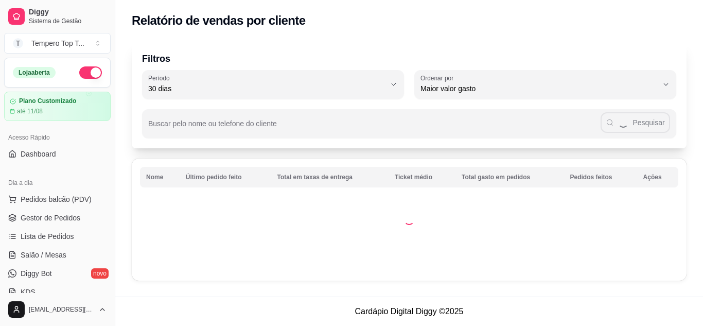
select select "30"
select select "HIGHEST_TOTAL_SPENT_WITH_ORDERS"
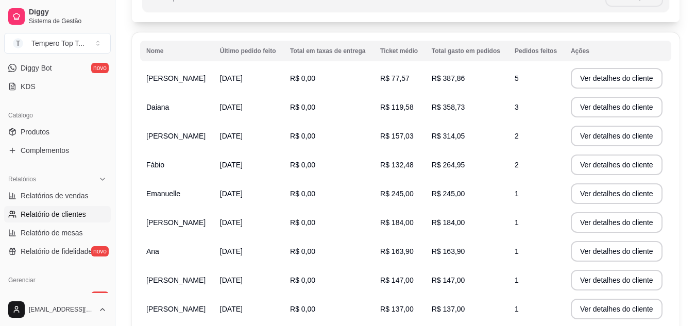
scroll to position [229, 0]
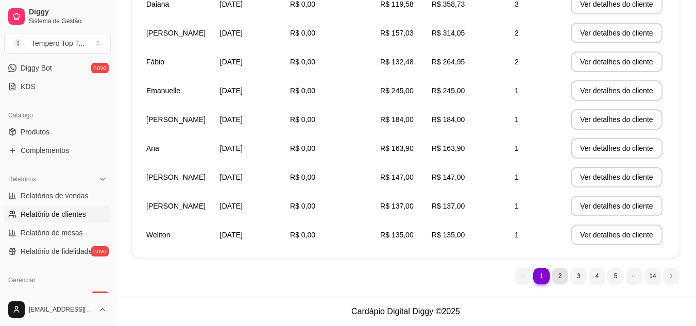
click at [551, 278] on ul "1 1 2 3 4 5 14" at bounding box center [596, 276] width 165 height 16
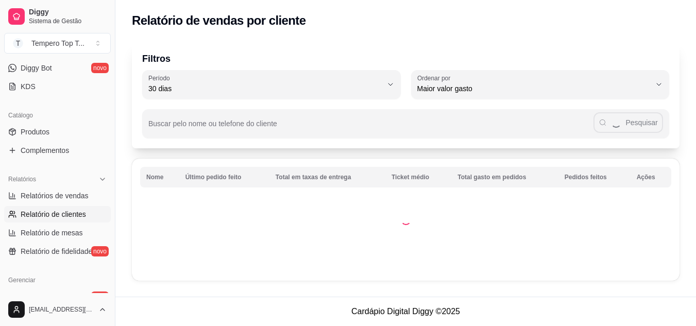
scroll to position [0, 0]
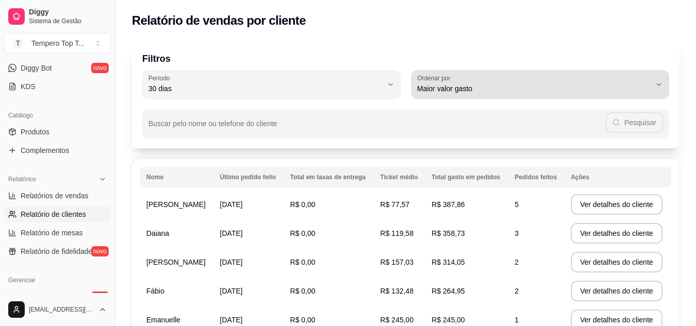
click at [563, 91] on span "Maior valor gasto" at bounding box center [534, 88] width 234 height 10
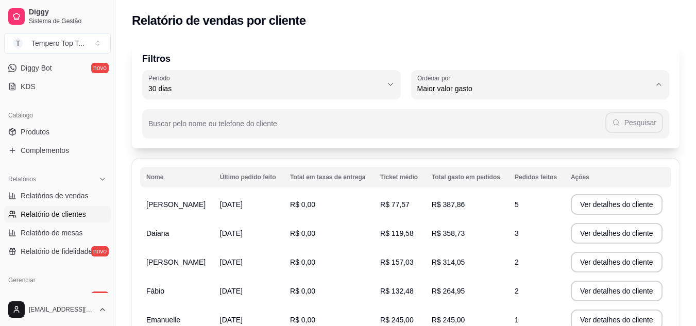
click at [467, 23] on div "Relatório de vendas por cliente" at bounding box center [405, 20] width 547 height 16
click at [59, 137] on link "Produtos" at bounding box center [57, 132] width 107 height 16
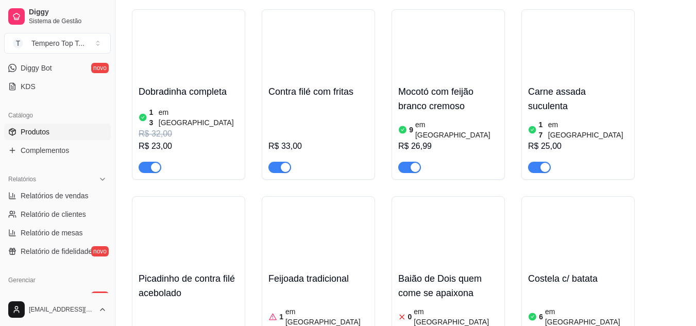
scroll to position [721, 0]
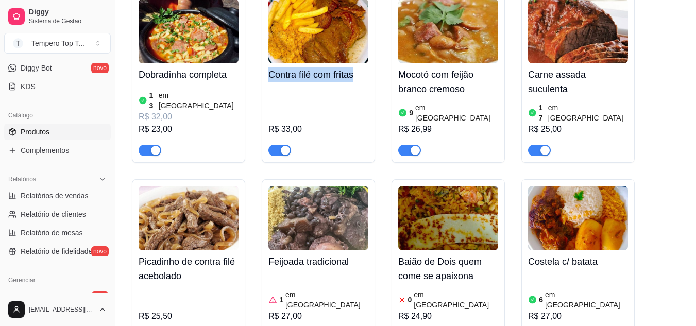
drag, startPoint x: 267, startPoint y: 65, endPoint x: 364, endPoint y: 76, distance: 97.3
click at [364, 76] on div "Contra filé com fritas R$ 33,00" at bounding box center [318, 77] width 113 height 170
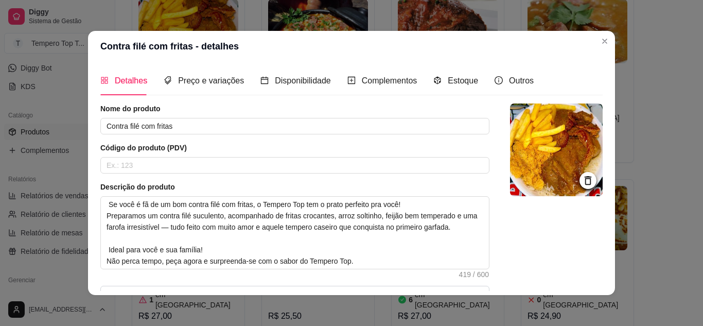
drag, startPoint x: 374, startPoint y: 35, endPoint x: 367, endPoint y: 34, distance: 7.2
click at [371, 35] on header "Contra filé com fritas - detalhes" at bounding box center [351, 46] width 527 height 31
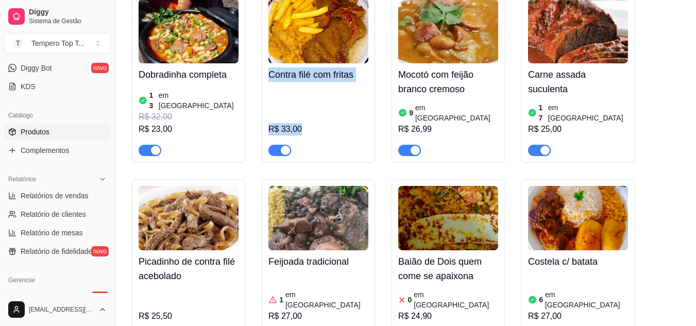
copy div "Contra filé com fritas R$ 33,00"
drag, startPoint x: 271, startPoint y: 65, endPoint x: 353, endPoint y: 89, distance: 85.6
click at [353, 89] on div "Contra filé com fritas R$ 33,00" at bounding box center [318, 109] width 100 height 93
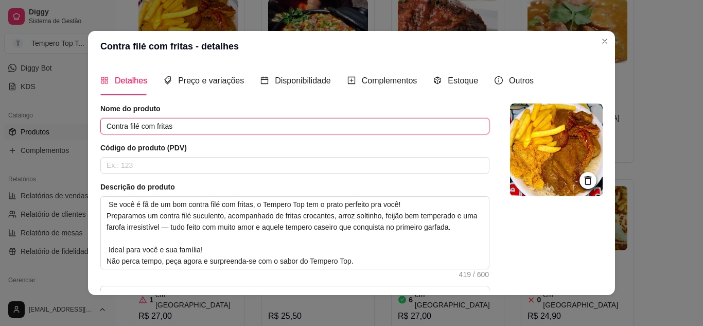
drag, startPoint x: 102, startPoint y: 128, endPoint x: 207, endPoint y: 127, distance: 105.0
click at [207, 127] on input "Contra filé com fritas" at bounding box center [294, 126] width 389 height 16
type input "C"
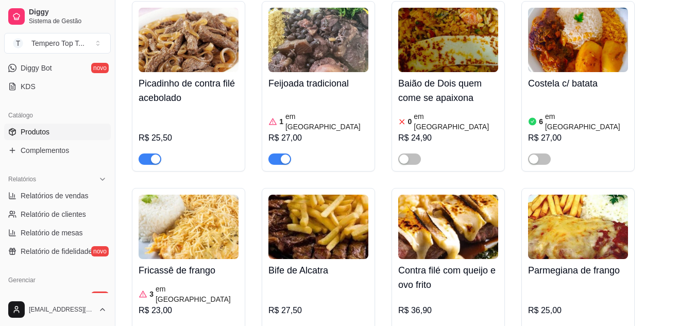
scroll to position [927, 0]
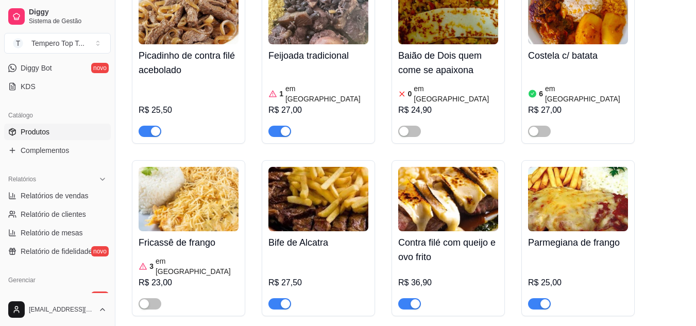
click at [310, 231] on div "Bife de Alcatra R$ 27,50" at bounding box center [318, 270] width 100 height 78
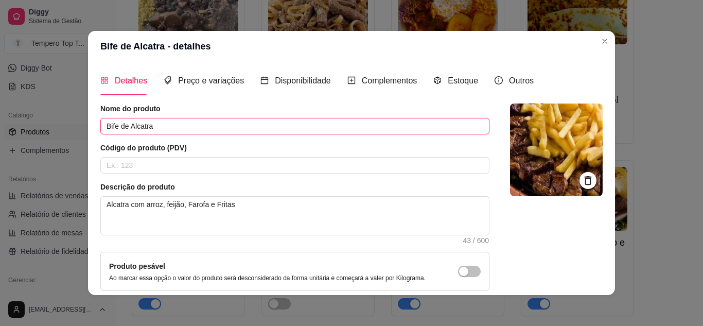
drag, startPoint x: 101, startPoint y: 127, endPoint x: 171, endPoint y: 119, distance: 69.9
click at [171, 119] on input "Bife de Alcatra" at bounding box center [294, 126] width 389 height 16
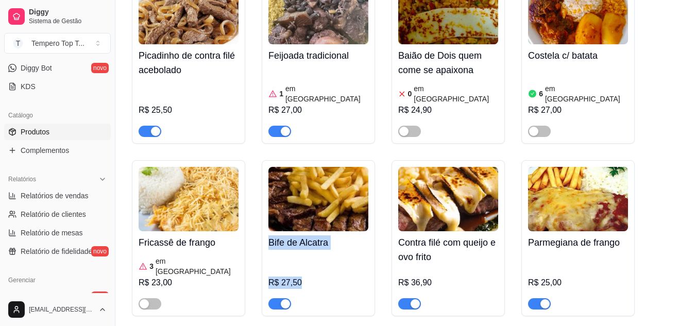
copy div "Bife de Alcatra R$ 27,50"
drag, startPoint x: 269, startPoint y: 214, endPoint x: 337, endPoint y: 250, distance: 77.4
click at [337, 250] on div "Bife de Alcatra R$ 27,50" at bounding box center [318, 270] width 100 height 78
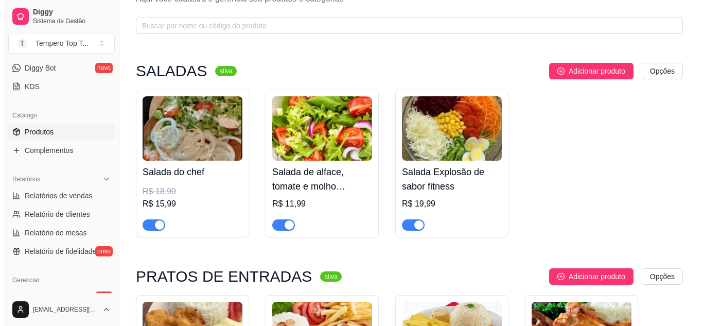
scroll to position [103, 0]
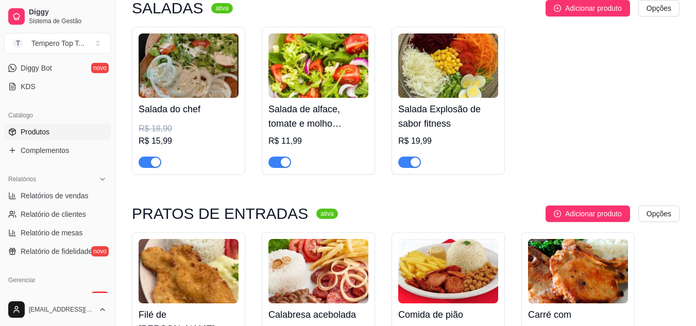
click at [266, 134] on div "Salada de alface, tomate e molho especial R$ 11,99" at bounding box center [318, 101] width 113 height 148
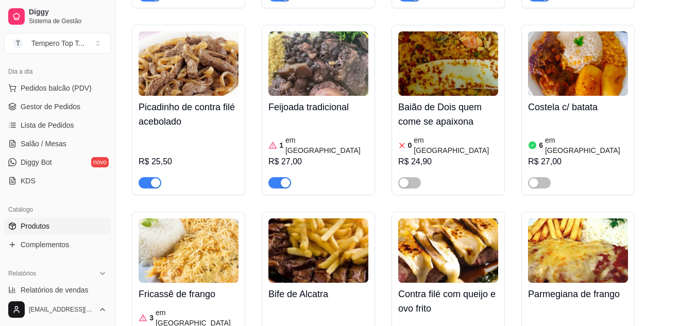
scroll to position [0, 0]
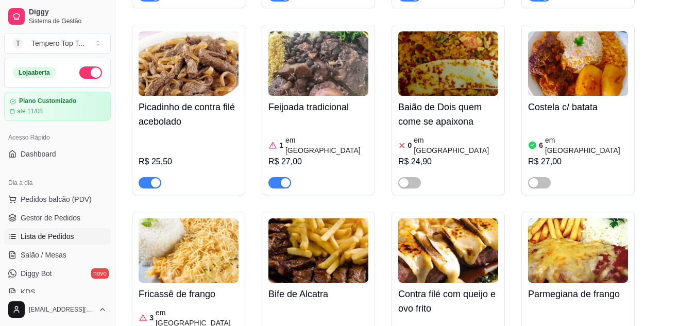
click at [59, 235] on span "Lista de Pedidos" at bounding box center [48, 236] width 54 height 10
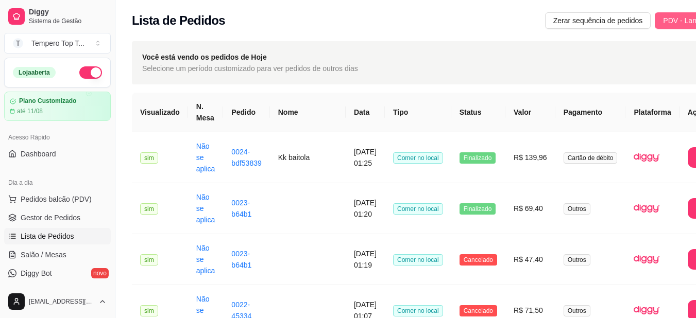
click at [663, 21] on span "PDV - Lançar pedido" at bounding box center [696, 20] width 67 height 11
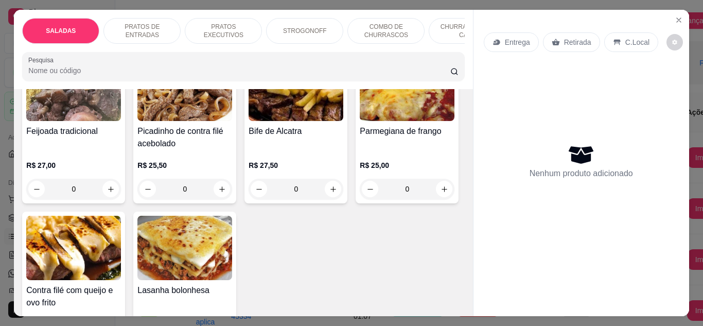
scroll to position [669, 0]
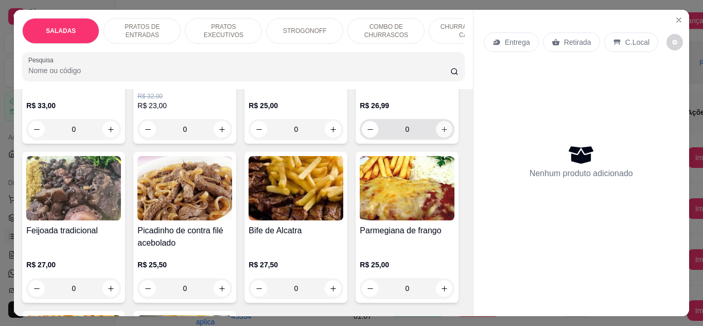
click at [441, 133] on icon "increase-product-quantity" at bounding box center [445, 130] width 8 height 8
type input "1"
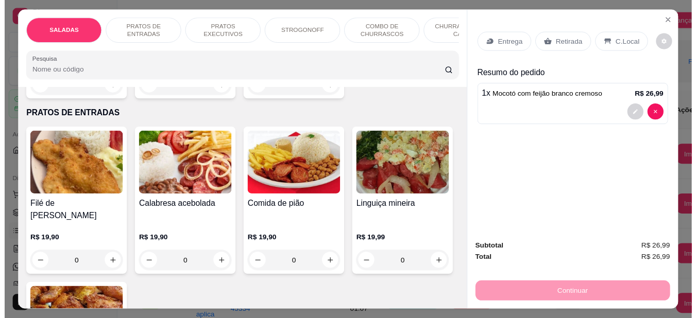
scroll to position [0, 0]
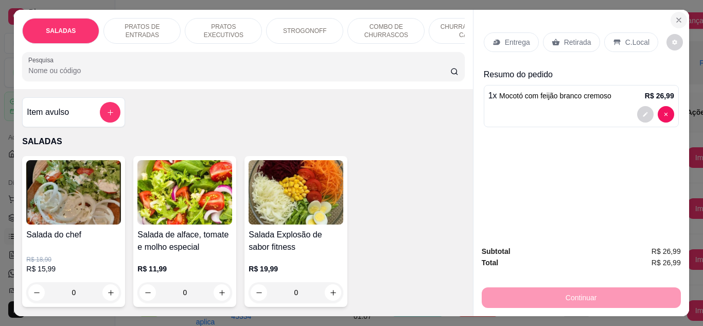
click at [674, 22] on button "Close" at bounding box center [679, 20] width 16 height 16
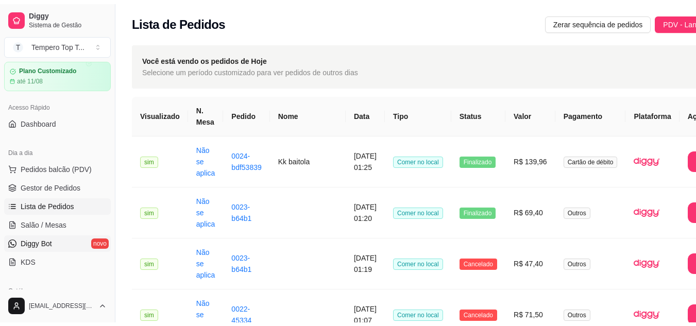
scroll to position [51, 0]
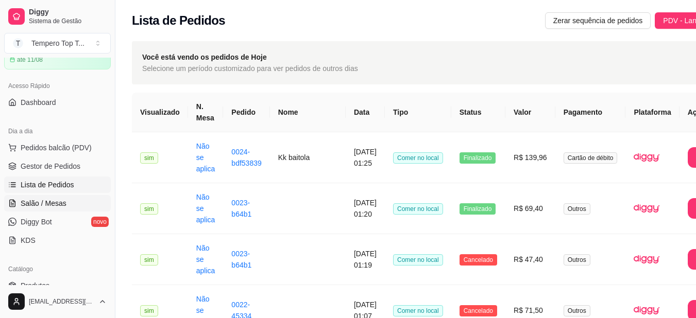
click at [80, 199] on link "Salão / Mesas" at bounding box center [57, 203] width 107 height 16
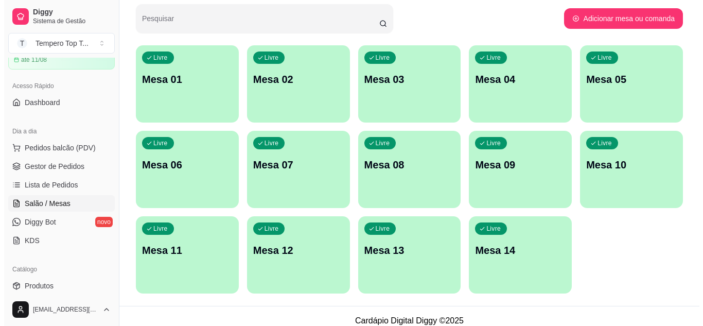
scroll to position [75, 0]
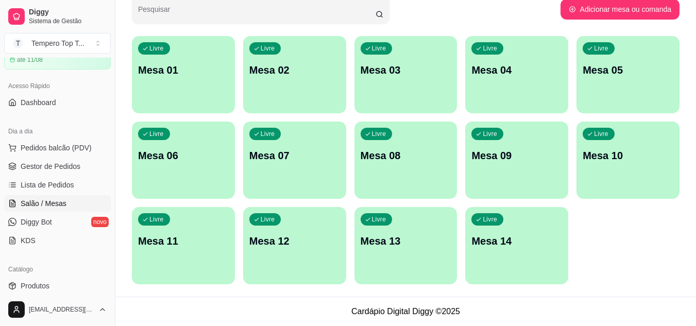
click at [619, 78] on div "Livre Mesa 05" at bounding box center [627, 68] width 103 height 65
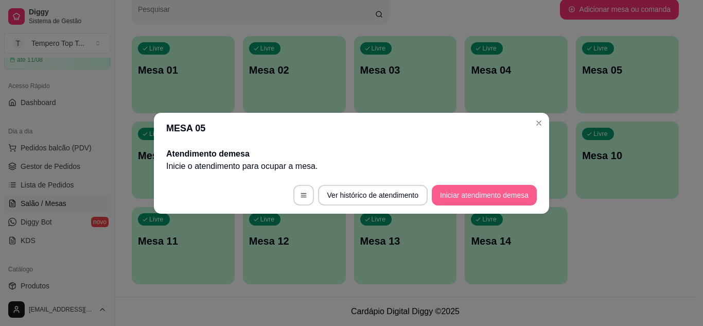
click at [474, 188] on button "Iniciar atendimento de mesa" at bounding box center [484, 195] width 105 height 21
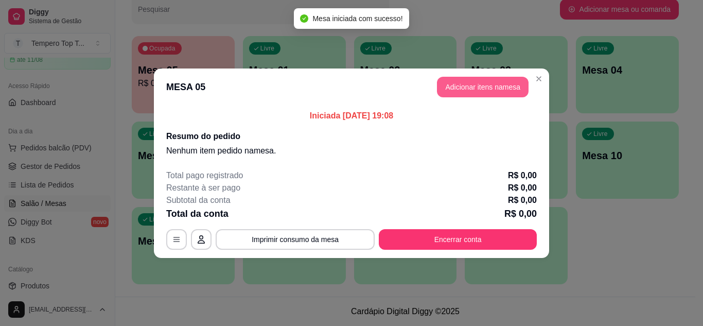
click at [472, 82] on button "Adicionar itens na mesa" at bounding box center [483, 87] width 92 height 21
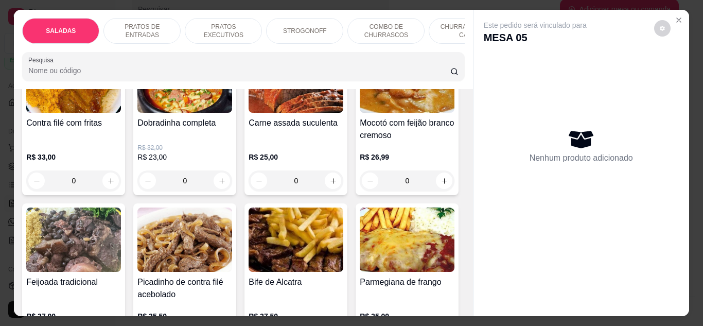
scroll to position [772, 0]
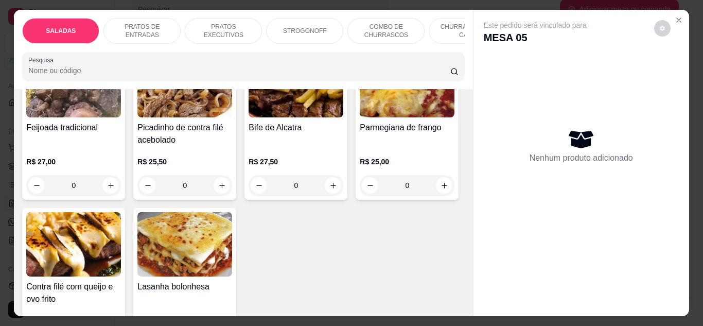
click at [436, 34] on button "increase-product-quantity" at bounding box center [444, 26] width 16 height 16
type input "1"
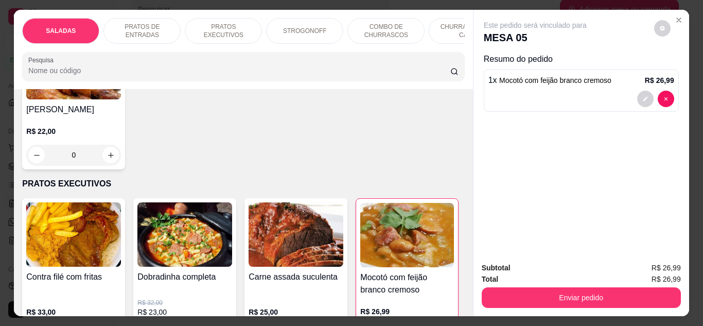
scroll to position [515, 0]
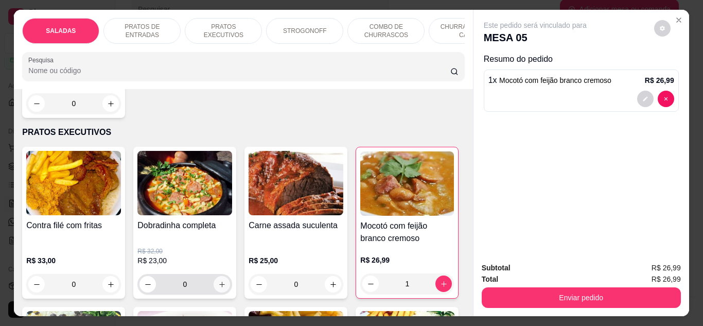
click at [218, 281] on icon "increase-product-quantity" at bounding box center [222, 285] width 8 height 8
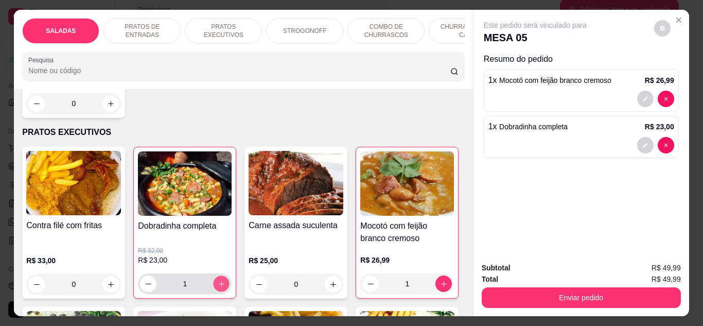
click at [216, 275] on button "increase-product-quantity" at bounding box center [222, 283] width 16 height 16
type input "2"
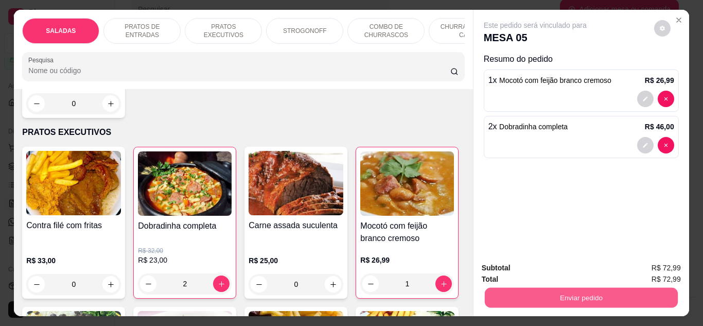
click at [552, 288] on button "Enviar pedido" at bounding box center [580, 298] width 193 height 20
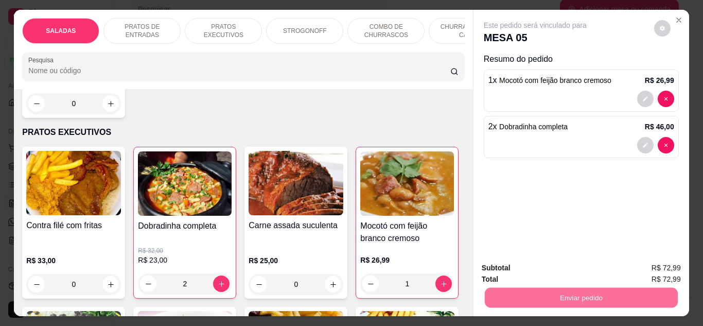
click at [638, 268] on button "Sim, quero registrar" at bounding box center [645, 267] width 74 height 19
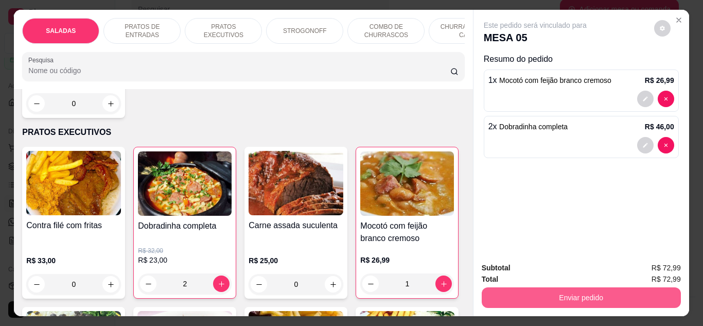
click at [521, 288] on button "Enviar pedido" at bounding box center [581, 297] width 199 height 21
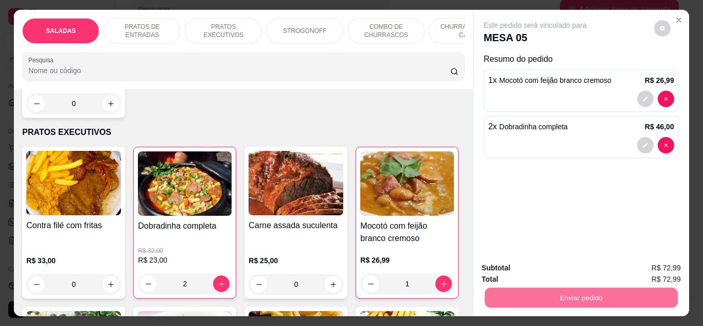
click at [559, 269] on button "Não registrar e enviar pedido" at bounding box center [547, 268] width 107 height 20
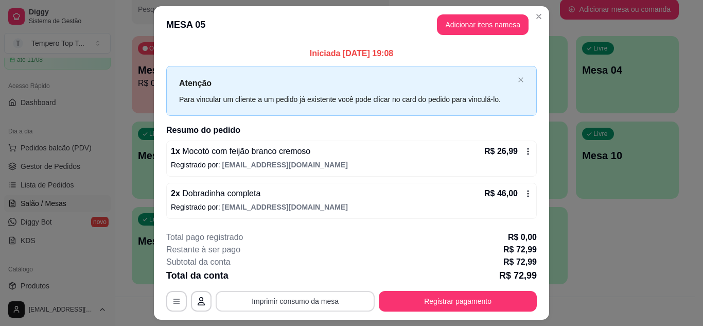
click at [297, 299] on button "Imprimir consumo da mesa" at bounding box center [295, 301] width 159 height 21
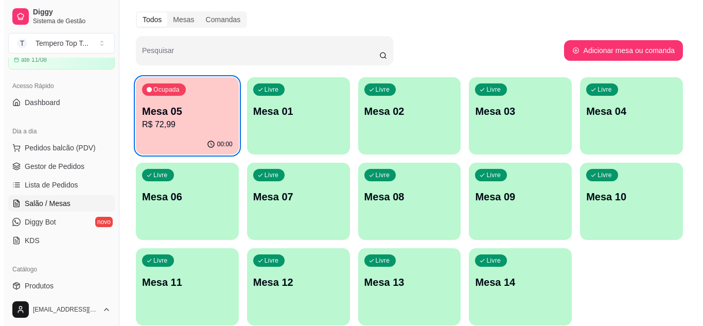
scroll to position [13, 0]
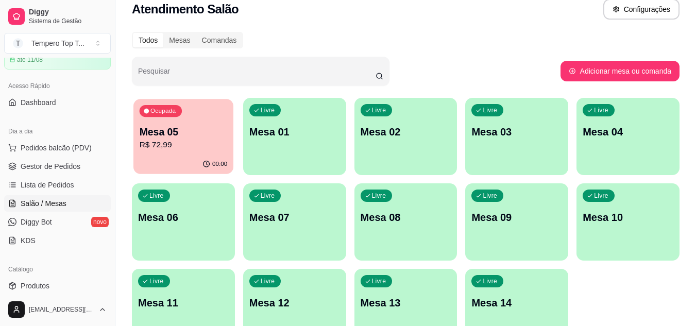
click at [183, 170] on div "00:00" at bounding box center [183, 164] width 100 height 20
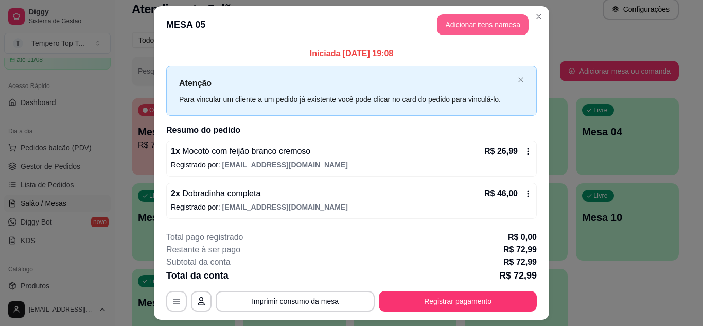
click at [494, 18] on button "Adicionar itens na mesa" at bounding box center [483, 24] width 92 height 21
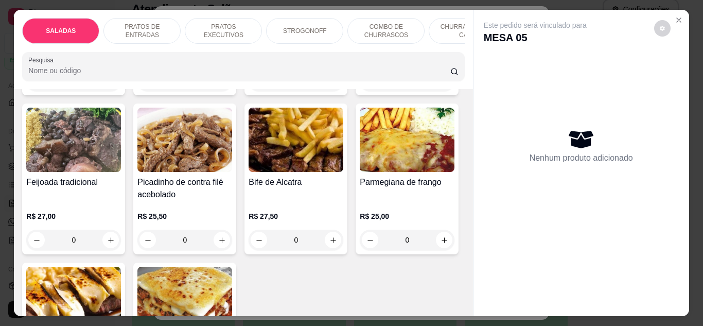
scroll to position [772, 0]
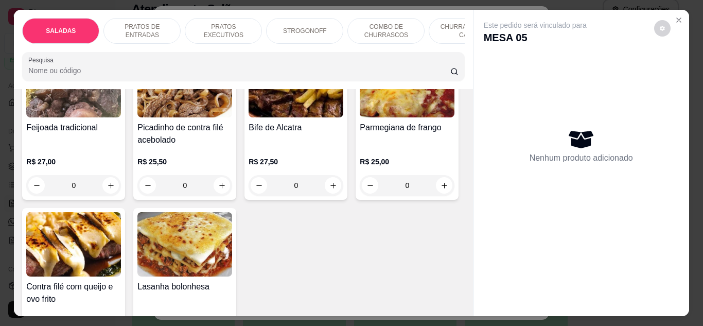
click at [441, 30] on icon "increase-product-quantity" at bounding box center [445, 27] width 8 height 8
type input "1"
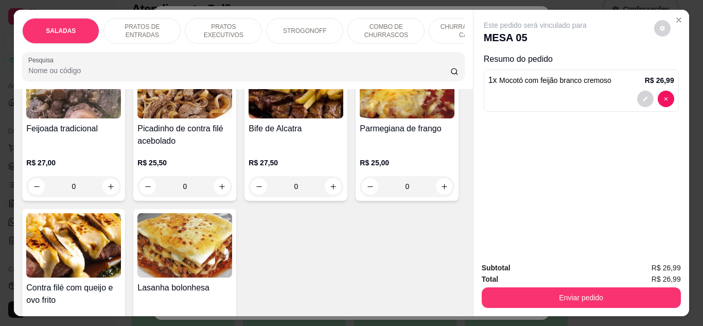
scroll to position [773, 0]
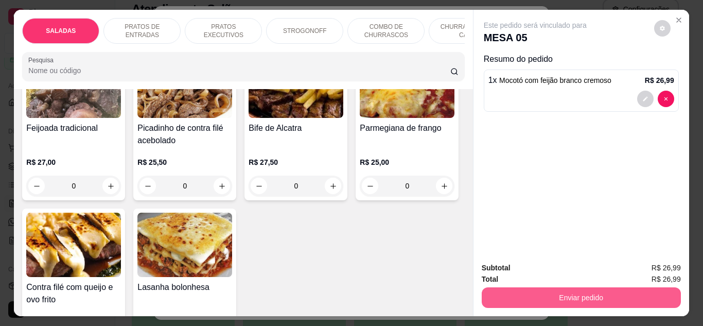
click at [577, 293] on button "Enviar pedido" at bounding box center [581, 297] width 199 height 21
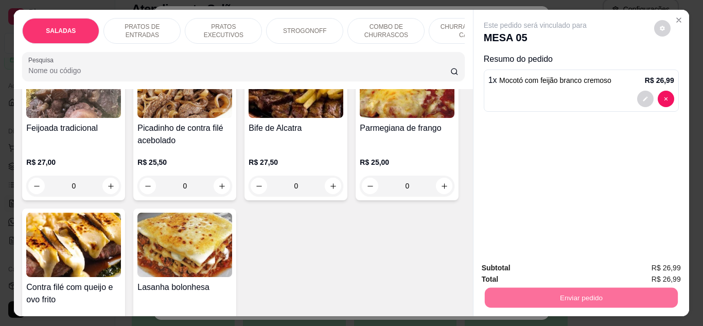
click at [564, 265] on button "Não registrar e enviar pedido" at bounding box center [547, 268] width 107 height 20
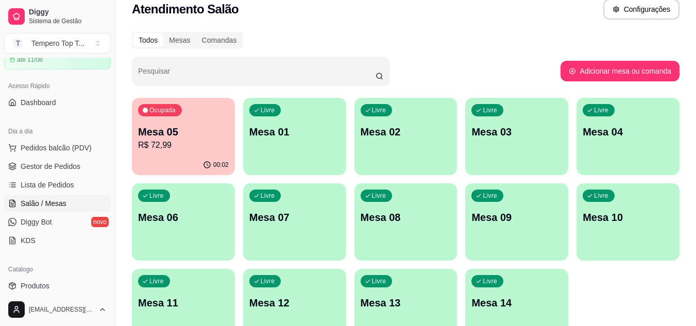
click at [186, 149] on p "R$ 72,99" at bounding box center [183, 145] width 91 height 12
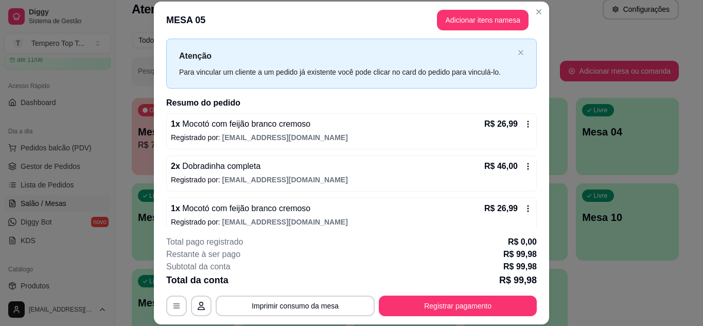
scroll to position [33, 0]
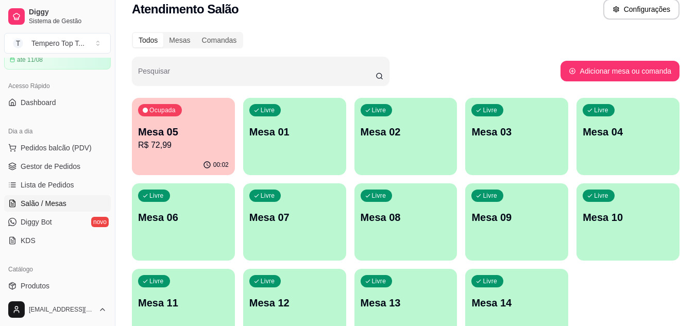
click at [161, 148] on p "R$ 72,99" at bounding box center [183, 145] width 91 height 12
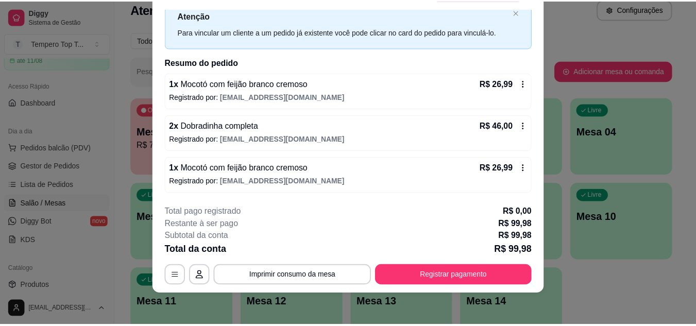
scroll to position [31, 0]
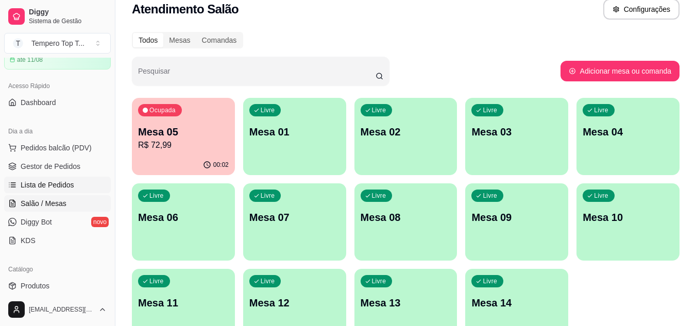
click at [77, 178] on link "Lista de Pedidos" at bounding box center [57, 185] width 107 height 16
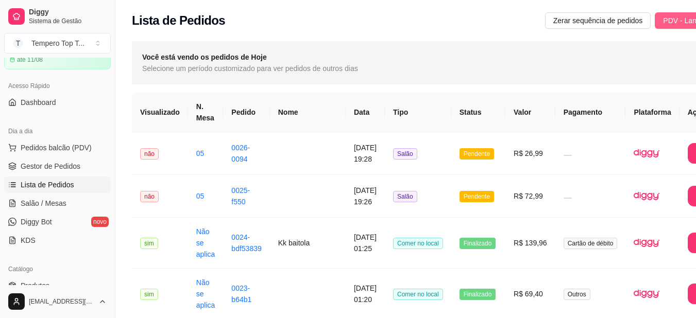
click at [664, 17] on span "PDV - Lançar pedido" at bounding box center [696, 20] width 67 height 11
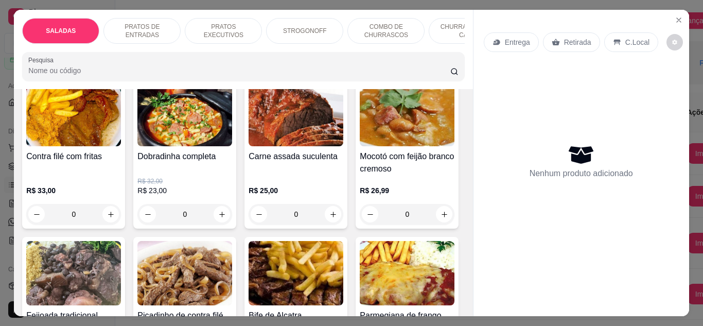
scroll to position [566, 0]
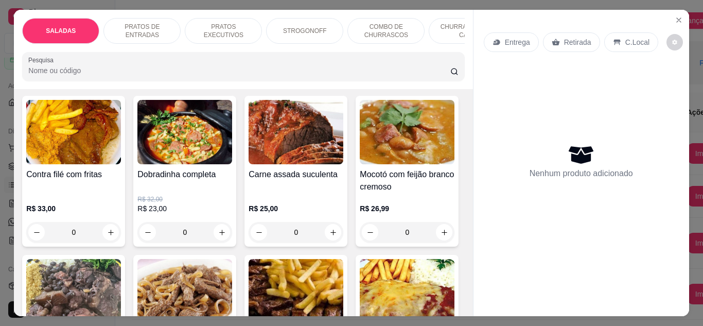
click at [107, 222] on div "0" at bounding box center [73, 232] width 95 height 21
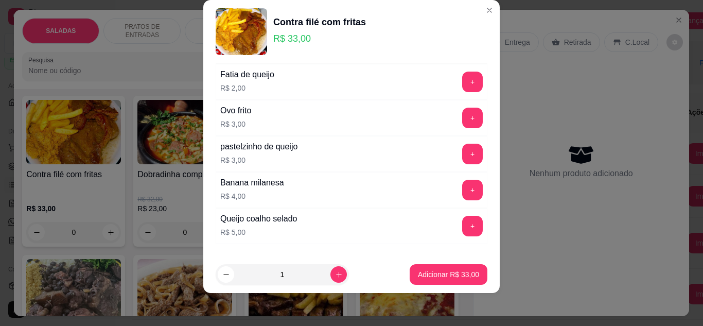
scroll to position [0, 0]
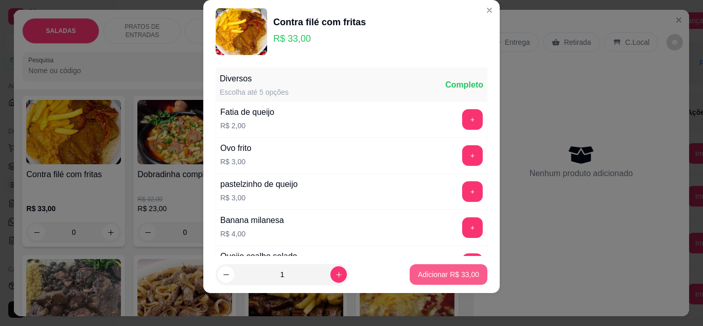
click at [434, 269] on p "Adicionar R$ 33,00" at bounding box center [448, 274] width 61 height 10
type input "1"
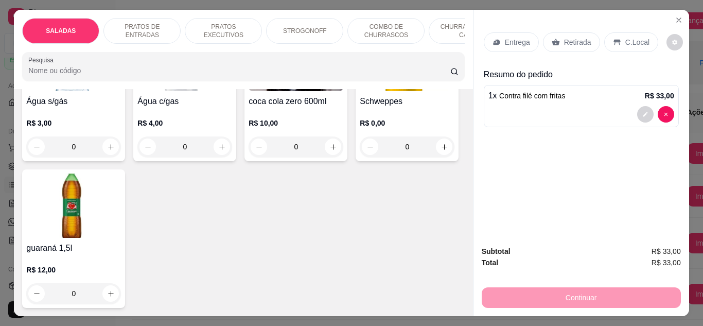
scroll to position [3193, 0]
type input "1"
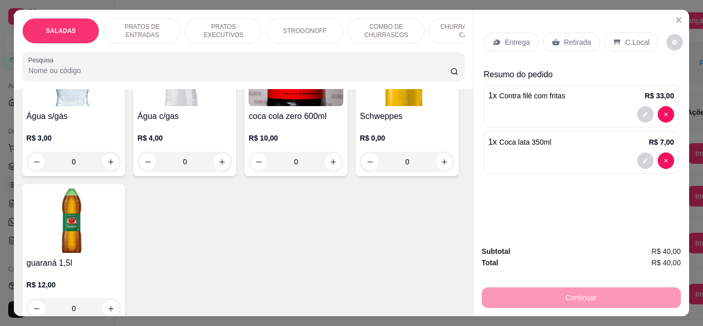
scroll to position [3038, 0]
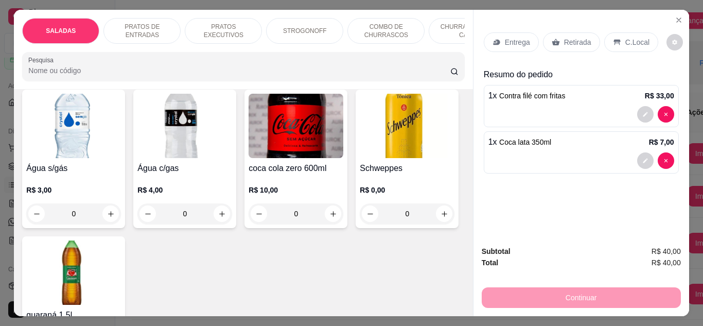
click at [518, 37] on p "Entrega" at bounding box center [517, 42] width 25 height 10
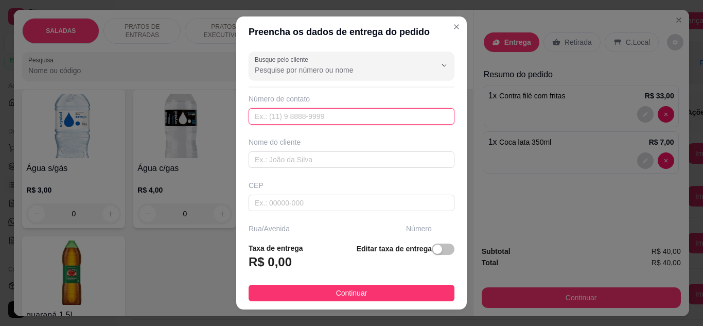
click at [276, 113] on input "text" at bounding box center [352, 116] width 206 height 16
paste input "[PHONE_NUMBER]"
type input "[PHONE_NUMBER]"
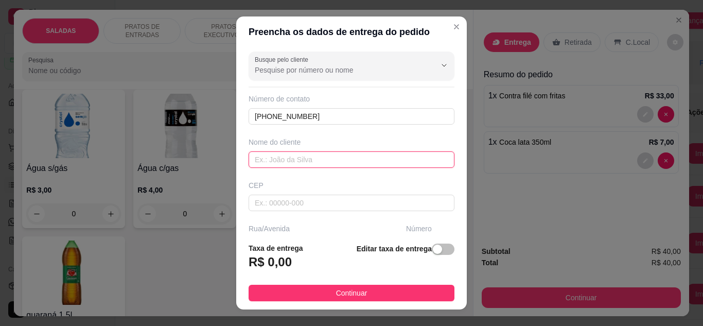
click at [288, 162] on input "text" at bounding box center [352, 159] width 206 height 16
click at [335, 156] on input "text" at bounding box center [352, 159] width 206 height 16
paste input "[PERSON_NAME]"
type input "[PERSON_NAME]"
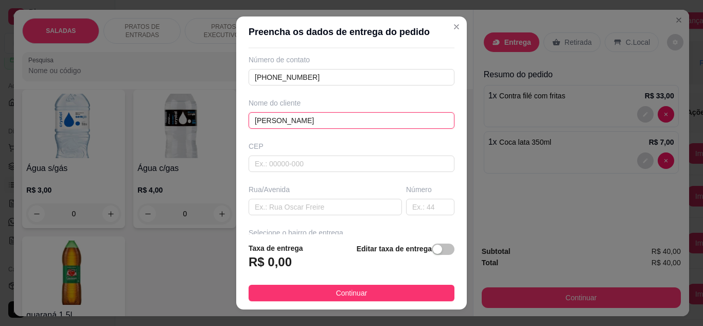
scroll to position [103, 0]
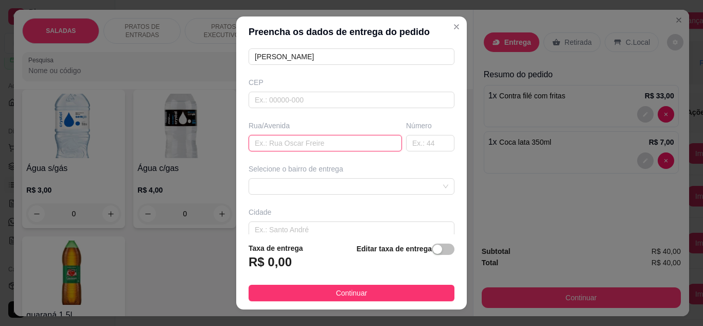
click at [310, 149] on input "text" at bounding box center [325, 143] width 153 height 16
paste input "Rua [PERSON_NAME]"
type input "Rua [PERSON_NAME]"
click at [426, 146] on input "text" at bounding box center [430, 143] width 48 height 16
type input "3"
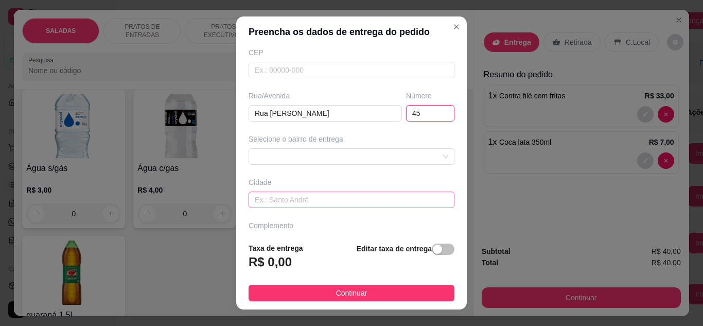
scroll to position [160, 0]
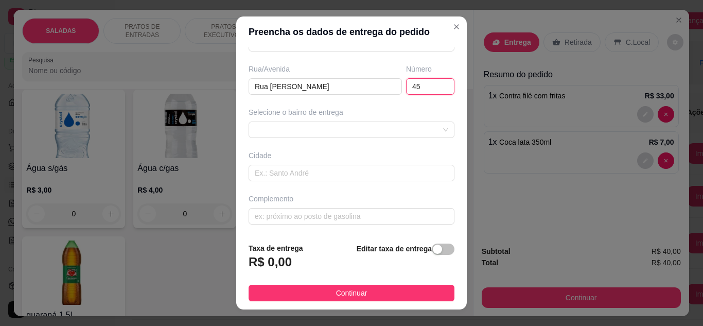
type input "45"
click at [362, 119] on div "Selecione o bairro de entrega" at bounding box center [352, 122] width 210 height 31
click at [362, 131] on div at bounding box center [352, 130] width 206 height 16
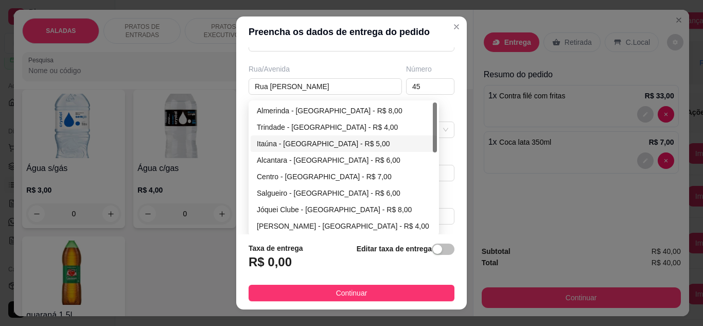
click at [307, 146] on div "Itaúna - [GEOGRAPHIC_DATA] - R$ 5,00" at bounding box center [344, 143] width 174 height 11
type input "[GEOGRAPHIC_DATA]"
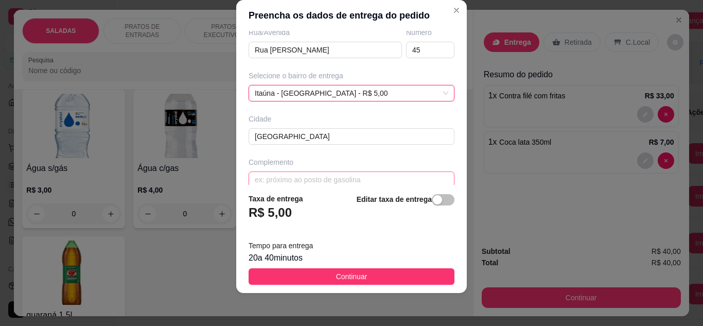
scroll to position [193, 0]
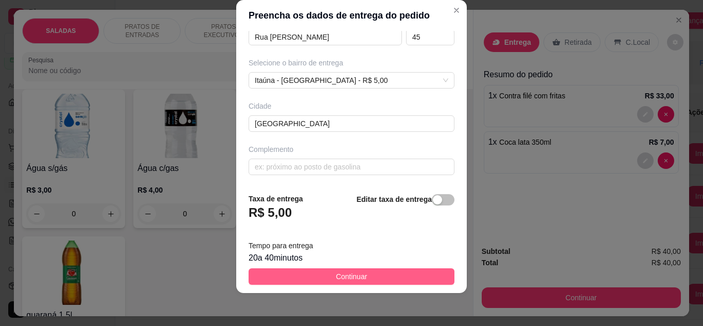
click at [352, 275] on span "Continuar" at bounding box center [351, 276] width 31 height 11
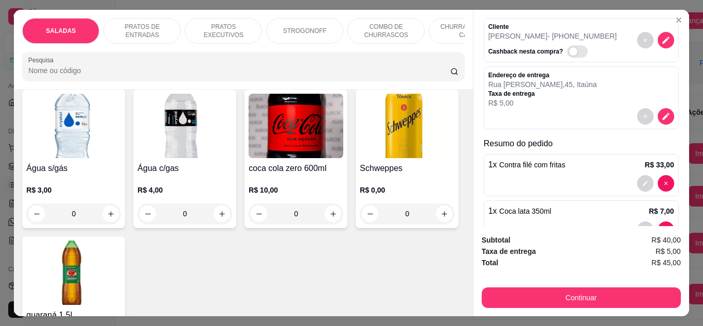
scroll to position [73, 0]
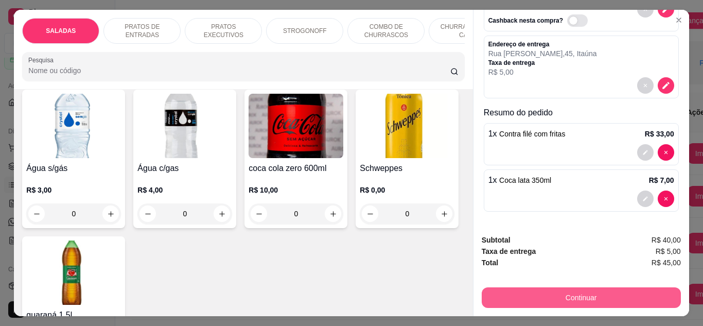
click at [544, 291] on button "Continuar" at bounding box center [581, 297] width 199 height 21
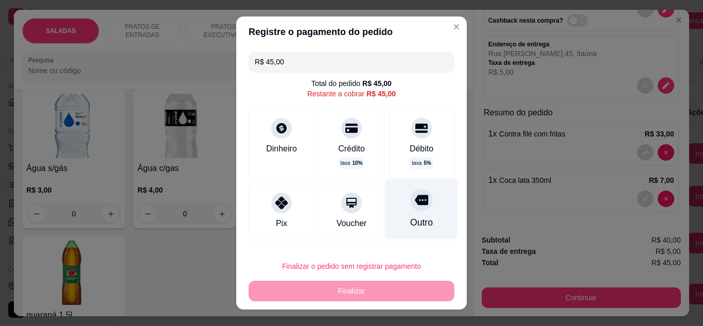
click at [401, 215] on div "Outro" at bounding box center [422, 209] width 73 height 60
type input "R$ 0,00"
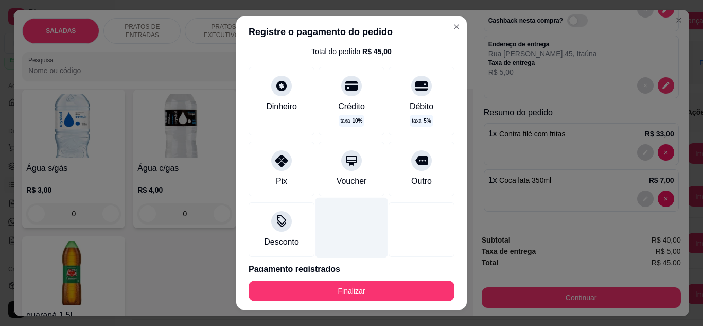
scroll to position [74, 0]
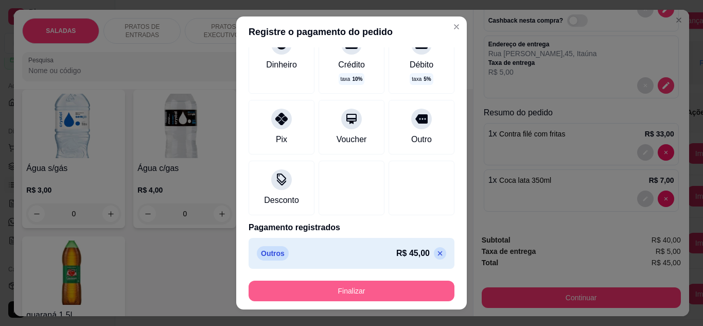
click at [363, 289] on button "Finalizar" at bounding box center [352, 291] width 206 height 21
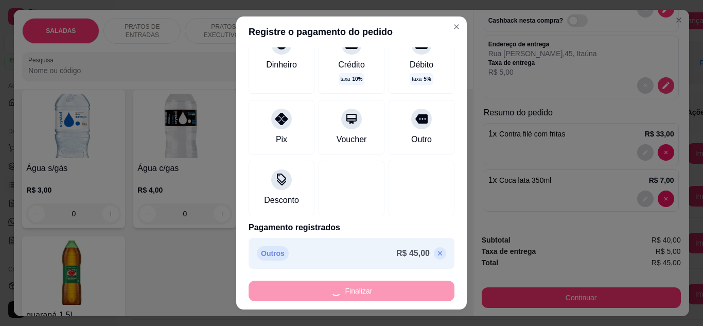
type input "0"
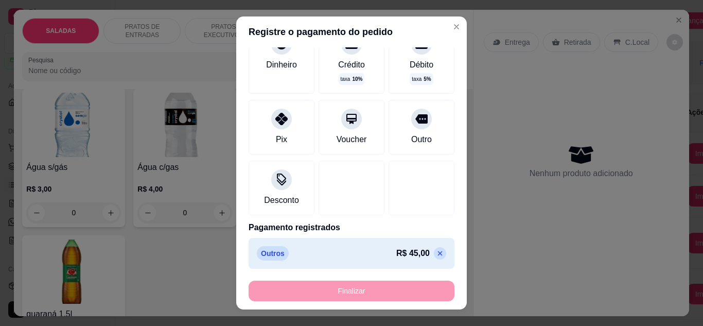
type input "-R$ 45,00"
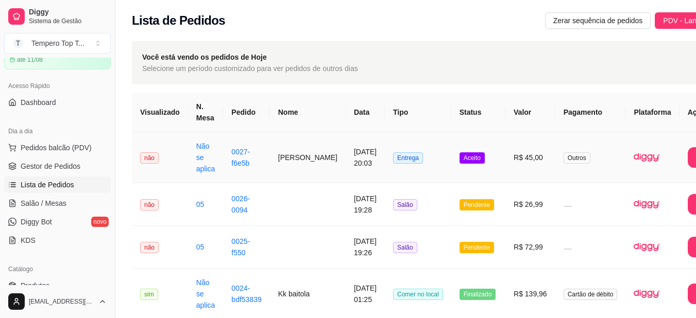
click at [505, 164] on td "R$ 45,00" at bounding box center [530, 157] width 50 height 51
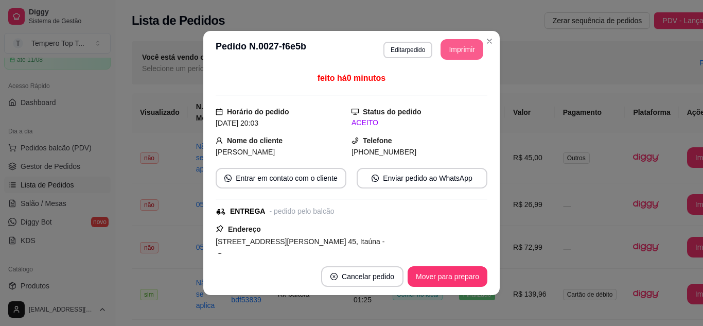
click at [441, 48] on button "Imprimir" at bounding box center [462, 49] width 43 height 21
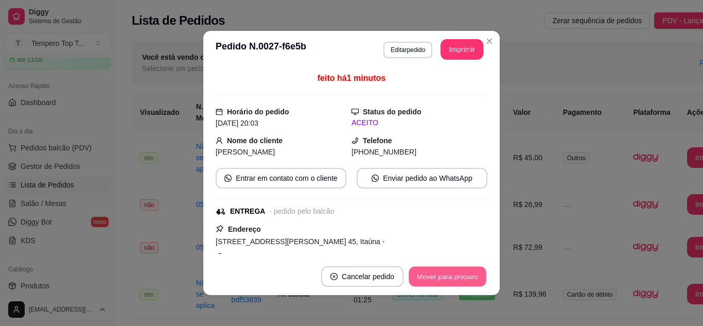
click at [473, 283] on button "Mover para preparo" at bounding box center [447, 277] width 77 height 20
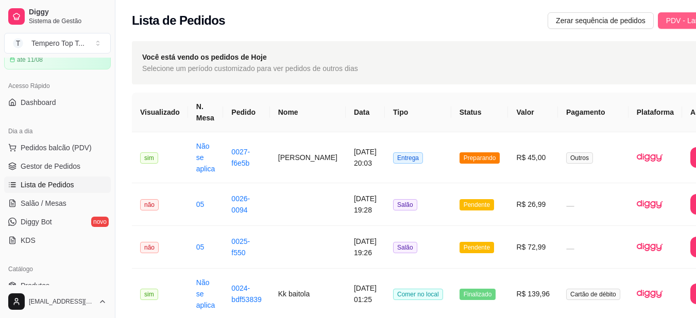
click at [658, 12] on button "PDV - Lançar pedido" at bounding box center [698, 20] width 83 height 16
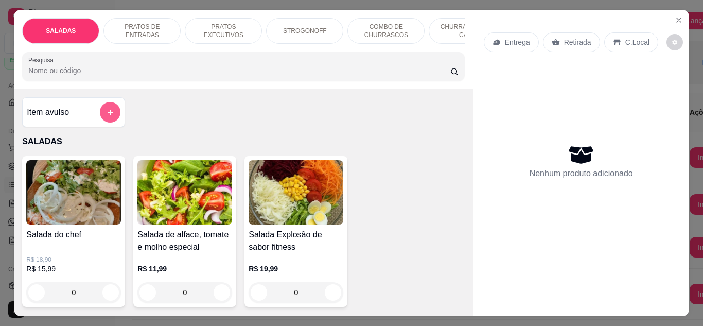
click at [103, 111] on button "add-separate-item" at bounding box center [110, 112] width 21 height 21
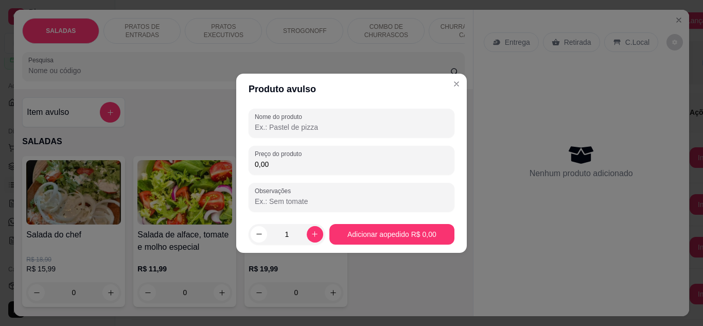
click at [293, 124] on input "Nome do produto" at bounding box center [352, 127] width 194 height 10
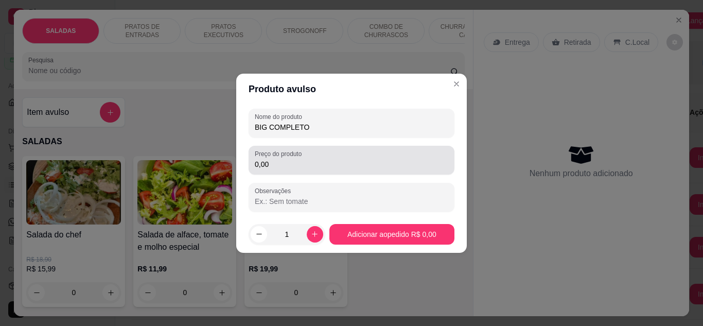
type input "BIG COMPLETO"
click at [296, 160] on input "0,00" at bounding box center [352, 164] width 194 height 10
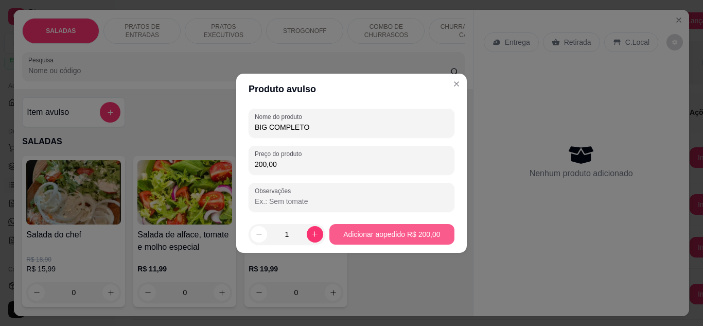
type input "200,00"
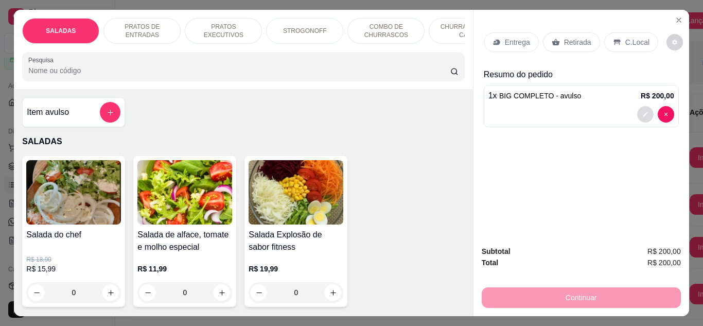
click at [647, 112] on button "decrease-product-quantity" at bounding box center [645, 114] width 16 height 16
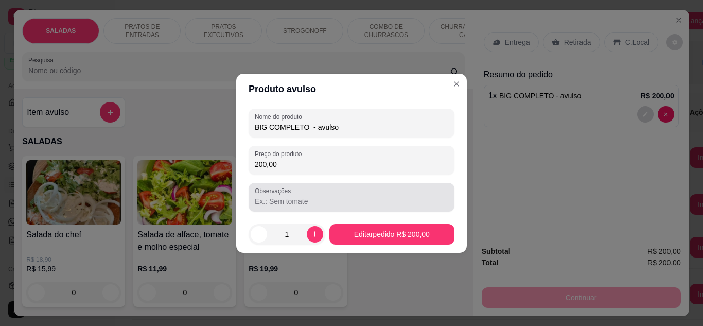
click at [350, 198] on input "Observações" at bounding box center [352, 201] width 194 height 10
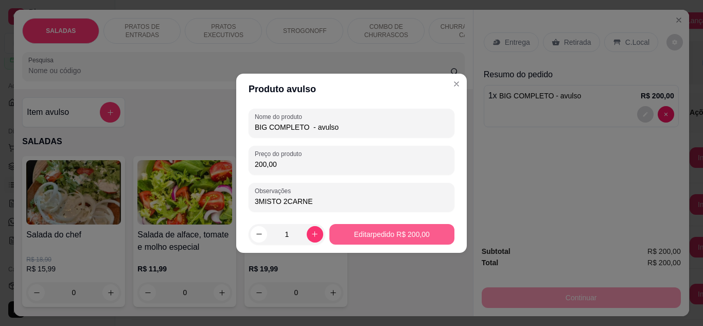
type input "3MISTO 2CARNE"
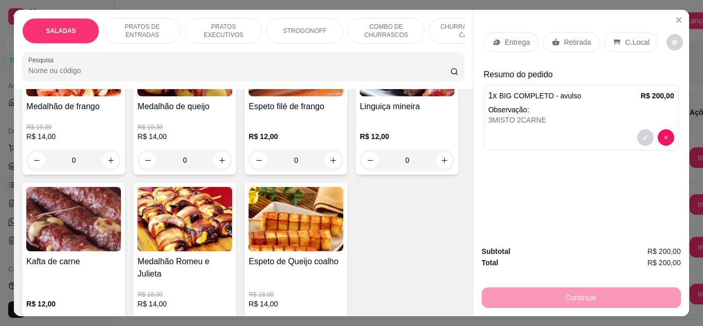
scroll to position [1648, 0]
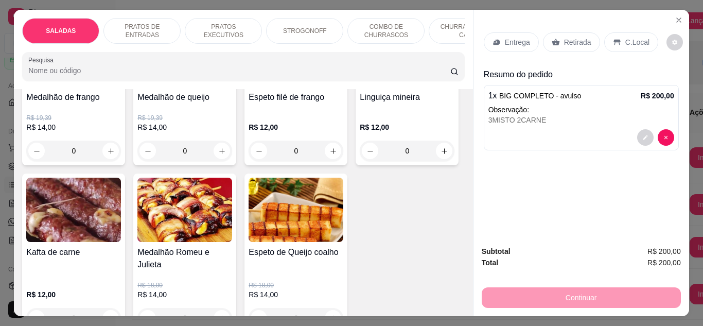
type input "1"
click at [626, 37] on p "C.Local" at bounding box center [638, 42] width 24 height 10
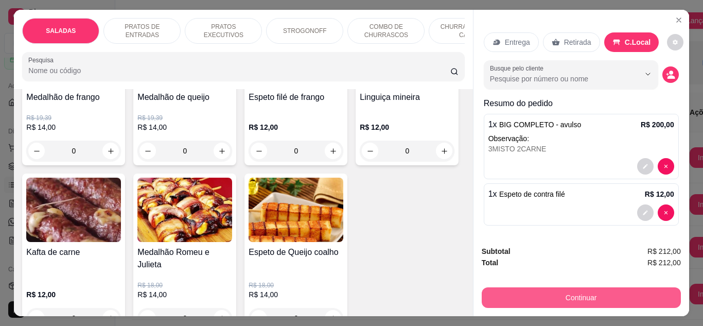
click at [572, 300] on button "Continuar" at bounding box center [581, 297] width 199 height 21
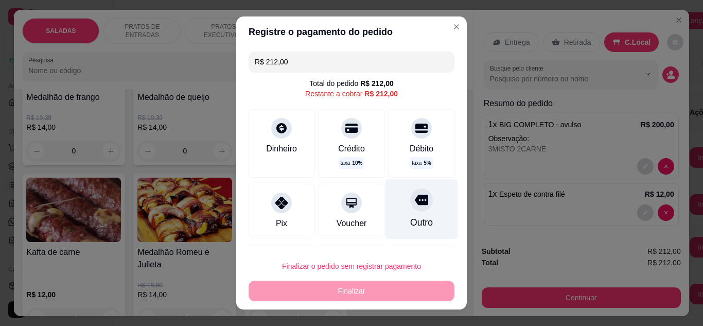
click at [414, 184] on div "R$ 212,00 Total do pedido R$ 212,00 Restante a cobrar R$ 212,00 Dinheiro Crédit…" at bounding box center [351, 147] width 231 height 201
click at [410, 207] on div at bounding box center [421, 199] width 23 height 23
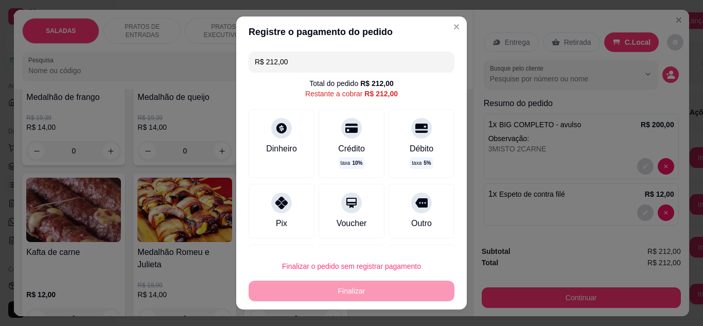
type input "R$ 0,00"
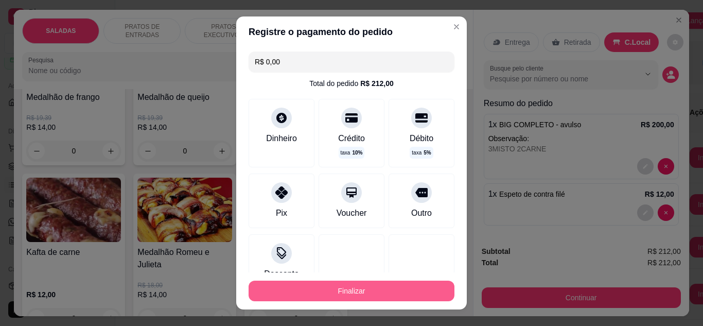
click at [400, 288] on button "Finalizar" at bounding box center [352, 291] width 206 height 21
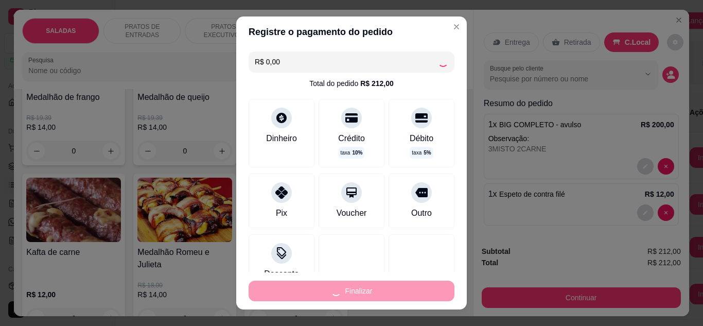
type input "0"
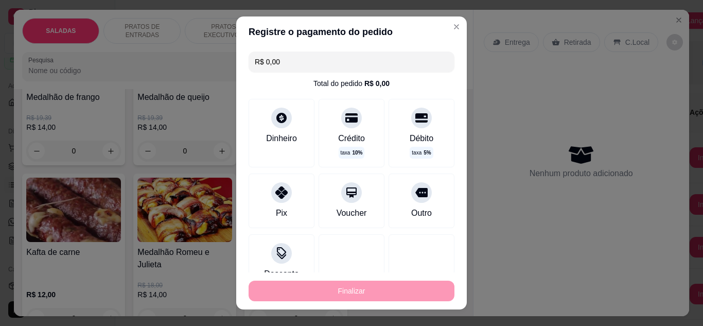
drag, startPoint x: 400, startPoint y: 289, endPoint x: 393, endPoint y: 322, distance: 33.6
type input "-R$ 212,00"
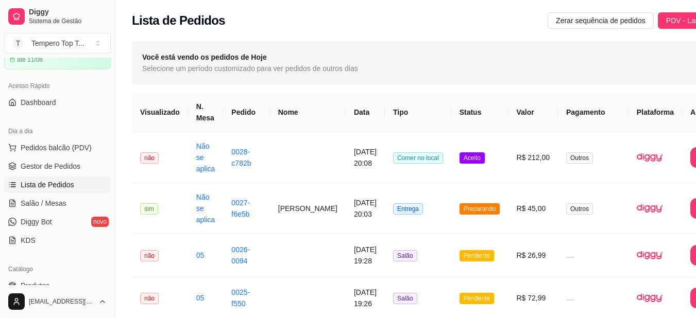
drag, startPoint x: 393, startPoint y: 322, endPoint x: 473, endPoint y: 21, distance: 311.7
click at [475, 20] on div "Lista de Pedidos Zerar sequência de pedidos PDV - Lançar pedido" at bounding box center [436, 20] width 609 height 16
click at [508, 169] on td "R$ 212,00" at bounding box center [533, 157] width 50 height 51
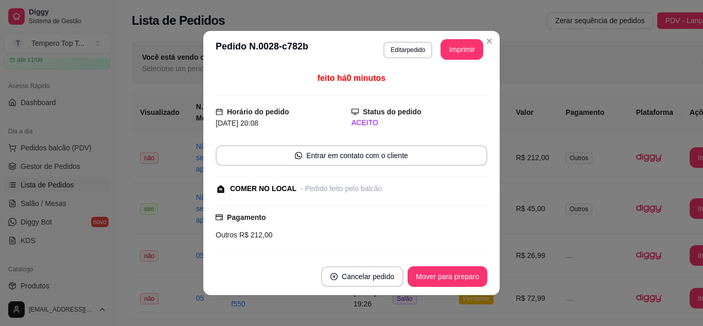
click at [484, 275] on footer "Cancelar pedido Mover para preparo" at bounding box center [351, 276] width 297 height 37
click at [473, 282] on button "Mover para preparo" at bounding box center [448, 276] width 80 height 21
click at [463, 60] on header "**********" at bounding box center [351, 49] width 297 height 37
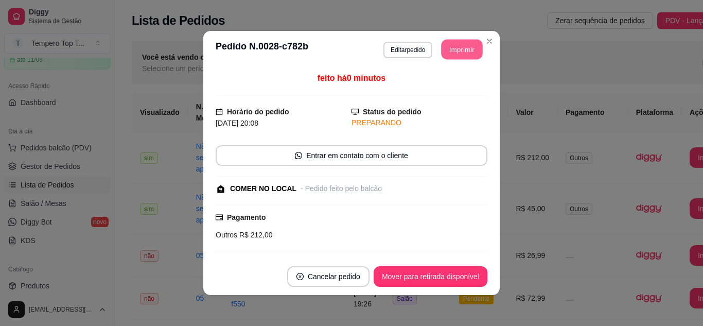
click at [463, 49] on button "Imprimir" at bounding box center [462, 50] width 41 height 20
click at [401, 40] on div "**********" at bounding box center [434, 49] width 100 height 21
click at [402, 46] on button "Editar pedido" at bounding box center [408, 50] width 48 height 16
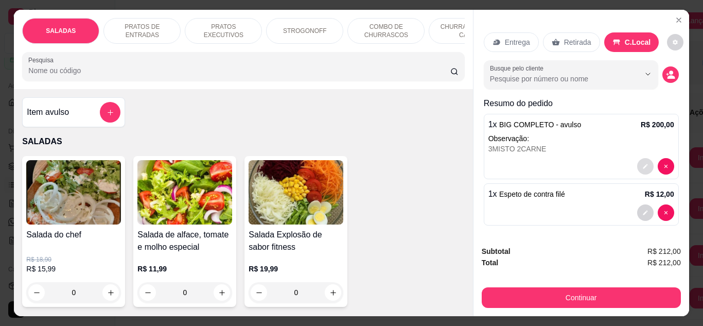
click at [637, 159] on button "decrease-product-quantity" at bounding box center [645, 166] width 16 height 16
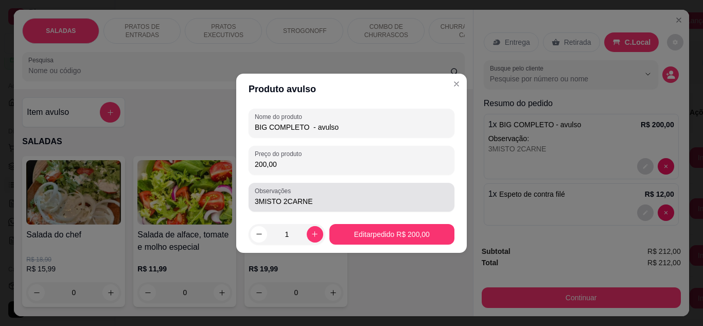
click at [393, 201] on input "3MISTO 2CARNE" at bounding box center [352, 201] width 194 height 10
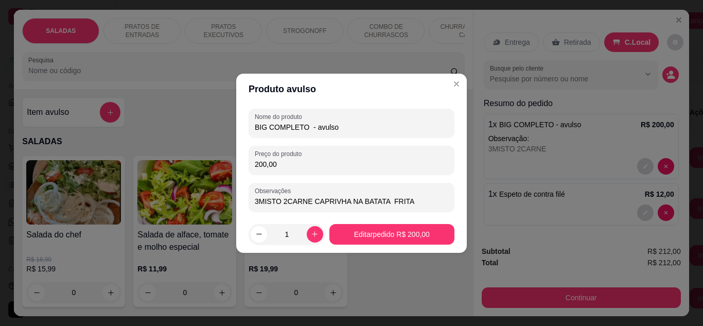
click at [332, 204] on input "3MISTO 2CARNE CAPRIVHA NA BATATA FRITA" at bounding box center [352, 201] width 194 height 10
type input "3MISTO 2CARNE CAPRICHA NA BATATA FRITA"
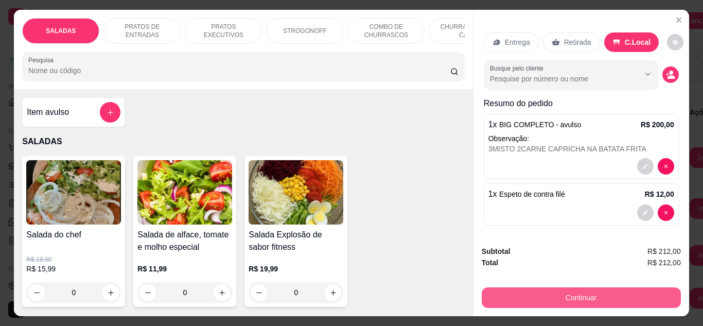
click at [581, 291] on button "Continuar" at bounding box center [581, 297] width 199 height 21
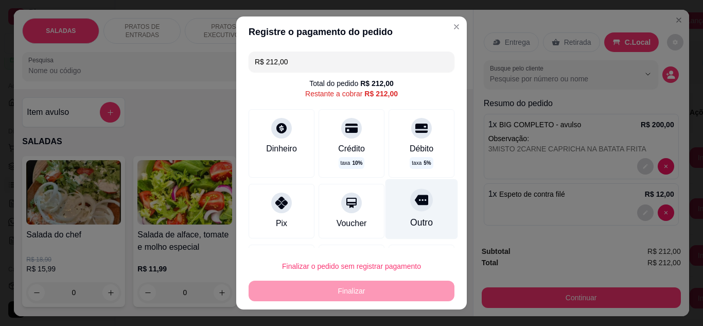
click at [410, 222] on div "Outro" at bounding box center [421, 222] width 23 height 13
type input "R$ 0,00"
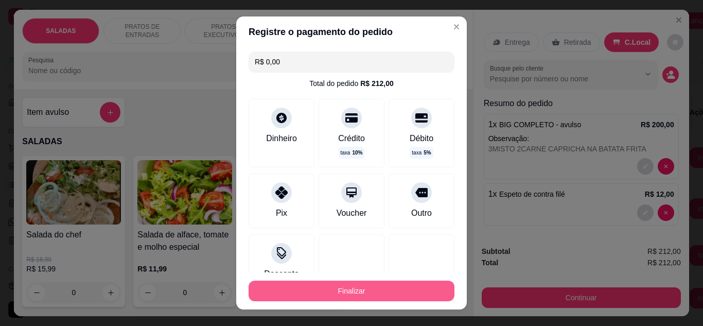
click at [406, 290] on button "Finalizar" at bounding box center [352, 291] width 206 height 21
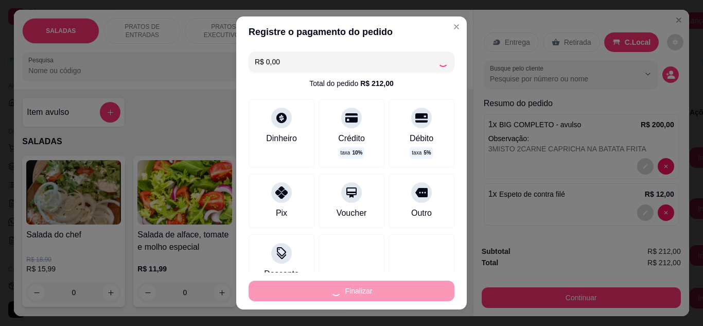
type input "0"
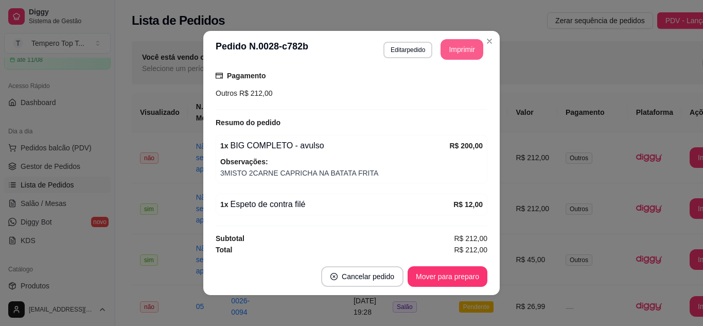
scroll to position [166, 0]
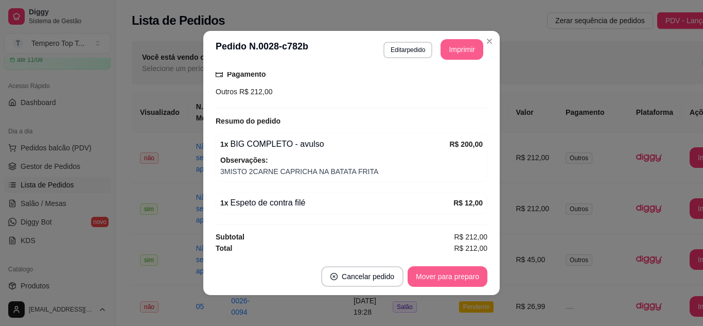
click at [420, 271] on button "Mover para preparo" at bounding box center [448, 276] width 80 height 21
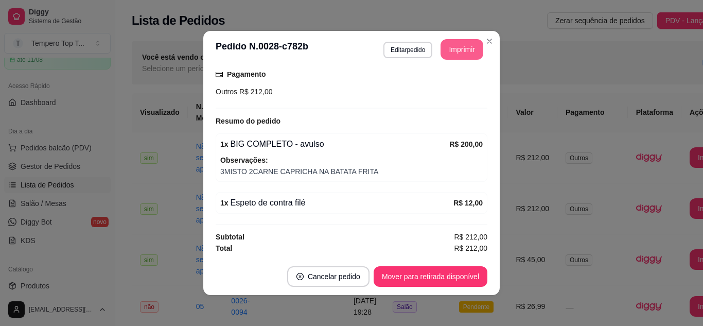
click at [469, 46] on button "Imprimir" at bounding box center [462, 49] width 43 height 21
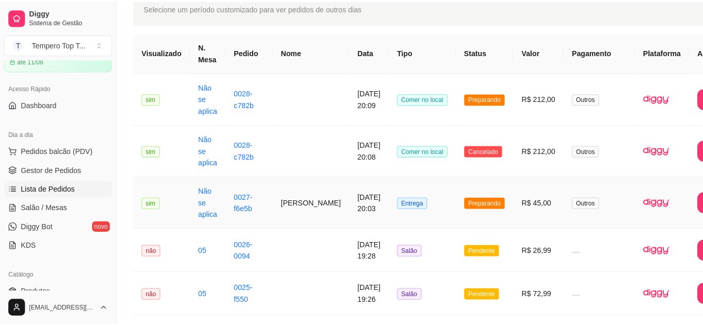
scroll to position [103, 0]
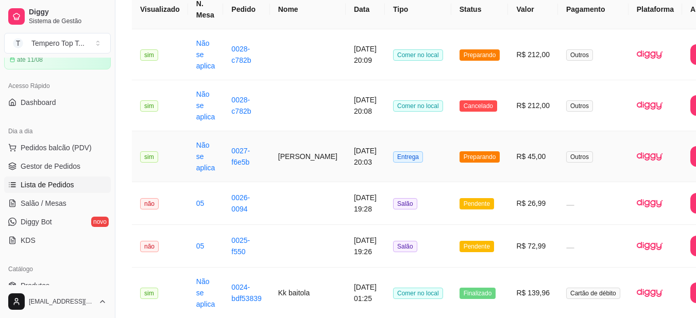
click at [521, 165] on td "R$ 45,00" at bounding box center [533, 156] width 50 height 51
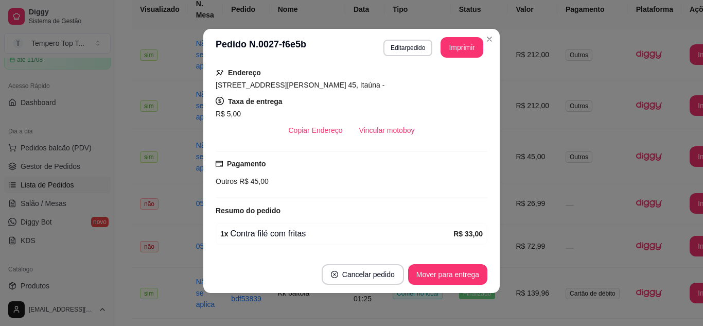
scroll to position [219, 0]
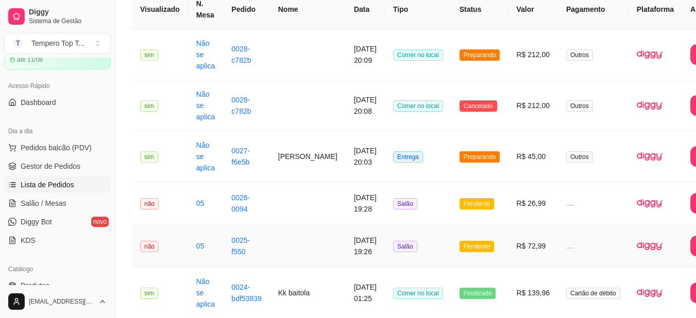
click at [511, 248] on td "R$ 72,99" at bounding box center [533, 246] width 50 height 43
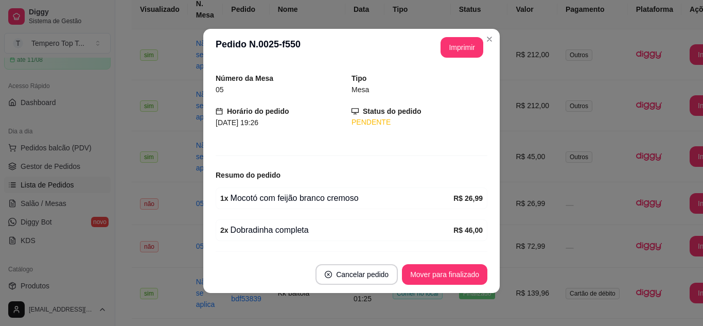
scroll to position [61, 0]
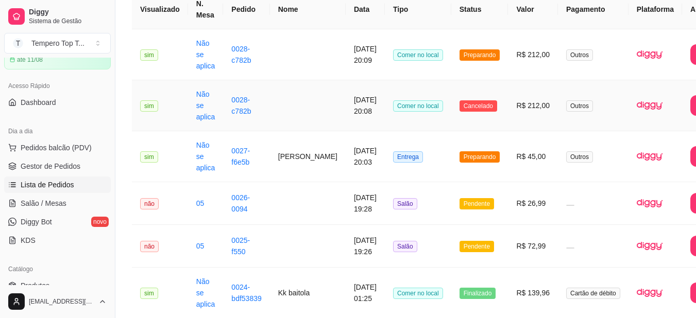
click at [345, 126] on td "[DATE] 20:08" at bounding box center [364, 105] width 39 height 51
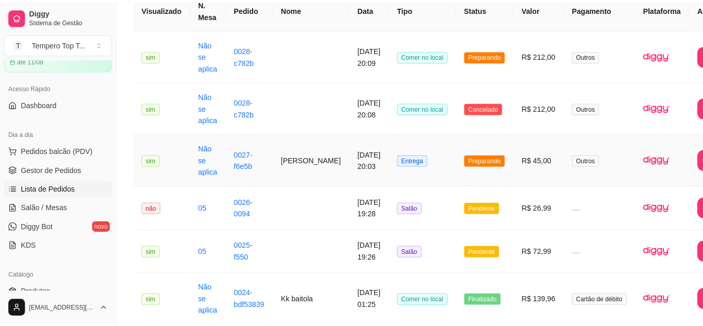
scroll to position [0, 0]
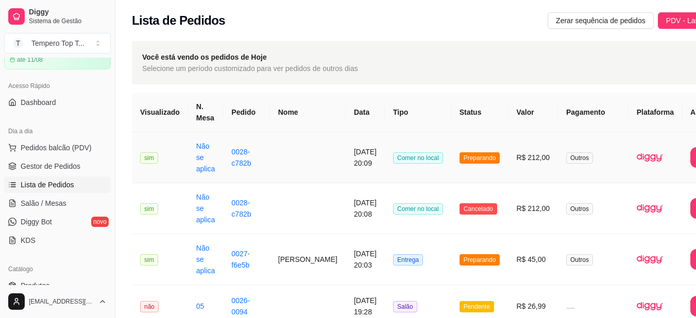
click at [451, 175] on td "Preparando" at bounding box center [479, 157] width 57 height 51
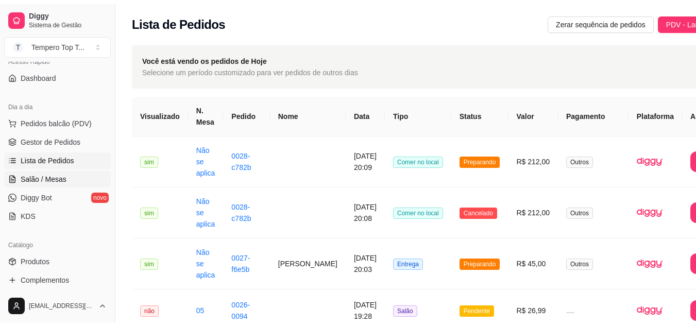
scroll to position [103, 0]
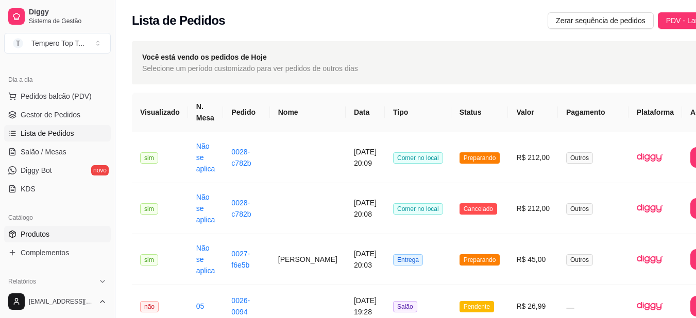
click at [46, 229] on link "Produtos" at bounding box center [57, 234] width 107 height 16
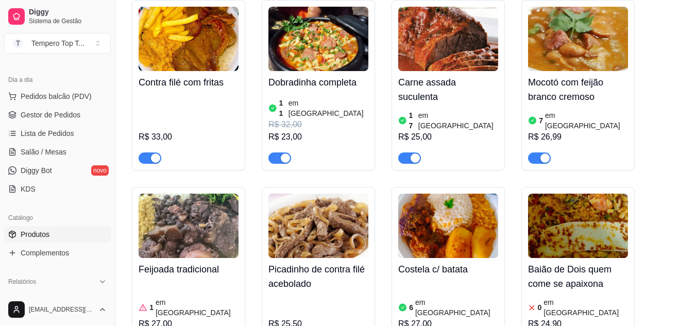
scroll to position [721, 0]
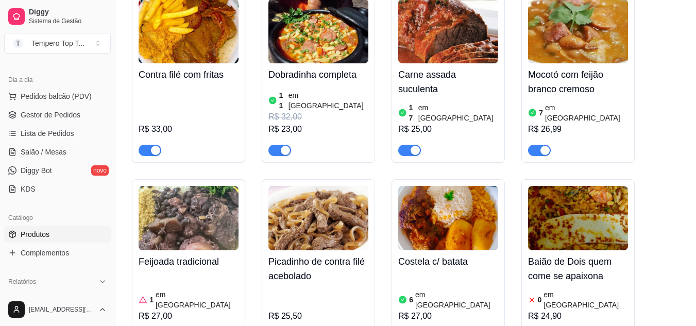
click at [161, 86] on div "R$ 33,00" at bounding box center [188, 121] width 100 height 70
click at [56, 150] on span "Salão / Mesas" at bounding box center [44, 152] width 46 height 10
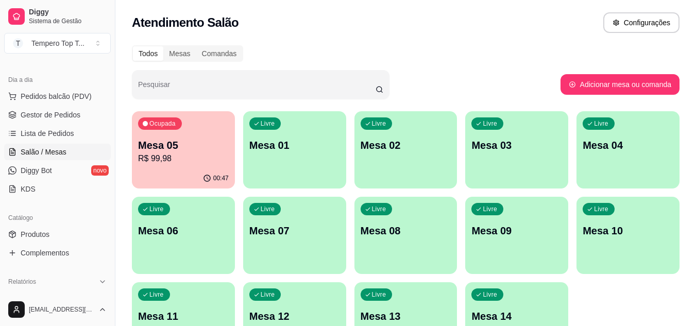
click at [137, 151] on div "Ocupada Mesa 05 R$ 99,98" at bounding box center [183, 139] width 103 height 57
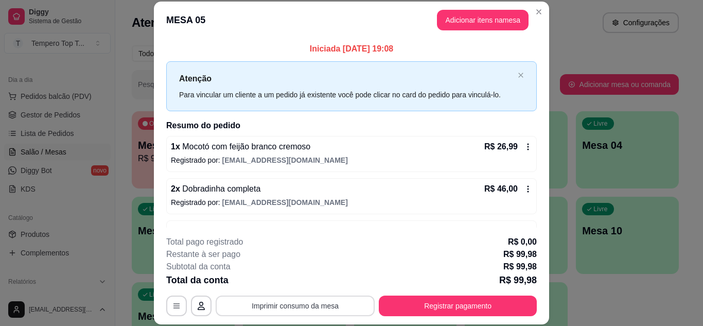
click at [311, 303] on button "Imprimir consumo da mesa" at bounding box center [295, 306] width 159 height 21
click at [326, 305] on button "Imprimir consumo da mesa" at bounding box center [295, 306] width 159 height 21
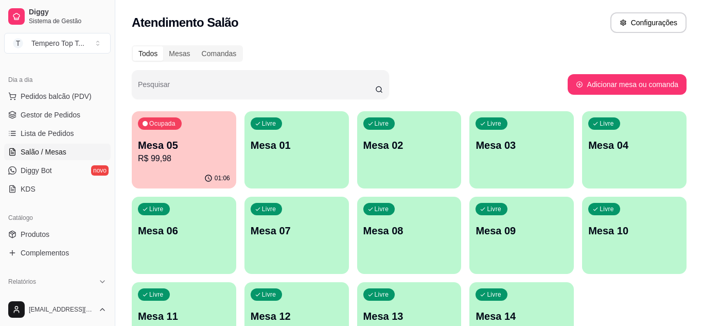
click at [55, 63] on div "Acesso Rápido Dashboard" at bounding box center [57, 42] width 115 height 41
click at [64, 197] on ul "Pedidos balcão (PDV) Gestor de Pedidos Lista de Pedidos Salão / Mesas Diggy Bot…" at bounding box center [57, 142] width 107 height 109
click at [65, 142] on link "Lista de Pedidos" at bounding box center [57, 133] width 107 height 16
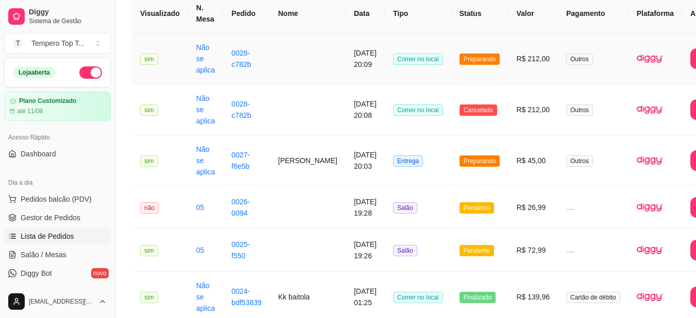
scroll to position [103, 0]
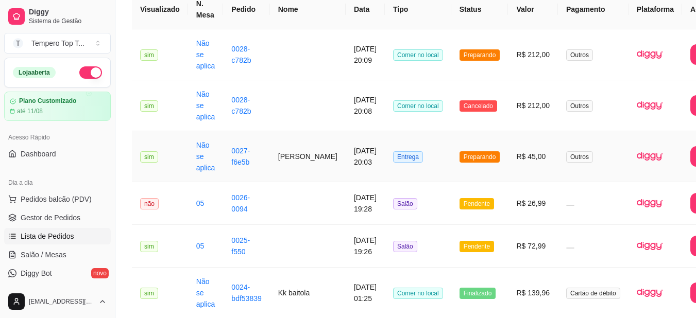
click at [508, 170] on td "R$ 45,00" at bounding box center [533, 156] width 50 height 51
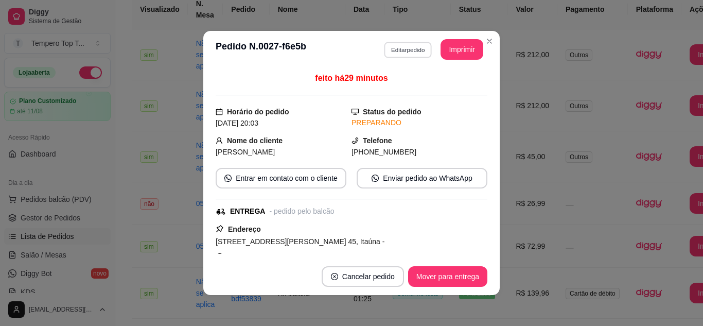
click at [404, 50] on button "Editar pedido" at bounding box center [408, 50] width 48 height 16
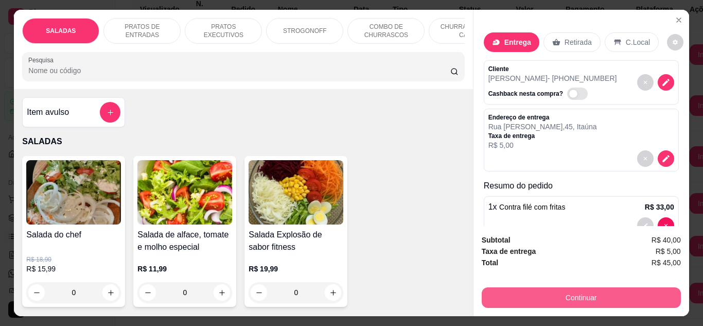
click at [600, 294] on button "Continuar" at bounding box center [581, 297] width 199 height 21
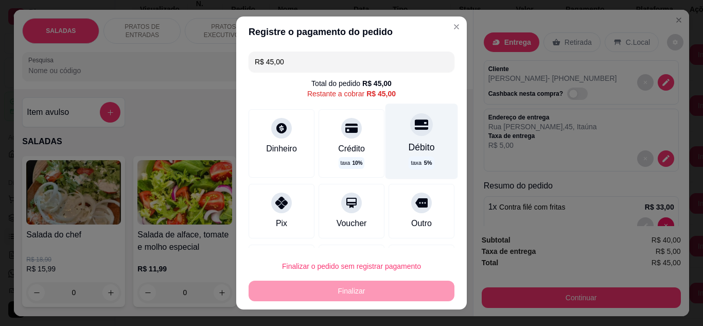
click at [409, 146] on div "Débito" at bounding box center [422, 147] width 26 height 13
type input "R$ 0,00"
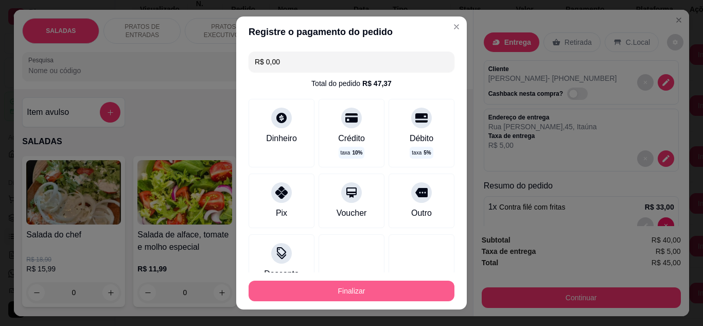
click at [388, 286] on button "Finalizar" at bounding box center [352, 291] width 206 height 21
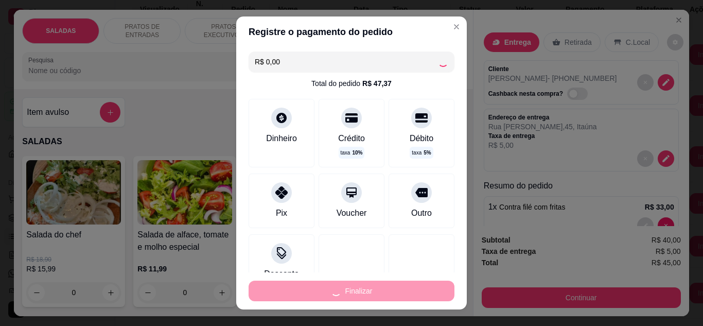
type input "0"
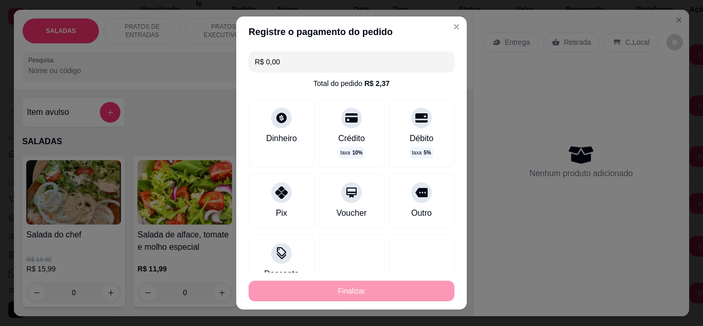
type input "-R$ 45,00"
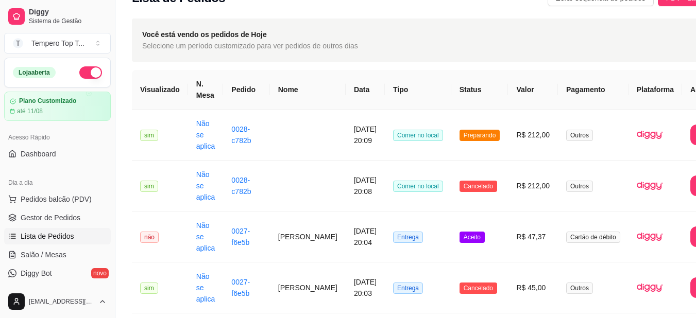
scroll to position [0, 0]
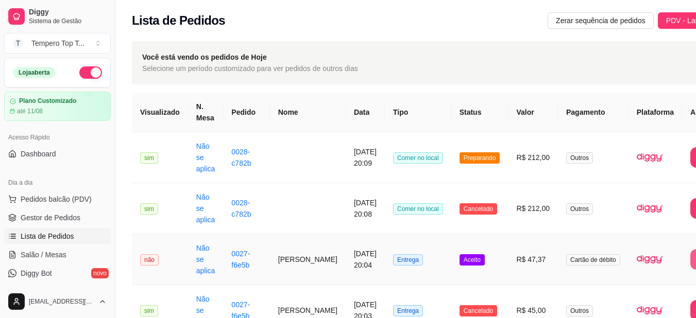
click at [666, 24] on span "PDV - Lançar pedido" at bounding box center [699, 20] width 67 height 11
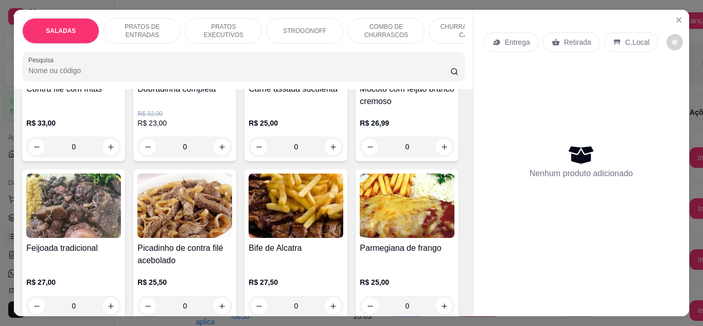
scroll to position [669, 0]
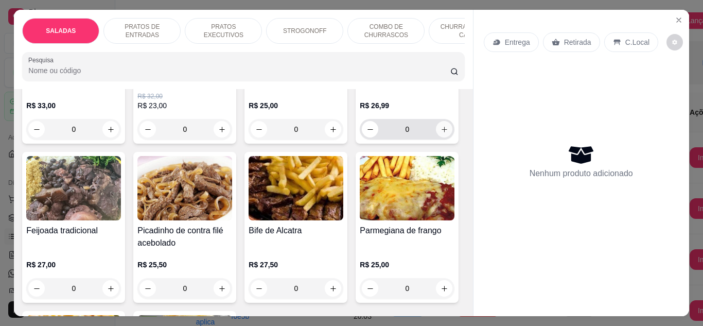
click at [436, 137] on button "increase-product-quantity" at bounding box center [444, 129] width 16 height 16
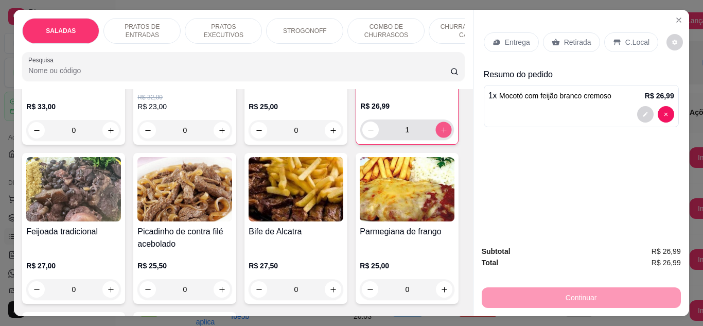
click at [436, 137] on button "increase-product-quantity" at bounding box center [444, 130] width 16 height 16
type input "2"
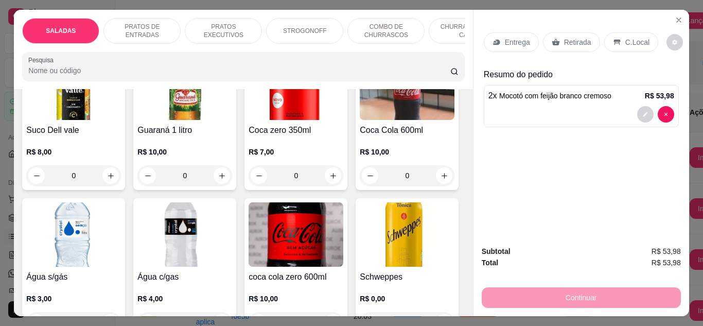
scroll to position [2935, 0]
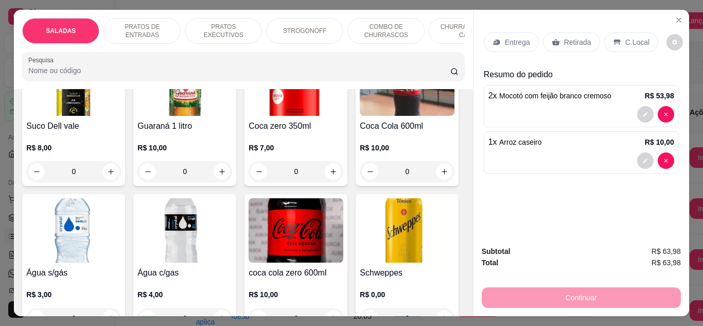
type input "2"
click at [573, 40] on p "Retirada" at bounding box center [577, 42] width 27 height 10
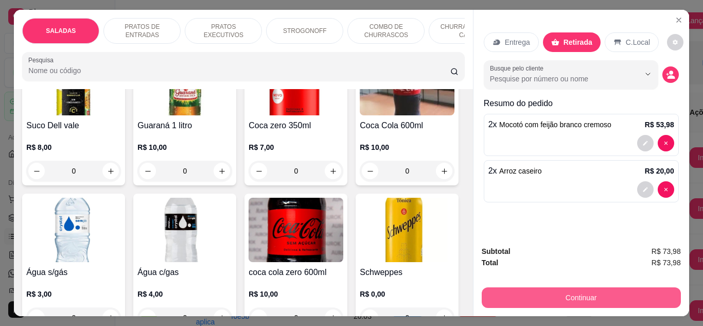
click at [602, 296] on button "Continuar" at bounding box center [581, 297] width 199 height 21
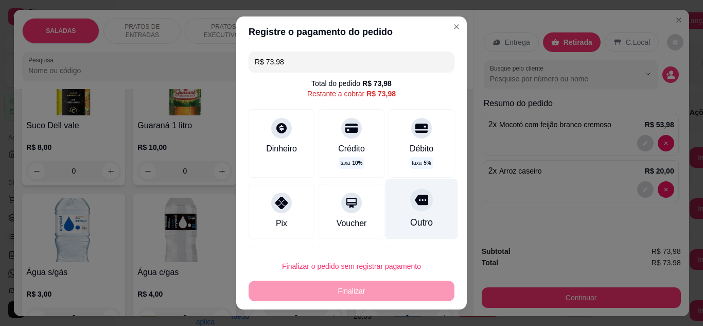
click at [414, 208] on div "Outro" at bounding box center [422, 209] width 73 height 60
type input "R$ 0,00"
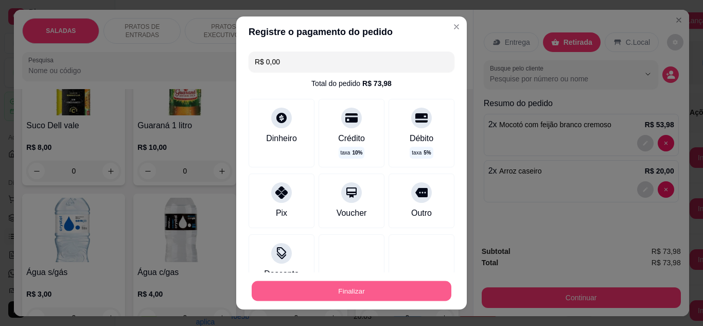
click at [397, 281] on button "Finalizar" at bounding box center [352, 291] width 200 height 20
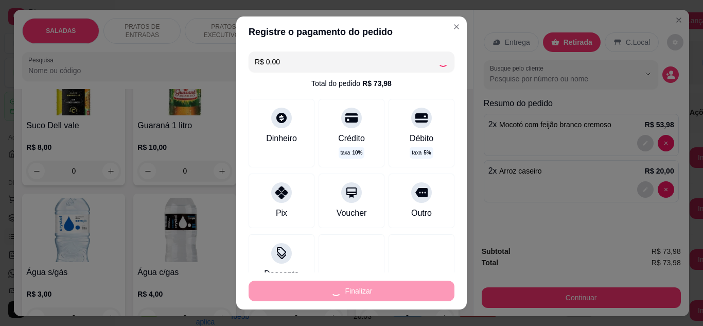
type input "0"
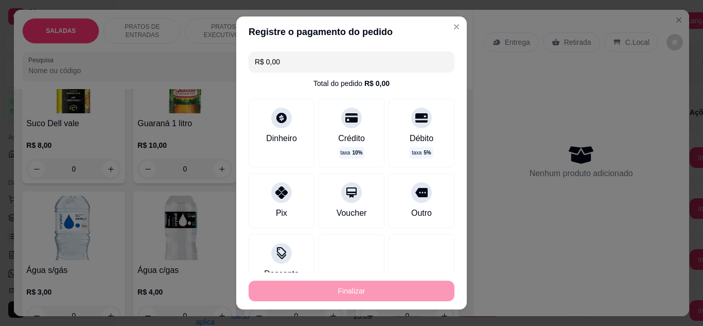
type input "-R$ 73,98"
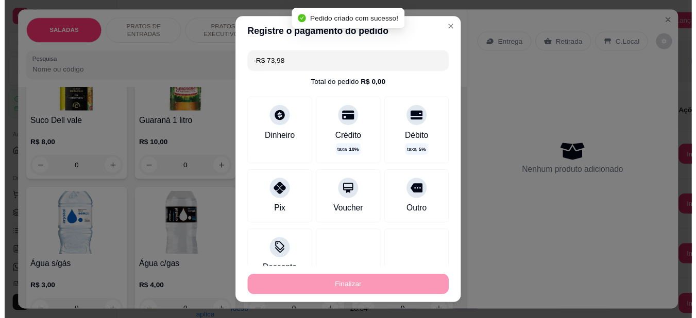
scroll to position [2934, 0]
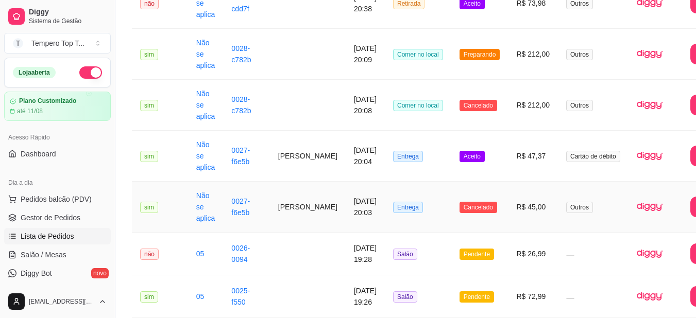
scroll to position [206, 0]
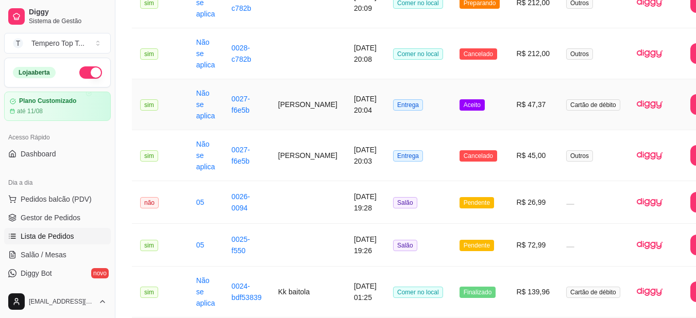
click at [508, 113] on td "R$ 47,37" at bounding box center [533, 104] width 50 height 51
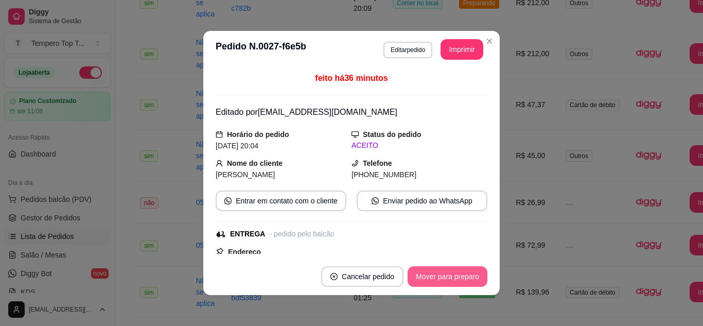
click at [434, 274] on button "Mover para preparo" at bounding box center [448, 276] width 80 height 21
click at [433, 274] on div "Mover para preparo" at bounding box center [440, 276] width 94 height 21
click at [434, 275] on button "Mover para entrega" at bounding box center [447, 276] width 79 height 21
click at [434, 275] on button "Mover para finalizado" at bounding box center [444, 276] width 85 height 21
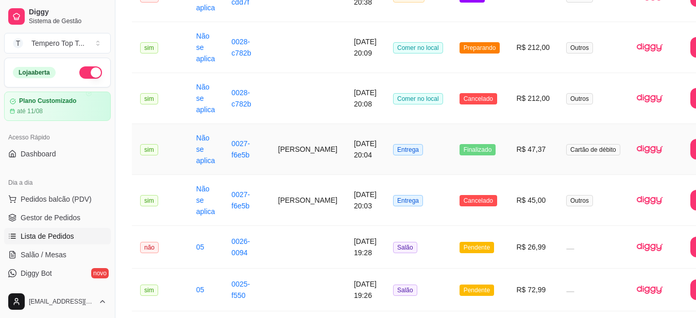
scroll to position [103, 0]
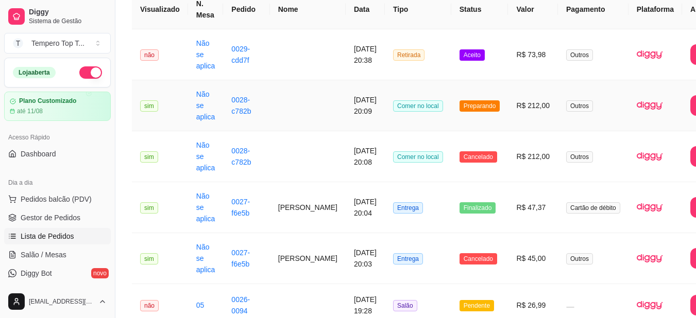
click at [508, 103] on td "R$ 212,00" at bounding box center [533, 105] width 50 height 51
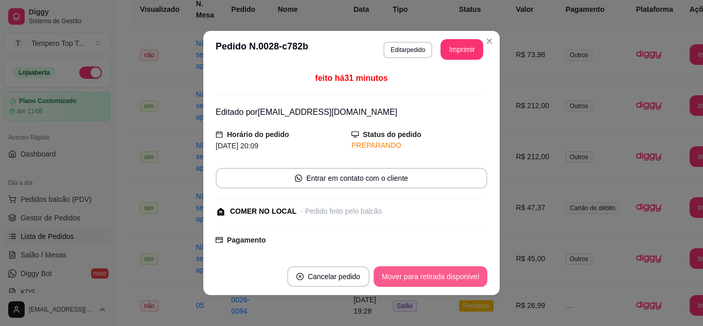
click at [439, 271] on button "Mover para retirada disponível" at bounding box center [431, 276] width 114 height 21
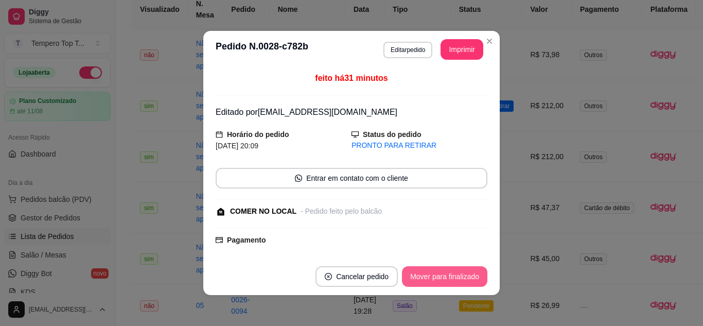
click at [439, 272] on button "Mover para finalizado" at bounding box center [444, 276] width 85 height 21
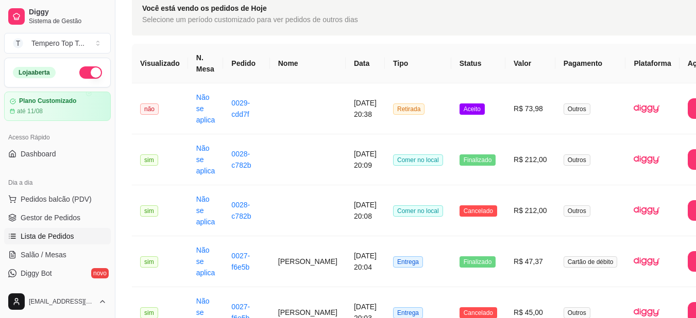
scroll to position [0, 0]
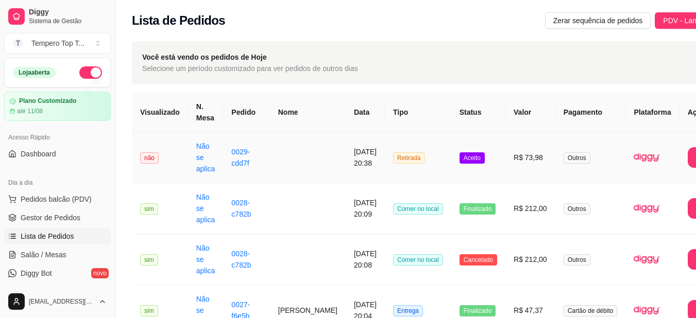
click at [505, 175] on td "R$ 73,98" at bounding box center [530, 157] width 50 height 51
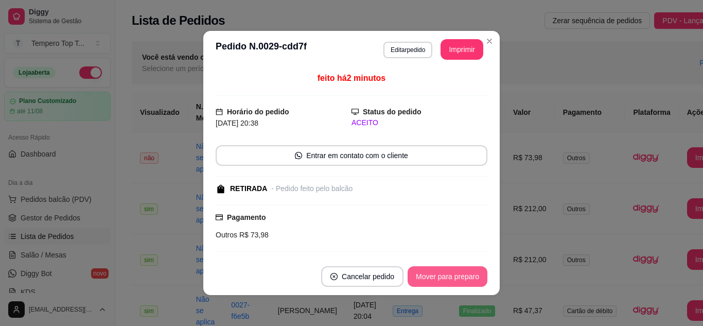
click at [440, 274] on button "Mover para preparo" at bounding box center [448, 276] width 80 height 21
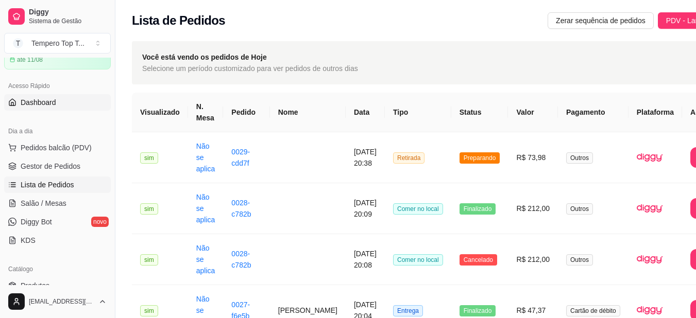
click at [23, 102] on span "Dashboard" at bounding box center [39, 102] width 36 height 10
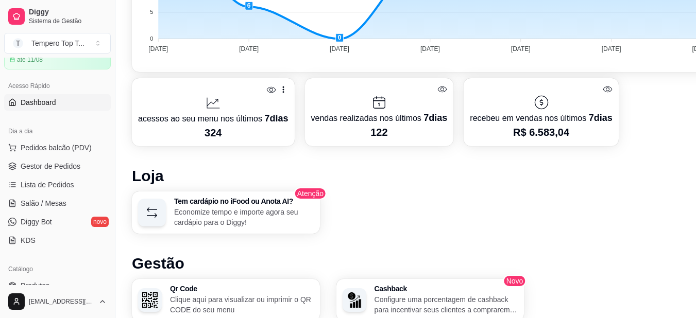
scroll to position [103, 0]
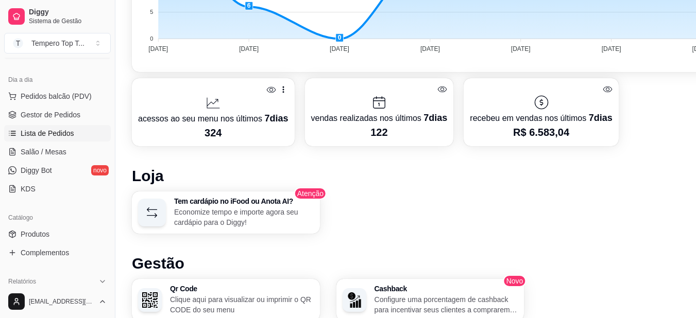
click at [33, 138] on span "Lista de Pedidos" at bounding box center [48, 133] width 54 height 10
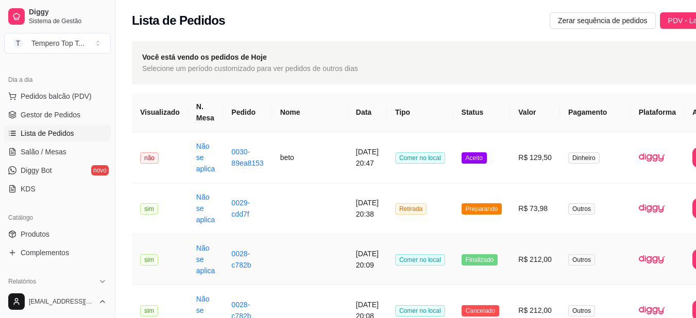
click at [510, 246] on td "R$ 212,00" at bounding box center [535, 259] width 50 height 51
click at [523, 159] on td "R$ 129,50" at bounding box center [535, 157] width 50 height 51
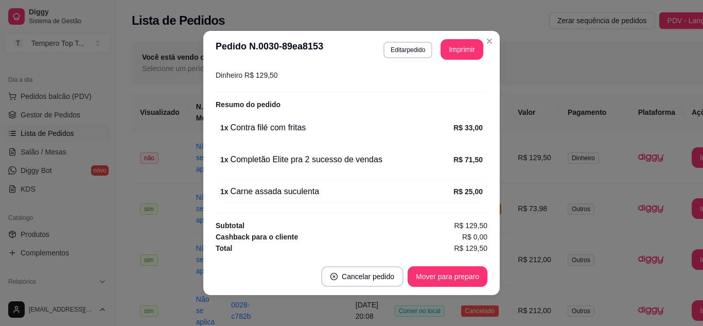
scroll to position [2, 0]
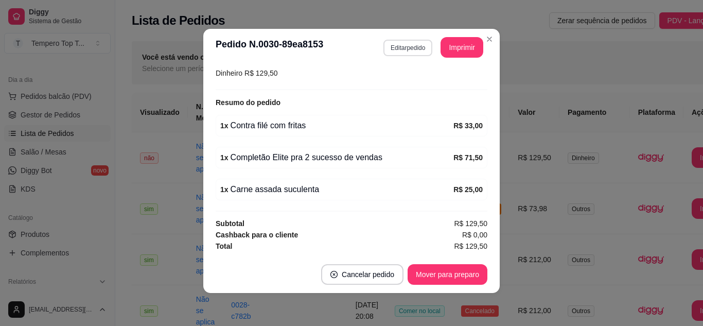
click at [402, 51] on button "Editar pedido" at bounding box center [408, 48] width 49 height 16
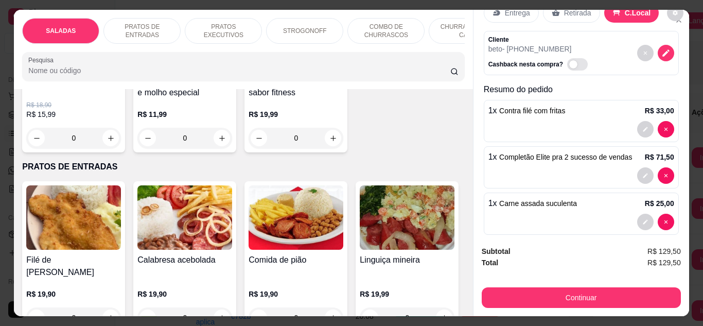
scroll to position [41, 0]
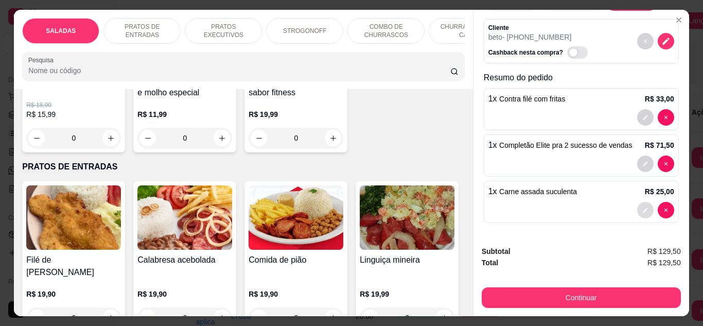
click at [637, 202] on button "decrease-product-quantity" at bounding box center [645, 210] width 16 height 16
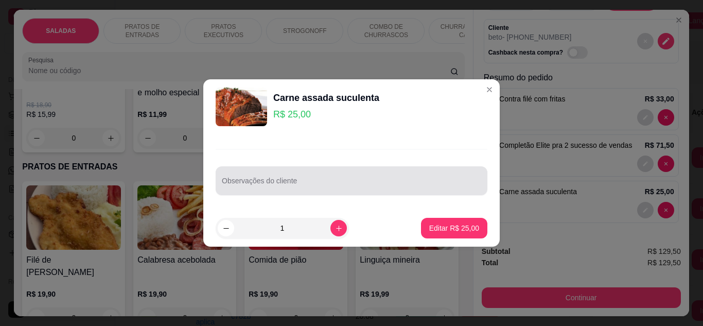
click at [338, 181] on input "Observações do cliente" at bounding box center [351, 185] width 259 height 10
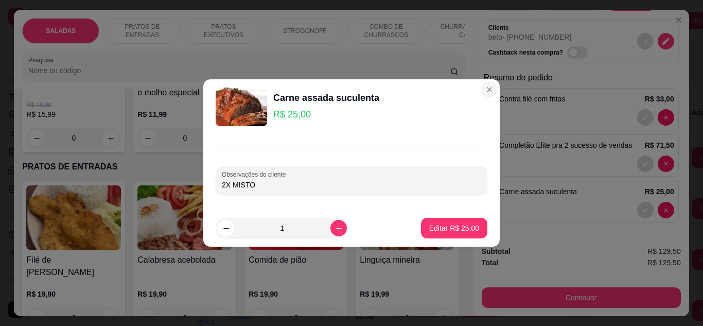
type input "2X MISTO"
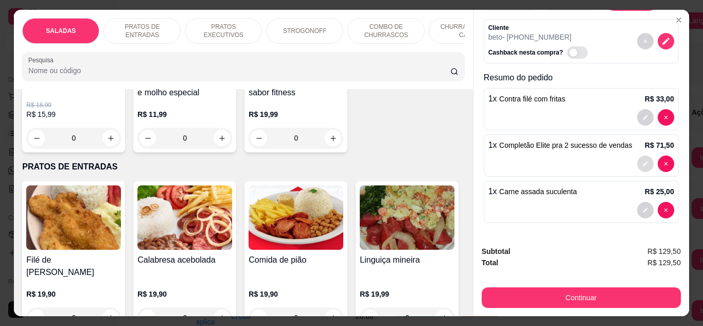
click at [643, 161] on icon "decrease-product-quantity" at bounding box center [646, 164] width 6 height 6
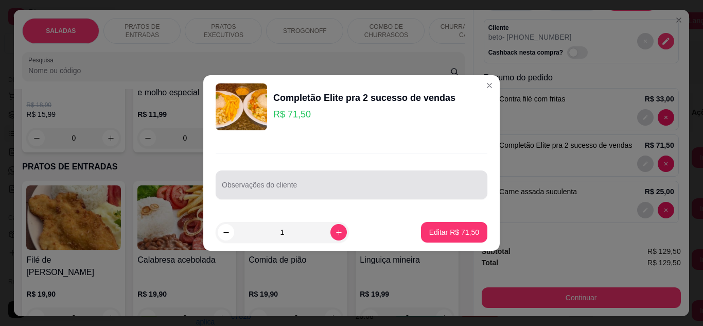
click at [323, 180] on div at bounding box center [351, 185] width 259 height 21
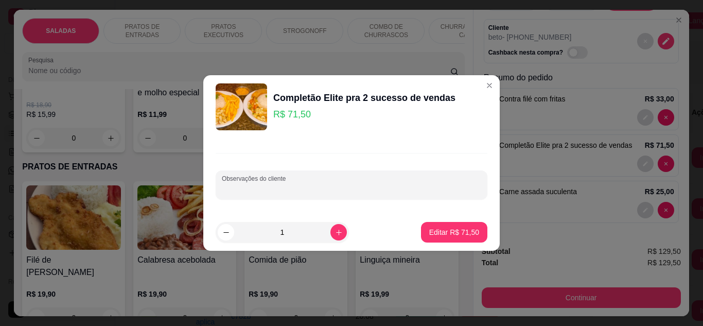
type input "3"
type input "2X MISTO"
click at [465, 231] on p "Editar R$ 71,50" at bounding box center [454, 232] width 50 height 10
type input "0"
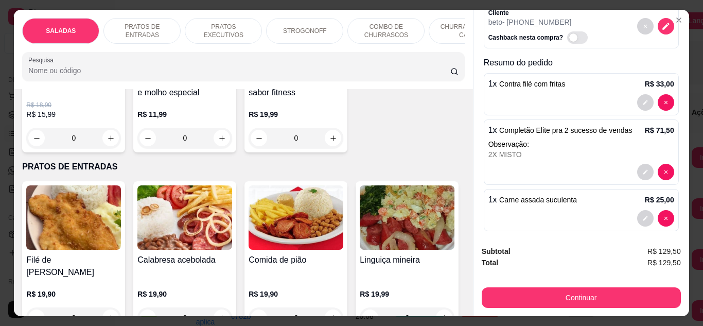
scroll to position [64, 0]
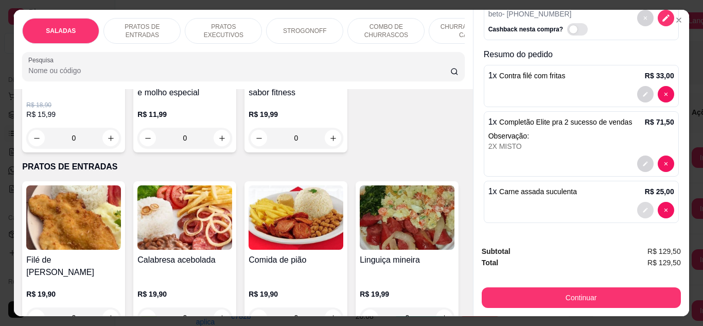
click at [637, 205] on button "decrease-product-quantity" at bounding box center [645, 210] width 16 height 16
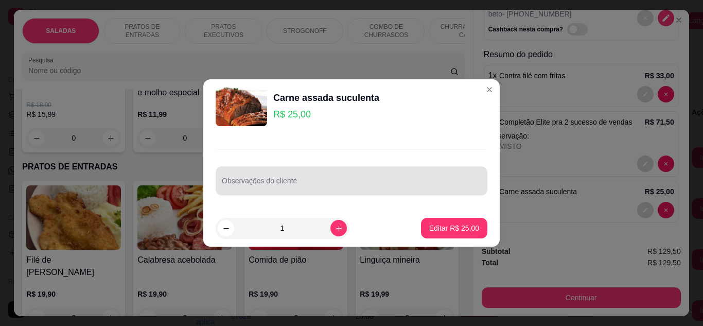
click at [331, 186] on input "Observações do cliente" at bounding box center [351, 185] width 259 height 10
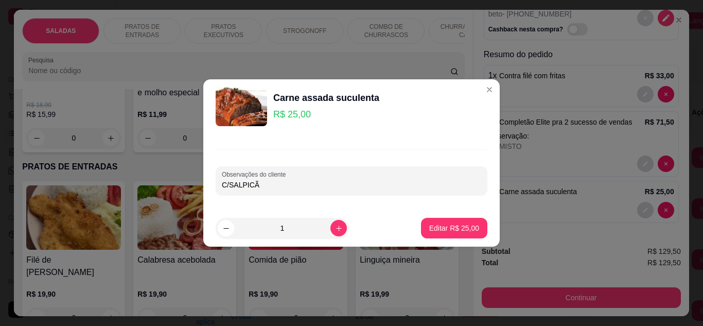
type input "C/SALPICÃO"
click at [462, 232] on p "Editar R$ 25,00" at bounding box center [454, 228] width 48 height 10
type input "0"
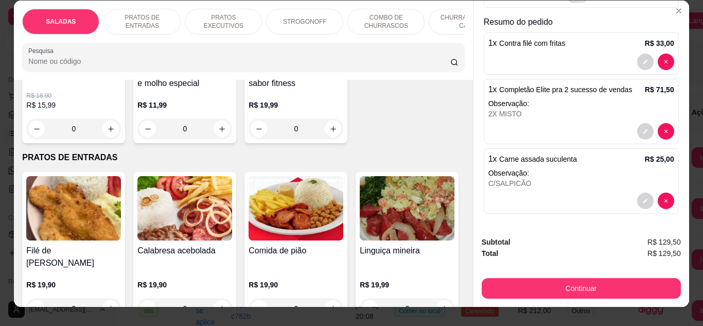
scroll to position [0, 0]
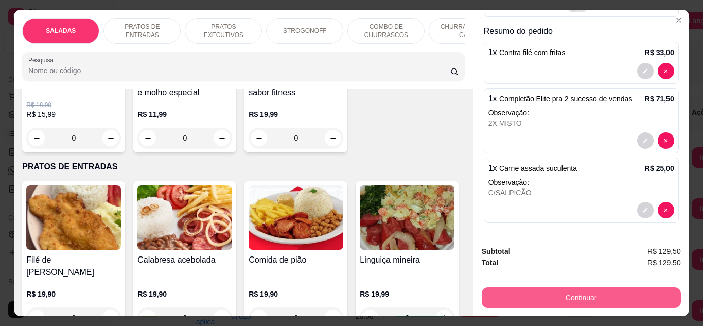
click at [559, 295] on button "Continuar" at bounding box center [581, 297] width 199 height 21
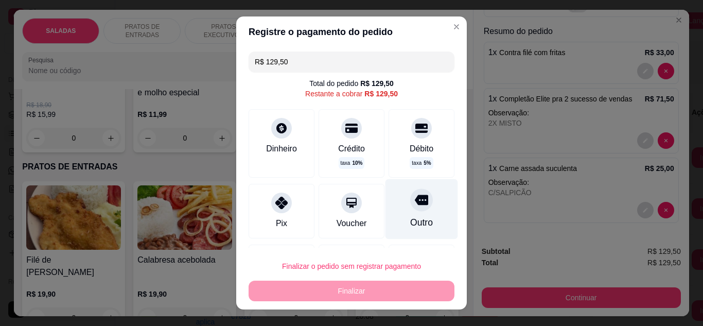
click at [415, 204] on icon at bounding box center [421, 200] width 13 height 10
type input "R$ 0,00"
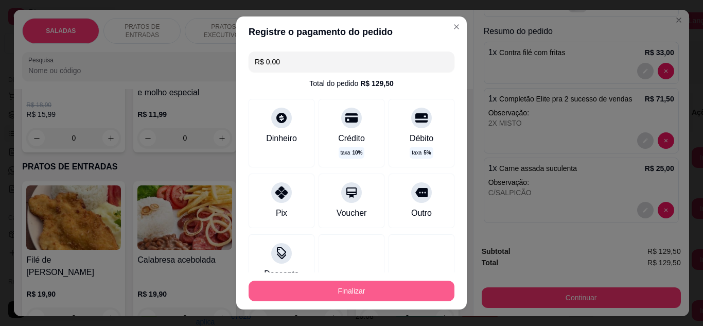
click at [382, 286] on button "Finalizar" at bounding box center [352, 291] width 206 height 21
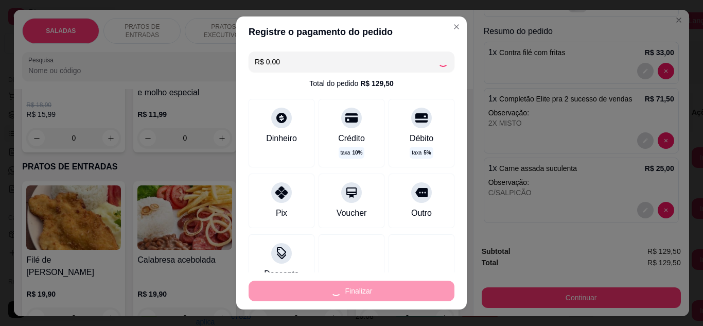
type input "0"
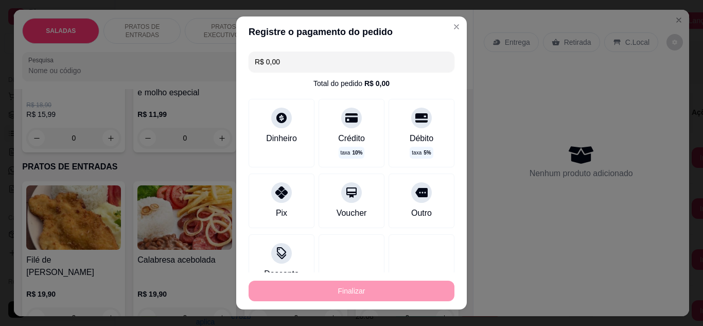
type input "-R$ 129,50"
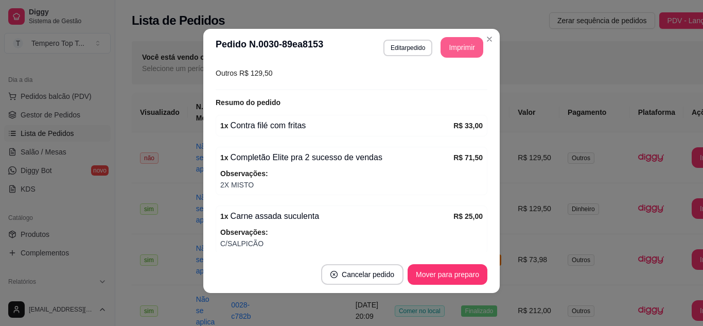
click at [450, 43] on button "Imprimir" at bounding box center [462, 47] width 43 height 21
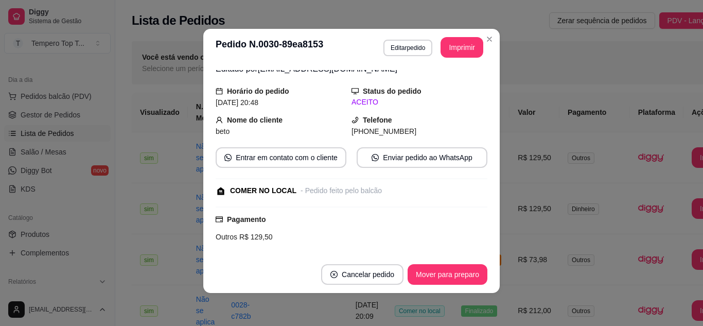
scroll to position [247, 0]
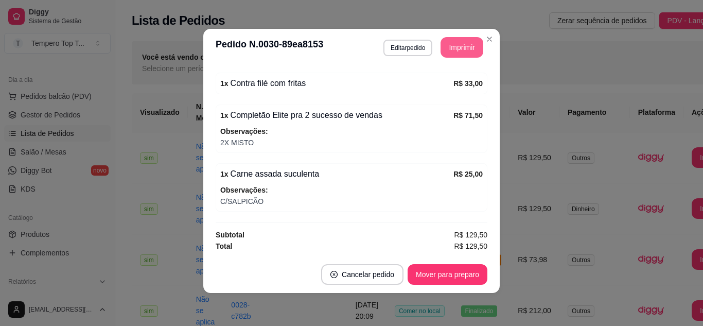
click at [458, 45] on button "Imprimir" at bounding box center [462, 47] width 43 height 21
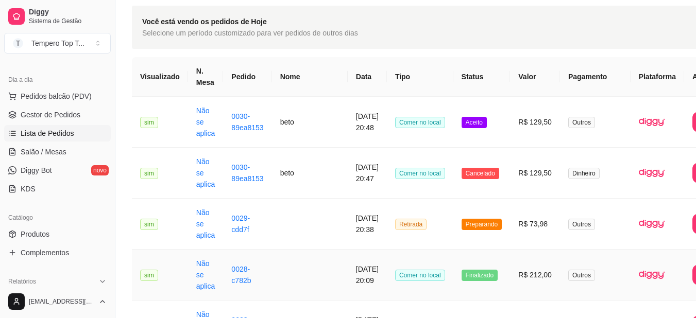
scroll to position [51, 0]
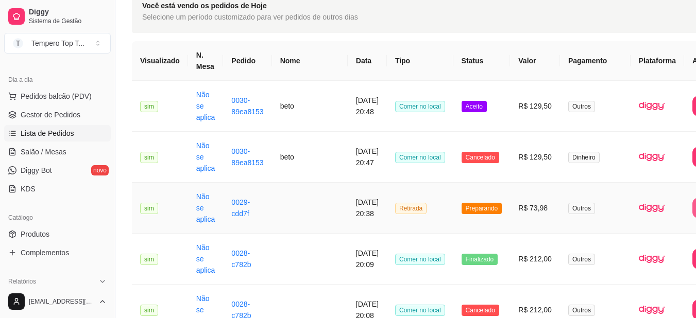
click at [510, 218] on td "R$ 73,98" at bounding box center [535, 208] width 50 height 51
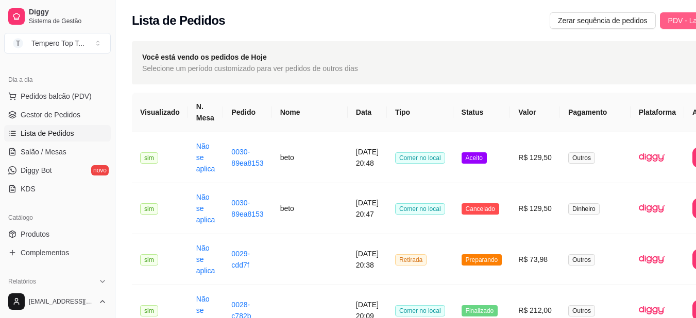
click at [668, 17] on span "PDV - Lançar pedido" at bounding box center [701, 20] width 67 height 11
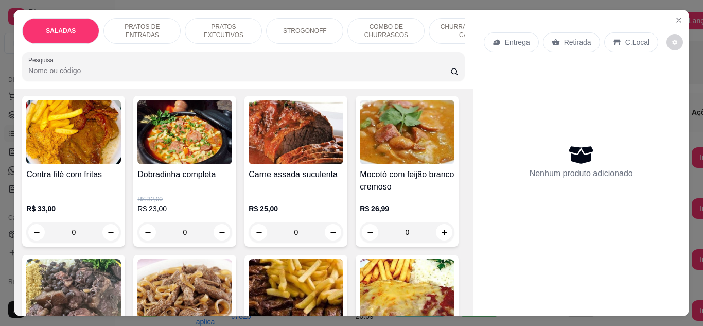
scroll to position [360, 0]
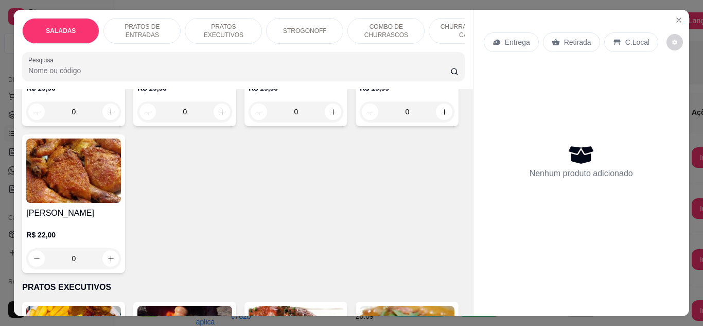
click at [575, 37] on p "Retirada" at bounding box center [577, 42] width 27 height 10
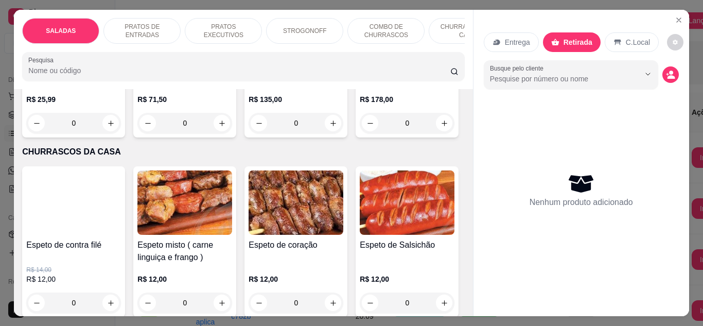
scroll to position [1390, 0]
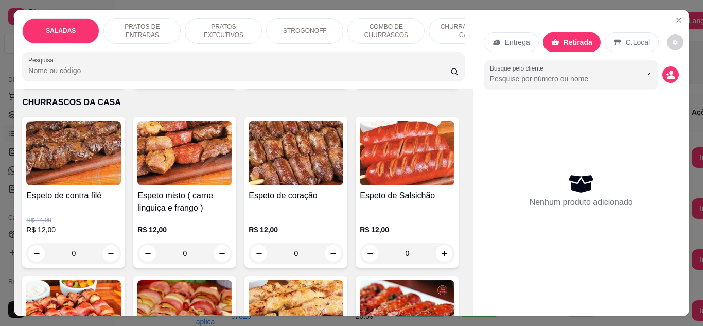
click at [96, 84] on input "0" at bounding box center [74, 73] width 58 height 21
click at [107, 78] on icon "increase-product-quantity" at bounding box center [111, 74] width 8 height 8
type input "1"
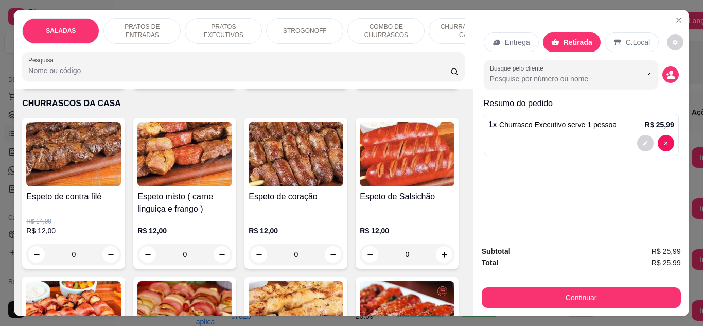
scroll to position [1391, 0]
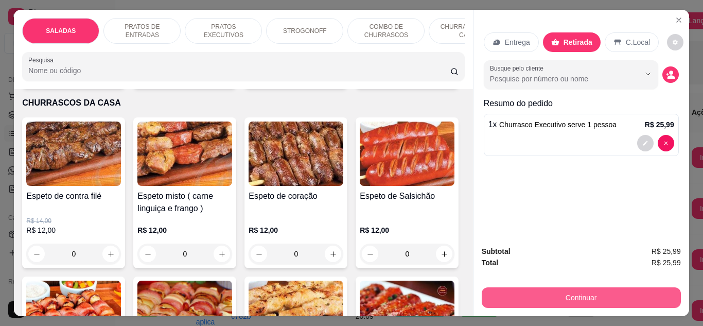
click at [579, 289] on button "Continuar" at bounding box center [581, 297] width 199 height 21
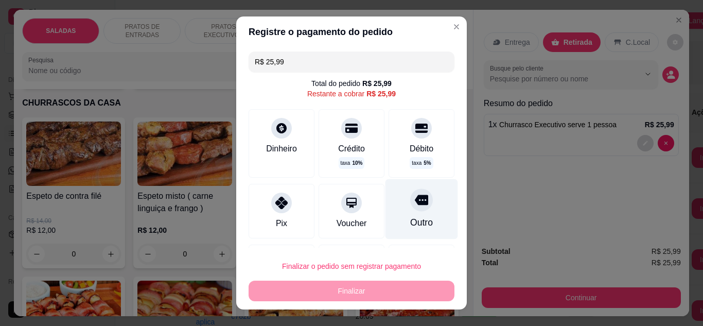
drag, startPoint x: 414, startPoint y: 207, endPoint x: 394, endPoint y: 202, distance: 20.6
click at [410, 207] on div "Outro" at bounding box center [422, 209] width 73 height 60
type input "R$ 0,00"
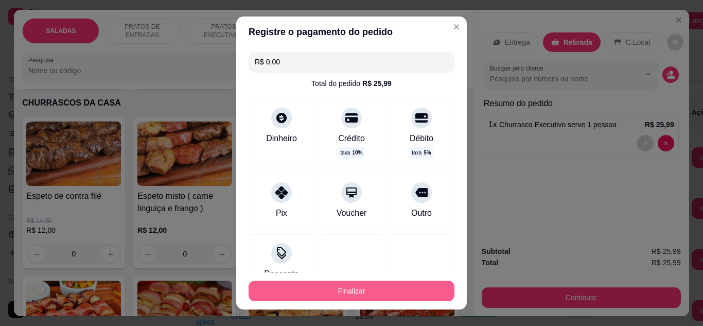
click at [356, 294] on button "Finalizar" at bounding box center [352, 291] width 206 height 21
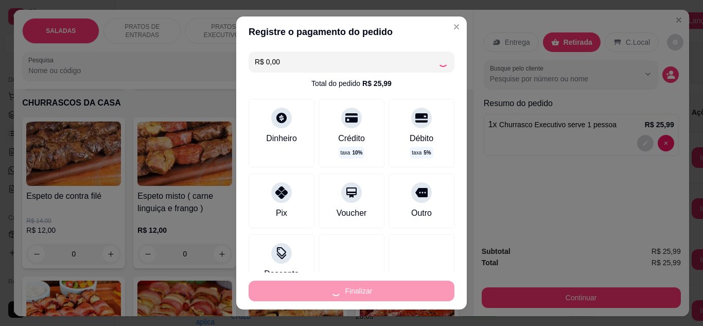
type input "0"
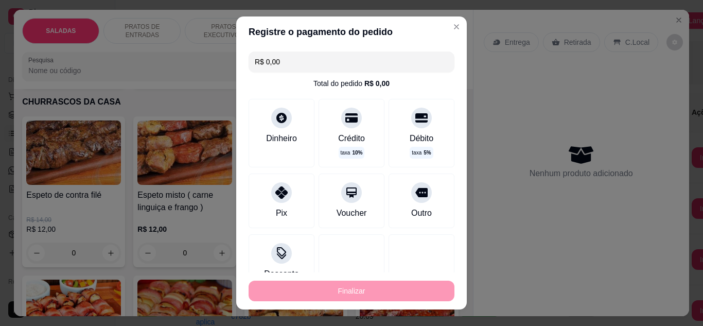
type input "-R$ 25,99"
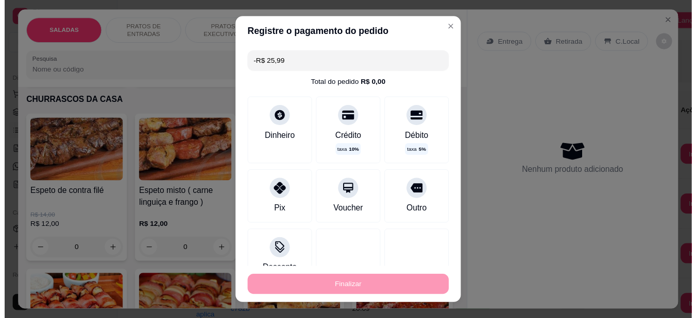
scroll to position [1390, 0]
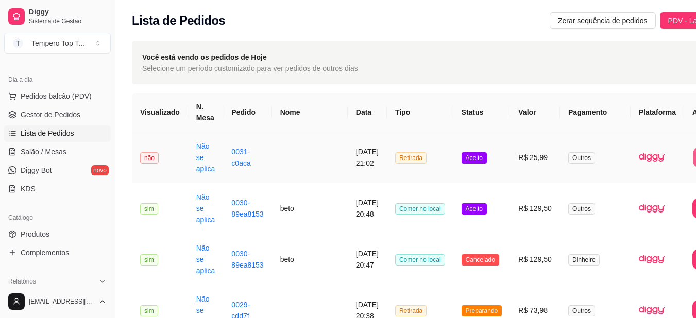
click at [510, 205] on td "R$ 129,50" at bounding box center [535, 208] width 50 height 51
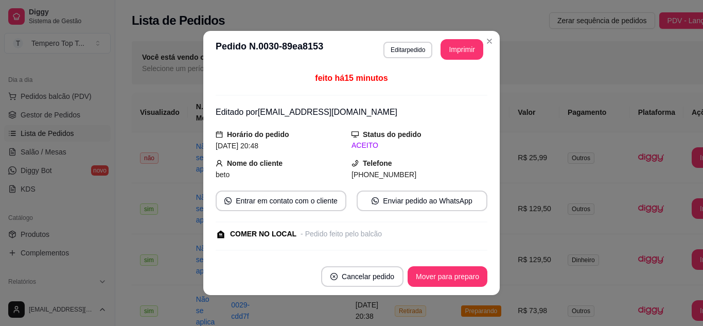
scroll to position [247, 0]
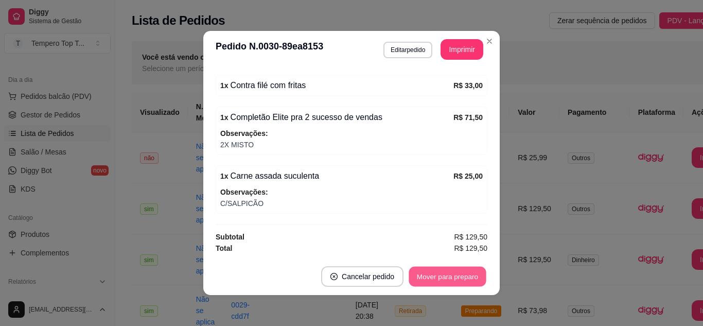
click at [446, 274] on button "Mover para preparo" at bounding box center [447, 277] width 77 height 20
click at [446, 274] on button "Mover para retirada disponível" at bounding box center [431, 276] width 114 height 21
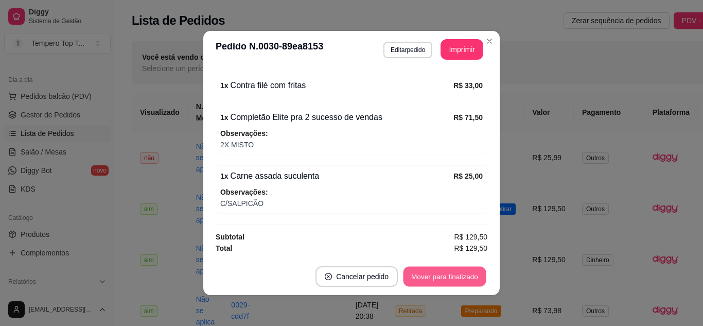
click at [446, 274] on button "Mover para finalizado" at bounding box center [445, 277] width 83 height 20
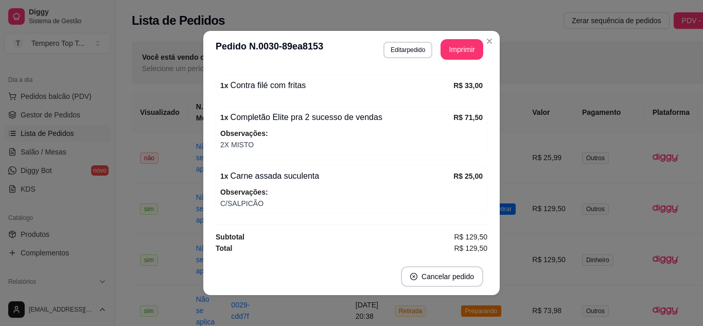
scroll to position [213, 0]
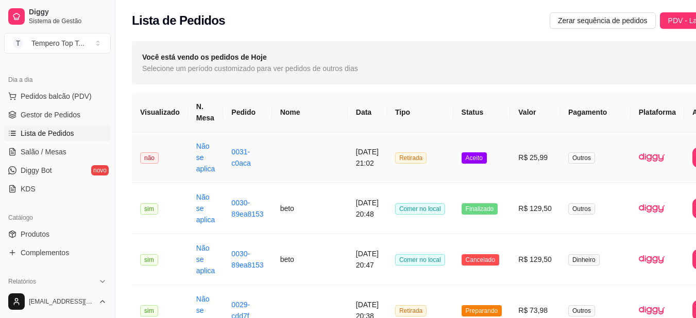
click at [510, 167] on td "R$ 25,99" at bounding box center [535, 157] width 50 height 51
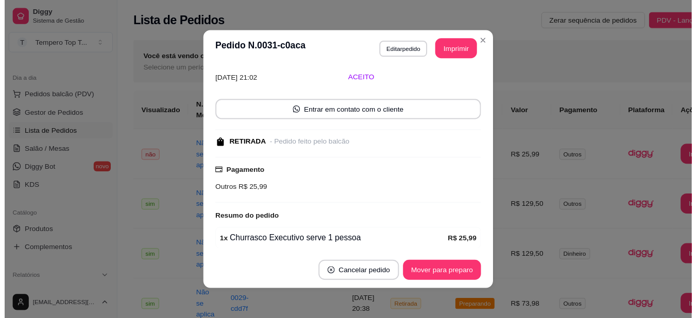
scroll to position [84, 0]
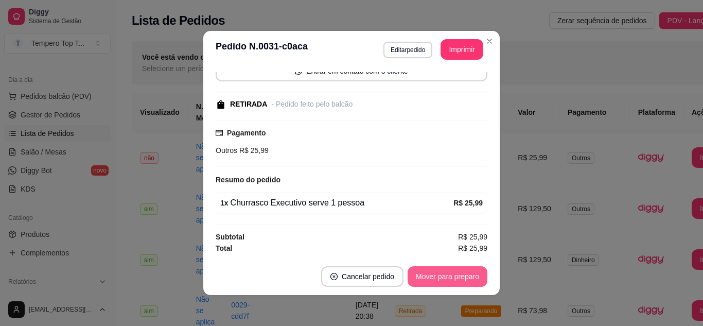
click at [443, 271] on button "Mover para preparo" at bounding box center [448, 276] width 80 height 21
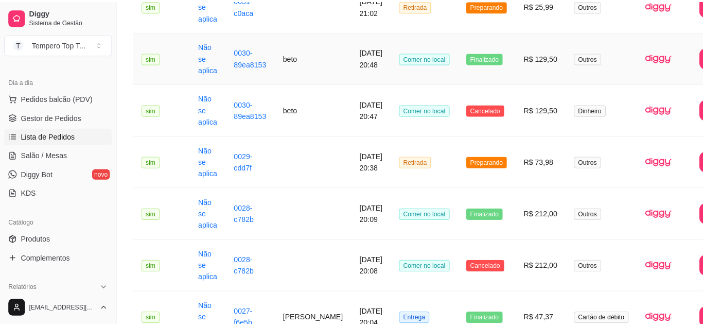
scroll to position [154, 0]
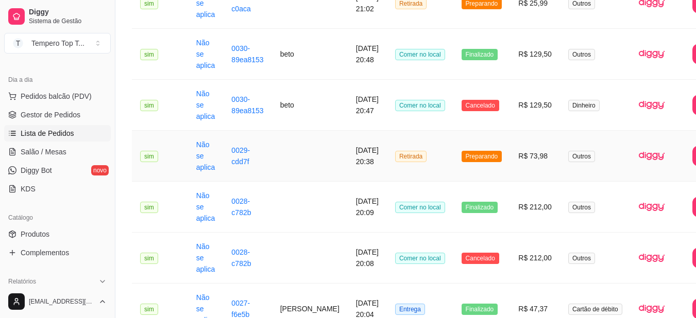
click at [510, 140] on td "R$ 73,98" at bounding box center [535, 156] width 50 height 51
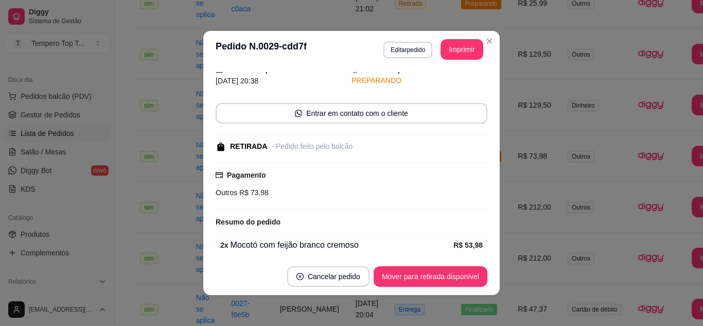
scroll to position [116, 0]
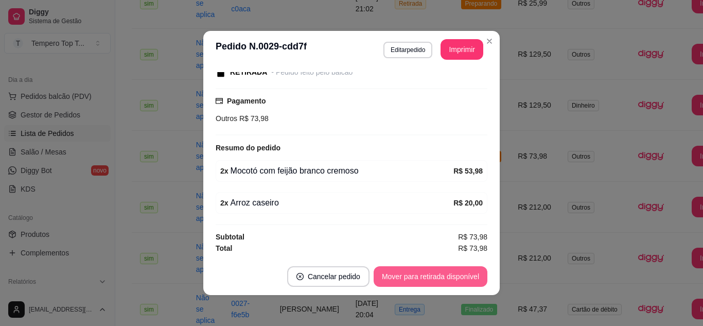
click at [433, 267] on button "Mover para retirada disponível" at bounding box center [431, 276] width 114 height 21
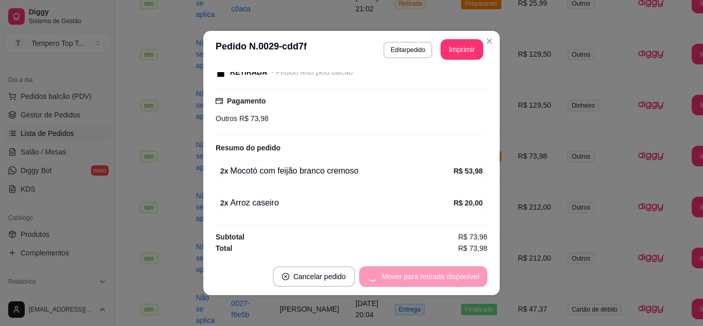
click at [433, 268] on div "Mover para retirada disponível" at bounding box center [423, 276] width 128 height 21
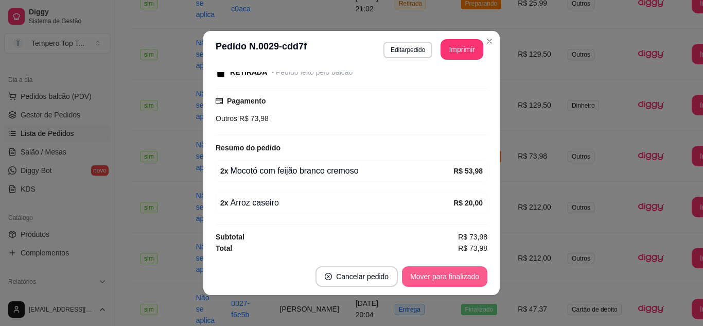
click at [436, 271] on button "Mover para finalizado" at bounding box center [444, 276] width 85 height 21
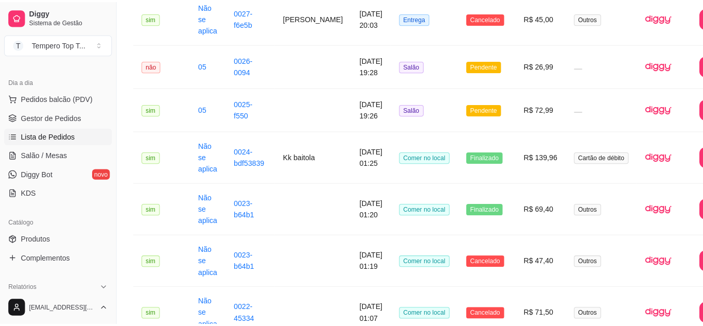
scroll to position [515, 0]
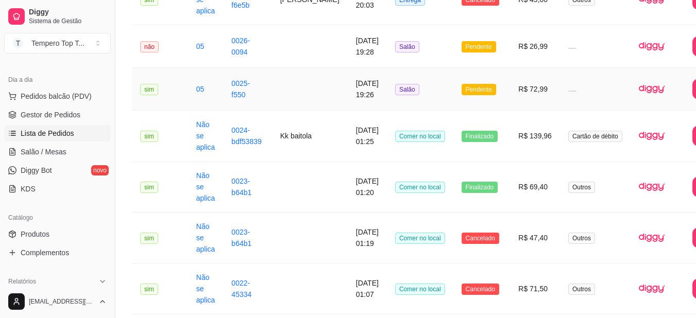
click at [510, 105] on td "R$ 72,99" at bounding box center [535, 89] width 50 height 43
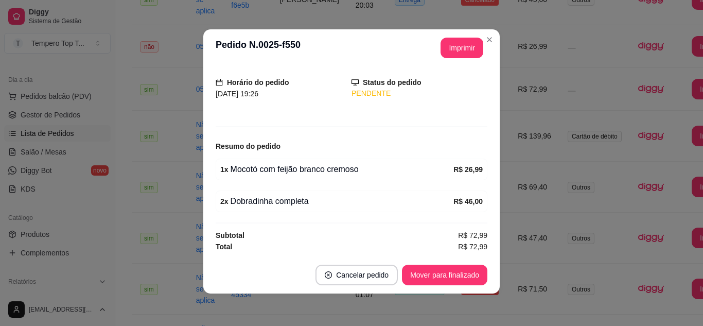
scroll to position [2, 0]
click at [437, 275] on button "Mover para finalizado" at bounding box center [444, 274] width 85 height 21
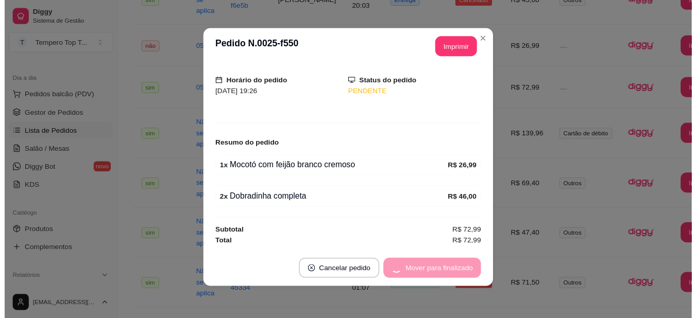
scroll to position [27, 0]
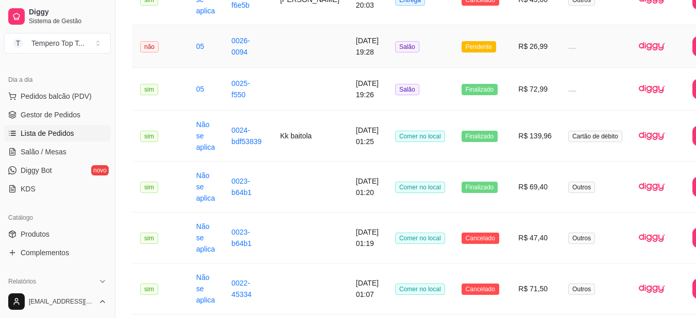
click at [510, 49] on td "R$ 26,99" at bounding box center [535, 46] width 50 height 43
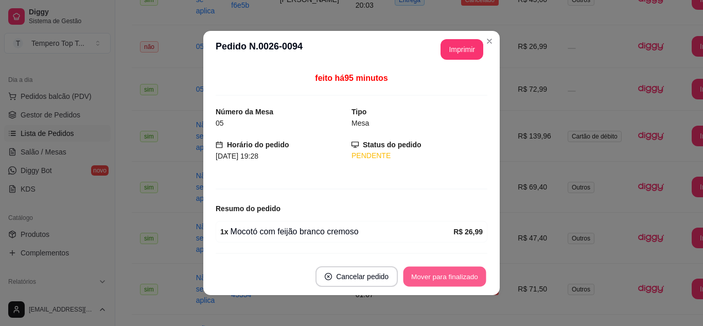
click at [446, 275] on button "Mover para finalizado" at bounding box center [445, 277] width 83 height 20
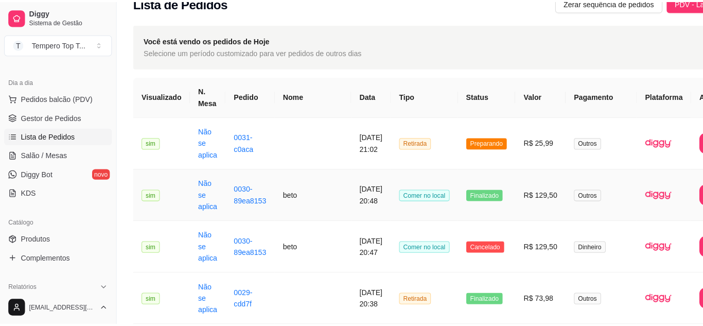
scroll to position [0, 0]
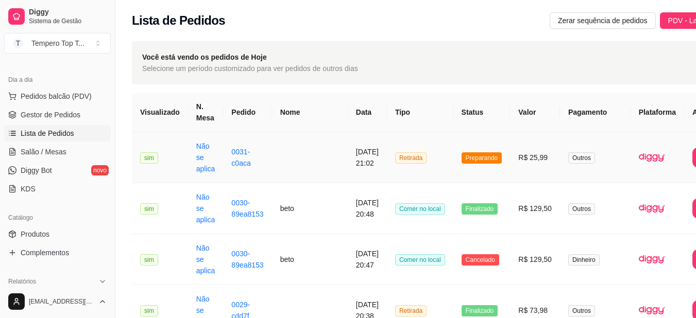
click at [510, 169] on td "R$ 25,99" at bounding box center [535, 157] width 50 height 51
click at [510, 219] on td "R$ 129,50" at bounding box center [535, 208] width 50 height 51
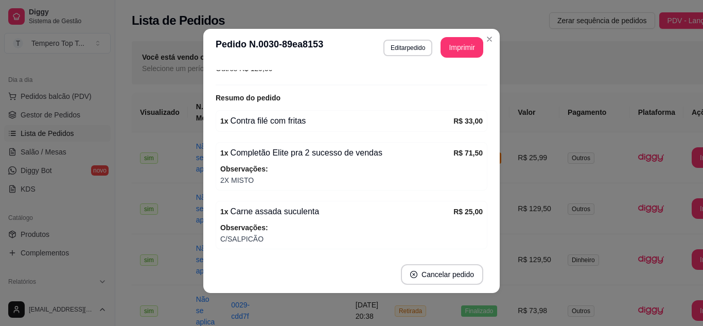
scroll to position [213, 0]
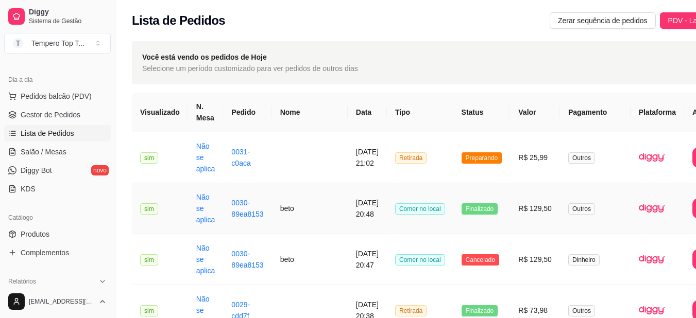
click at [510, 217] on td "R$ 129,50" at bounding box center [535, 208] width 50 height 51
click at [476, 162] on td "Preparando" at bounding box center [481, 157] width 57 height 51
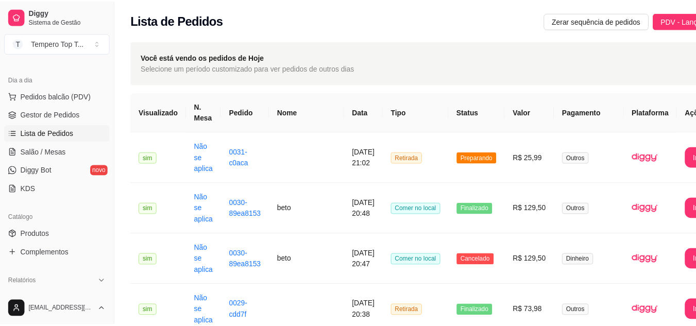
scroll to position [84, 0]
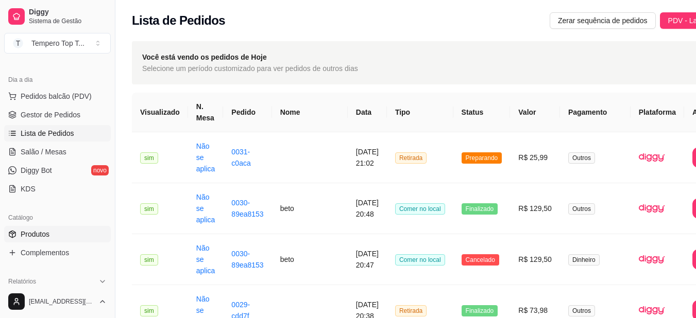
click at [55, 231] on link "Produtos" at bounding box center [57, 234] width 107 height 16
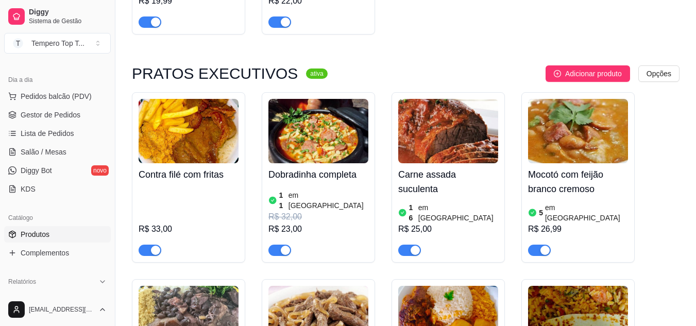
scroll to position [618, 0]
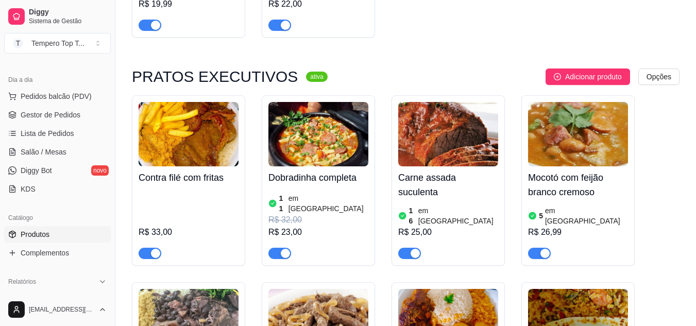
click at [442, 203] on div "16 em estoque R$ 25,00" at bounding box center [448, 231] width 100 height 56
click at [48, 134] on span "Lista de Pedidos" at bounding box center [48, 133] width 54 height 10
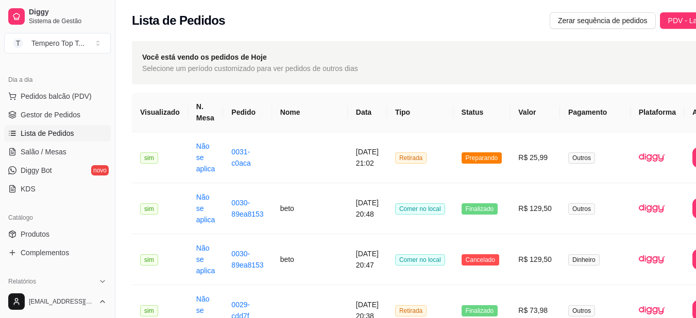
click at [639, 11] on div "Lista de Pedidos Zerar sequência de pedidos PDV - Lançar pedido" at bounding box center [437, 17] width 644 height 35
click at [668, 23] on span "PDV - Lançar pedido" at bounding box center [701, 20] width 67 height 11
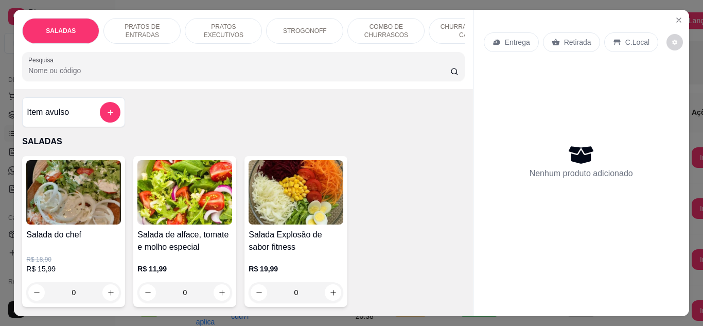
click at [505, 37] on p "Entrega" at bounding box center [517, 42] width 25 height 10
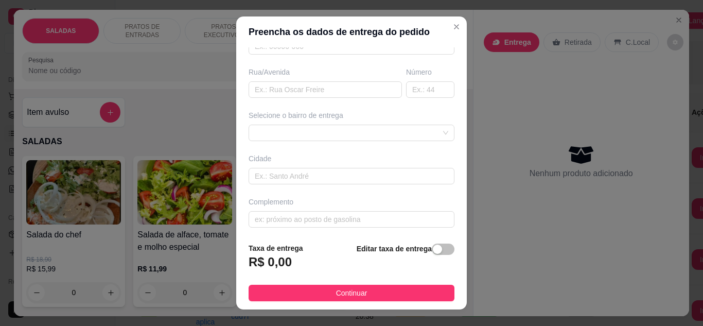
scroll to position [160, 0]
click at [387, 134] on span at bounding box center [352, 129] width 194 height 15
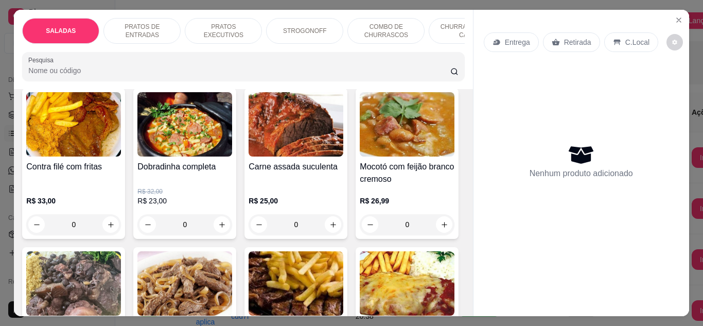
scroll to position [618, 0]
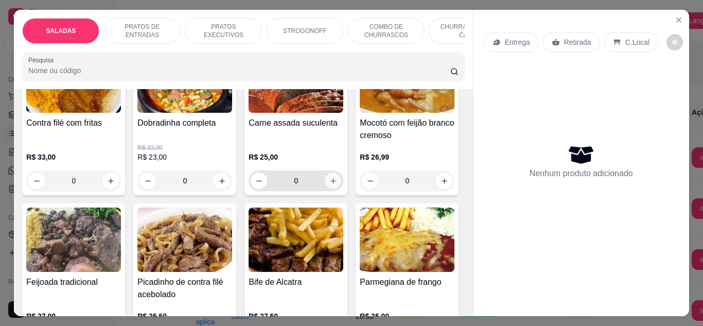
click at [330, 177] on icon "increase-product-quantity" at bounding box center [334, 181] width 8 height 8
type input "1"
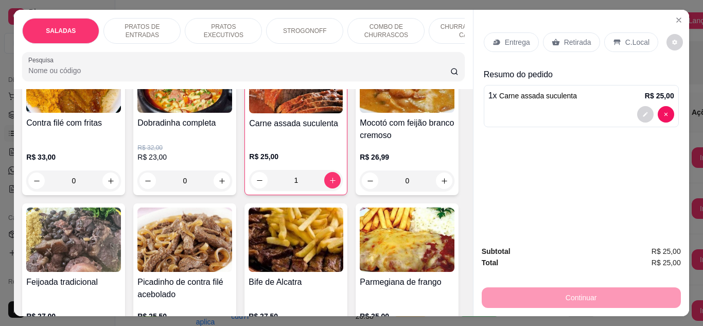
click at [557, 38] on div "Retirada" at bounding box center [571, 42] width 57 height 20
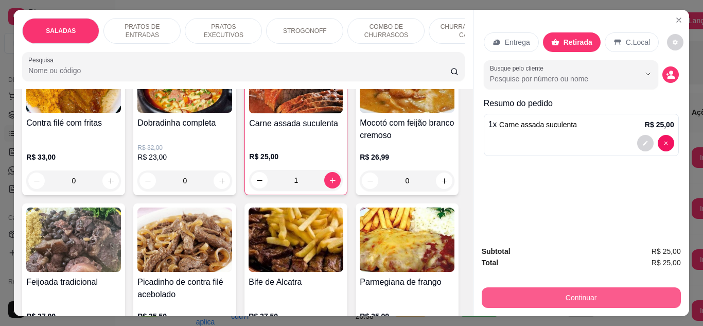
click at [573, 289] on button "Continuar" at bounding box center [581, 297] width 199 height 21
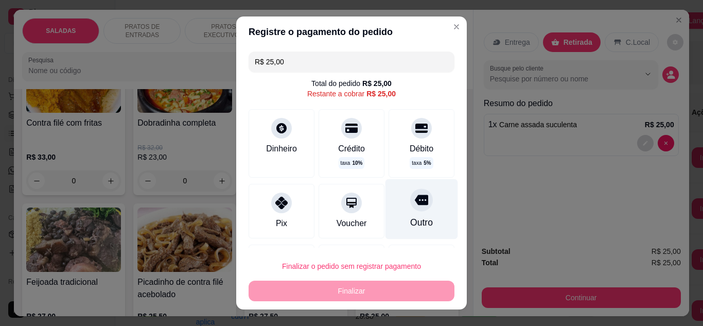
click at [411, 215] on div "Outro" at bounding box center [422, 209] width 73 height 60
type input "R$ 0,00"
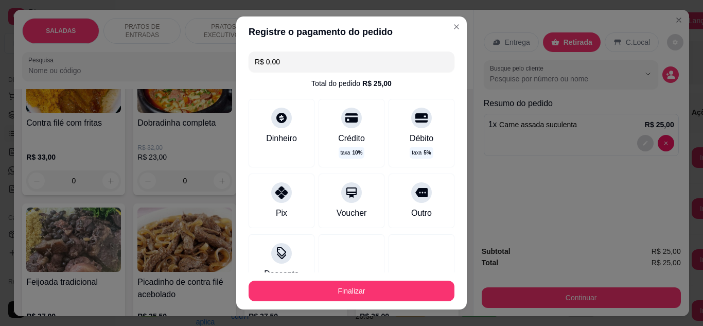
click at [391, 288] on button "Finalizar" at bounding box center [352, 291] width 206 height 21
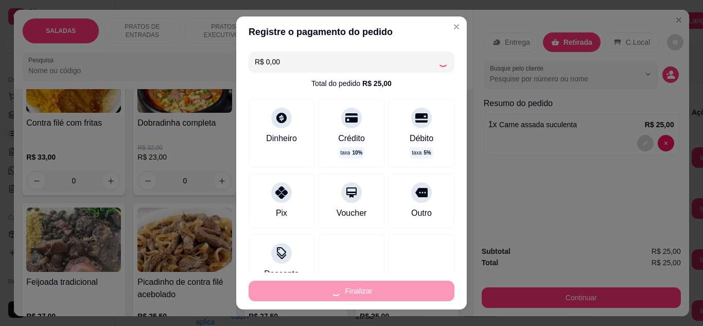
type input "0"
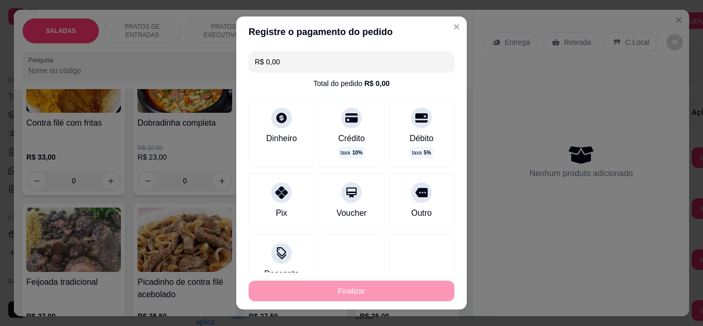
type input "-R$ 25,00"
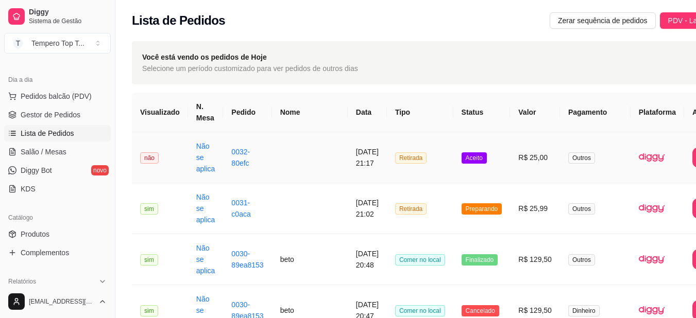
click at [510, 170] on td "R$ 25,00" at bounding box center [535, 157] width 50 height 51
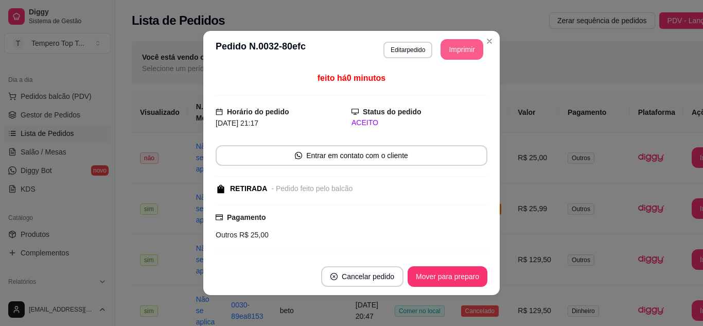
click at [459, 55] on button "Imprimir" at bounding box center [462, 49] width 43 height 21
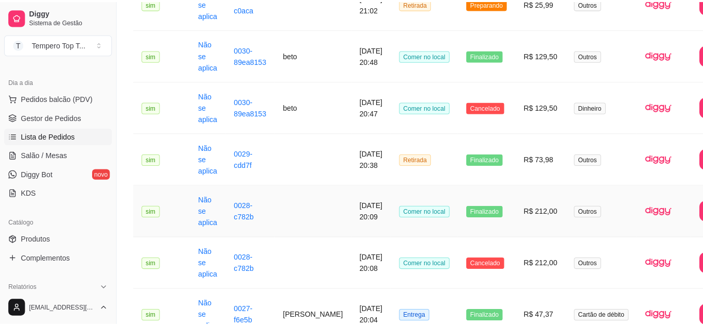
scroll to position [257, 0]
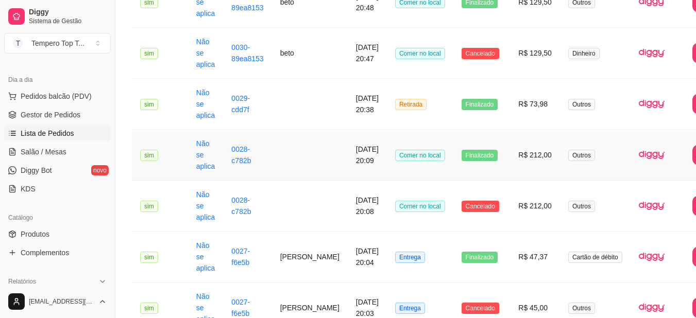
click at [510, 168] on td "R$ 212,00" at bounding box center [535, 155] width 50 height 51
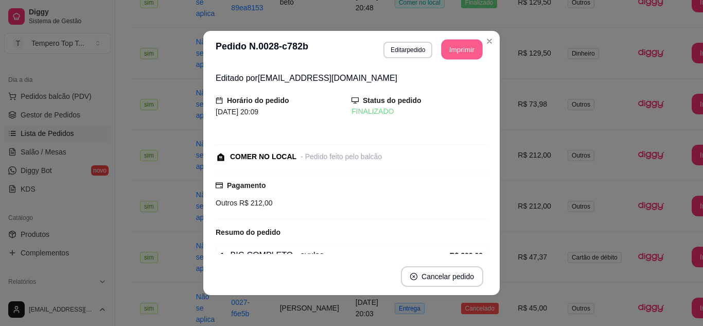
click at [467, 50] on button "Imprimir" at bounding box center [462, 50] width 41 height 20
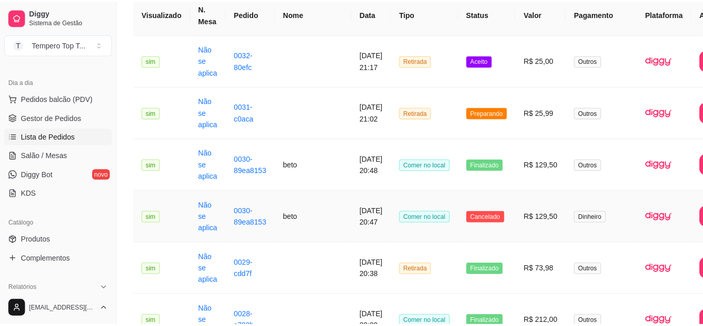
scroll to position [51, 0]
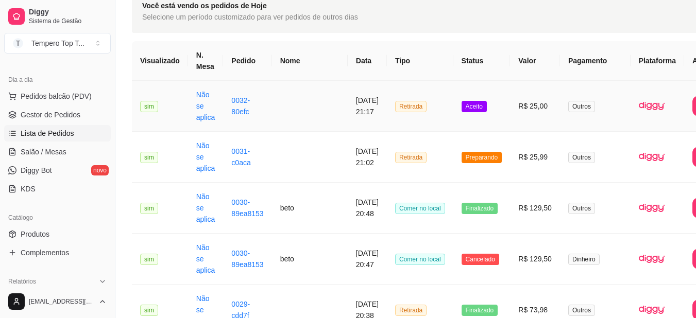
click at [510, 111] on td "R$ 25,00" at bounding box center [535, 106] width 50 height 51
click at [461, 106] on span "Aceito" at bounding box center [473, 106] width 25 height 11
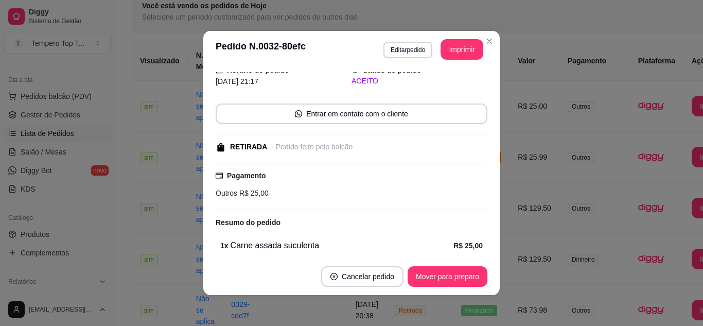
scroll to position [84, 0]
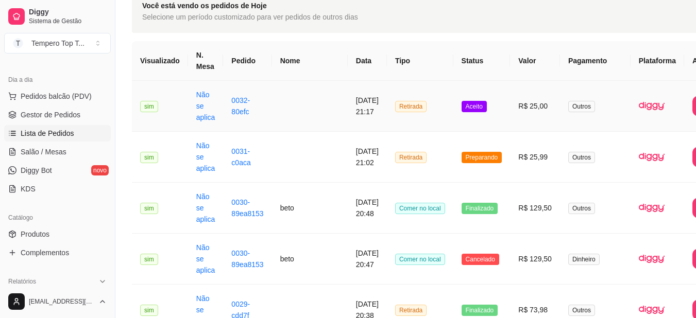
click at [461, 105] on span "Aceito" at bounding box center [473, 106] width 25 height 11
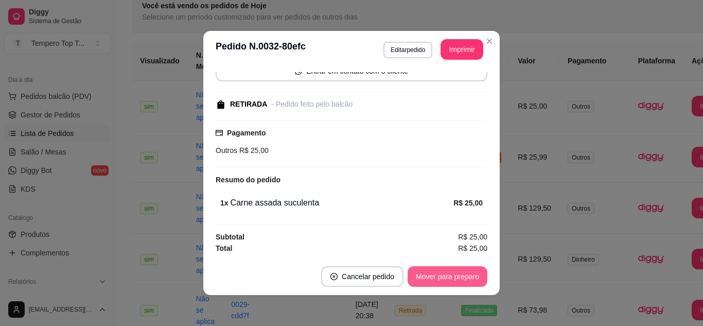
click at [454, 278] on button "Mover para preparo" at bounding box center [448, 276] width 80 height 21
click at [455, 277] on button "Mover para retirada disponível" at bounding box center [430, 277] width 110 height 20
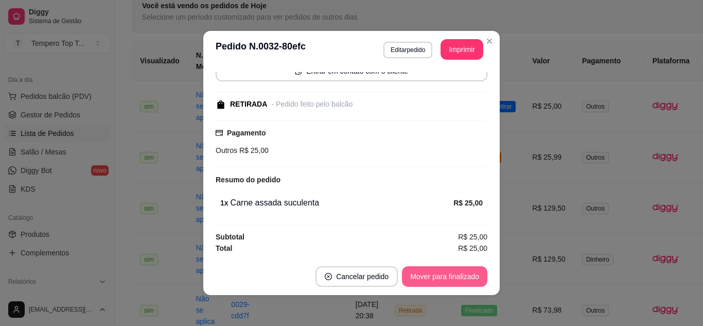
click at [457, 277] on button "Mover para finalizado" at bounding box center [444, 276] width 85 height 21
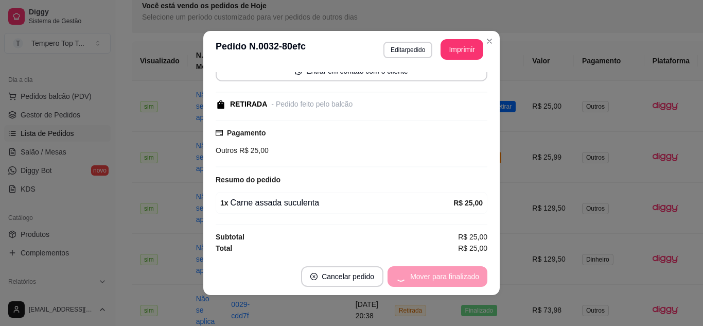
scroll to position [40, 0]
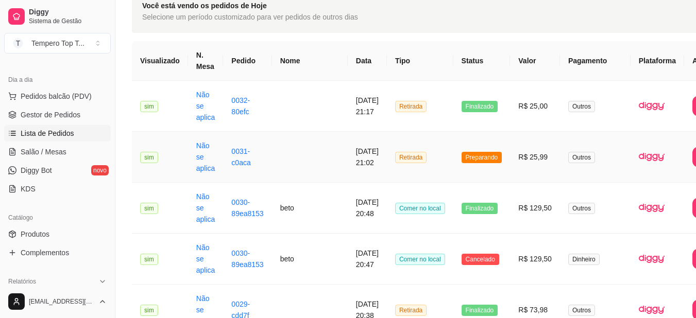
click at [468, 159] on span "Preparando" at bounding box center [481, 157] width 41 height 11
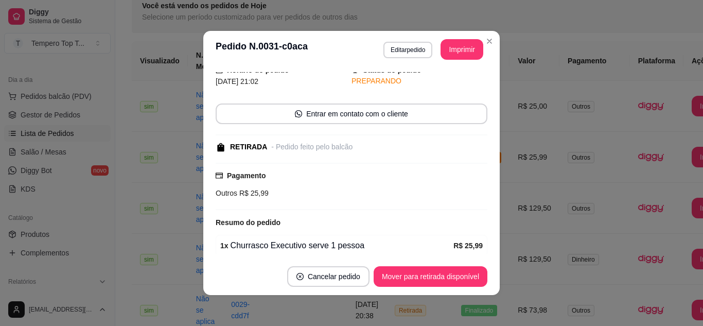
scroll to position [84, 0]
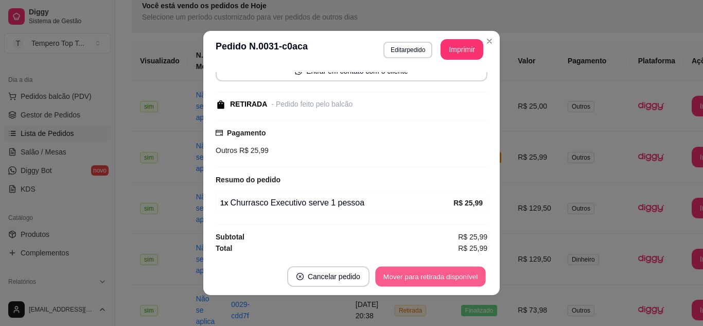
click at [440, 272] on button "Mover para retirada disponível" at bounding box center [430, 277] width 110 height 20
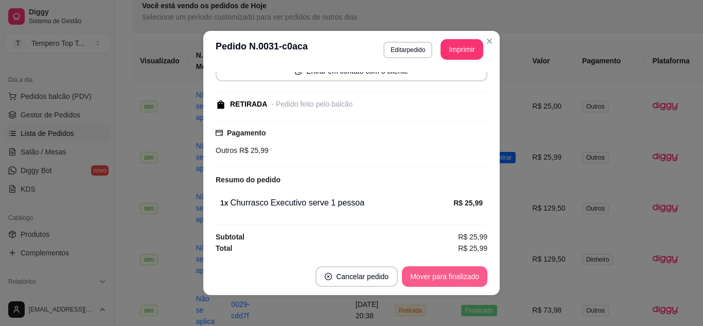
click at [457, 273] on button "Mover para finalizado" at bounding box center [444, 276] width 85 height 21
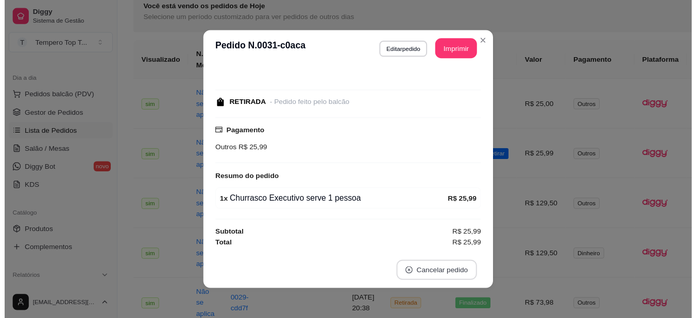
scroll to position [40, 0]
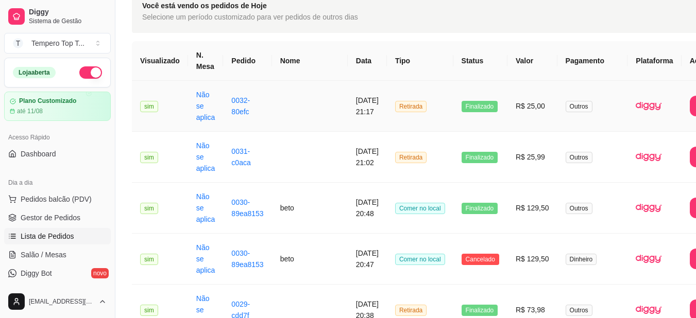
scroll to position [103, 0]
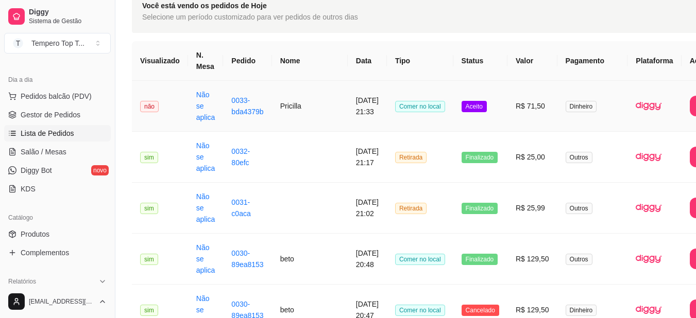
click at [453, 96] on td "Aceito" at bounding box center [480, 106] width 54 height 51
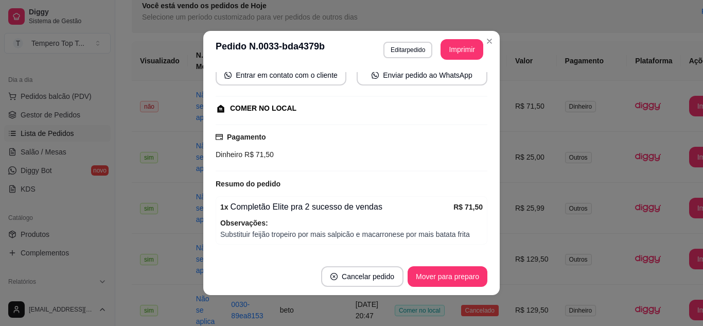
scroll to position [145, 0]
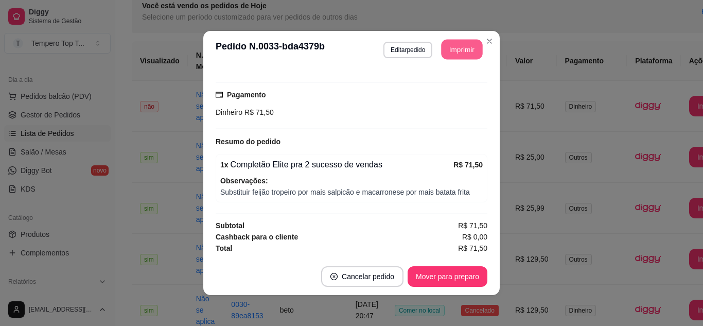
click at [459, 48] on button "Imprimir" at bounding box center [462, 50] width 41 height 20
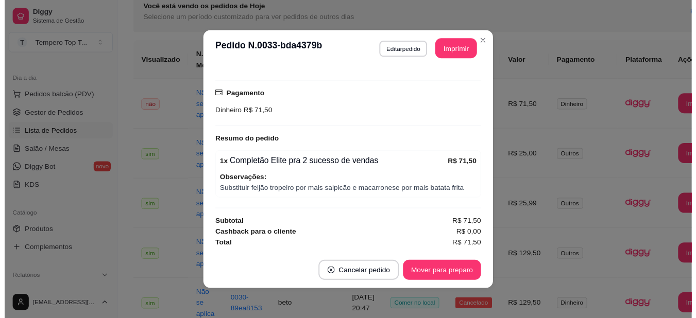
scroll to position [0, 0]
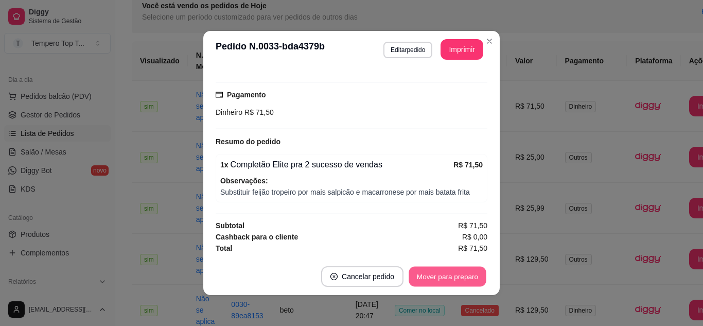
click at [452, 282] on button "Mover para preparo" at bounding box center [447, 277] width 77 height 20
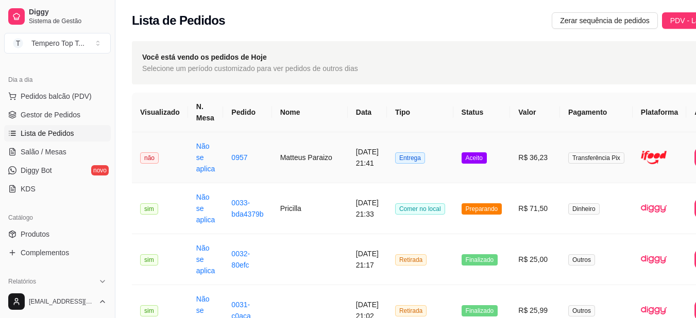
click at [517, 175] on td "R$ 36,23" at bounding box center [535, 157] width 50 height 51
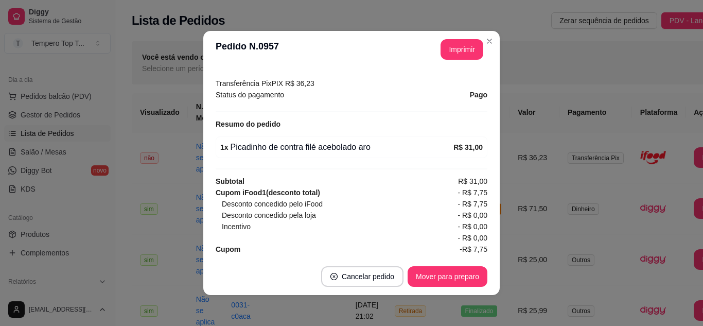
scroll to position [2, 0]
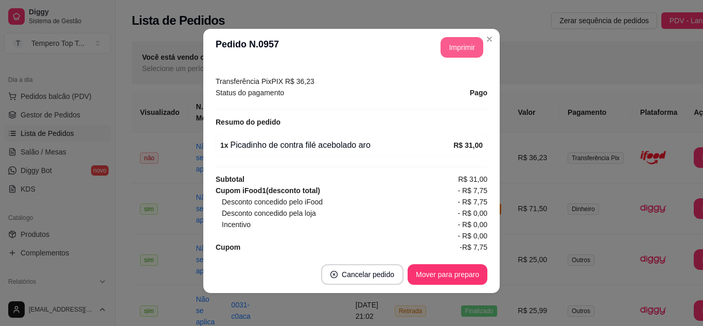
click at [458, 43] on button "Imprimir" at bounding box center [462, 47] width 43 height 21
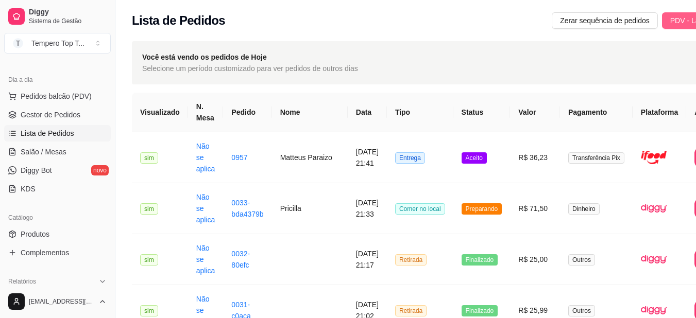
click at [662, 12] on button "PDV - Lançar pedido" at bounding box center [703, 20] width 83 height 16
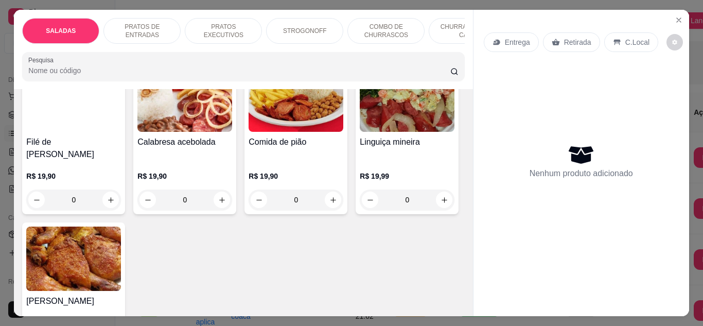
scroll to position [257, 0]
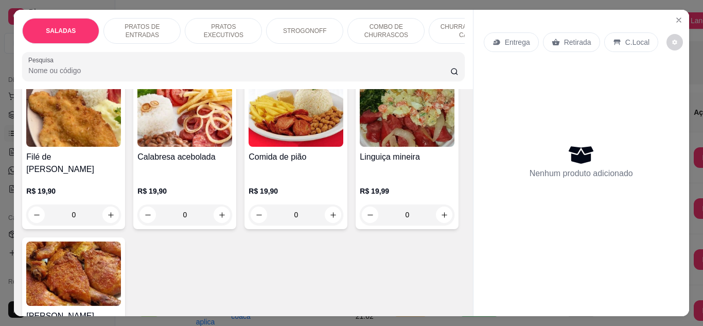
click at [100, 208] on div "0" at bounding box center [73, 214] width 95 height 21
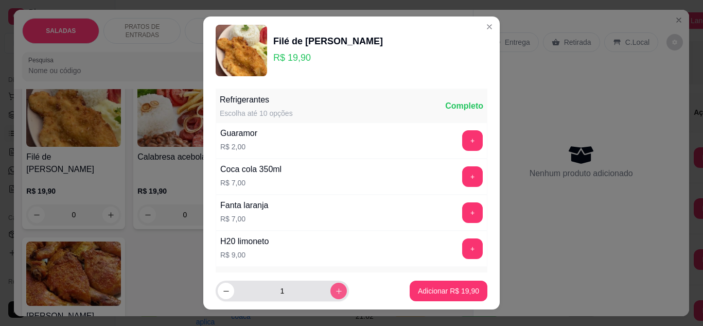
click at [335, 292] on icon "increase-product-quantity" at bounding box center [339, 291] width 8 height 8
type input "2"
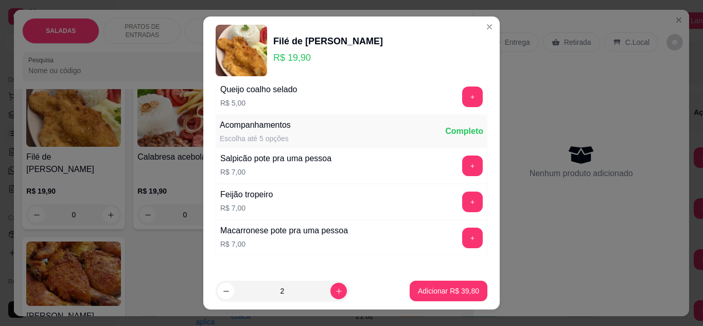
scroll to position [425, 0]
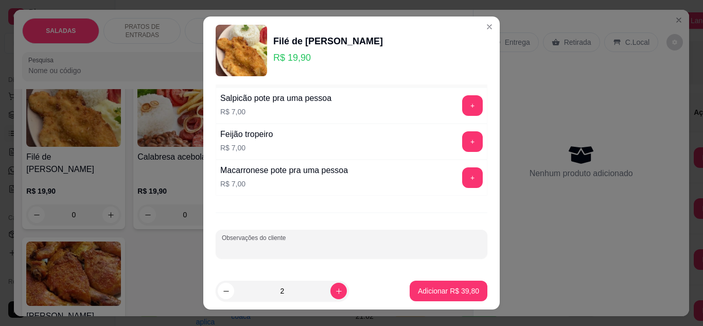
click at [290, 248] on input "Observações do cliente" at bounding box center [351, 248] width 259 height 10
type input "c/fritas"
click at [429, 296] on button "Adicionar R$ 39,80" at bounding box center [449, 291] width 78 height 21
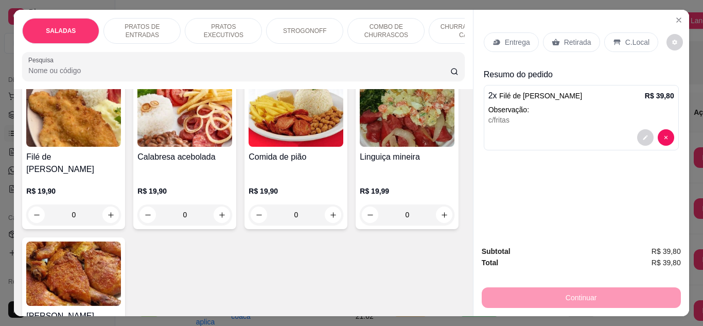
click at [514, 38] on p "Entrega" at bounding box center [517, 42] width 25 height 10
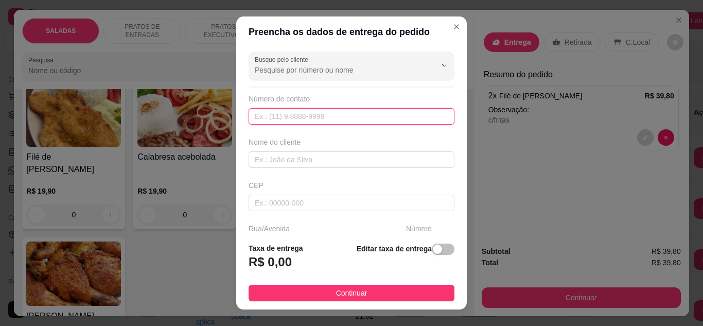
click at [323, 115] on input "text" at bounding box center [352, 116] width 206 height 16
click at [293, 113] on input "text" at bounding box center [352, 116] width 206 height 16
paste input "(21) 99782-0812"
type input "(21) 99782-0812"
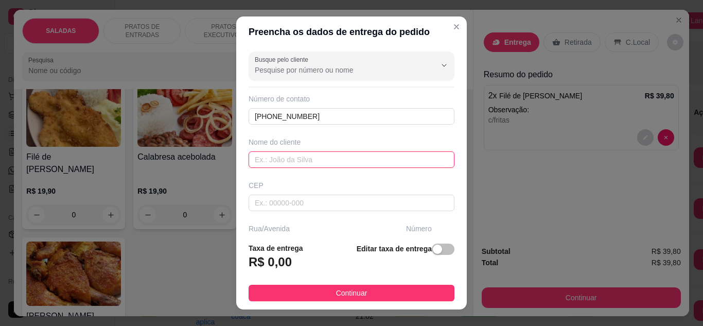
click at [301, 164] on input "text" at bounding box center [352, 159] width 206 height 16
click at [268, 159] on input "text" at bounding box center [352, 159] width 206 height 16
paste input "[PERSON_NAME]"
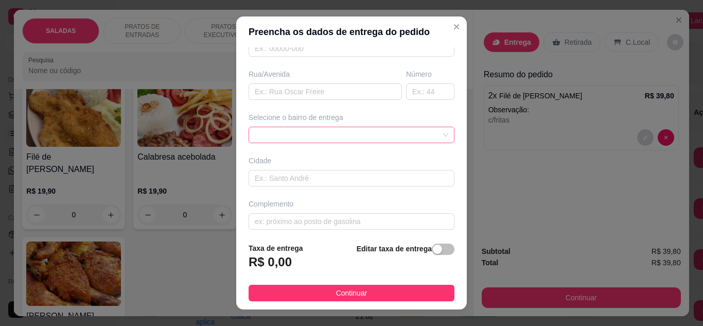
click at [332, 141] on div at bounding box center [352, 135] width 206 height 16
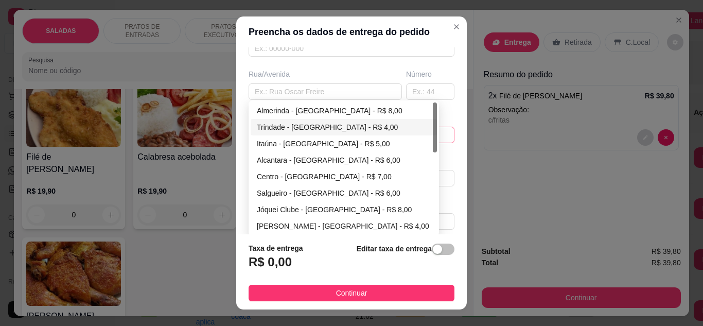
type input "[PERSON_NAME]"
click at [310, 127] on div "Trindade - [GEOGRAPHIC_DATA] - R$ 4,00" at bounding box center [344, 127] width 174 height 11
type input "[GEOGRAPHIC_DATA]"
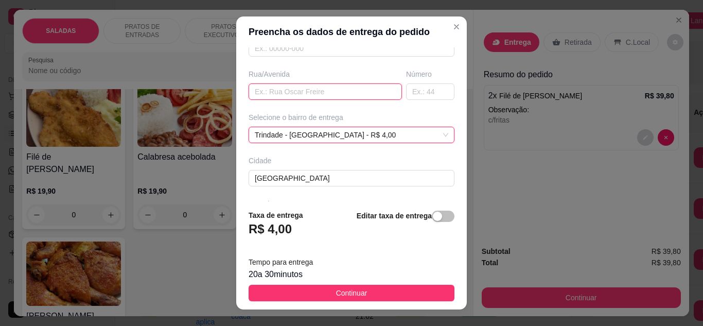
click at [302, 92] on input "text" at bounding box center [325, 91] width 153 height 16
paste input "Rua taubate"
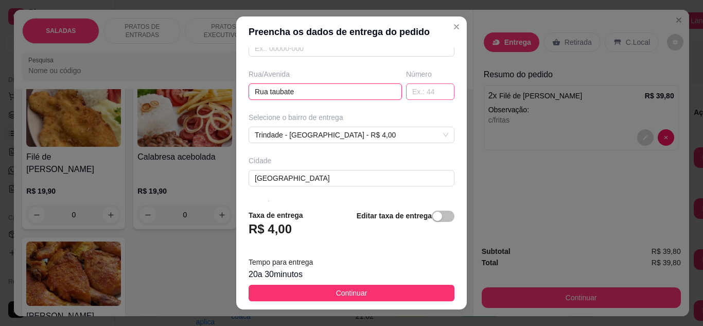
type input "Rua taubate"
click at [423, 90] on input "text" at bounding box center [430, 91] width 48 height 16
click at [406, 92] on input "3560" at bounding box center [430, 91] width 48 height 16
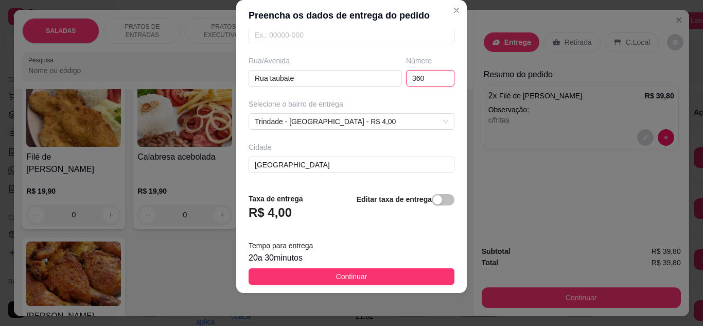
scroll to position [193, 0]
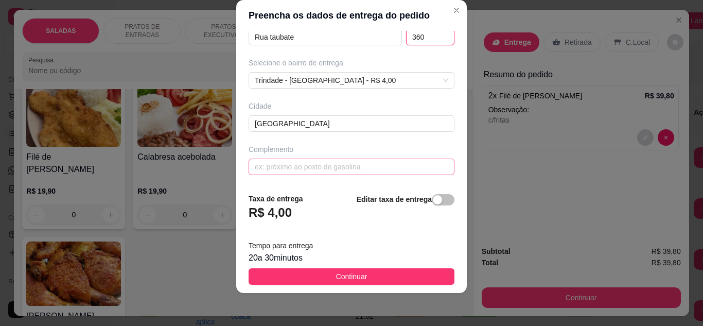
type input "360"
drag, startPoint x: 318, startPoint y: 168, endPoint x: 264, endPoint y: 46, distance: 133.5
click at [317, 163] on input "text" at bounding box center [352, 167] width 206 height 16
click at [367, 171] on input "text" at bounding box center [352, 167] width 206 height 16
paste input "subindo a rua da Pizzaria kidelicia"
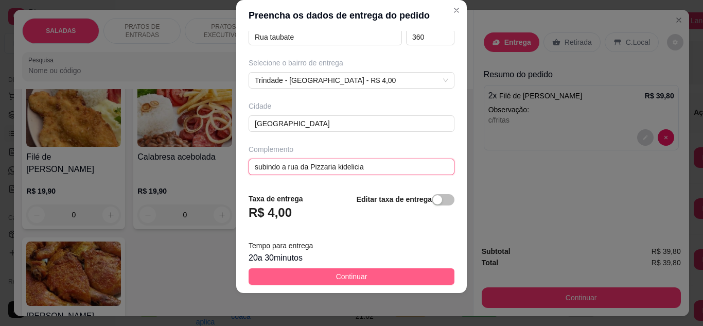
type input "subindo a rua da Pizzaria kidelicia"
click at [363, 273] on button "Continuar" at bounding box center [352, 276] width 206 height 16
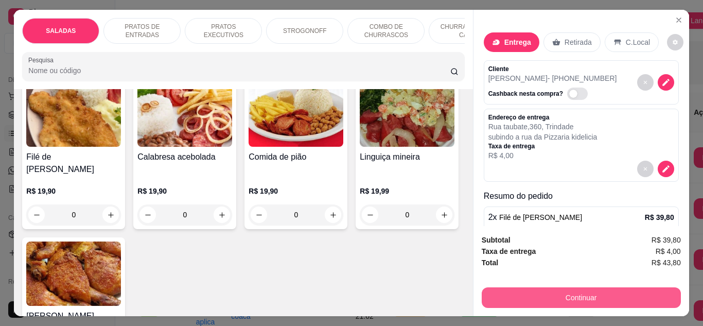
click at [566, 287] on button "Continuar" at bounding box center [581, 297] width 199 height 21
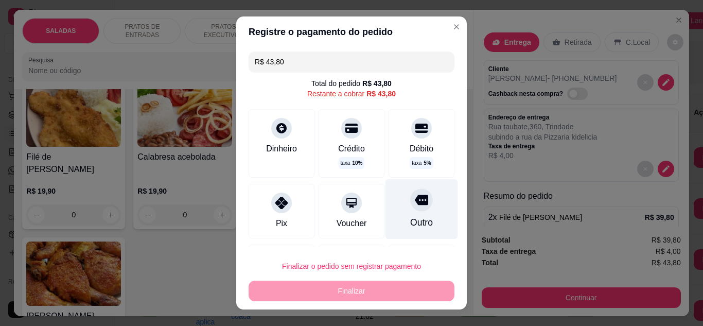
click at [415, 200] on icon at bounding box center [421, 200] width 13 height 10
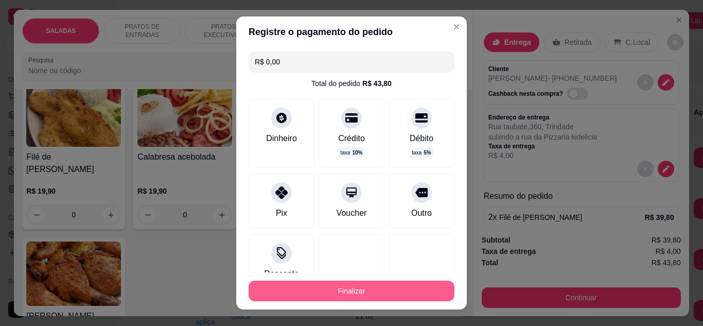
click at [388, 295] on button "Finalizar" at bounding box center [352, 291] width 206 height 21
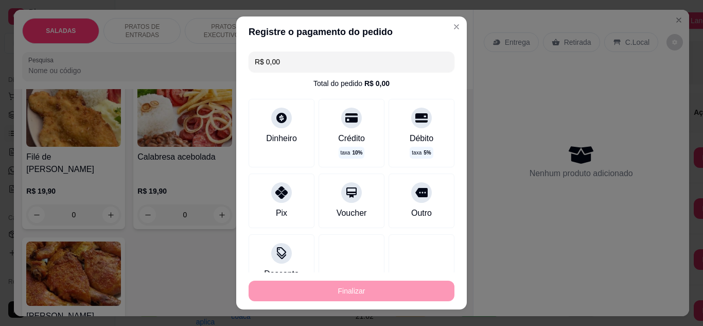
type input "-R$ 43,80"
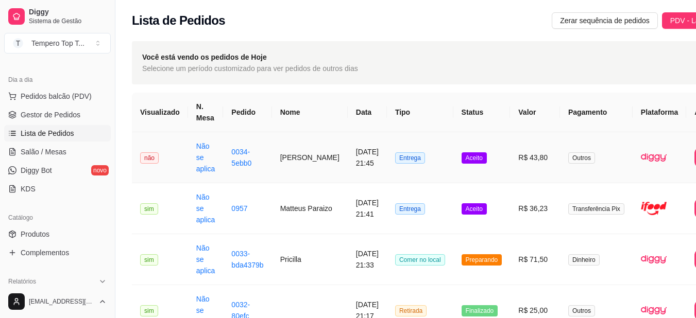
click at [510, 166] on td "R$ 43,80" at bounding box center [535, 157] width 50 height 51
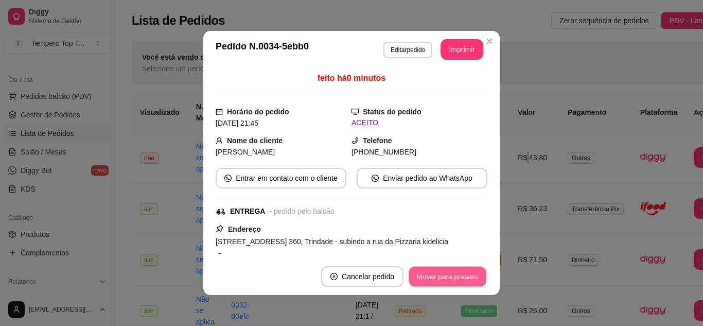
click at [447, 275] on button "Mover para preparo" at bounding box center [447, 277] width 77 height 20
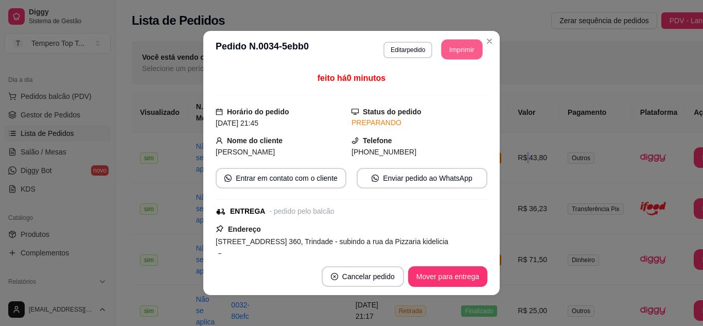
click at [454, 45] on button "Imprimir" at bounding box center [462, 50] width 41 height 20
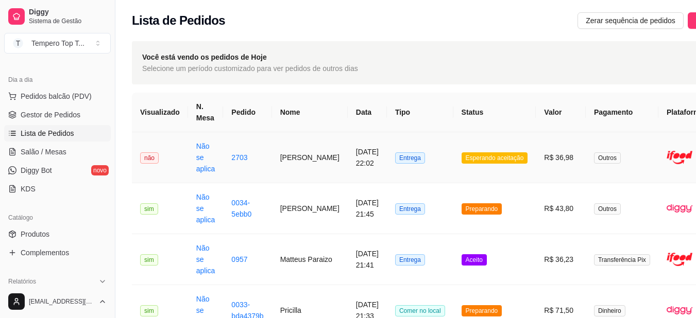
click at [540, 164] on td "R$ 36,98" at bounding box center [560, 157] width 50 height 51
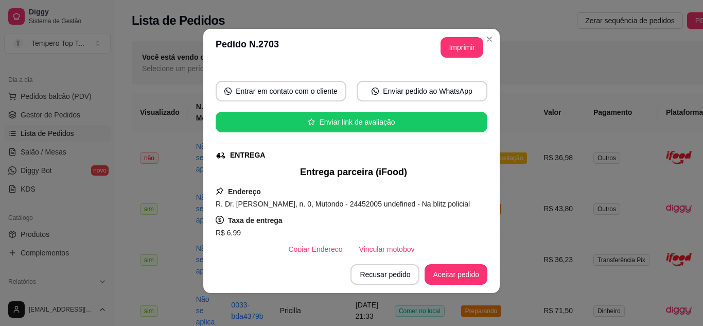
scroll to position [309, 0]
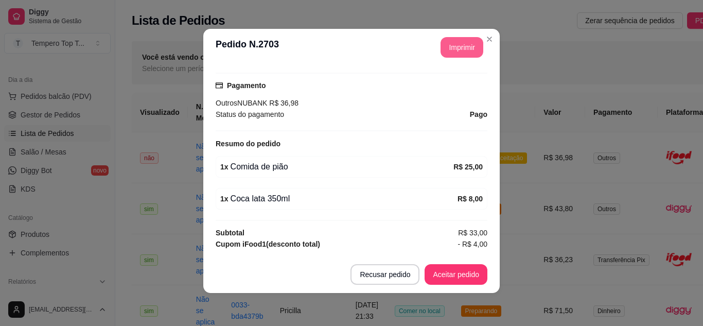
click at [441, 46] on button "Imprimir" at bounding box center [462, 47] width 43 height 21
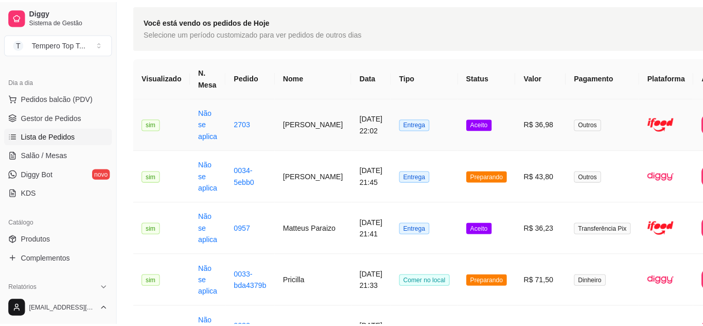
scroll to position [51, 0]
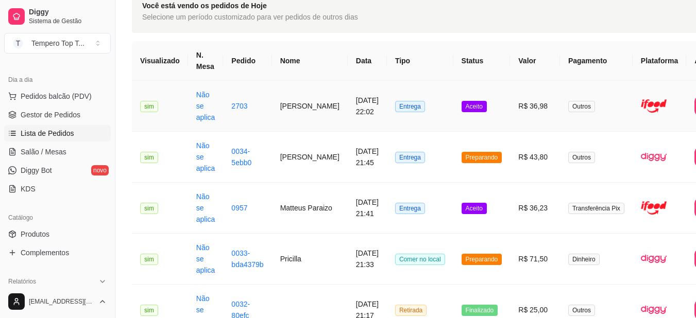
click at [568, 107] on span "Outros" at bounding box center [581, 106] width 27 height 11
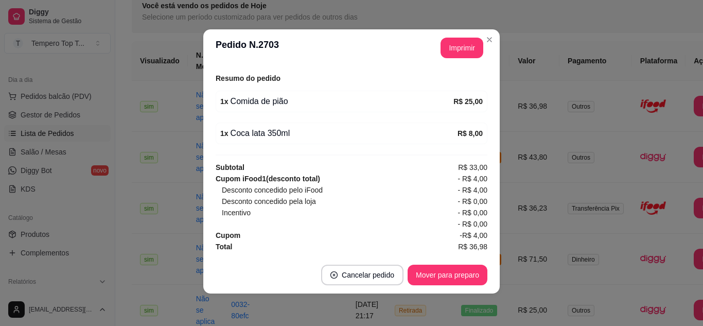
scroll to position [2, 0]
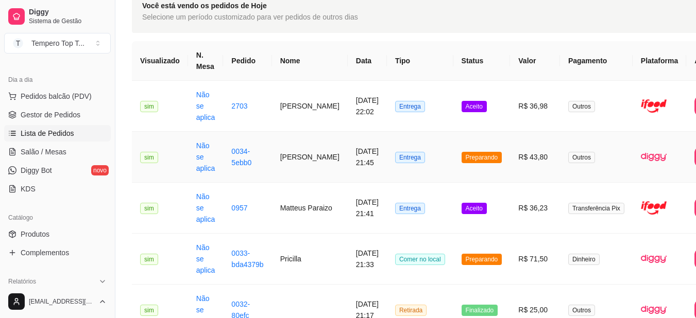
click at [510, 177] on td "R$ 43,80" at bounding box center [535, 157] width 50 height 51
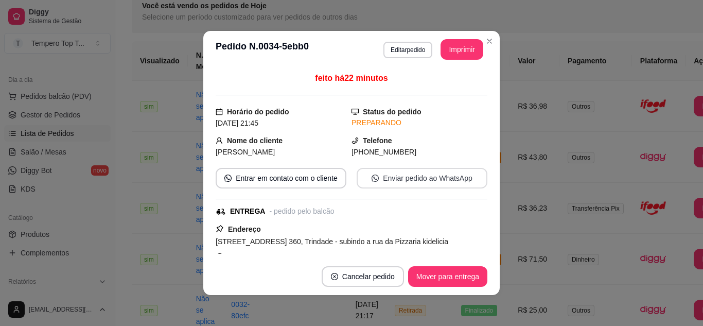
scroll to position [214, 0]
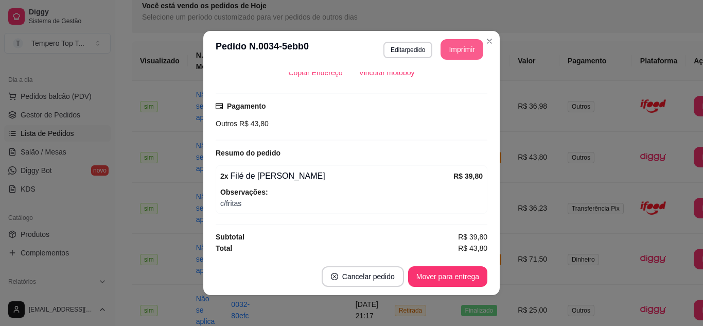
click at [460, 49] on button "Imprimir" at bounding box center [462, 49] width 43 height 21
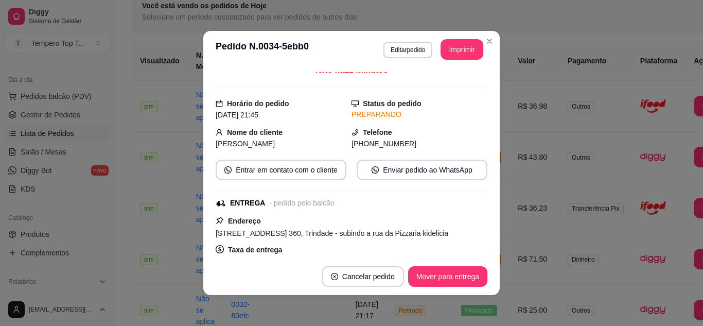
scroll to position [0, 0]
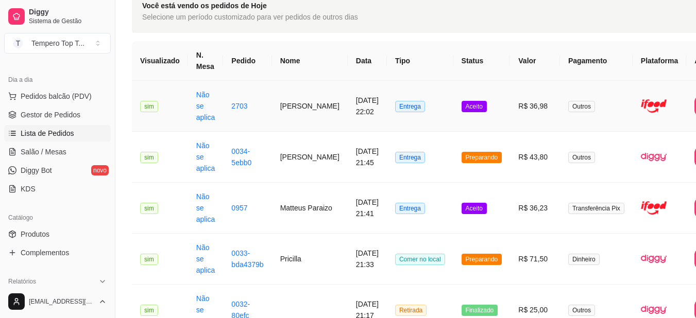
click at [510, 109] on td "R$ 36,98" at bounding box center [535, 106] width 50 height 51
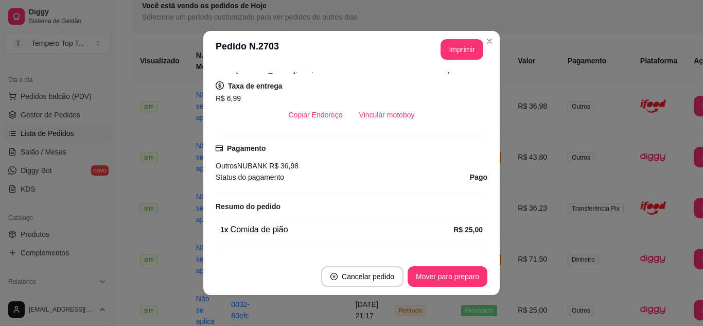
scroll to position [375, 0]
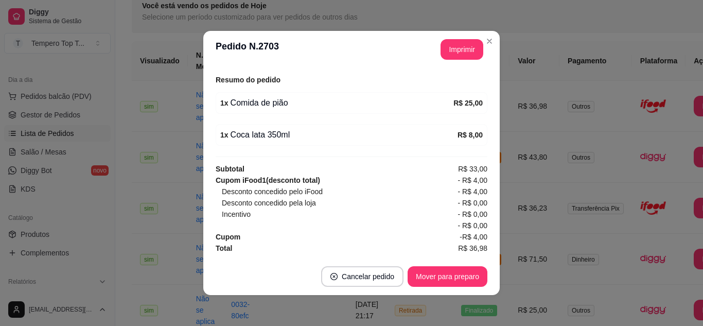
click at [495, 146] on div "feito há 7 minutos Horário do pedido 10/08/2025 22:02 Status do pedido ACEITO N…" at bounding box center [351, 163] width 297 height 190
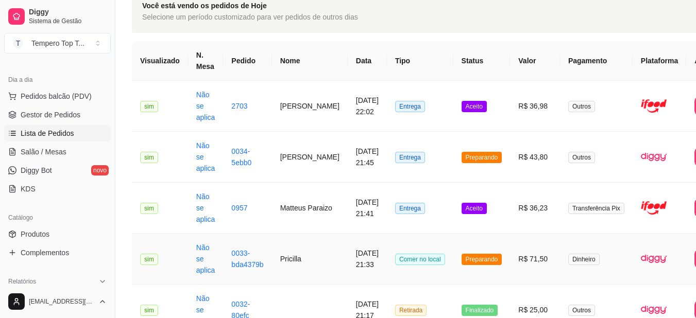
click at [510, 263] on td "R$ 71,50" at bounding box center [535, 259] width 50 height 51
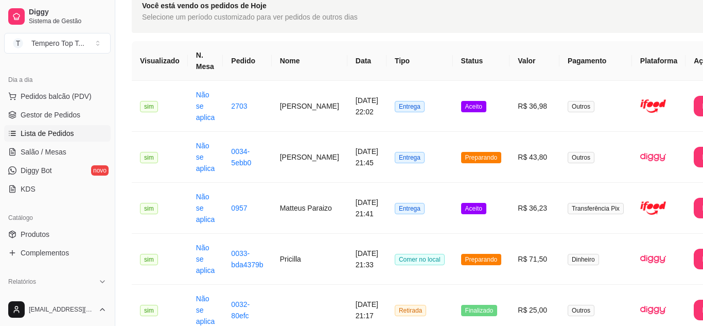
scroll to position [145, 0]
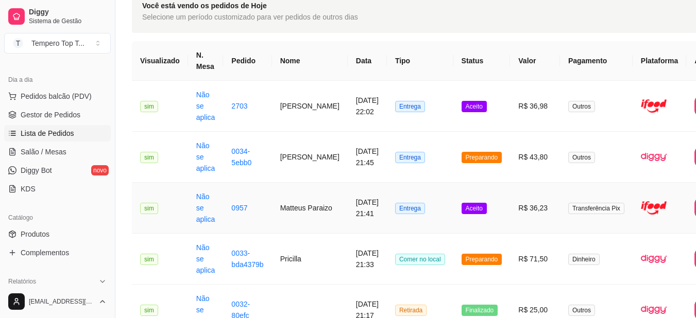
click at [469, 205] on td "Aceito" at bounding box center [481, 208] width 57 height 51
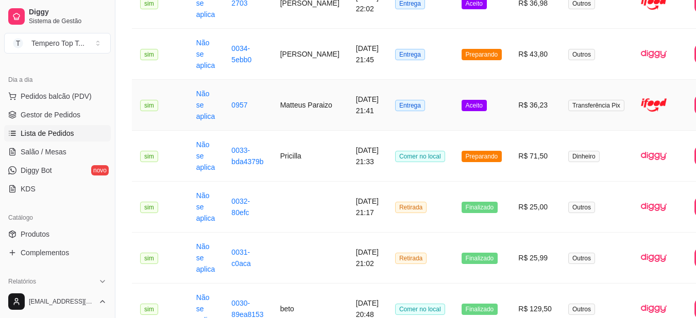
scroll to position [0, 0]
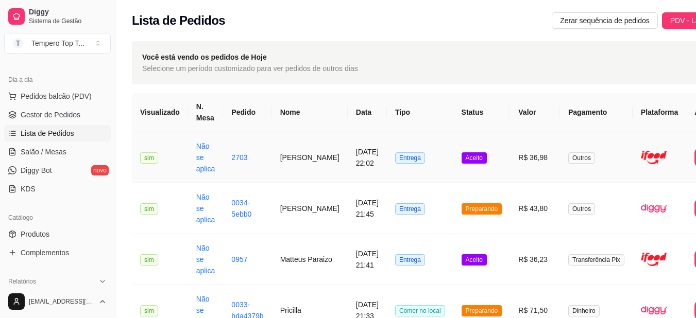
click at [510, 175] on td "R$ 36,98" at bounding box center [535, 157] width 50 height 51
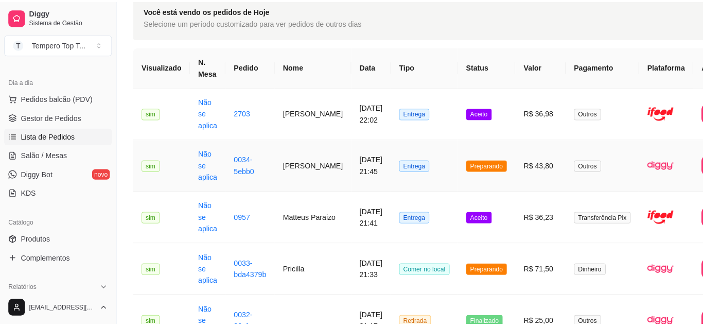
scroll to position [103, 0]
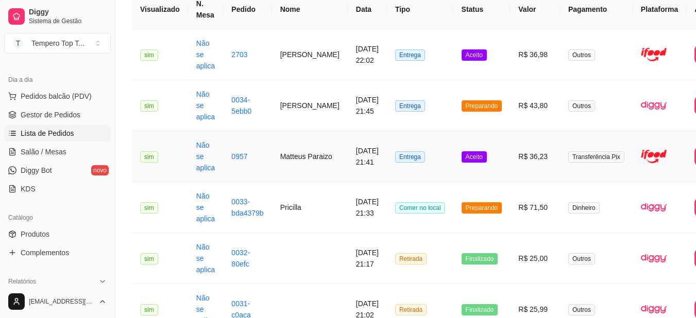
click at [519, 163] on td "R$ 36,23" at bounding box center [535, 156] width 50 height 51
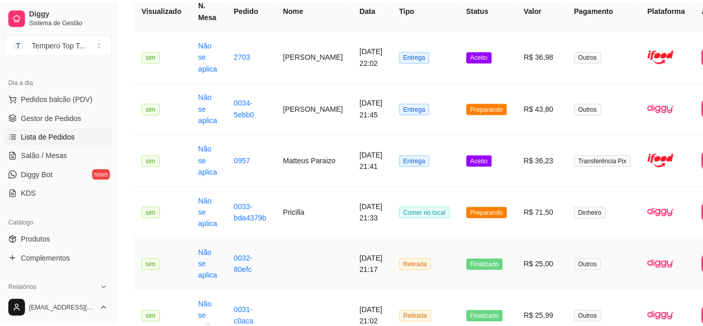
scroll to position [206, 0]
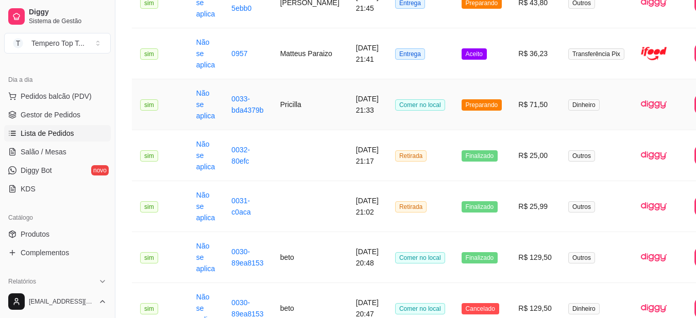
click at [510, 109] on td "R$ 71,50" at bounding box center [535, 104] width 50 height 51
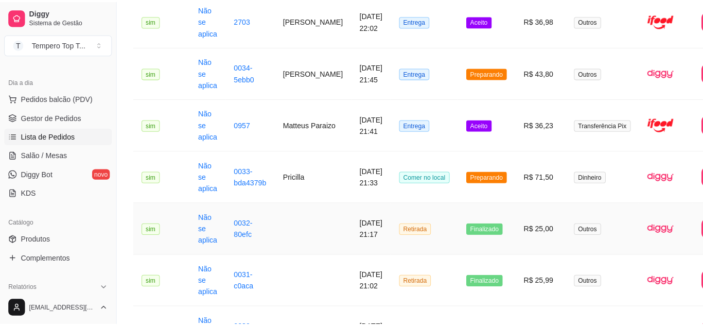
scroll to position [51, 0]
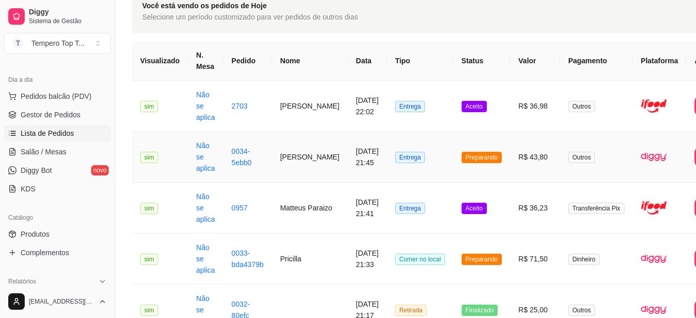
click at [510, 154] on td "R$ 43,80" at bounding box center [535, 157] width 50 height 51
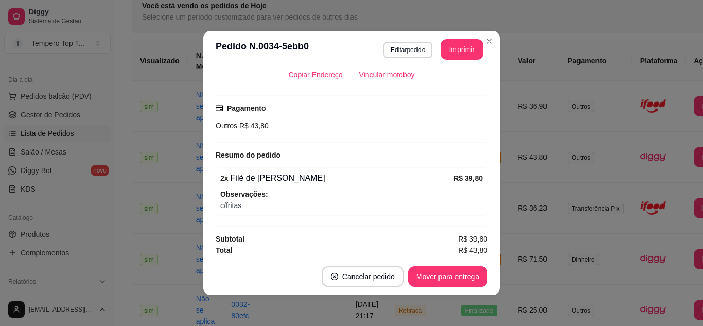
scroll to position [214, 0]
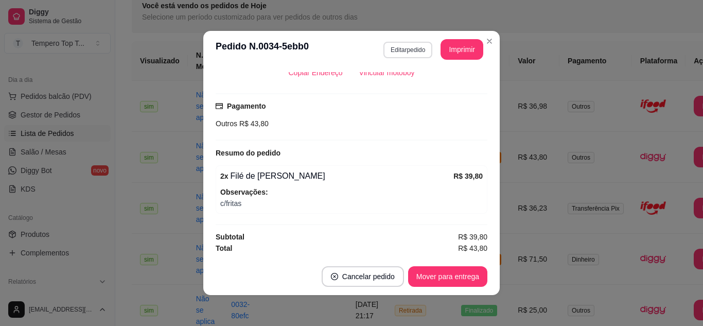
click at [395, 49] on button "Editar pedido" at bounding box center [408, 50] width 49 height 16
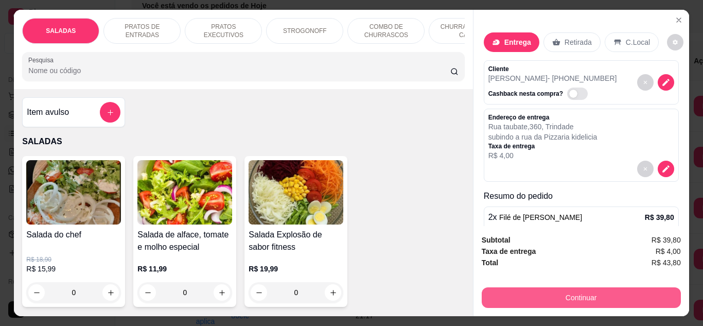
click at [584, 291] on button "Continuar" at bounding box center [581, 297] width 199 height 21
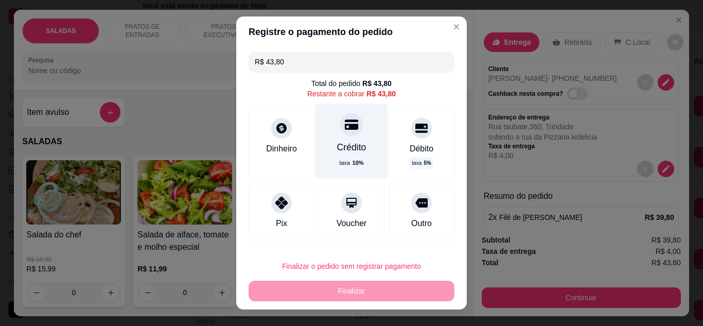
click at [347, 140] on div "Crédito taxa 10 %" at bounding box center [352, 140] width 73 height 75
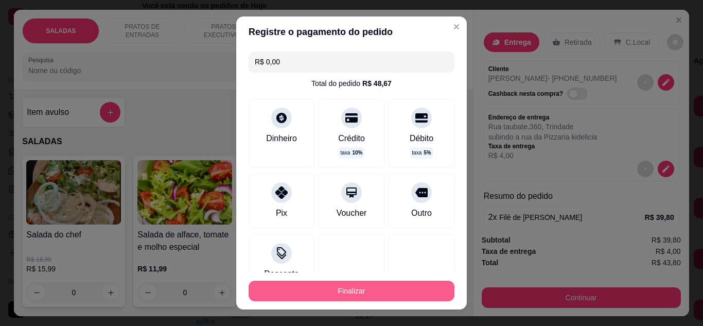
click at [386, 286] on button "Finalizar" at bounding box center [352, 291] width 206 height 21
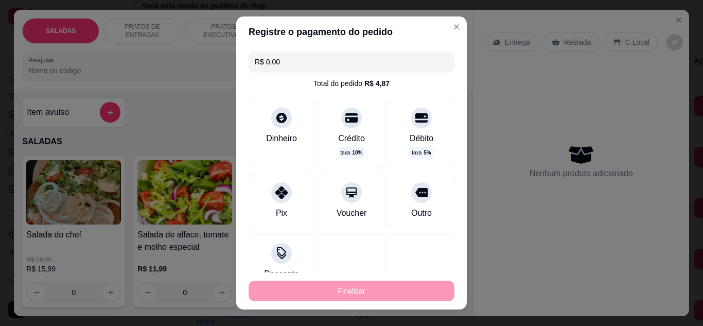
type input "-R$ 43,80"
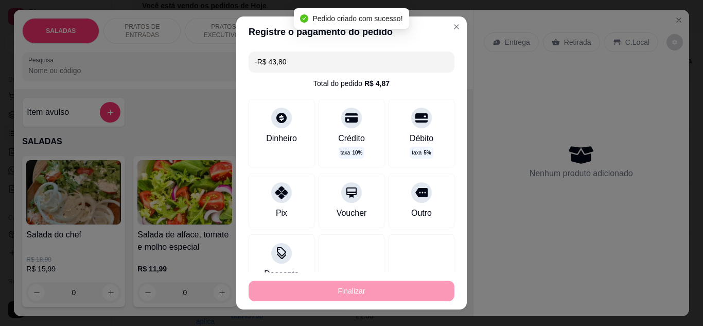
scroll to position [237, 0]
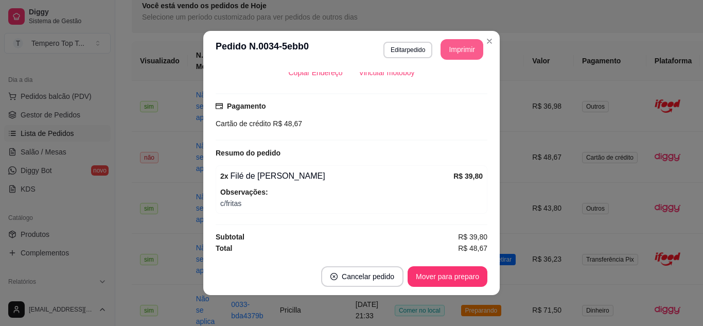
click at [454, 53] on button "Imprimir" at bounding box center [462, 49] width 43 height 21
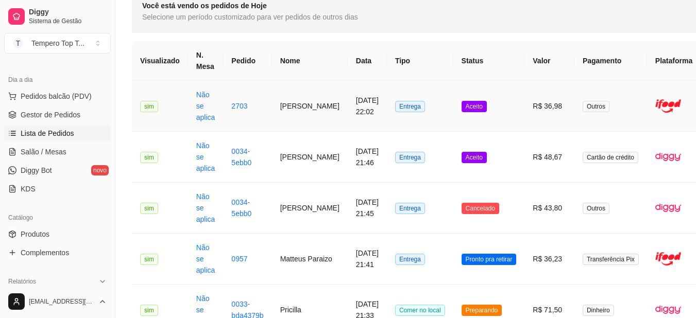
click at [467, 111] on td "Aceito" at bounding box center [489, 106] width 72 height 51
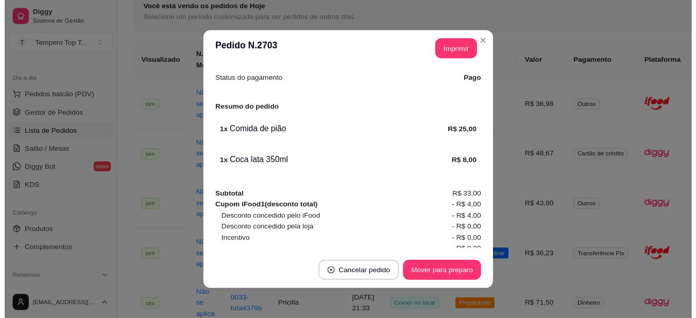
scroll to position [360, 0]
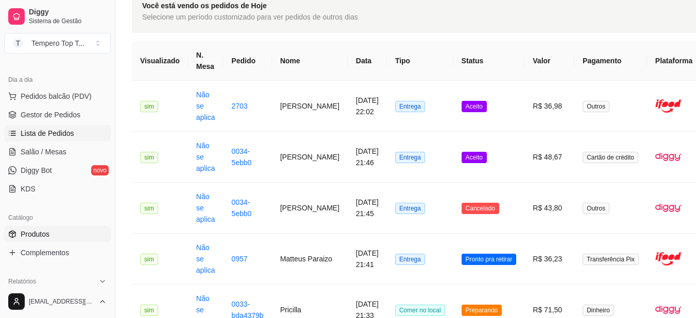
click at [72, 234] on link "Produtos" at bounding box center [57, 234] width 107 height 16
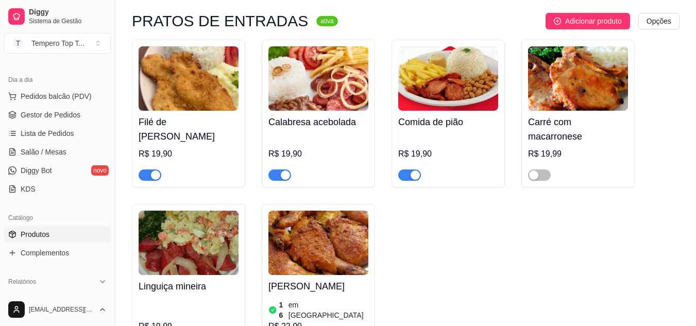
scroll to position [309, 0]
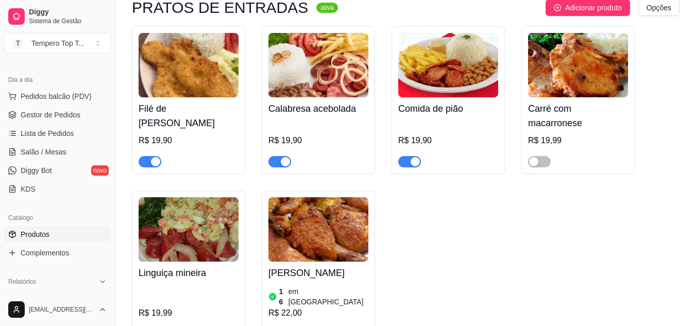
click at [462, 85] on img at bounding box center [448, 65] width 100 height 64
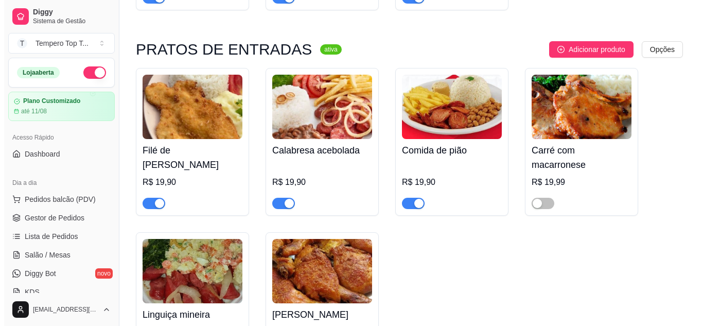
scroll to position [154, 0]
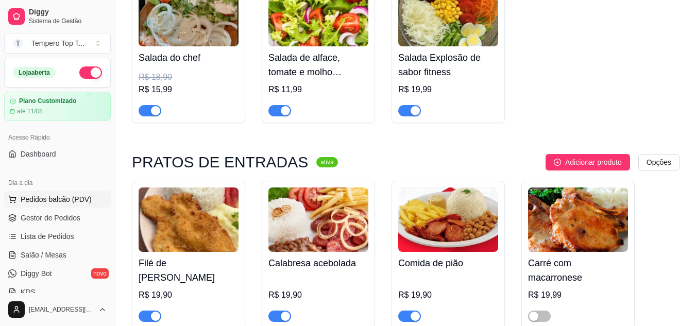
click at [19, 202] on button "Pedidos balcão (PDV)" at bounding box center [57, 199] width 107 height 16
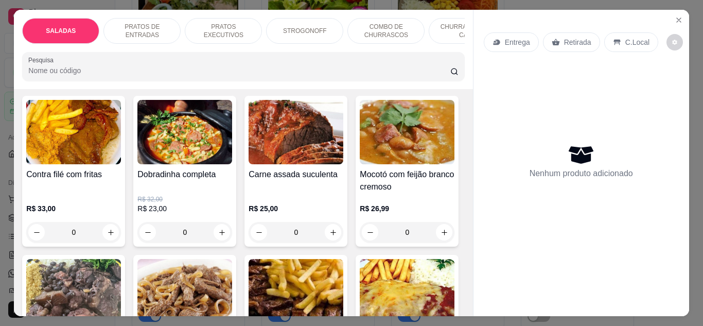
scroll to position [721, 0]
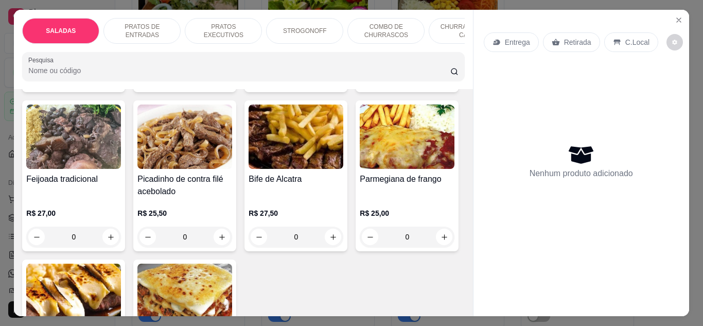
click at [441, 82] on icon "increase-product-quantity" at bounding box center [445, 78] width 8 height 8
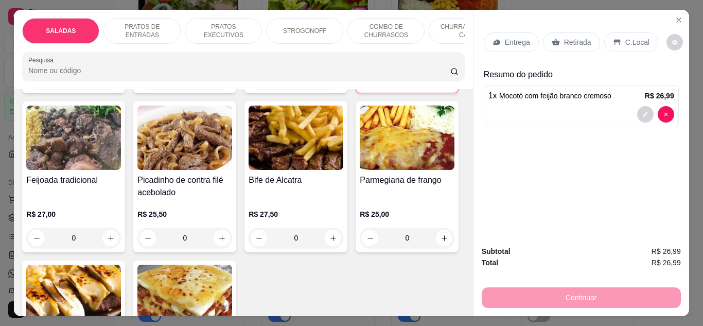
scroll to position [721, 0]
click at [440, 82] on icon "increase-product-quantity" at bounding box center [444, 78] width 8 height 8
type input "2"
drag, startPoint x: 620, startPoint y: 30, endPoint x: 618, endPoint y: 51, distance: 21.2
click at [618, 39] on div "C.Local" at bounding box center [631, 42] width 54 height 20
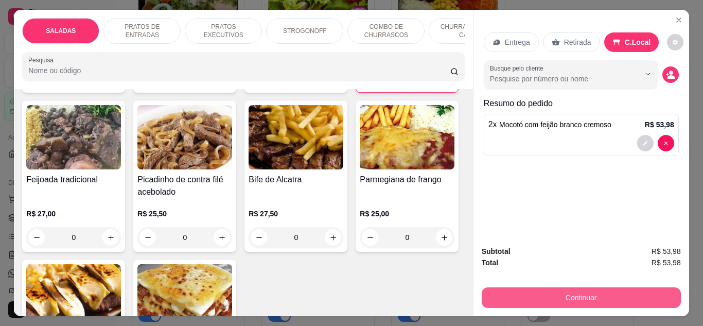
click at [556, 288] on button "Continuar" at bounding box center [581, 297] width 199 height 21
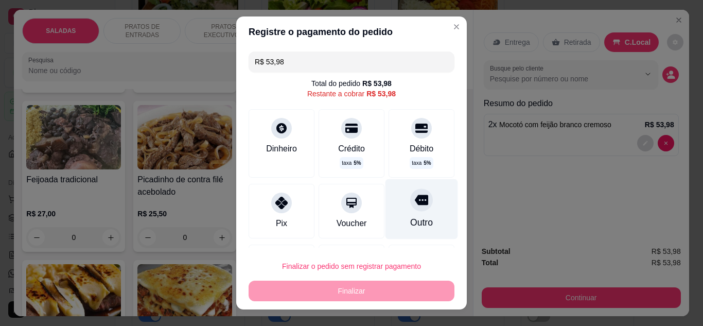
click at [410, 191] on div at bounding box center [421, 199] width 23 height 23
type input "R$ 0,00"
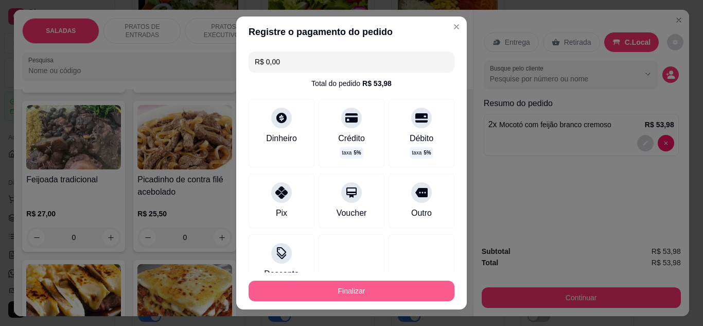
click at [420, 292] on button "Finalizar" at bounding box center [352, 291] width 206 height 21
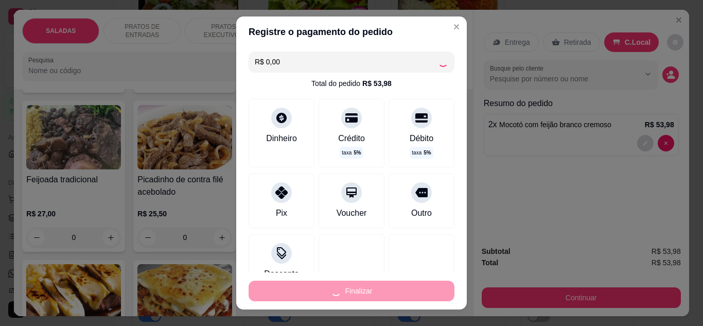
type input "0"
type input "-R$ 53,98"
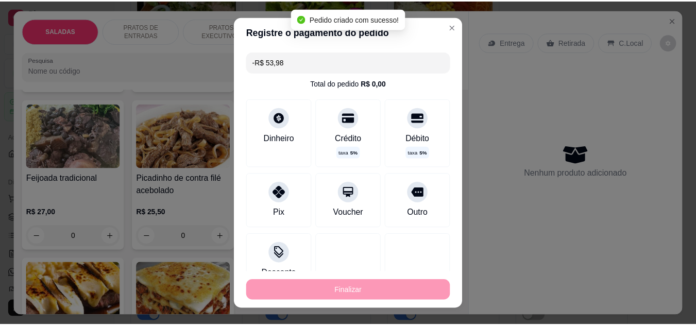
scroll to position [721, 0]
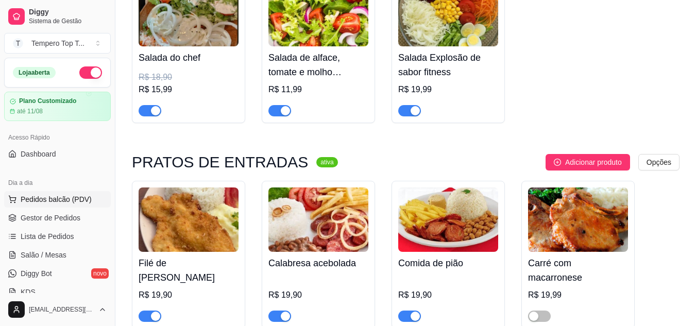
click at [47, 192] on button "Pedidos balcão (PDV)" at bounding box center [57, 199] width 107 height 16
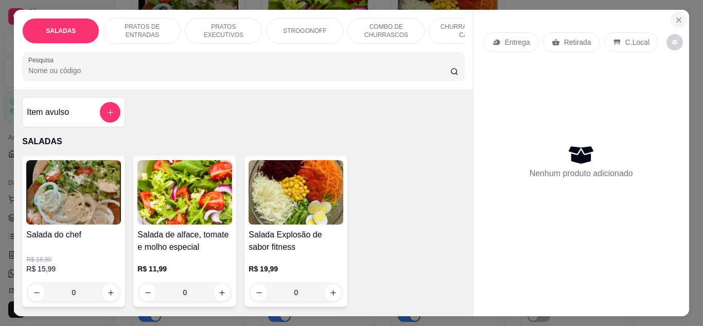
click at [675, 19] on icon "Close" at bounding box center [679, 20] width 8 height 8
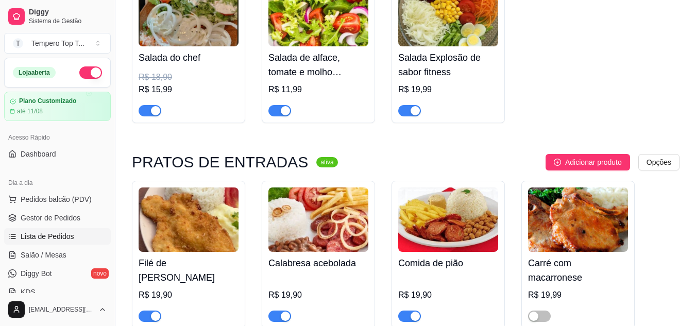
click at [80, 237] on link "Lista de Pedidos" at bounding box center [57, 236] width 107 height 16
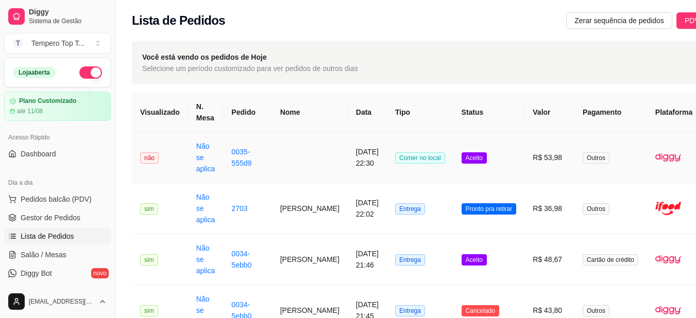
click at [453, 160] on td "Aceito" at bounding box center [489, 157] width 72 height 51
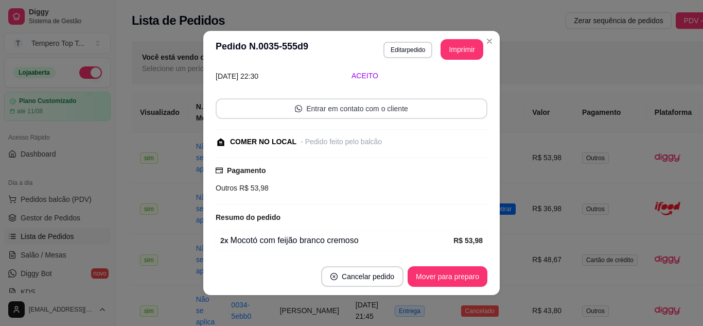
scroll to position [84, 0]
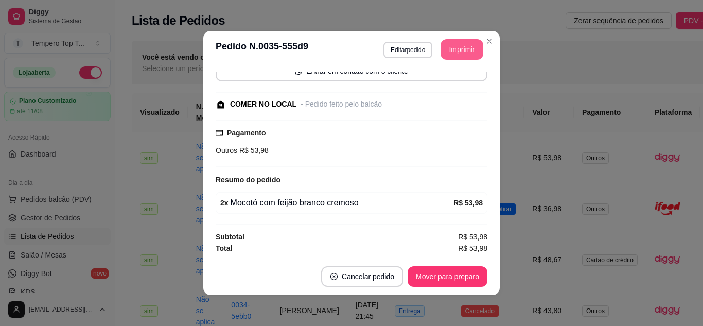
click at [462, 58] on button "Imprimir" at bounding box center [462, 49] width 43 height 21
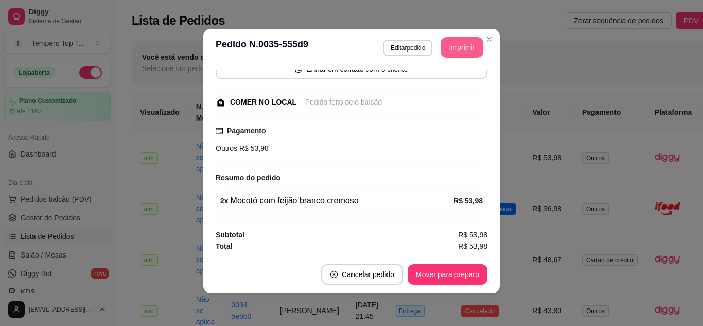
scroll to position [0, 0]
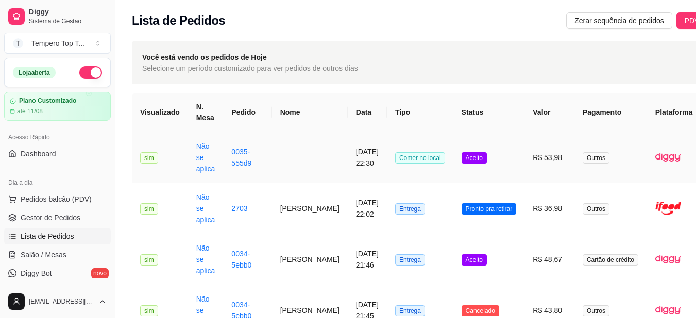
click at [478, 158] on td "Aceito" at bounding box center [489, 157] width 72 height 51
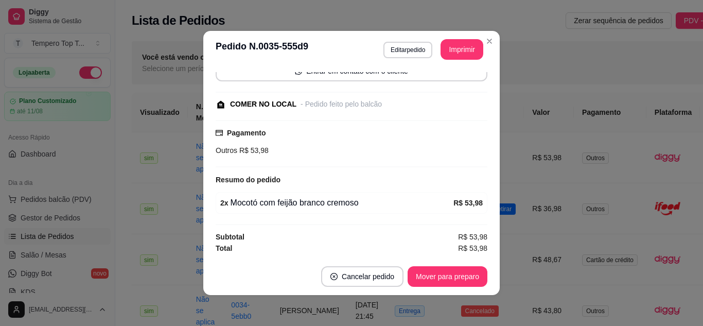
scroll to position [2, 0]
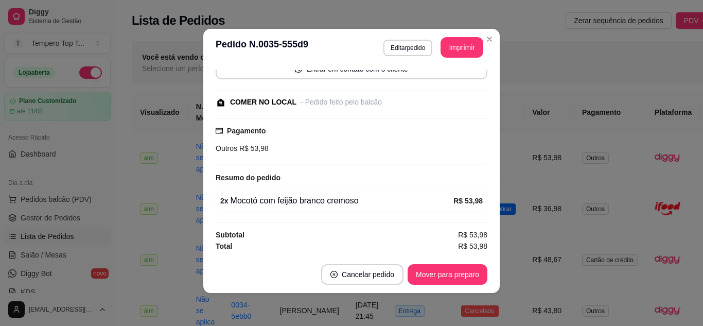
click at [495, 42] on header "**********" at bounding box center [351, 47] width 297 height 37
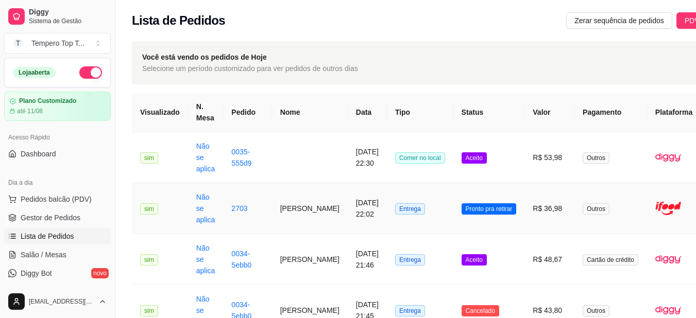
click at [476, 204] on span "Pronto pra retirar" at bounding box center [488, 208] width 55 height 11
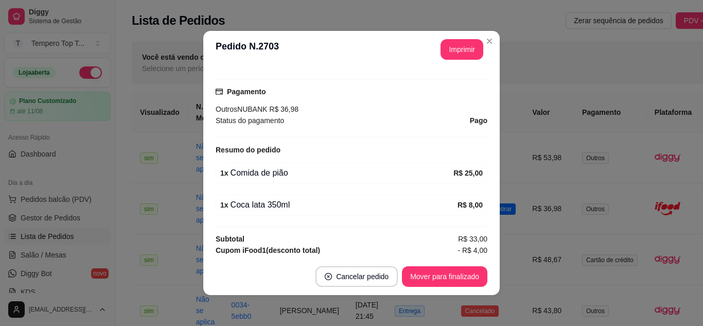
scroll to position [309, 0]
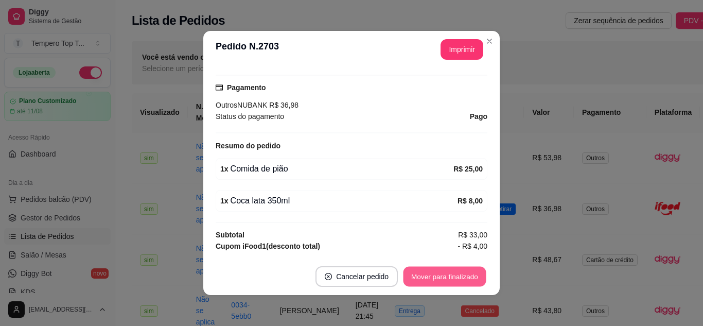
click at [447, 283] on button "Mover para finalizado" at bounding box center [445, 277] width 83 height 20
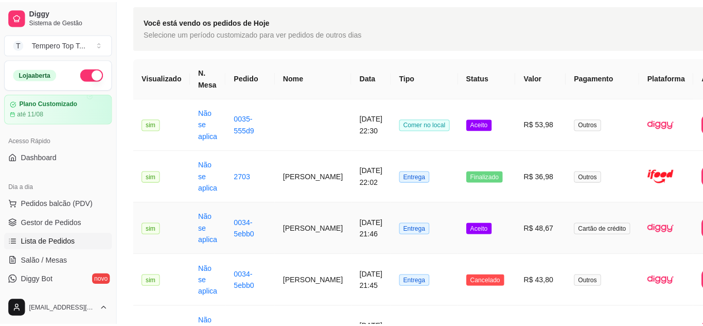
scroll to position [51, 0]
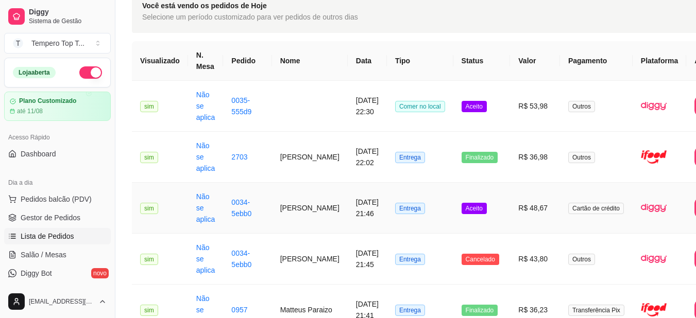
click at [461, 203] on span "Aceito" at bounding box center [473, 208] width 25 height 11
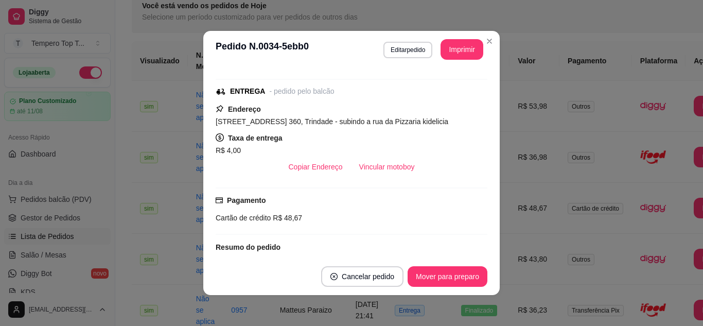
scroll to position [154, 0]
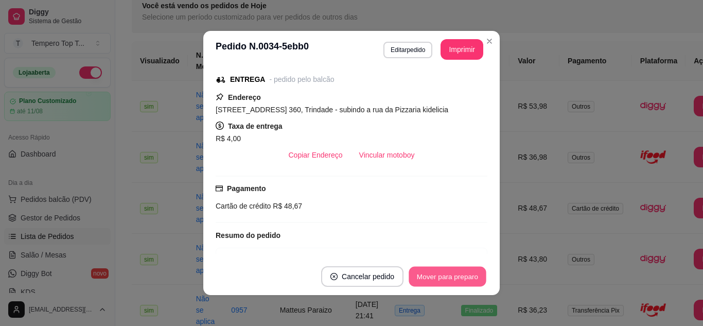
click at [448, 276] on button "Mover para preparo" at bounding box center [447, 277] width 77 height 20
click at [448, 276] on button "Mover para entrega" at bounding box center [447, 277] width 77 height 20
click at [448, 276] on button "Mover para finalizado" at bounding box center [444, 276] width 85 height 21
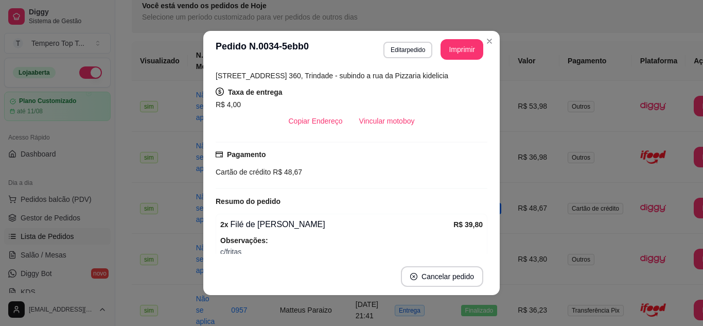
scroll to position [120, 0]
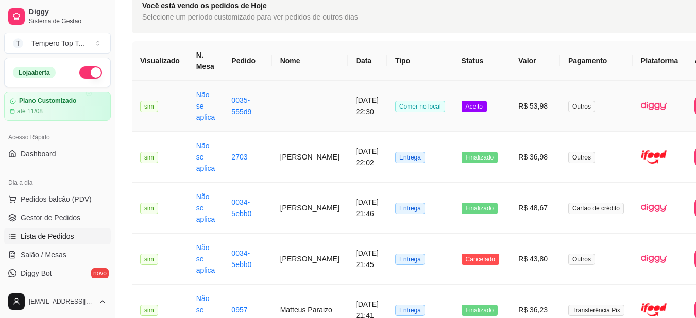
click at [475, 118] on td "Aceito" at bounding box center [481, 106] width 57 height 51
click at [512, 109] on td "R$ 53,98" at bounding box center [535, 106] width 50 height 51
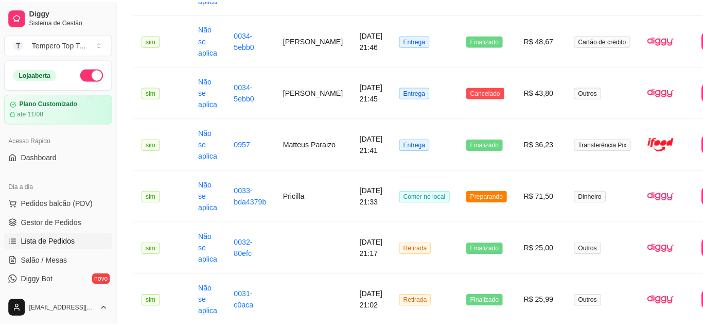
scroll to position [206, 0]
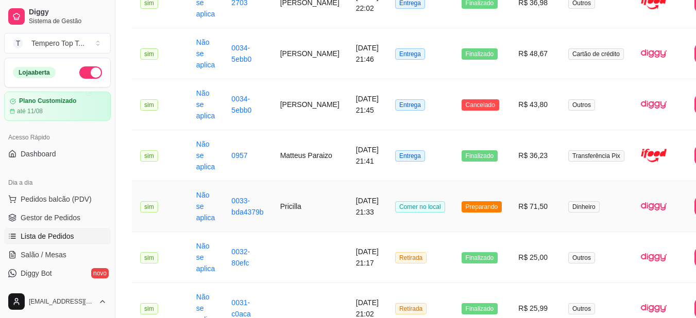
click at [515, 200] on td "R$ 71,50" at bounding box center [535, 206] width 50 height 51
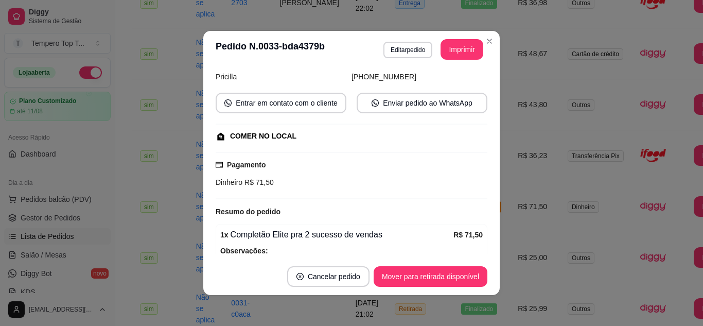
scroll to position [145, 0]
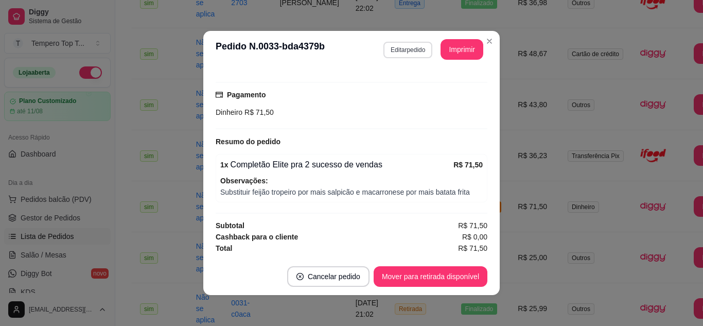
click at [410, 54] on button "Editar pedido" at bounding box center [408, 50] width 49 height 16
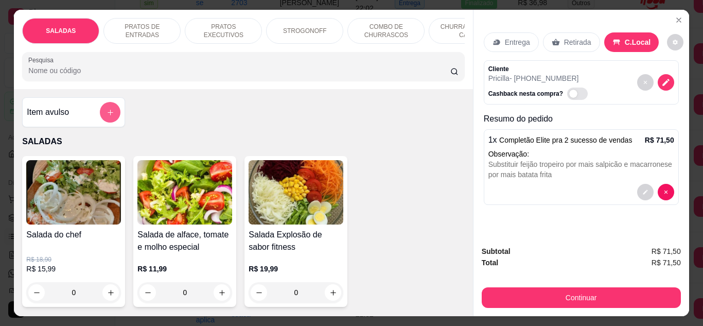
click at [100, 117] on button "add-separate-item" at bounding box center [110, 112] width 21 height 21
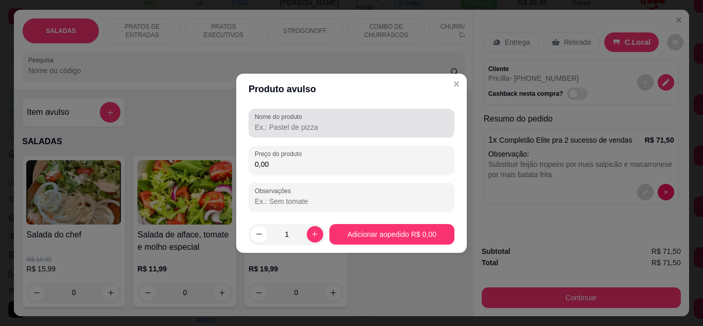
click at [279, 124] on input "Nome do produto" at bounding box center [352, 127] width 194 height 10
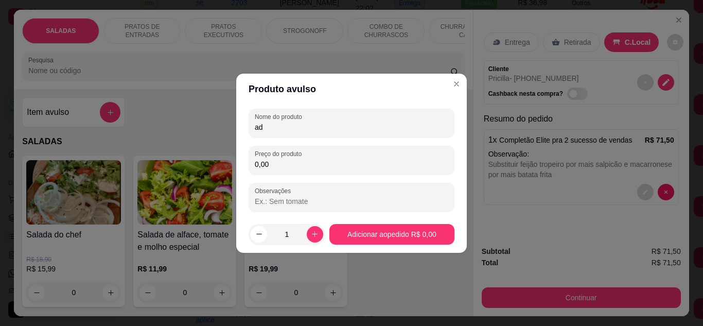
type input "a"
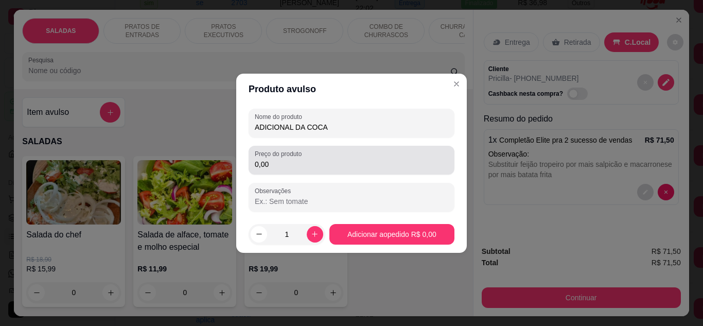
type input "ADICIONAL DA COCA"
click at [298, 172] on div "Preço do produto 0,00" at bounding box center [352, 160] width 206 height 29
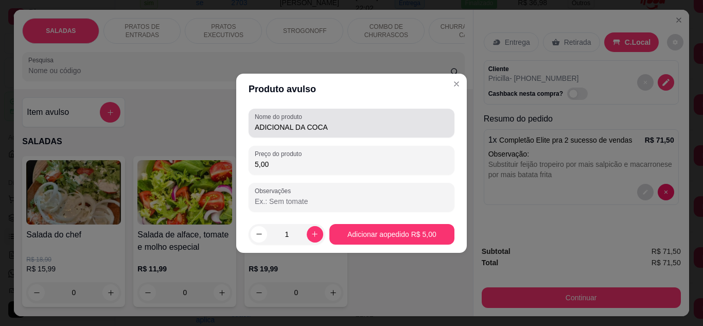
type input "5,00"
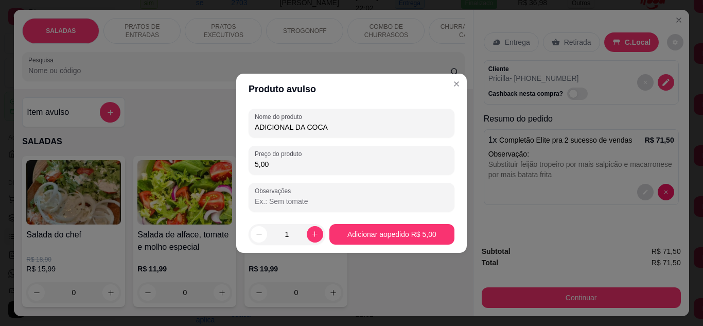
click at [352, 125] on input "ADICIONAL DA COCA" at bounding box center [352, 127] width 194 height 10
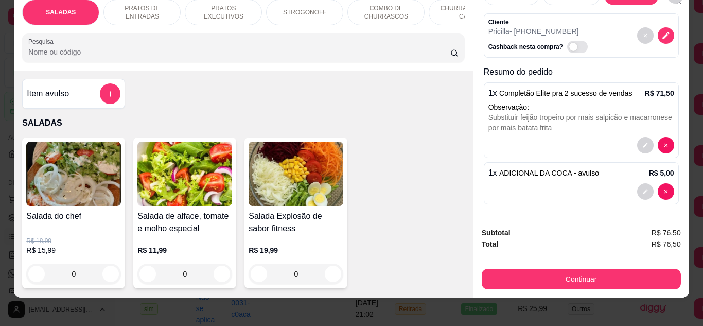
scroll to position [27, 0]
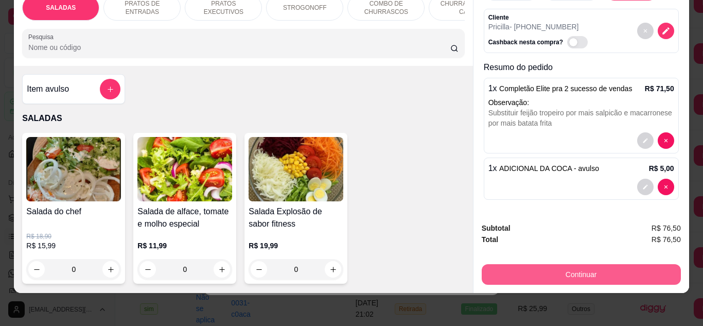
click at [546, 264] on button "Continuar" at bounding box center [581, 274] width 199 height 21
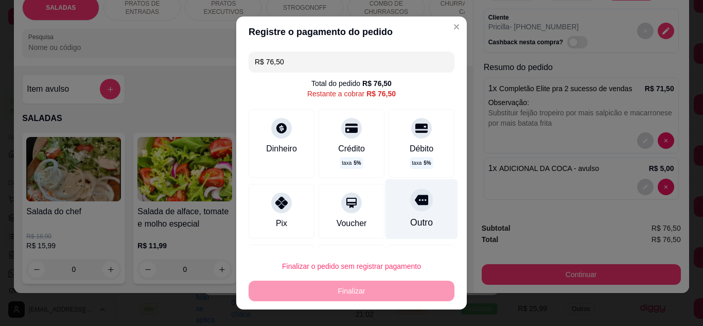
click at [415, 205] on icon at bounding box center [421, 200] width 13 height 10
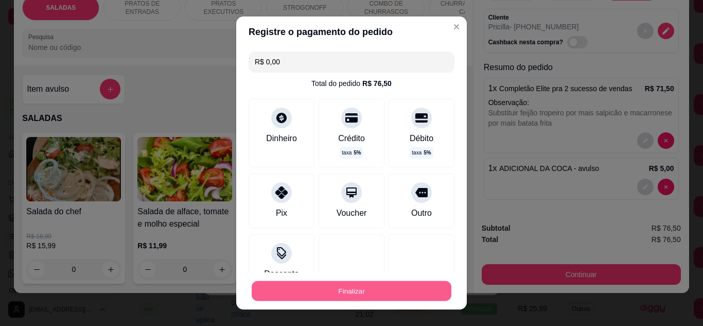
click at [319, 288] on button "Finalizar" at bounding box center [352, 291] width 200 height 20
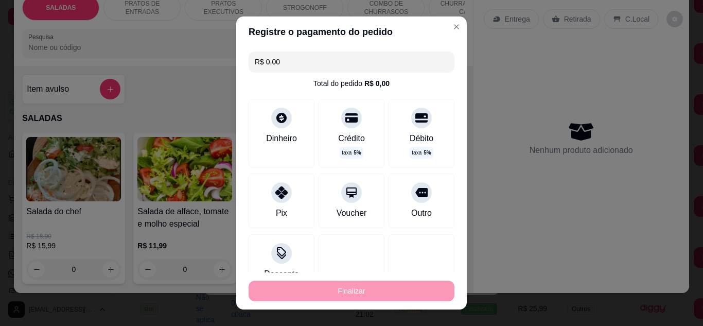
type input "-R$ 76,50"
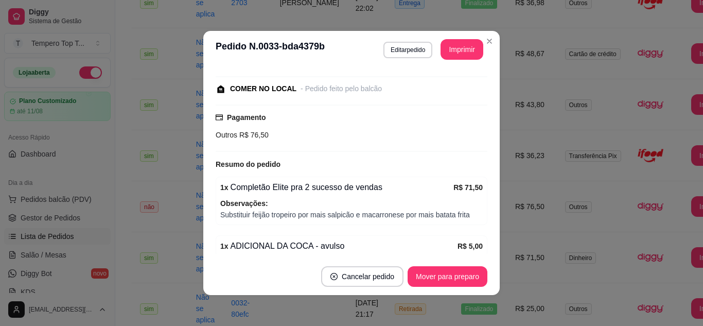
scroll to position [168, 0]
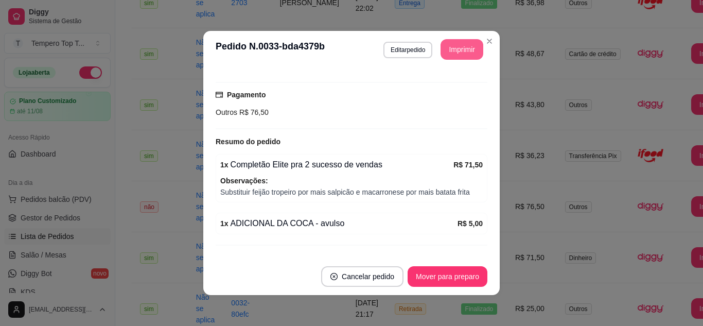
click at [459, 53] on button "Imprimir" at bounding box center [462, 49] width 43 height 21
click at [425, 279] on button "Mover para preparo" at bounding box center [448, 276] width 80 height 21
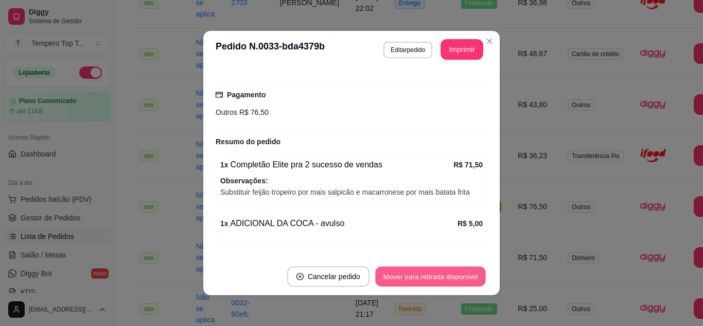
click at [425, 279] on button "Mover para retirada disponível" at bounding box center [430, 277] width 110 height 20
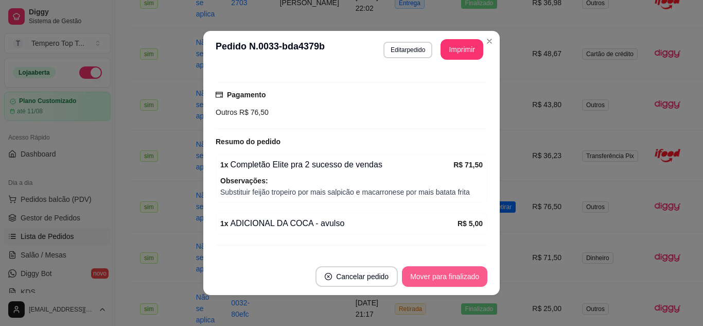
click at [425, 279] on button "Mover para finalizado" at bounding box center [444, 276] width 85 height 21
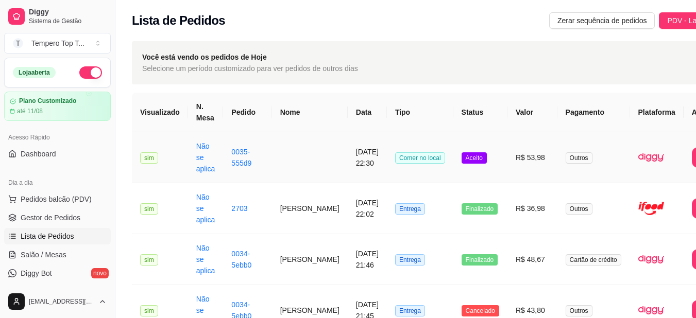
click at [507, 152] on td "R$ 53,98" at bounding box center [532, 157] width 50 height 51
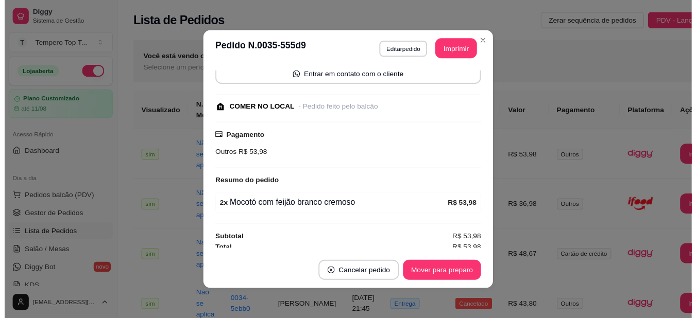
scroll to position [84, 0]
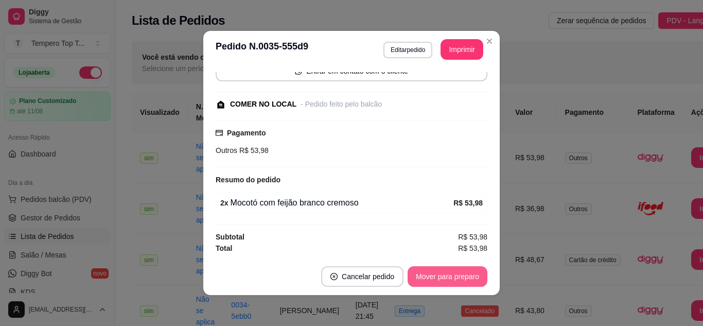
click at [451, 283] on button "Mover para preparo" at bounding box center [448, 276] width 80 height 21
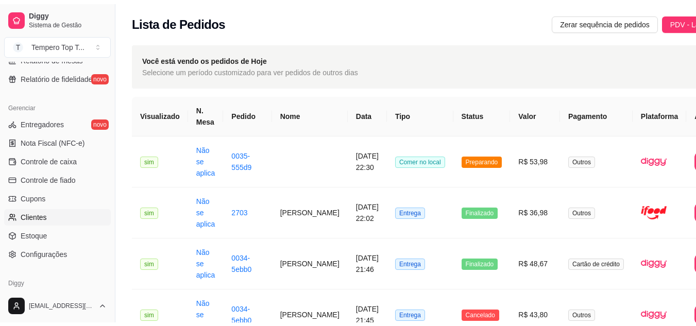
scroll to position [412, 0]
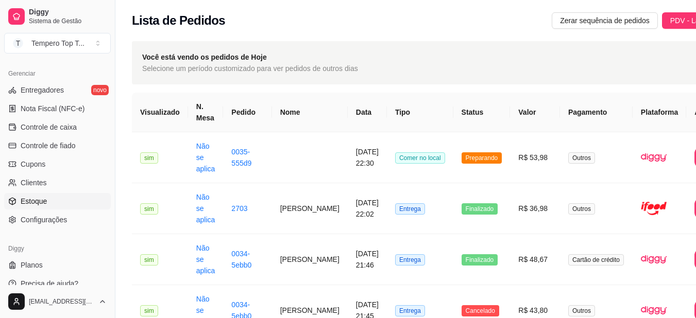
click at [60, 203] on link "Estoque" at bounding box center [57, 201] width 107 height 16
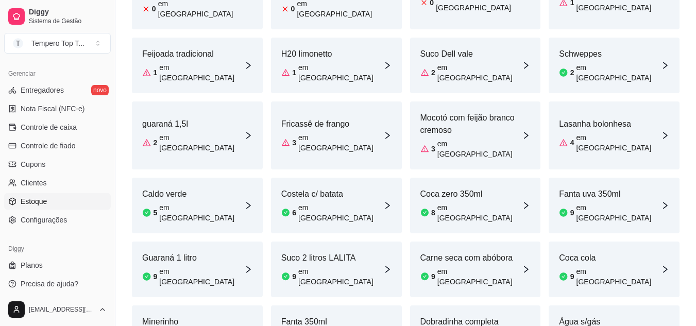
scroll to position [183, 0]
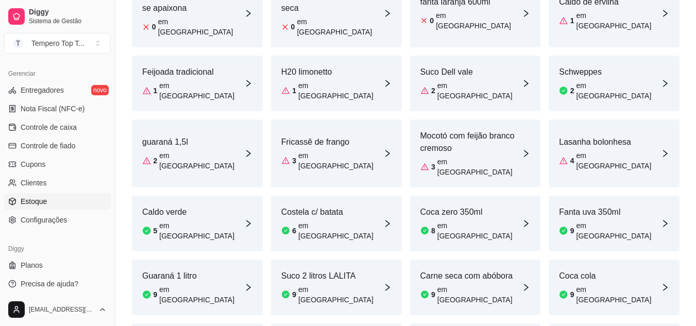
click at [588, 80] on article "em [GEOGRAPHIC_DATA]" at bounding box center [618, 90] width 84 height 21
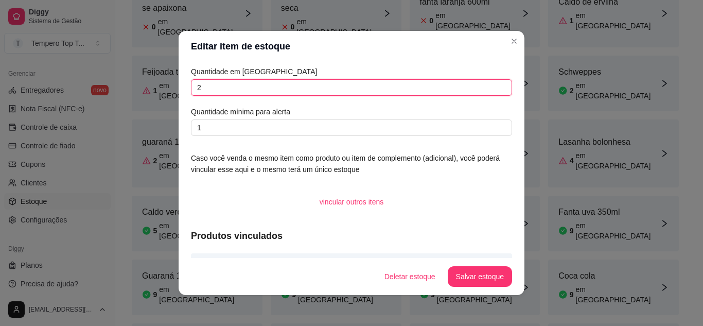
click at [288, 86] on input "2" at bounding box center [351, 87] width 321 height 16
type input "1"
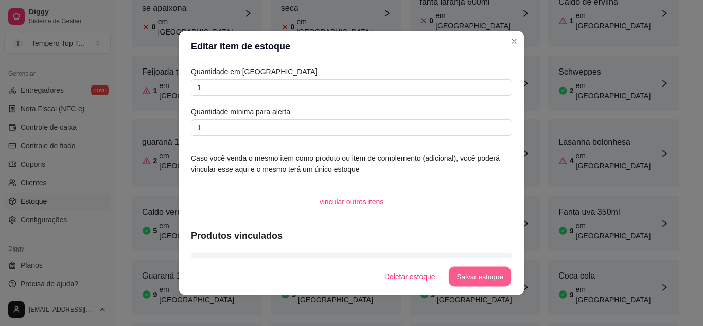
click at [491, 280] on button "Salvar estoque" at bounding box center [479, 277] width 63 height 20
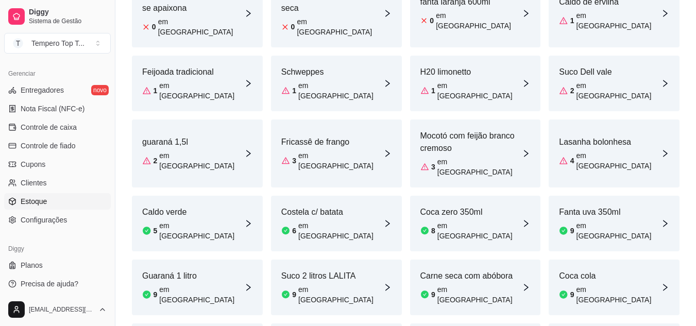
click at [620, 60] on div "Suco Dell vale 2 em estoque" at bounding box center [613, 84] width 131 height 56
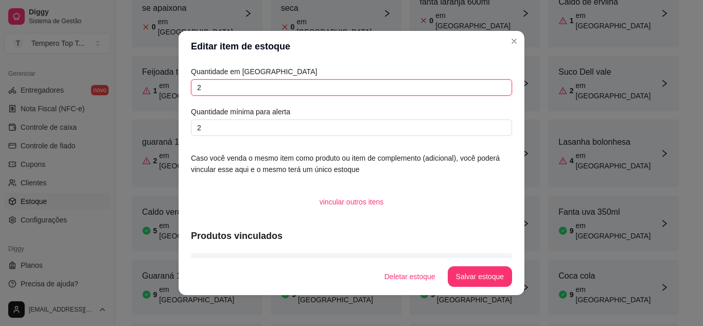
click at [273, 88] on input "2" at bounding box center [351, 87] width 321 height 16
type input "0"
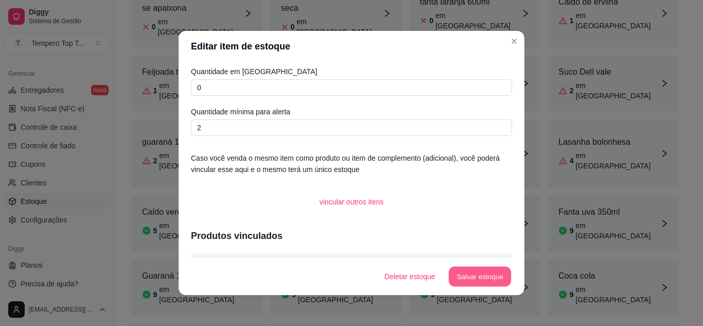
click at [462, 280] on button "Salvar estoque" at bounding box center [479, 277] width 63 height 20
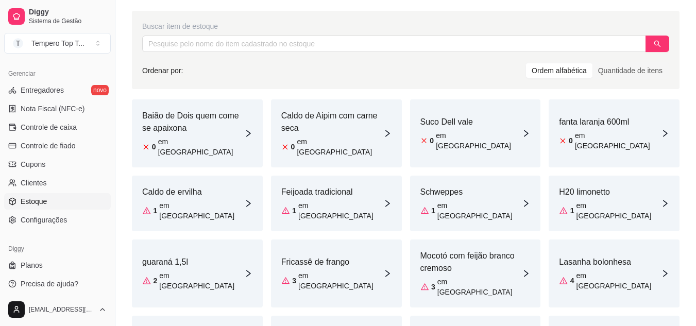
scroll to position [80, 0]
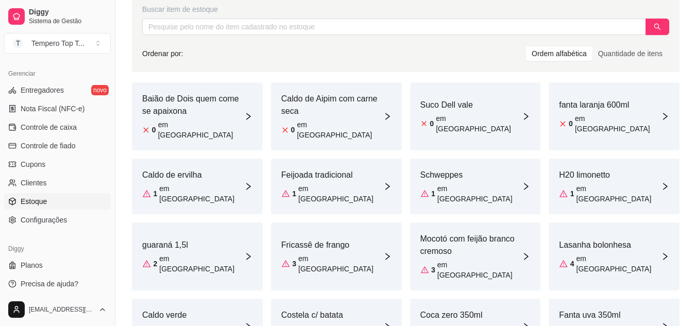
click at [619, 164] on div "H20 limonetto 1 em estoque" at bounding box center [613, 187] width 131 height 56
click at [611, 172] on div "H20 limonetto 1 em estoque" at bounding box center [610, 186] width 102 height 35
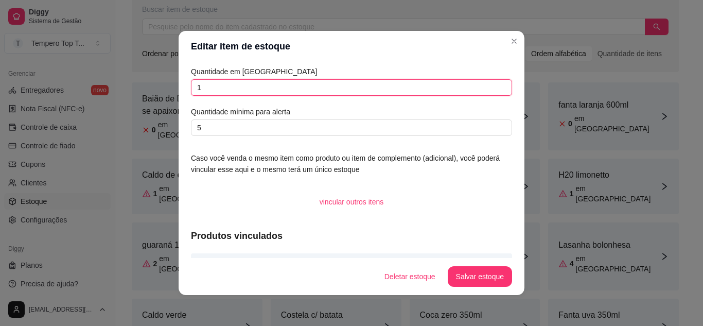
click at [233, 84] on input "1" at bounding box center [351, 87] width 321 height 16
type input "0"
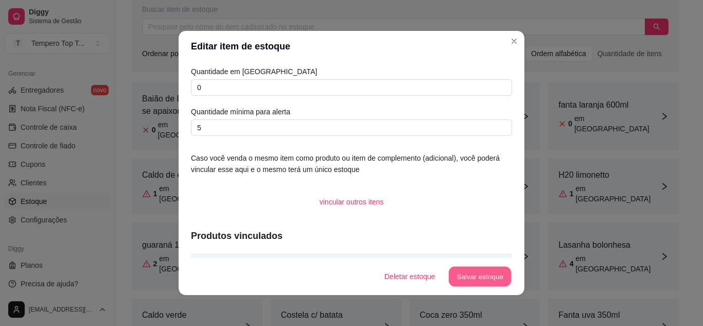
click at [494, 275] on button "Salvar estoque" at bounding box center [479, 277] width 63 height 20
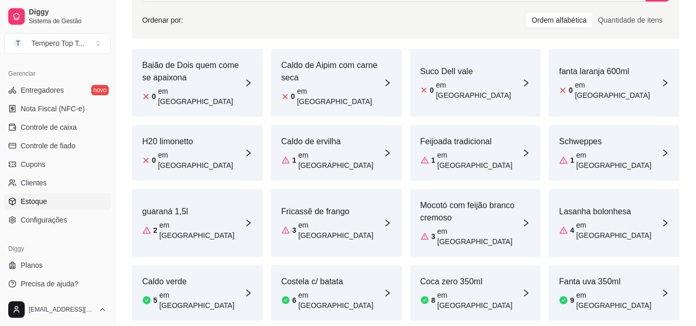
scroll to position [132, 0]
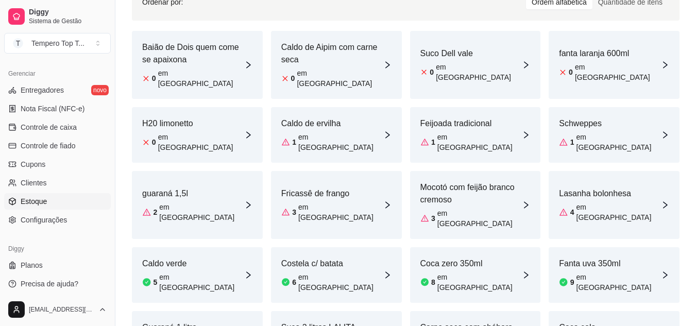
click at [493, 136] on div "Feijoada tradicional 1 em estoque" at bounding box center [475, 135] width 131 height 56
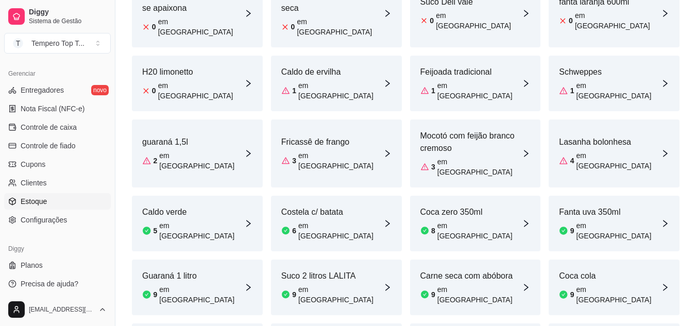
scroll to position [235, 0]
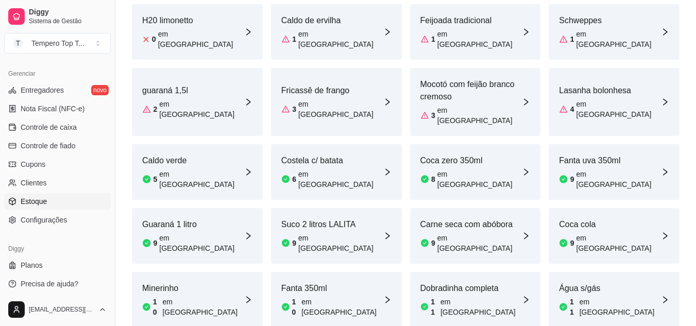
click at [331, 68] on div "Fricassê de frango 3 em estoque" at bounding box center [336, 102] width 131 height 68
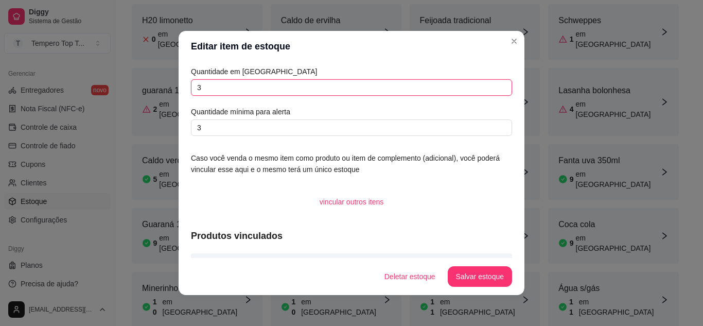
click at [258, 88] on input "3" at bounding box center [351, 87] width 321 height 16
type input "0"
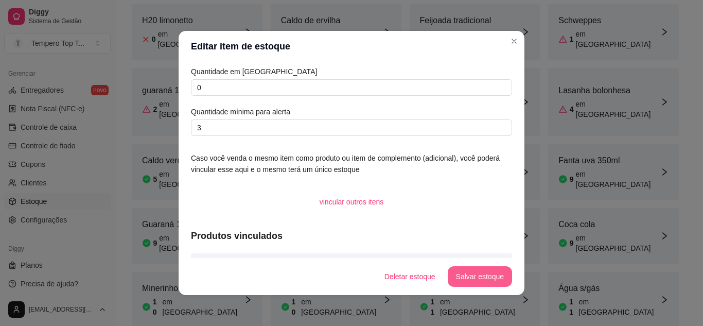
click at [497, 270] on button "Salvar estoque" at bounding box center [480, 276] width 64 height 21
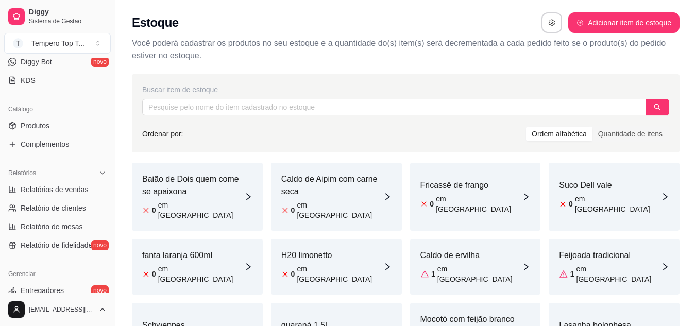
scroll to position [206, 0]
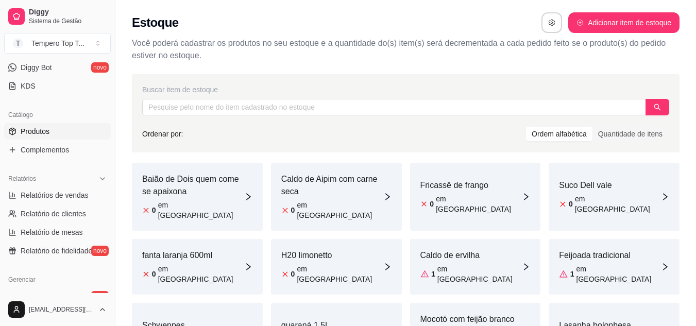
click at [59, 129] on link "Produtos" at bounding box center [57, 131] width 107 height 16
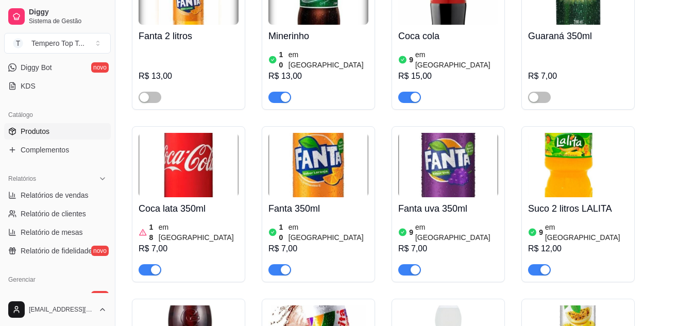
scroll to position [3758, 0]
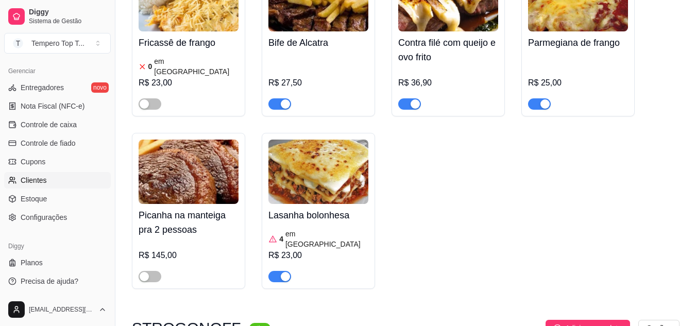
scroll to position [415, 0]
click at [51, 200] on link "Estoque" at bounding box center [57, 198] width 107 height 16
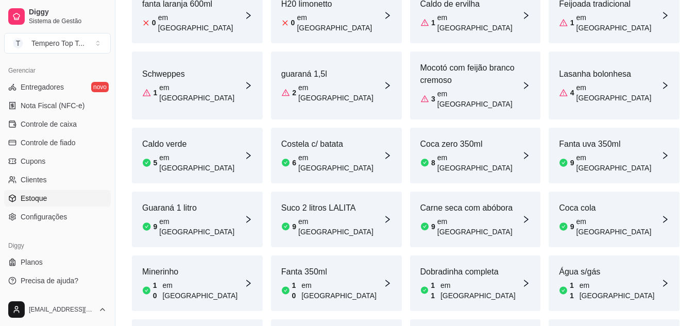
scroll to position [235, 0]
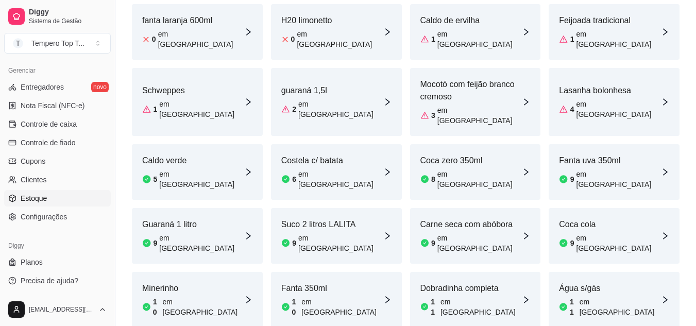
click at [585, 84] on div "Lasanha bolonhesa 4 em estoque" at bounding box center [610, 101] width 102 height 35
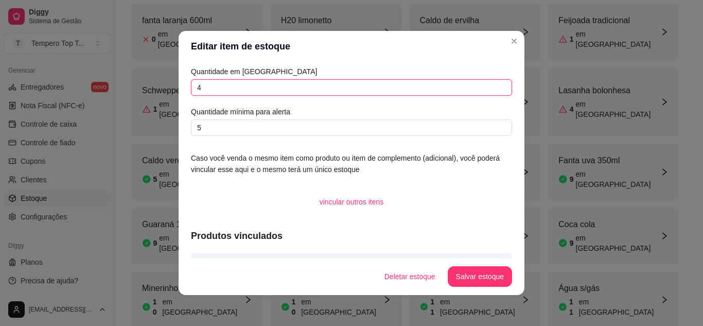
click at [331, 92] on input "4" at bounding box center [351, 87] width 321 height 16
type input "3"
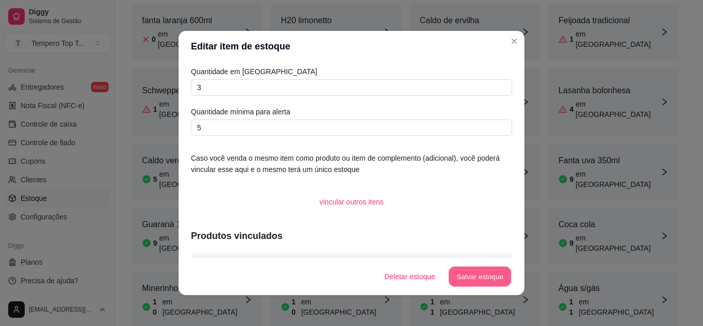
click at [483, 278] on button "Salvar estoque" at bounding box center [479, 277] width 63 height 20
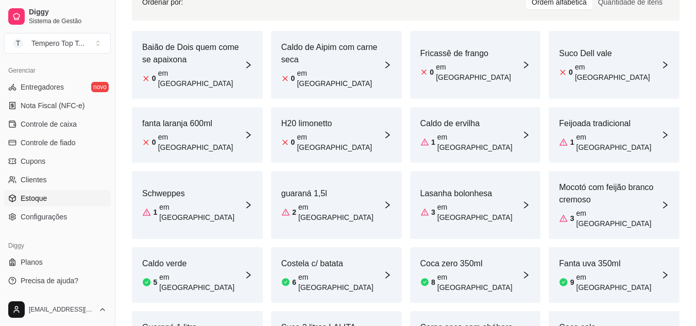
scroll to position [183, 0]
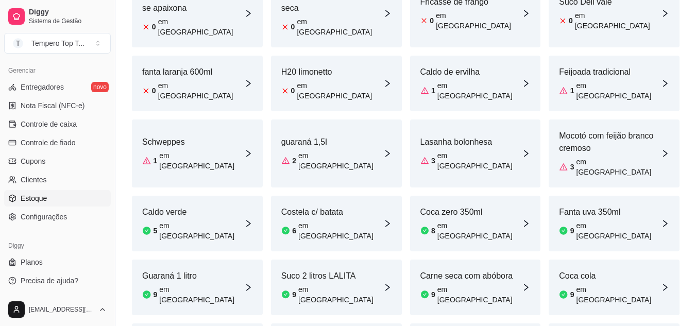
click at [475, 136] on div "Lasanha bolonhesa 3 em estoque" at bounding box center [471, 153] width 102 height 35
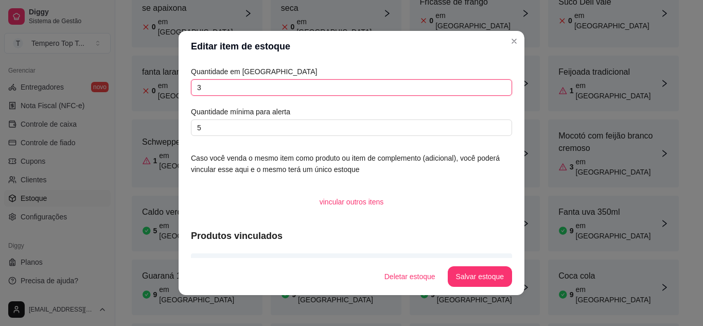
click at [289, 88] on input "3" at bounding box center [351, 87] width 321 height 16
type input "2"
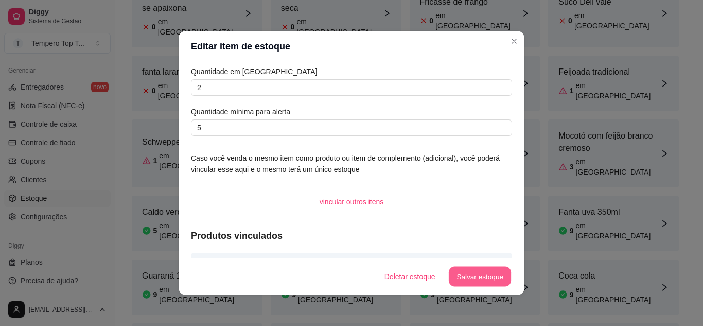
click at [456, 280] on button "Salvar estoque" at bounding box center [479, 277] width 63 height 20
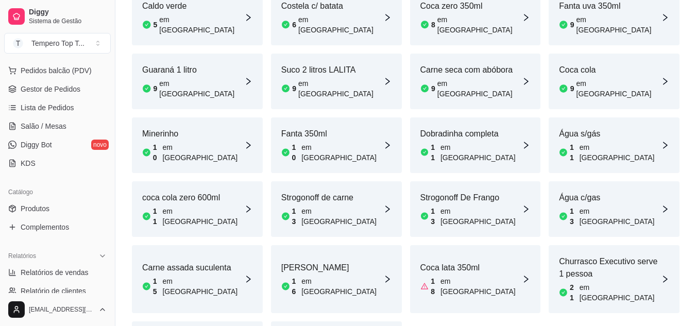
scroll to position [55, 0]
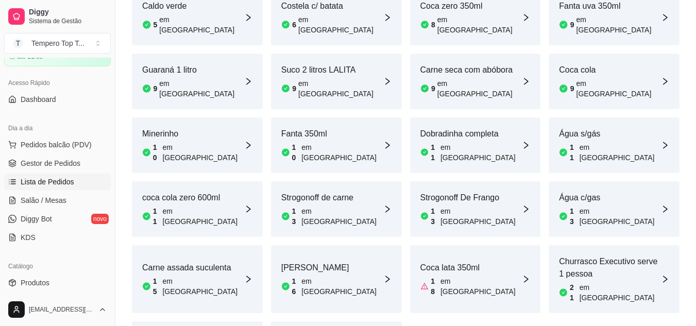
click at [63, 184] on span "Lista de Pedidos" at bounding box center [48, 182] width 54 height 10
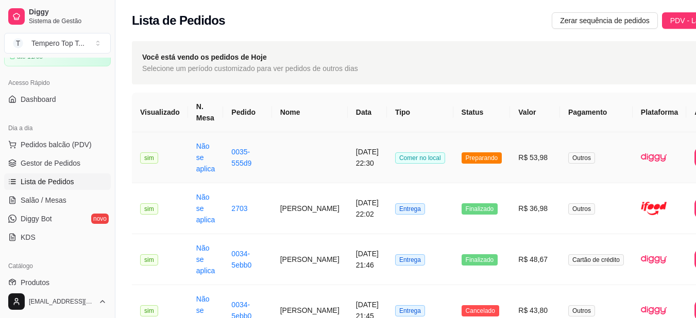
click at [463, 169] on td "Preparando" at bounding box center [481, 157] width 57 height 51
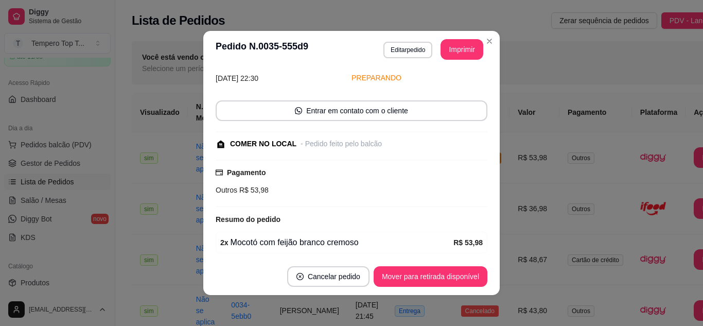
scroll to position [84, 0]
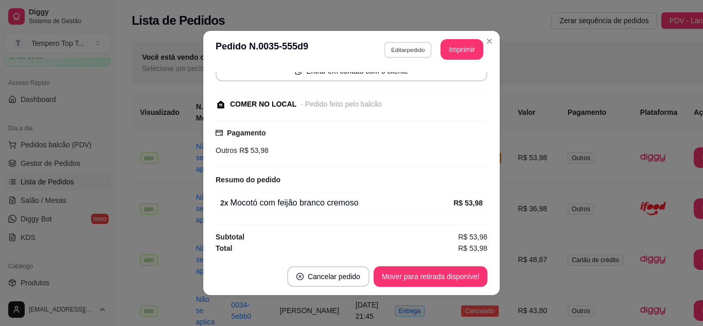
click at [415, 50] on button "Editar pedido" at bounding box center [408, 50] width 48 height 16
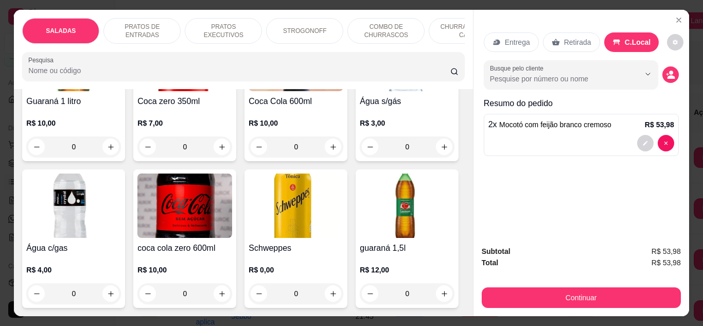
scroll to position [3758, 0]
click at [330, 290] on icon "increase-product-quantity" at bounding box center [334, 294] width 8 height 8
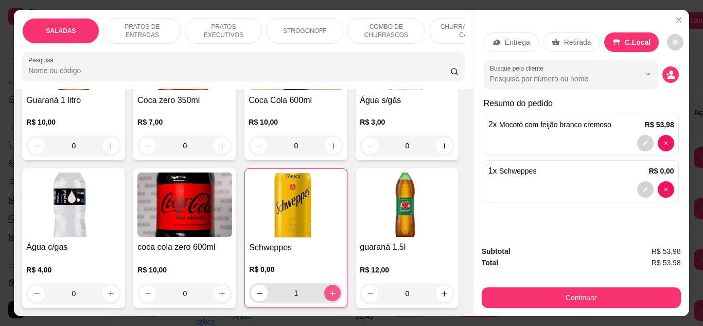
click at [330, 289] on icon "increase-product-quantity" at bounding box center [333, 293] width 8 height 8
type input "2"
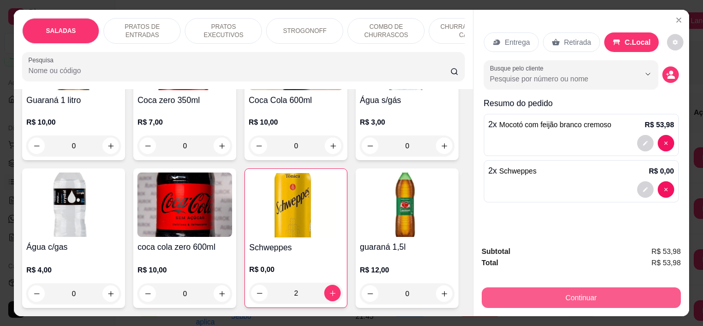
click at [559, 290] on button "Continuar" at bounding box center [581, 297] width 199 height 21
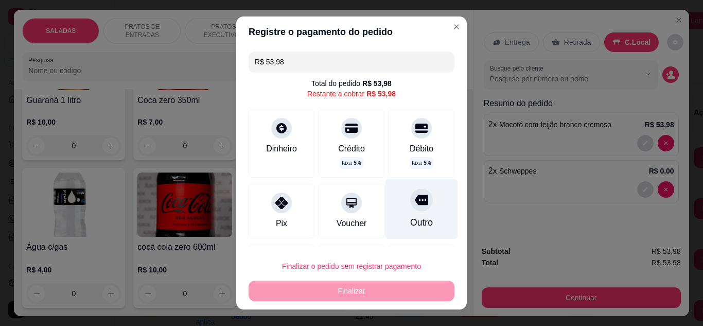
click at [410, 189] on div at bounding box center [421, 199] width 23 height 23
type input "R$ 0,00"
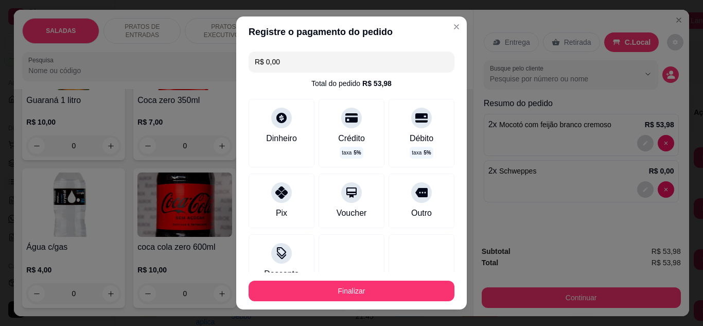
click at [389, 300] on button "Finalizar" at bounding box center [352, 291] width 206 height 21
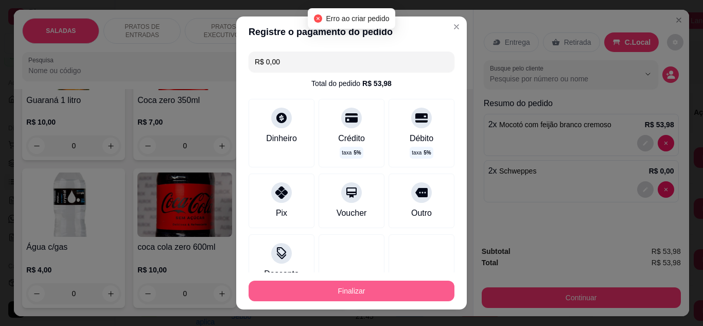
click at [398, 286] on button "Finalizar" at bounding box center [352, 291] width 206 height 21
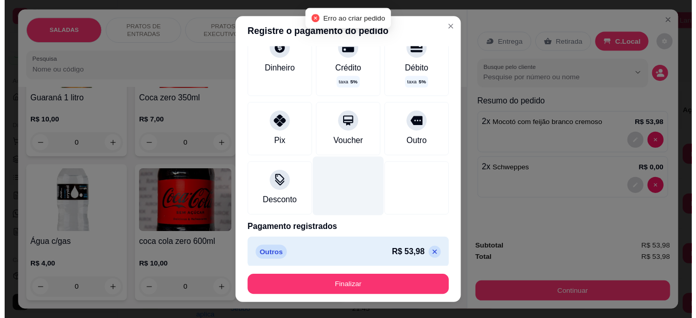
scroll to position [0, 0]
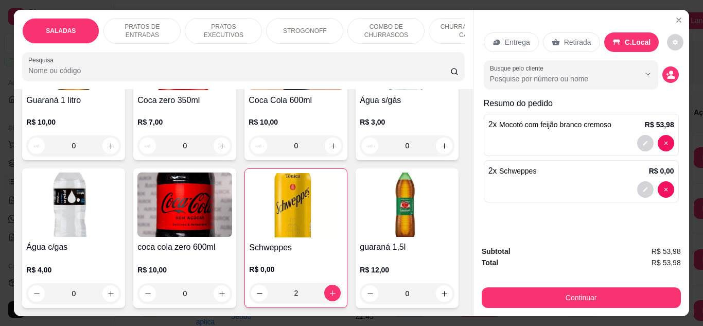
click at [378, 215] on div "Minerinho R$ 13,00 0 Coca cola R$ 15,00 0 Coca lata 350ml R$ 7,00 0 Fanta 350ml…" at bounding box center [243, 18] width 442 height 580
click at [673, 22] on button "Close" at bounding box center [679, 20] width 16 height 16
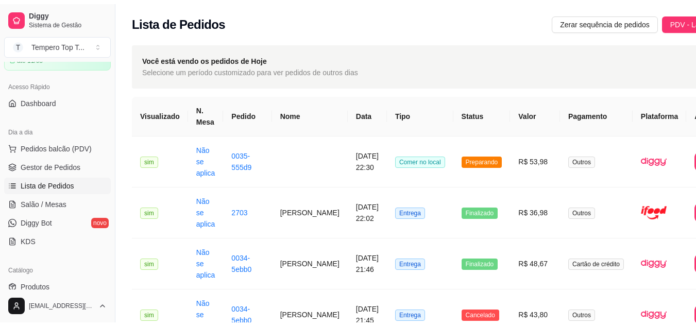
scroll to position [106, 0]
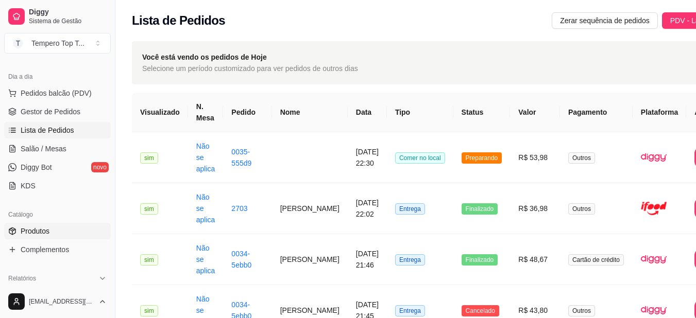
click at [45, 227] on span "Produtos" at bounding box center [35, 231] width 29 height 10
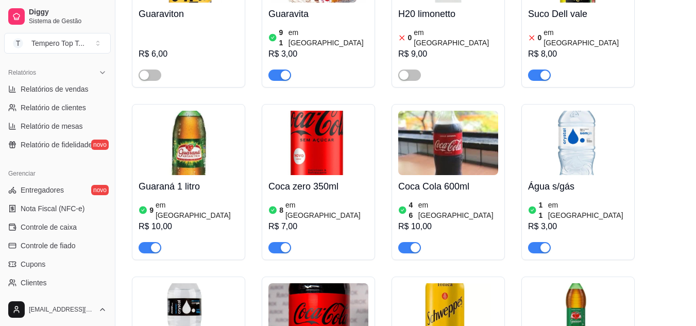
scroll to position [4067, 0]
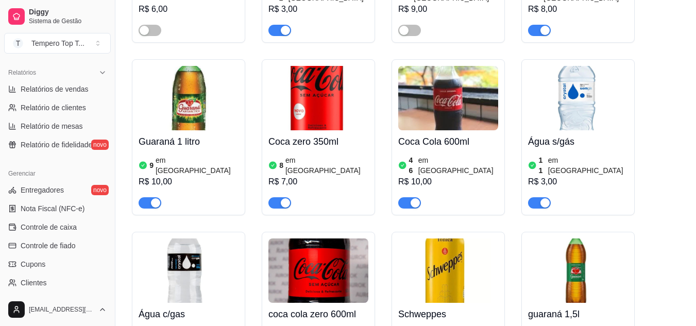
click at [438, 238] on img at bounding box center [448, 270] width 100 height 64
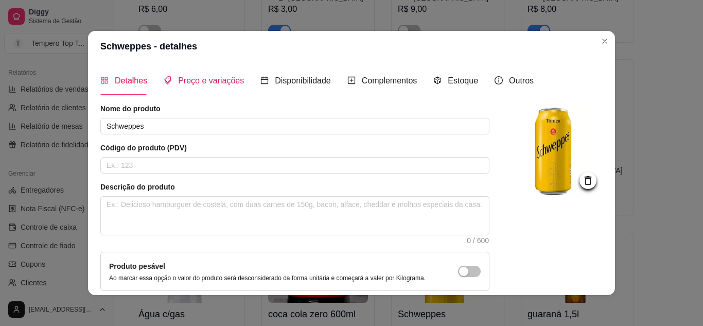
click at [199, 82] on span "Preço e variações" at bounding box center [211, 80] width 66 height 9
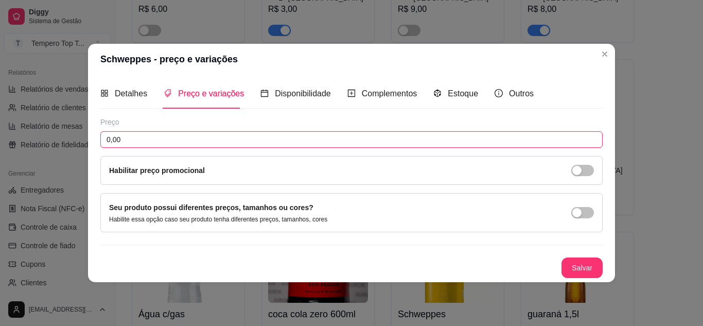
click at [202, 136] on input "0,00" at bounding box center [351, 139] width 502 height 16
type input "7,00"
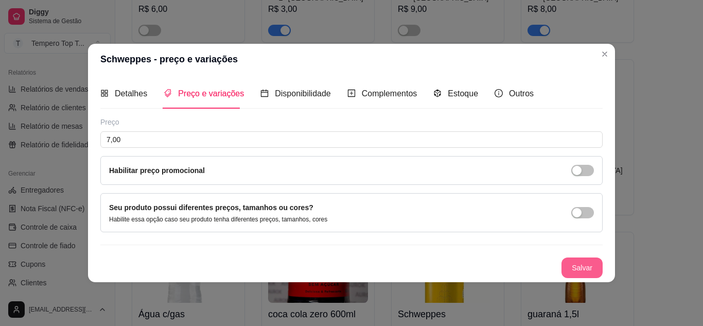
click at [594, 259] on button "Salvar" at bounding box center [582, 267] width 41 height 21
click at [582, 268] on button "Salvar" at bounding box center [582, 267] width 40 height 20
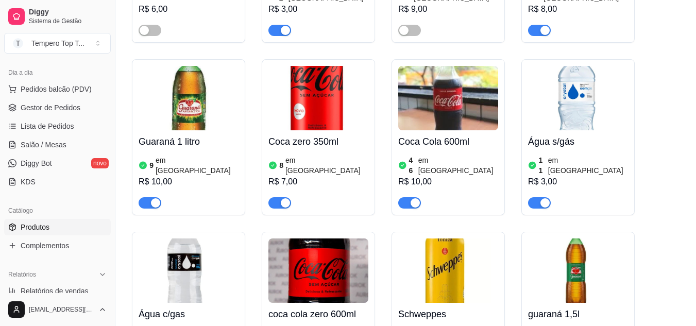
scroll to position [106, 0]
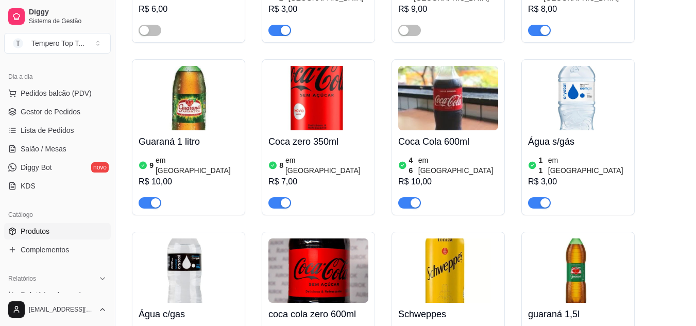
drag, startPoint x: 45, startPoint y: 177, endPoint x: 396, endPoint y: 301, distance: 372.4
click at [396, 301] on div "Fanta 2 litros R$ 13,00 Minerinho 10 em estoque R$ 13,00 Coca cola 9 em estoque…" at bounding box center [405, 51] width 547 height 1018
click at [57, 122] on link "Lista de Pedidos" at bounding box center [57, 130] width 107 height 16
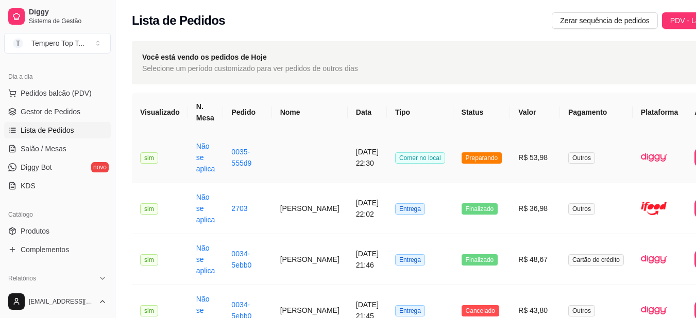
click at [456, 176] on td "Preparando" at bounding box center [481, 157] width 57 height 51
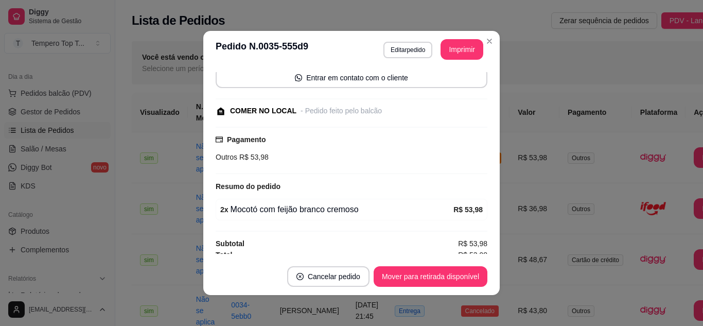
scroll to position [84, 0]
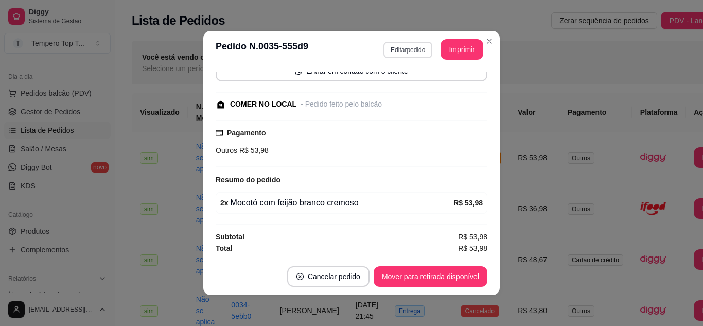
click at [409, 46] on button "Editar pedido" at bounding box center [408, 50] width 49 height 16
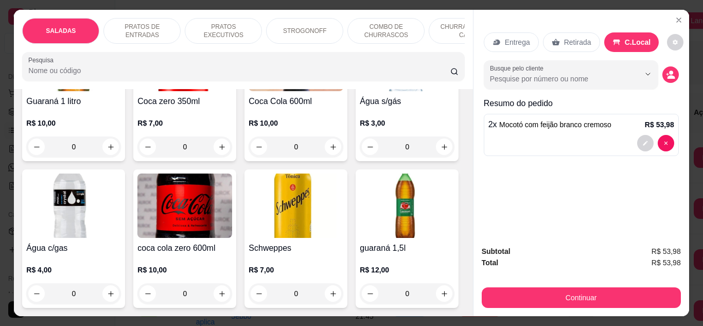
scroll to position [3758, 0]
click at [325, 285] on button "increase-product-quantity" at bounding box center [333, 293] width 16 height 16
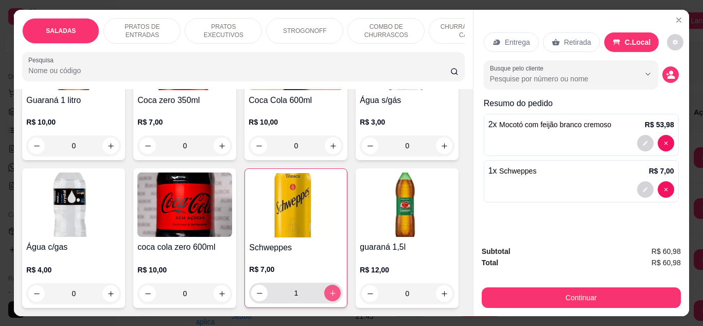
click at [324, 285] on button "increase-product-quantity" at bounding box center [332, 293] width 16 height 16
type input "2"
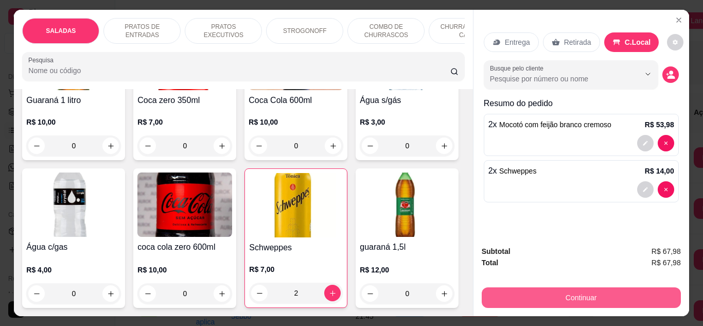
click at [555, 290] on button "Continuar" at bounding box center [581, 297] width 199 height 21
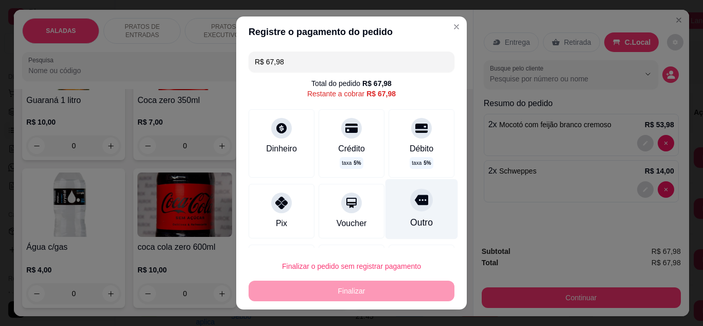
click at [386, 193] on div "Outro" at bounding box center [422, 209] width 73 height 60
type input "R$ 0,00"
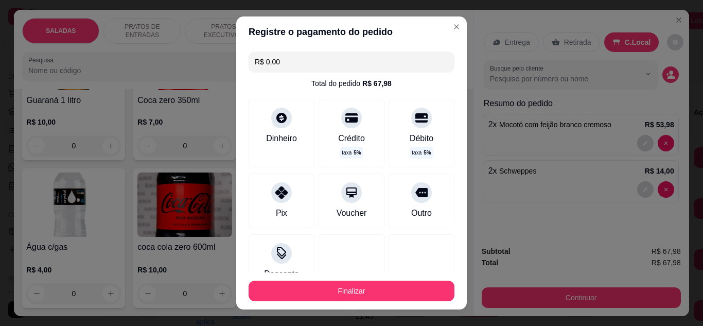
click at [370, 280] on footer "Finalizar" at bounding box center [351, 290] width 231 height 37
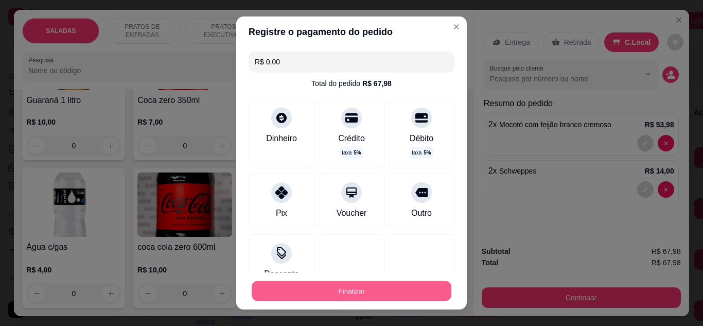
click at [370, 285] on button "Finalizar" at bounding box center [352, 291] width 200 height 20
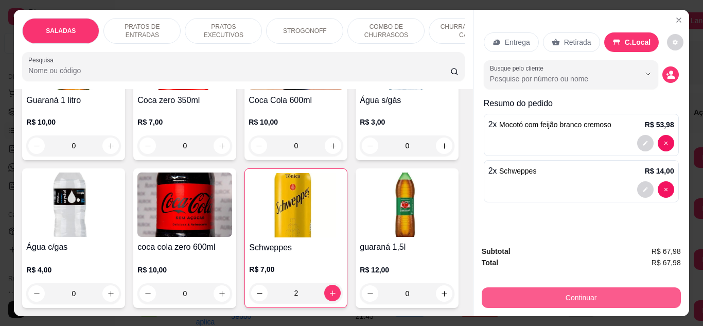
click at [536, 287] on button "Continuar" at bounding box center [581, 297] width 199 height 21
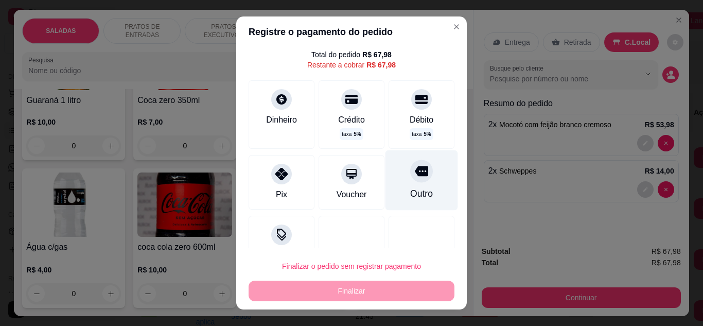
scroll to position [55, 0]
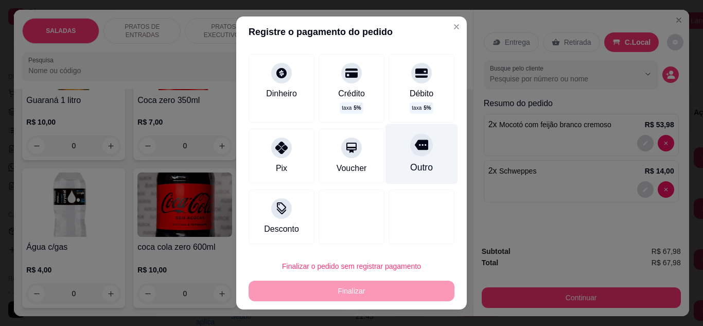
click at [410, 168] on div "Outro" at bounding box center [421, 167] width 23 height 13
type input "R$ 0,00"
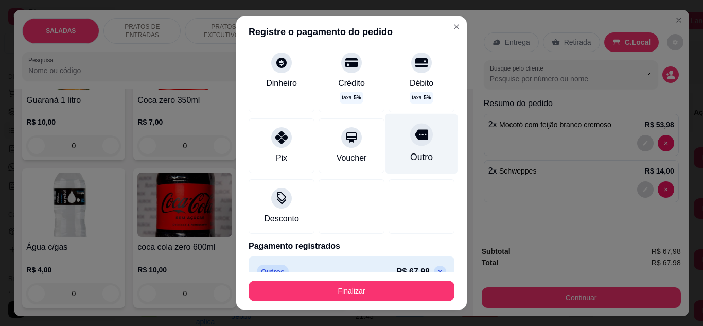
scroll to position [45, 0]
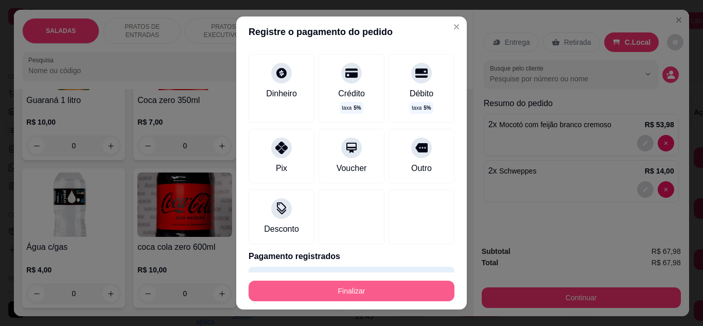
click at [383, 293] on button "Finalizar" at bounding box center [352, 291] width 206 height 21
click at [335, 290] on button "Finalizar" at bounding box center [352, 291] width 206 height 21
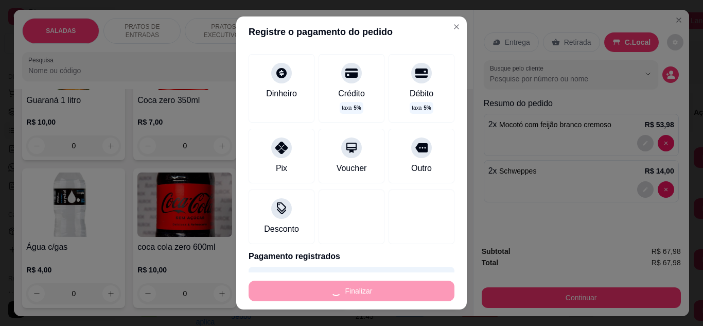
click at [335, 290] on div "Finalizar" at bounding box center [352, 291] width 206 height 21
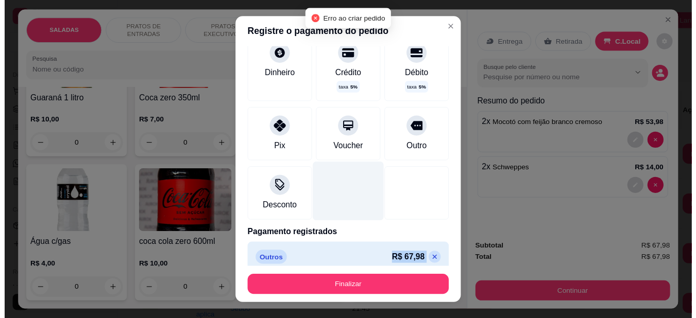
scroll to position [74, 0]
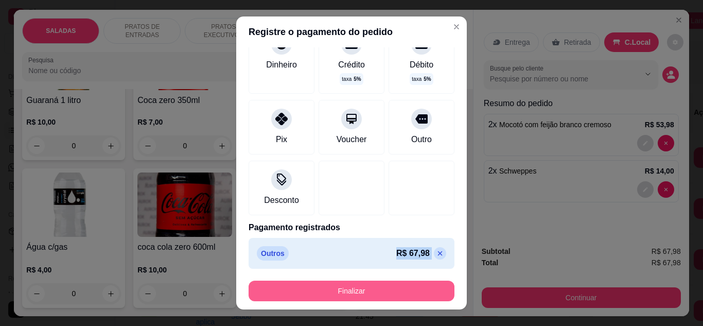
click at [360, 301] on button "Finalizar" at bounding box center [352, 291] width 206 height 21
click at [366, 298] on button "Finalizar" at bounding box center [352, 291] width 206 height 21
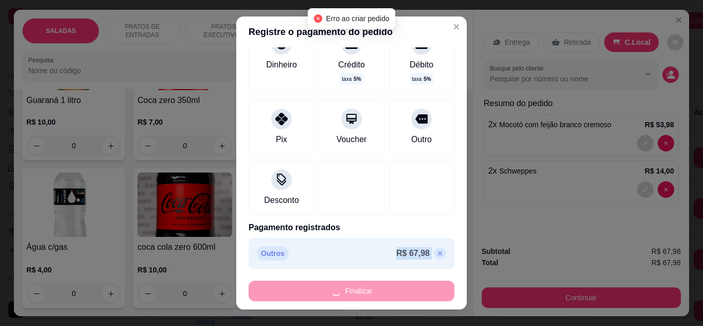
click at [366, 298] on div "Finalizar" at bounding box center [352, 291] width 206 height 21
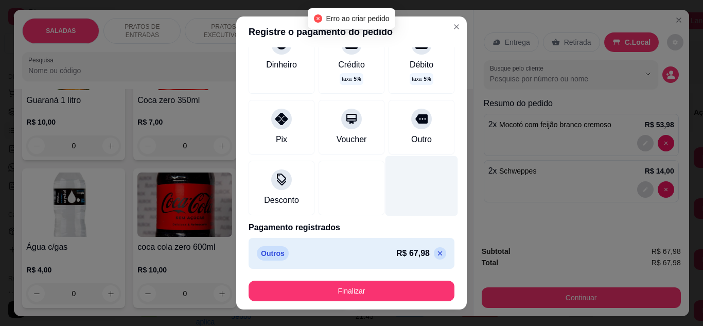
click at [420, 176] on div at bounding box center [422, 185] width 73 height 60
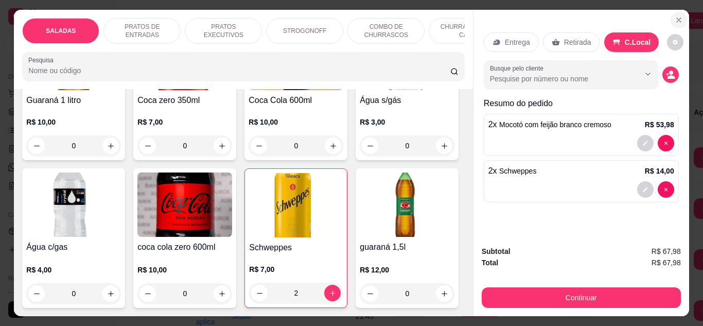
click at [677, 19] on icon "Close" at bounding box center [679, 20] width 8 height 8
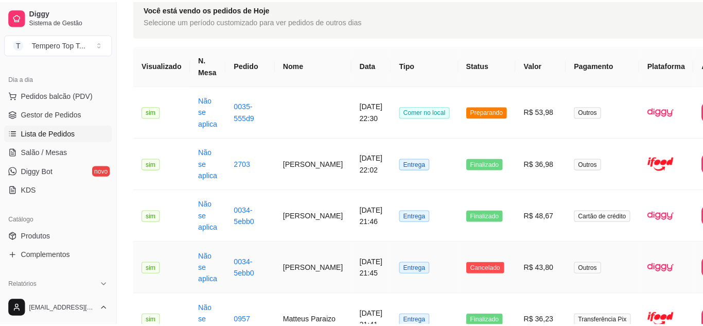
scroll to position [0, 0]
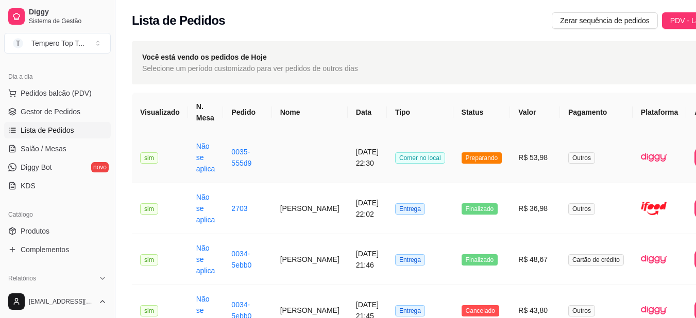
click at [355, 171] on td "10/08/2025 às 22:30" at bounding box center [367, 157] width 39 height 51
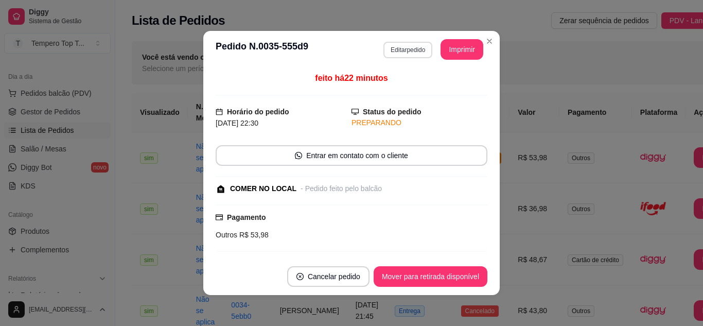
click at [384, 55] on button "Editar pedido" at bounding box center [408, 50] width 49 height 16
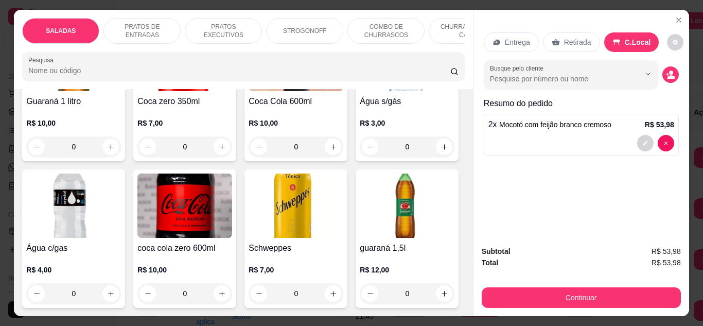
scroll to position [3707, 0]
click at [334, 285] on button "increase-product-quantity" at bounding box center [333, 293] width 16 height 16
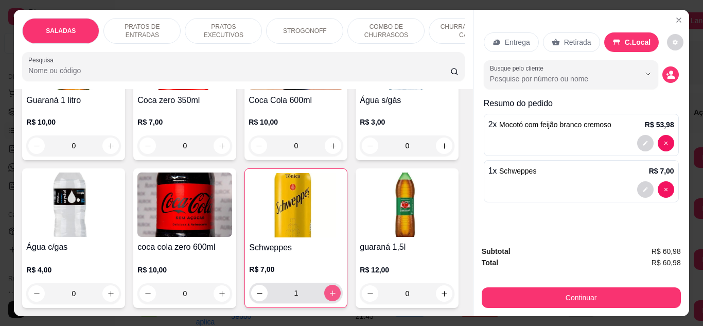
click at [334, 285] on button "increase-product-quantity" at bounding box center [332, 293] width 16 height 16
type input "2"
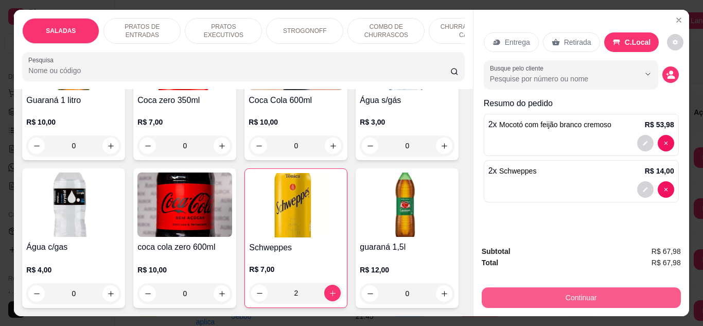
click at [599, 298] on button "Continuar" at bounding box center [581, 297] width 199 height 21
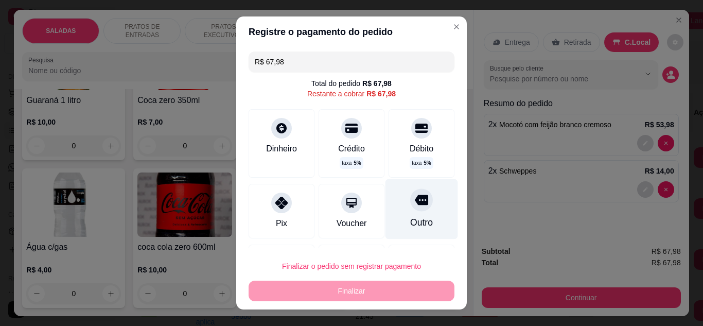
click at [422, 192] on div "Outro" at bounding box center [422, 209] width 73 height 60
type input "R$ 0,00"
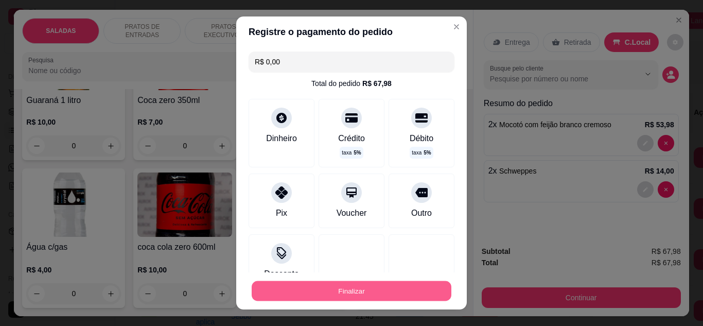
click at [387, 282] on button "Finalizar" at bounding box center [352, 291] width 200 height 20
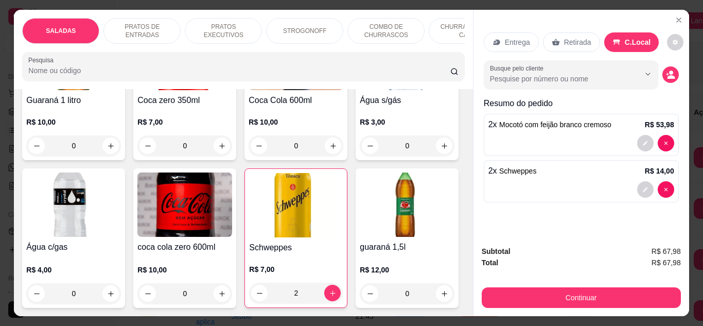
click at [553, 39] on icon at bounding box center [556, 42] width 8 height 7
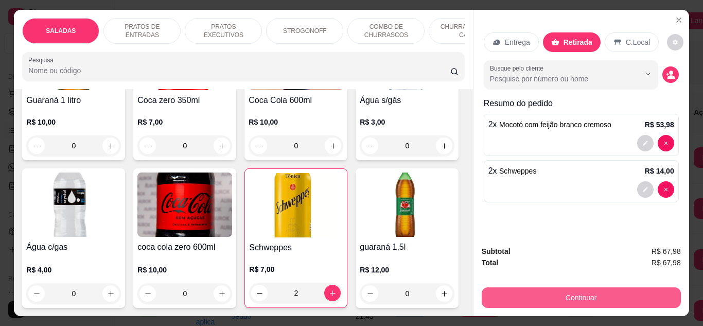
click at [577, 299] on button "Continuar" at bounding box center [581, 297] width 199 height 21
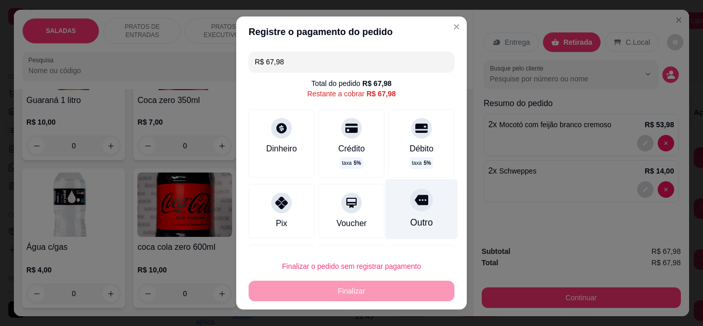
click at [410, 203] on div at bounding box center [421, 199] width 23 height 23
type input "R$ 0,00"
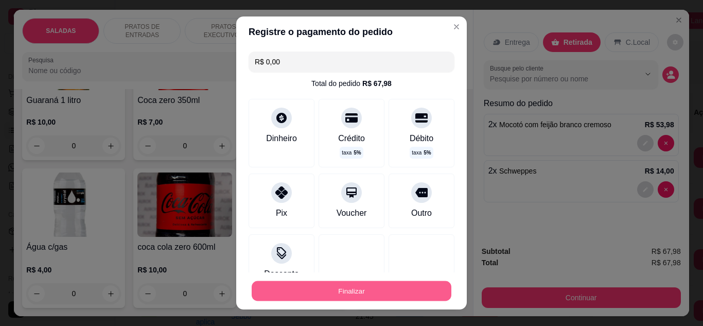
click at [384, 282] on button "Finalizar" at bounding box center [352, 291] width 200 height 20
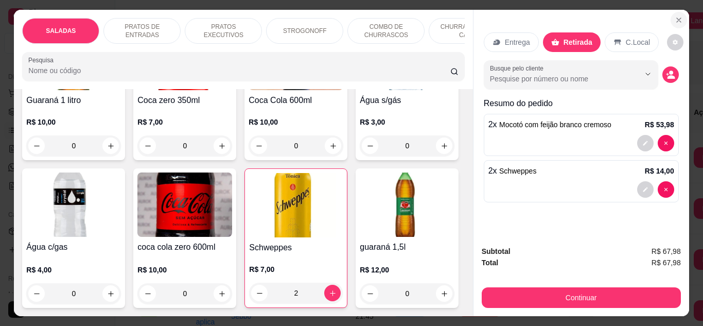
click at [677, 12] on button "Close" at bounding box center [679, 20] width 16 height 16
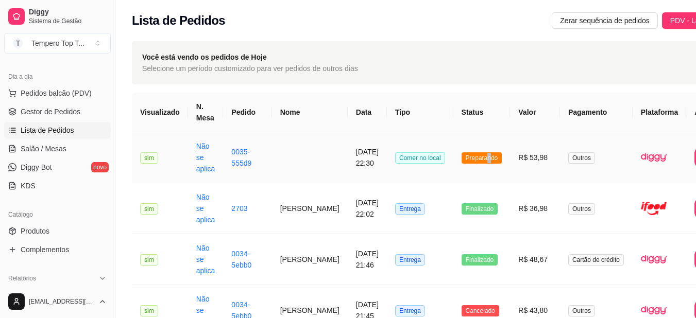
click at [462, 163] on td "Preparando" at bounding box center [481, 157] width 57 height 51
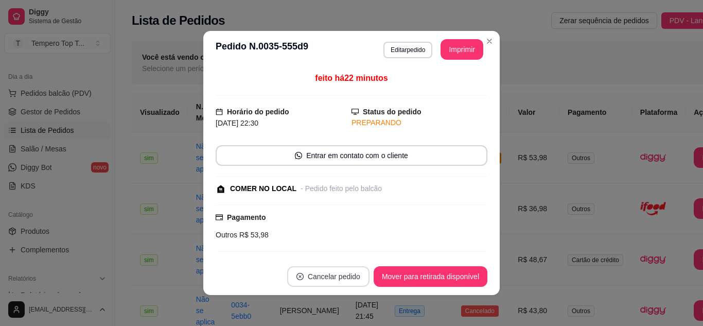
click at [327, 278] on button "Cancelar pedido" at bounding box center [328, 276] width 82 height 21
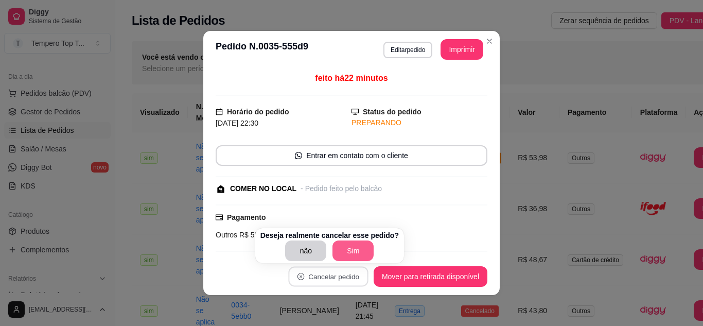
click at [348, 245] on button "Sim" at bounding box center [353, 250] width 41 height 21
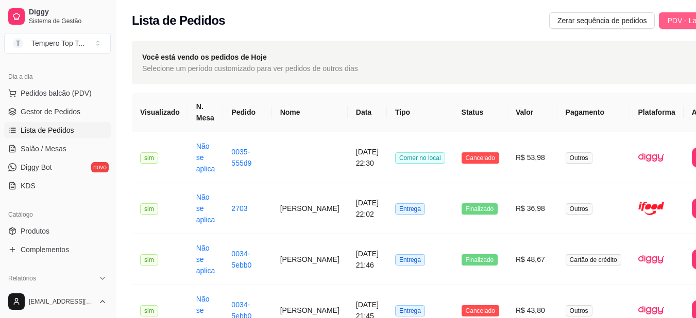
click at [668, 20] on span "PDV - Lançar pedido" at bounding box center [700, 20] width 67 height 11
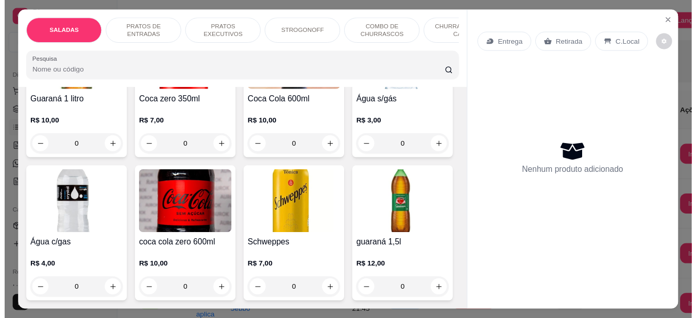
scroll to position [3758, 0]
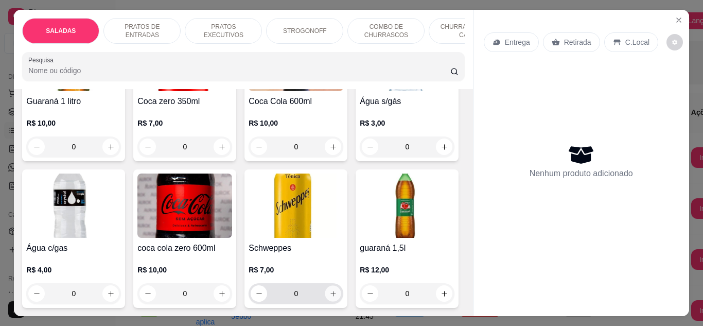
click at [330, 290] on icon "increase-product-quantity" at bounding box center [334, 294] width 8 height 8
type input "1"
click at [331, 291] on icon "increase-product-quantity" at bounding box center [333, 293] width 5 height 5
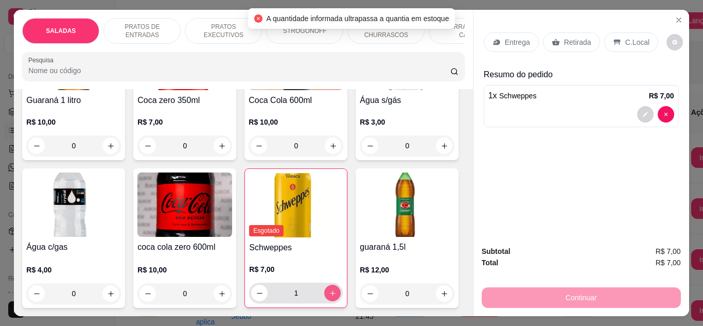
click at [330, 290] on icon "increase-product-quantity" at bounding box center [333, 293] width 6 height 6
click at [330, 290] on icon "increase-product-quantity" at bounding box center [332, 292] width 5 height 5
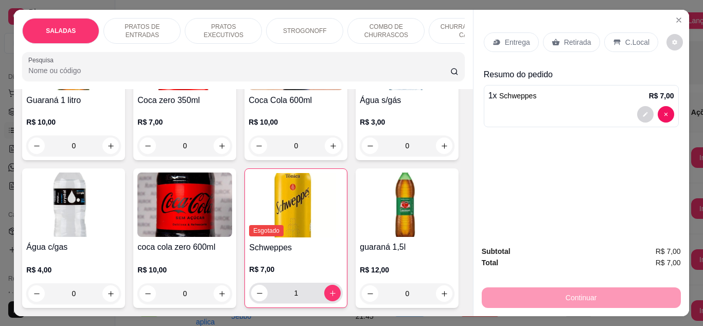
click at [336, 283] on div "1" at bounding box center [296, 293] width 94 height 21
click at [336, 283] on div "1" at bounding box center [296, 293] width 90 height 21
click at [322, 283] on div "1" at bounding box center [296, 293] width 90 height 21
click at [671, 18] on button "Close" at bounding box center [679, 20] width 16 height 16
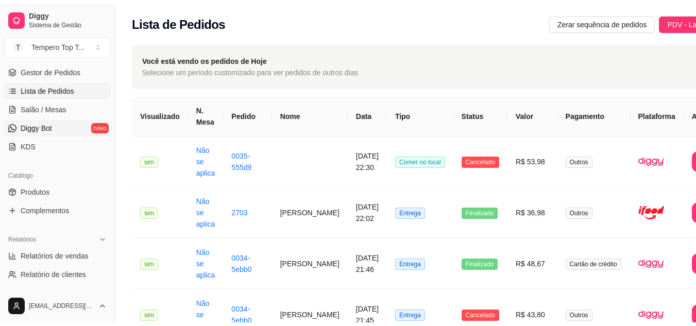
scroll to position [261, 0]
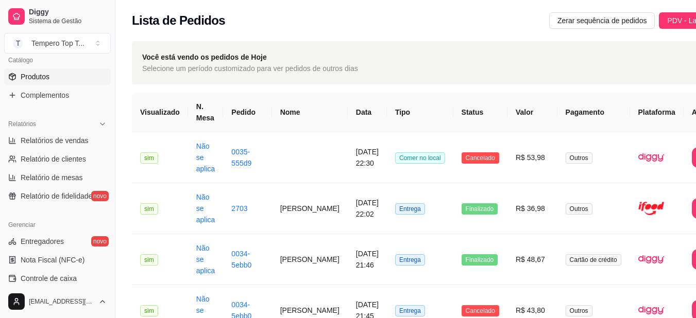
click at [68, 72] on link "Produtos" at bounding box center [57, 76] width 107 height 16
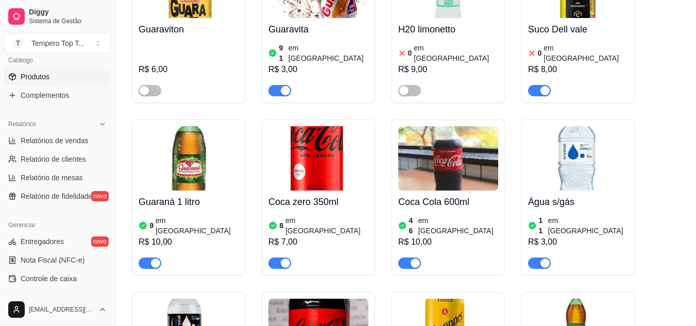
scroll to position [4119, 0]
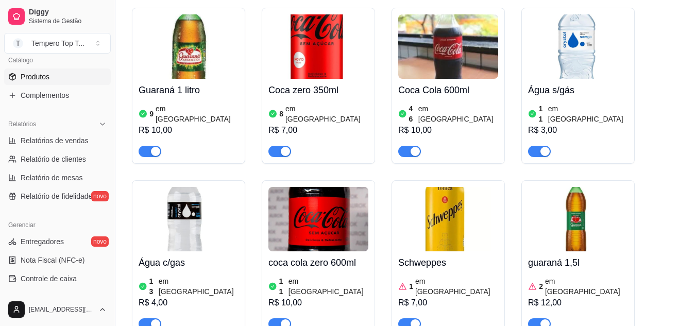
click at [455, 255] on h4 "Schweppes" at bounding box center [448, 262] width 100 height 14
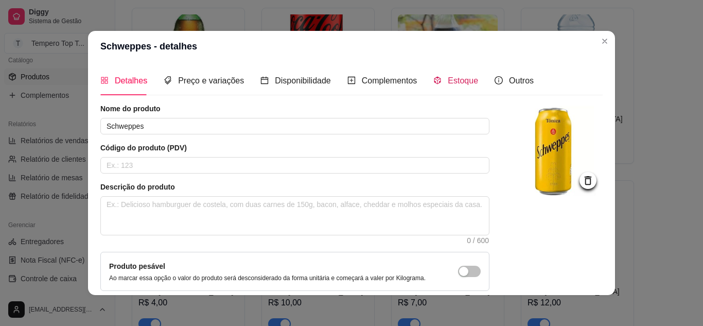
click at [450, 80] on span "Estoque" at bounding box center [463, 80] width 30 height 9
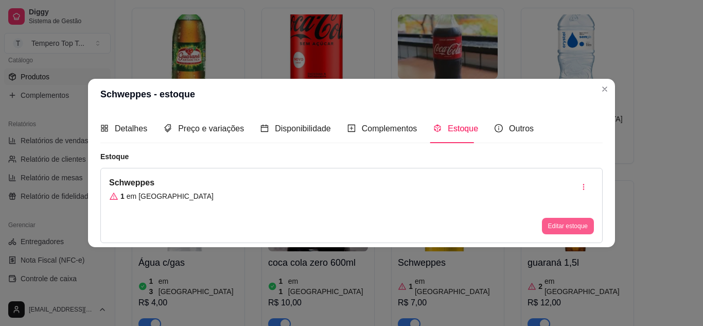
click at [571, 230] on button "Editar estoque" at bounding box center [568, 226] width 52 height 16
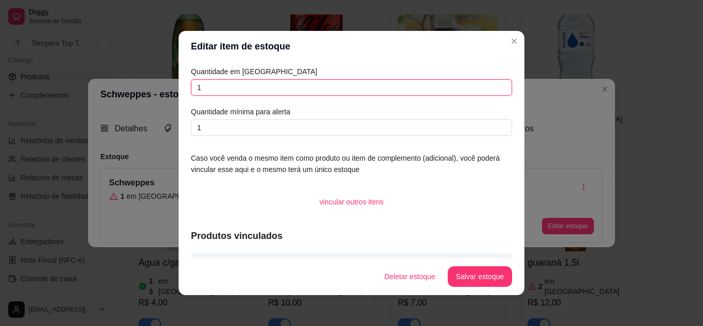
click at [250, 84] on input "1" at bounding box center [351, 87] width 321 height 16
type input "2"
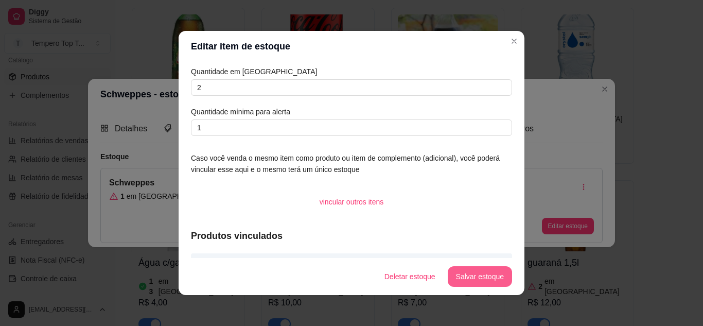
click at [483, 272] on button "Salvar estoque" at bounding box center [480, 276] width 64 height 21
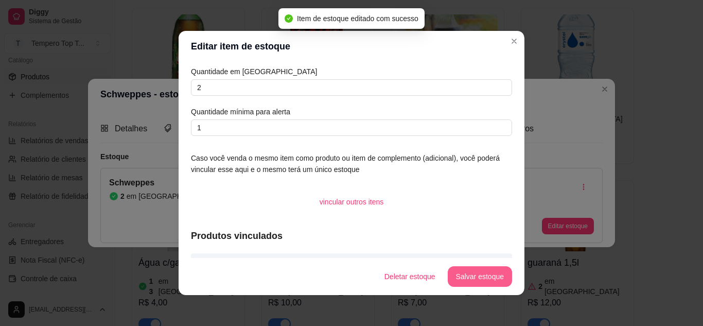
click at [476, 278] on button "Salvar estoque" at bounding box center [480, 276] width 64 height 21
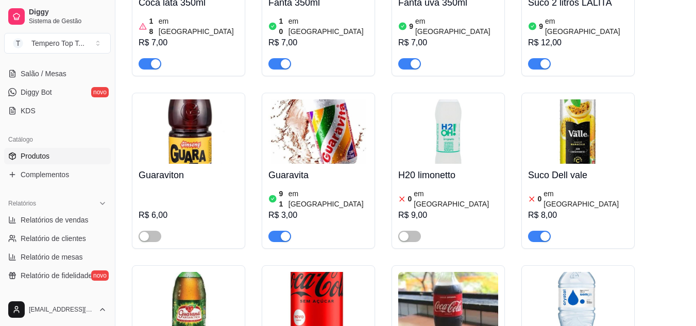
scroll to position [55, 0]
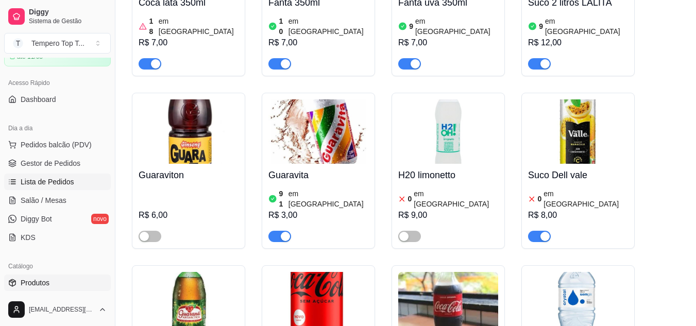
click at [66, 177] on span "Lista de Pedidos" at bounding box center [48, 182] width 54 height 10
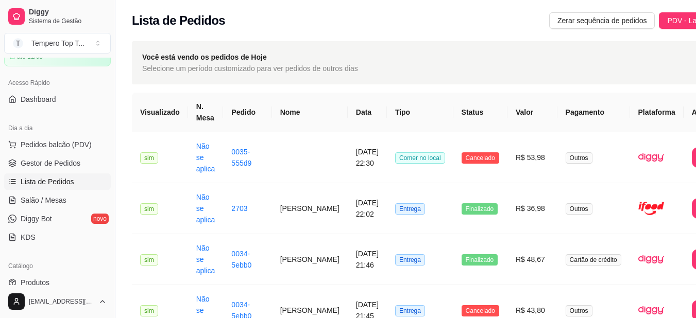
click at [659, 29] on div "Lista de Pedidos Zerar sequência de pedidos PDV - Lançar pedido" at bounding box center [436, 17] width 643 height 35
click at [667, 23] on span "PDV - Lançar pedido" at bounding box center [700, 20] width 67 height 11
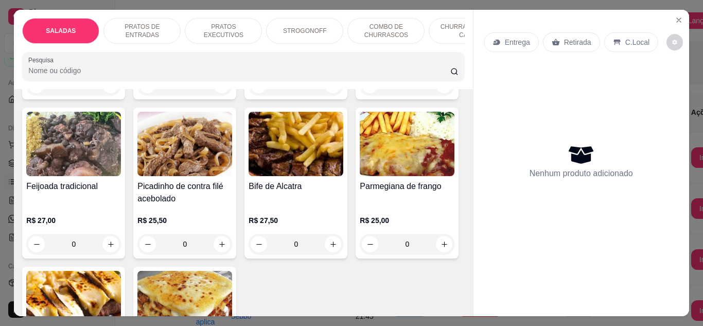
scroll to position [721, 0]
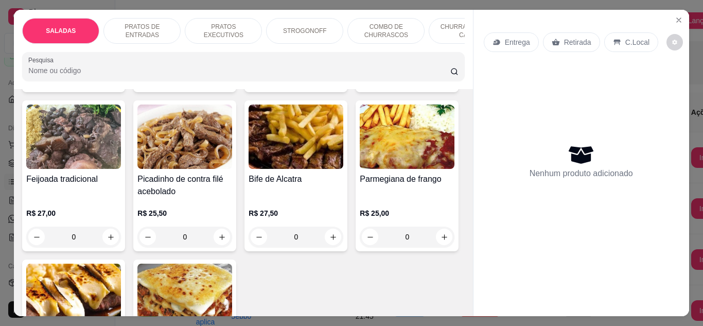
click at [441, 82] on icon "increase-product-quantity" at bounding box center [445, 78] width 8 height 8
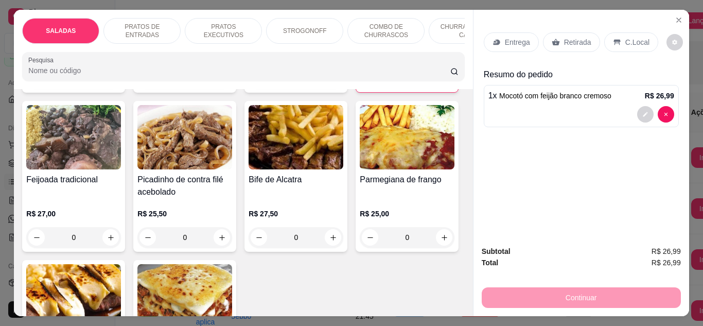
click at [440, 82] on icon "increase-product-quantity" at bounding box center [444, 78] width 8 height 8
type input "2"
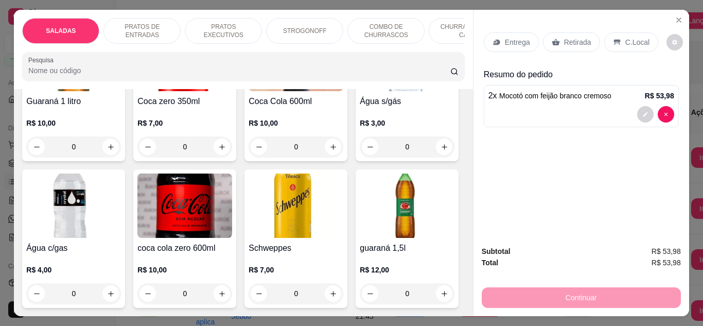
scroll to position [3810, 0]
click at [325, 285] on button "increase-product-quantity" at bounding box center [333, 293] width 16 height 16
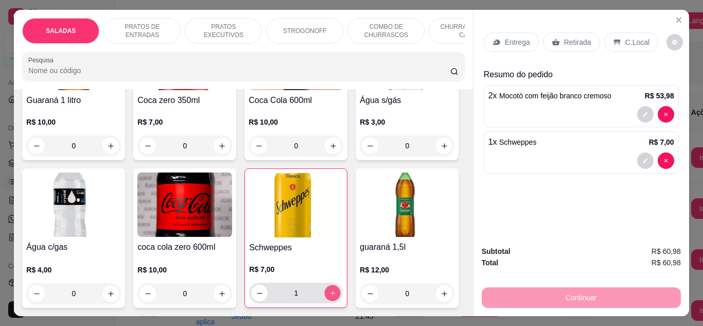
click at [325, 285] on button "increase-product-quantity" at bounding box center [333, 293] width 16 height 16
type input "2"
click at [624, 45] on div "C.Local" at bounding box center [631, 42] width 54 height 20
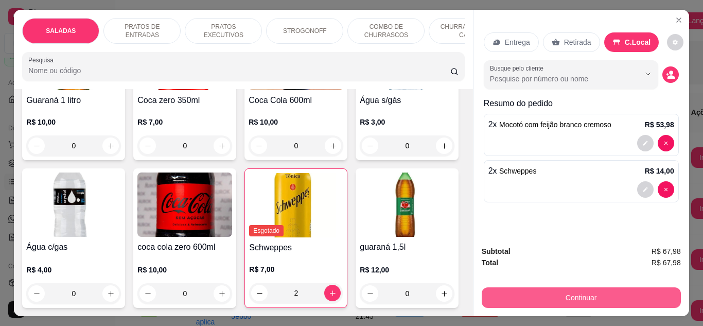
click at [548, 294] on button "Continuar" at bounding box center [581, 297] width 199 height 21
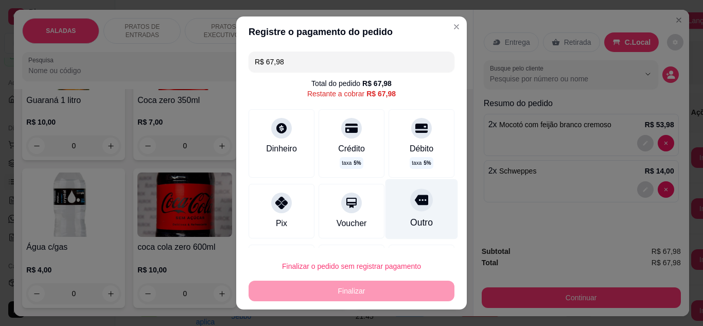
click at [404, 214] on div "Outro" at bounding box center [422, 209] width 73 height 60
type input "R$ 0,00"
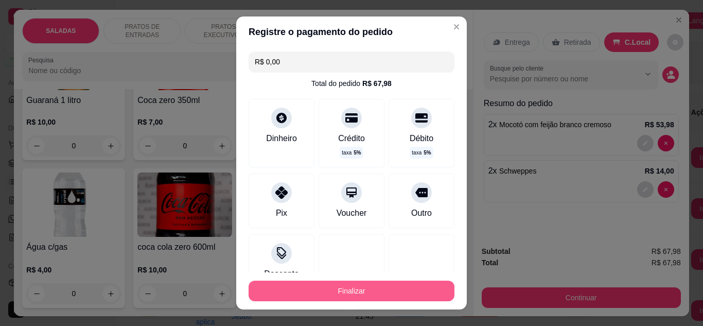
click at [380, 283] on button "Finalizar" at bounding box center [352, 291] width 206 height 21
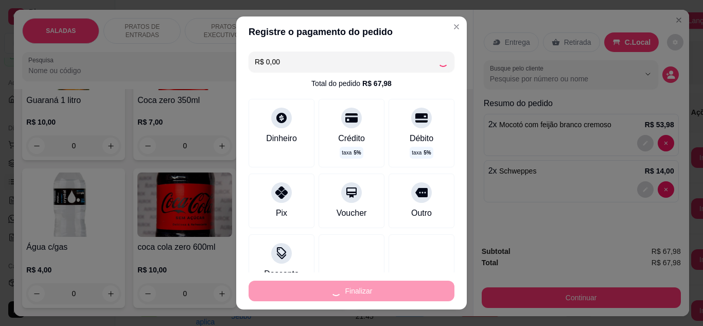
type input "0"
type input "-R$ 67,98"
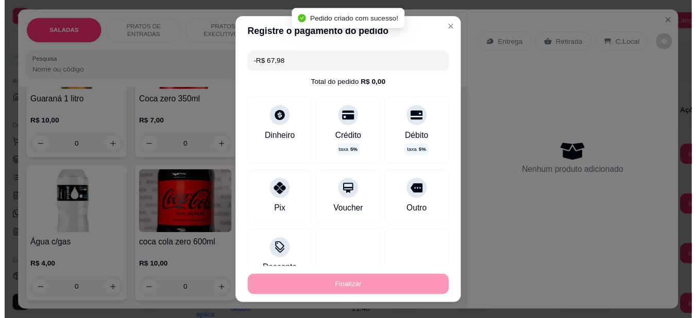
scroll to position [3398, 0]
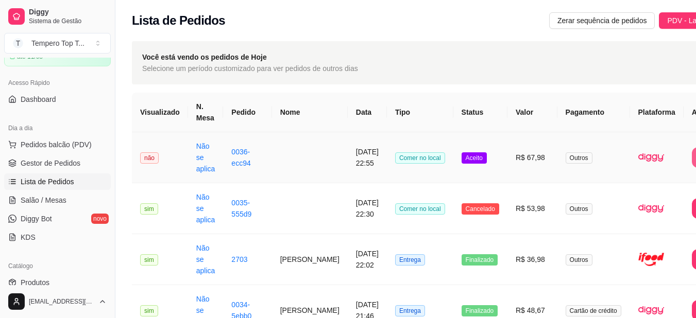
click at [507, 182] on td "R$ 67,98" at bounding box center [532, 157] width 50 height 51
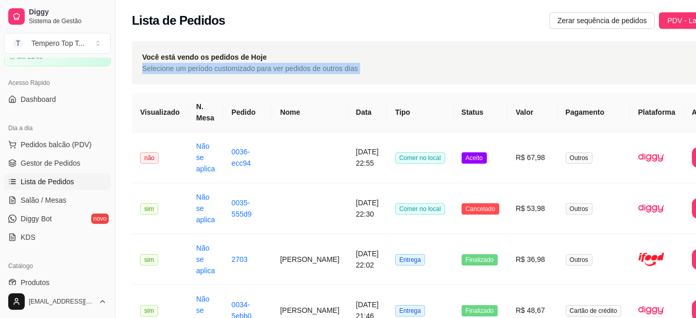
drag, startPoint x: 141, startPoint y: 68, endPoint x: 492, endPoint y: 64, distance: 351.2
click at [492, 64] on div "Você está vendo os pedidos de Hoje Selecione um período customizado para ver pe…" at bounding box center [437, 62] width 610 height 43
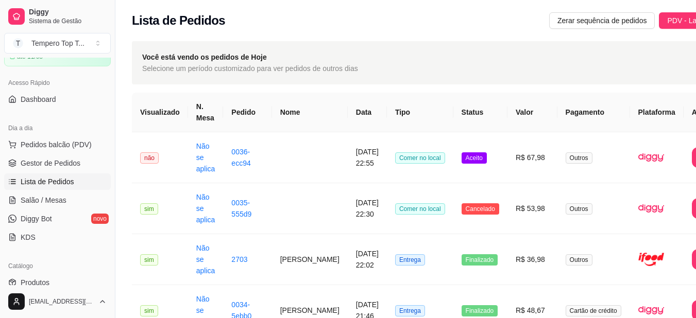
click at [442, 62] on div "Você está vendo os pedidos de Hoje Selecione um período customizado para ver pe…" at bounding box center [437, 62] width 610 height 43
click at [525, 170] on td "R$ 67,98" at bounding box center [532, 157] width 50 height 51
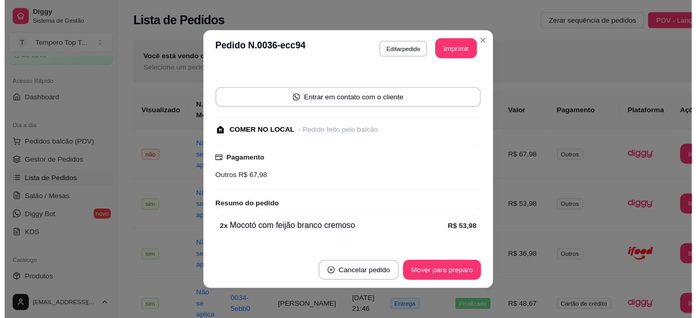
scroll to position [116, 0]
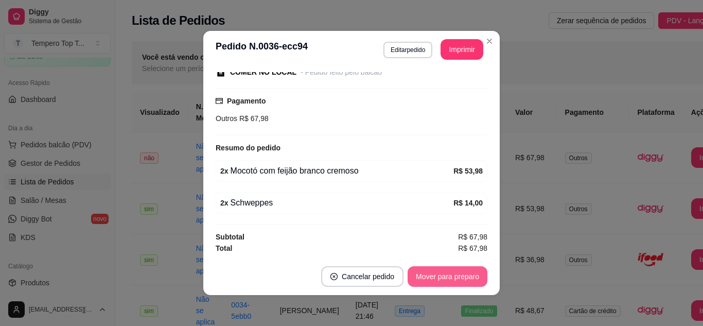
click at [452, 276] on button "Mover para preparo" at bounding box center [448, 276] width 80 height 21
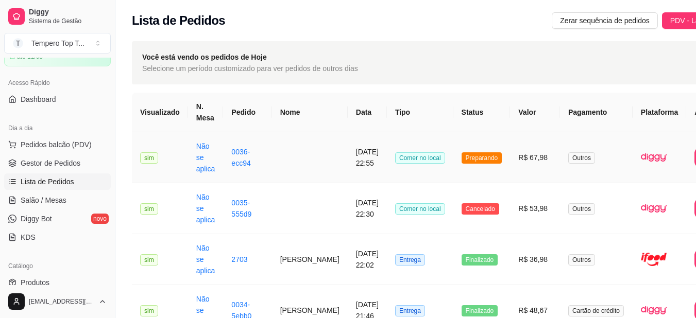
click at [426, 181] on td "Comer no local" at bounding box center [420, 157] width 66 height 51
click at [510, 163] on td "R$ 67,98" at bounding box center [535, 157] width 50 height 51
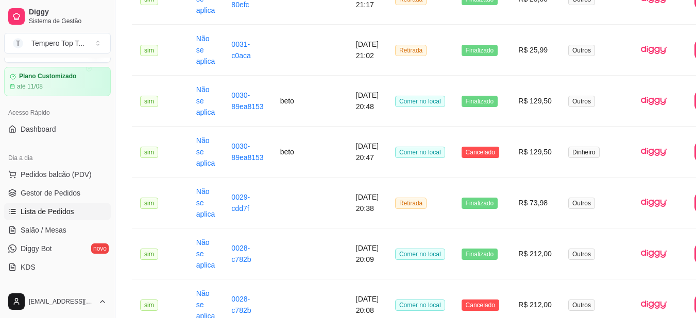
scroll to position [0, 0]
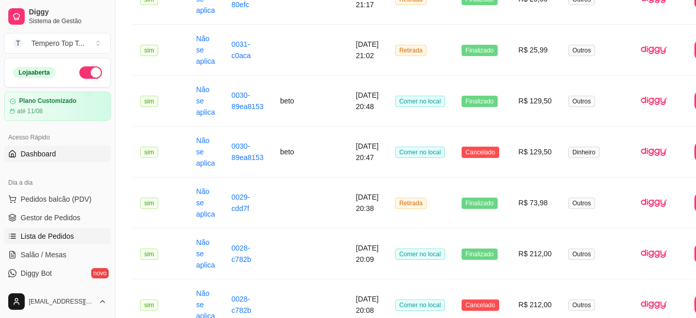
click at [53, 159] on span "Dashboard" at bounding box center [39, 154] width 36 height 10
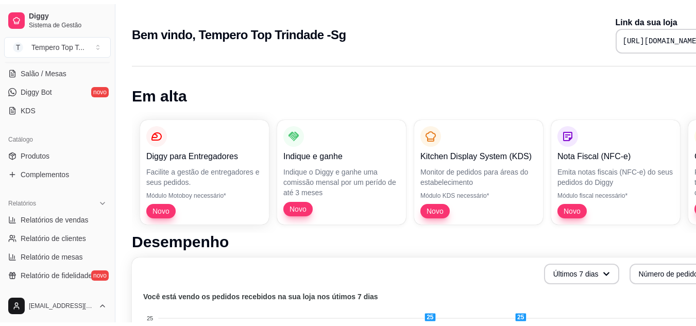
scroll to position [206, 0]
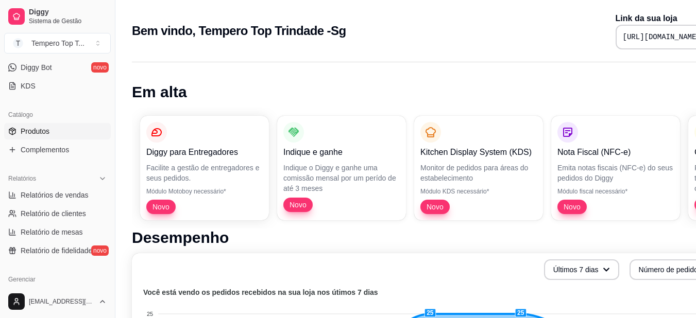
click at [71, 128] on link "Produtos" at bounding box center [57, 131] width 107 height 16
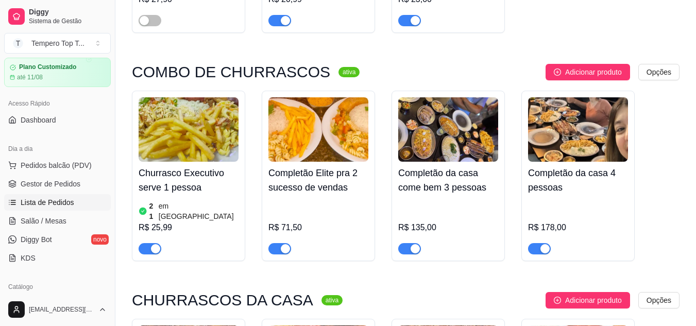
scroll to position [51, 0]
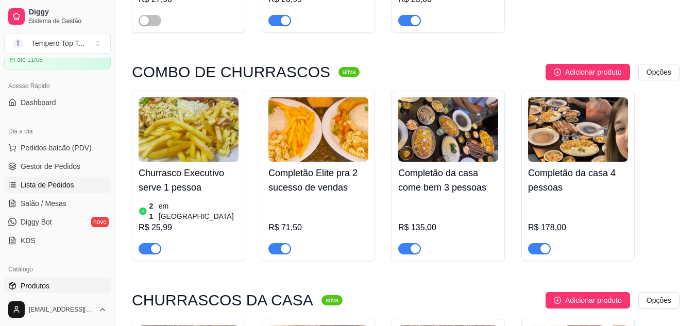
click at [56, 187] on span "Lista de Pedidos" at bounding box center [48, 185] width 54 height 10
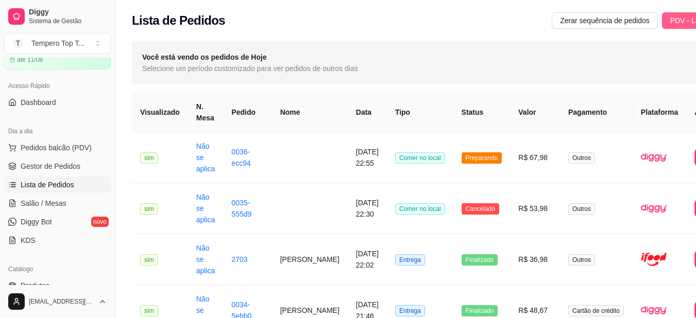
click at [672, 22] on span "PDV - Lançar pedido" at bounding box center [703, 20] width 67 height 11
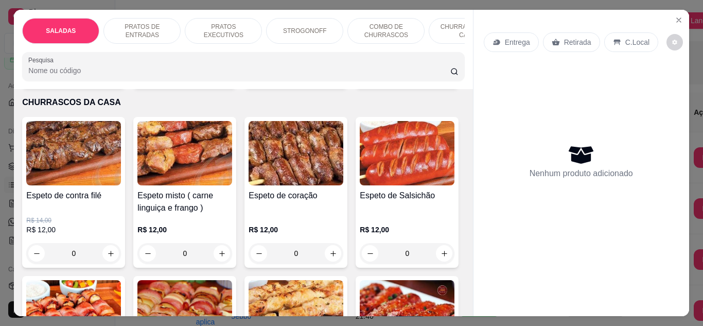
click at [107, 78] on icon "increase-product-quantity" at bounding box center [111, 74] width 8 height 8
type input "1"
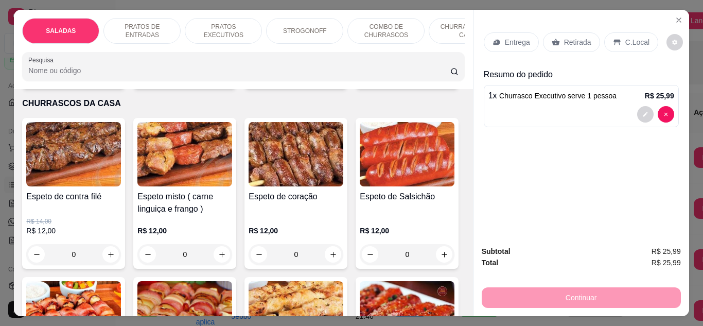
scroll to position [1391, 0]
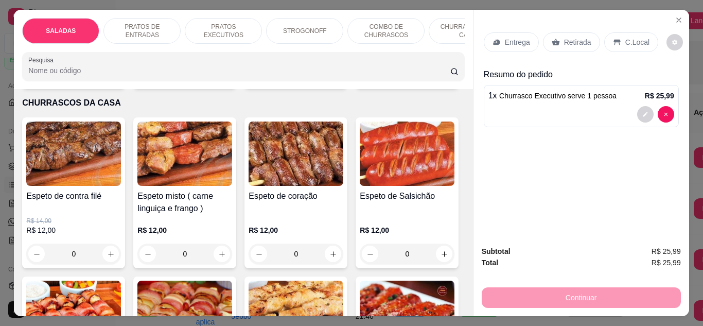
click at [576, 39] on p "Retirada" at bounding box center [577, 42] width 27 height 10
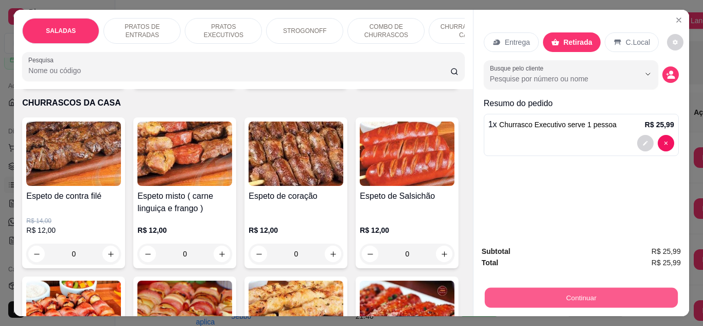
click at [578, 293] on button "Continuar" at bounding box center [580, 298] width 193 height 20
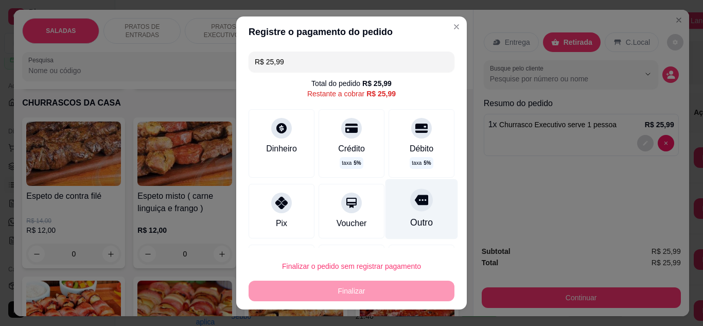
click at [410, 192] on div at bounding box center [421, 199] width 23 height 23
type input "R$ 0,00"
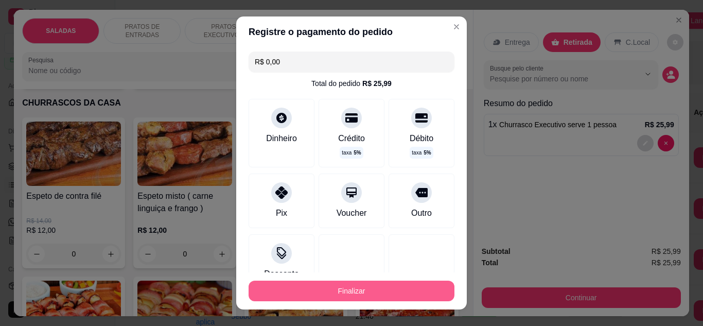
click at [353, 286] on button "Finalizar" at bounding box center [352, 291] width 206 height 21
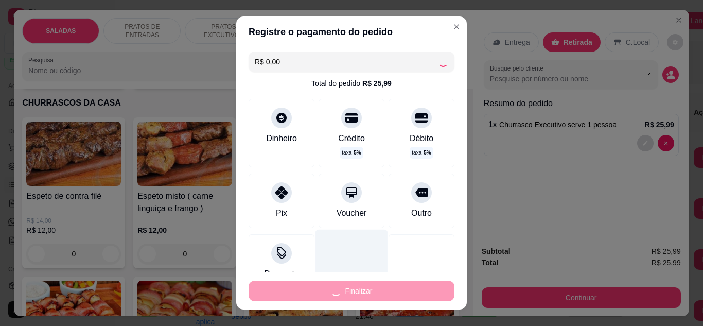
type input "0"
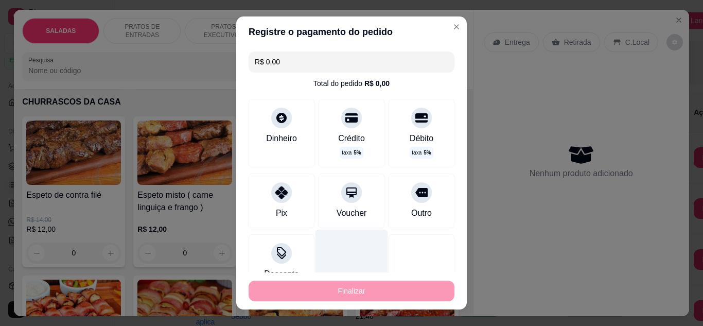
type input "-R$ 25,99"
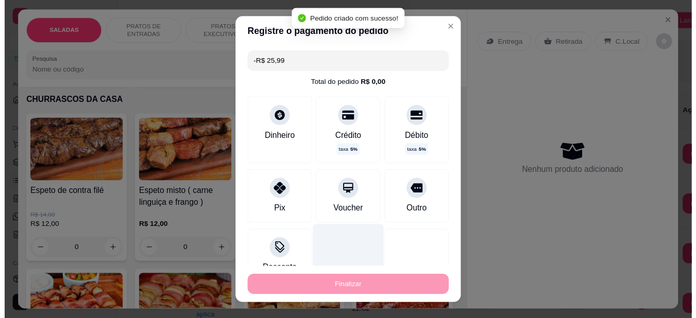
scroll to position [1390, 0]
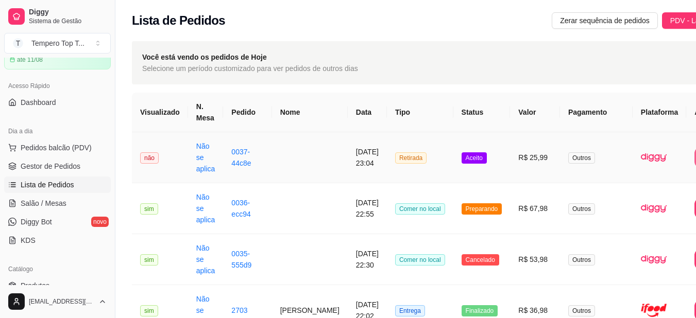
click at [387, 167] on td "Retirada" at bounding box center [420, 157] width 66 height 51
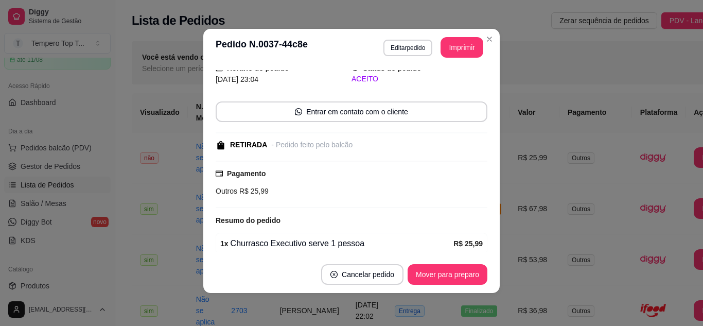
scroll to position [84, 0]
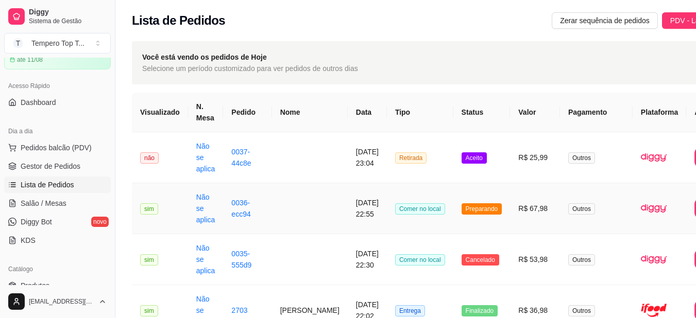
drag, startPoint x: 519, startPoint y: 185, endPoint x: 521, endPoint y: 177, distance: 8.5
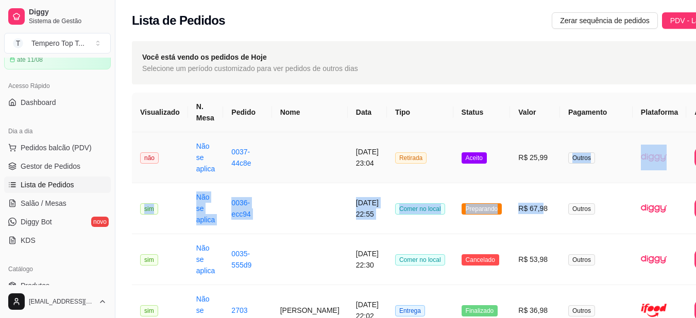
click at [522, 173] on td "R$ 25,99" at bounding box center [535, 157] width 50 height 51
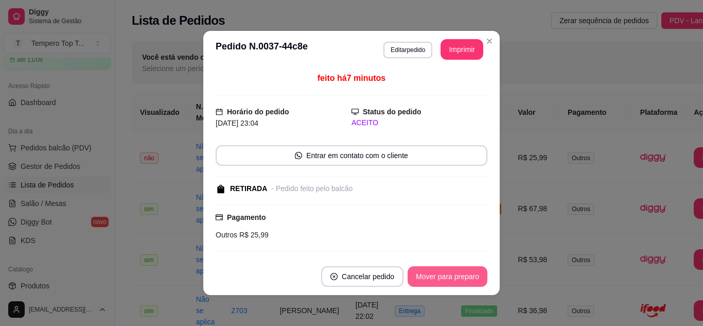
click at [467, 278] on button "Mover para preparo" at bounding box center [448, 276] width 80 height 21
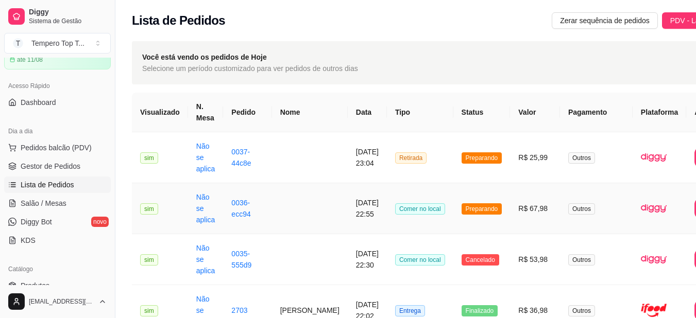
click at [461, 210] on span "Preparando" at bounding box center [481, 208] width 41 height 11
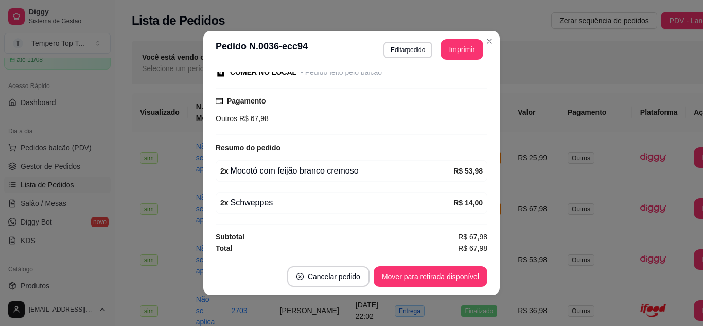
scroll to position [2, 0]
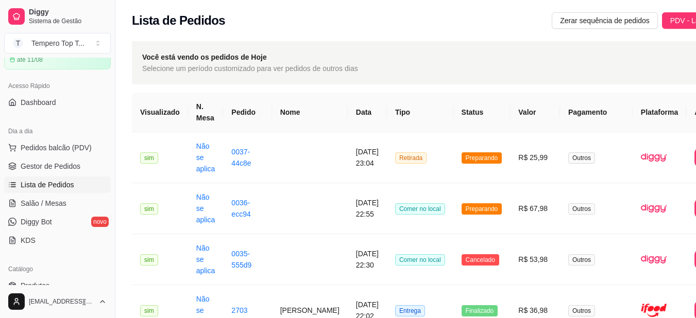
click at [465, 162] on span "Preparando" at bounding box center [481, 157] width 41 height 11
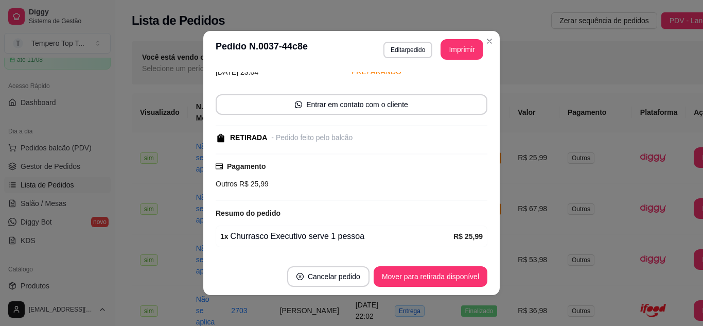
scroll to position [51, 0]
click at [429, 279] on button "Mover para retirada disponível" at bounding box center [431, 276] width 114 height 21
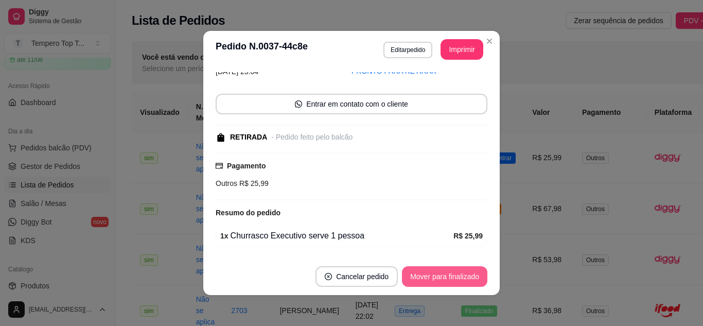
click at [458, 274] on button "Mover para finalizado" at bounding box center [444, 276] width 85 height 21
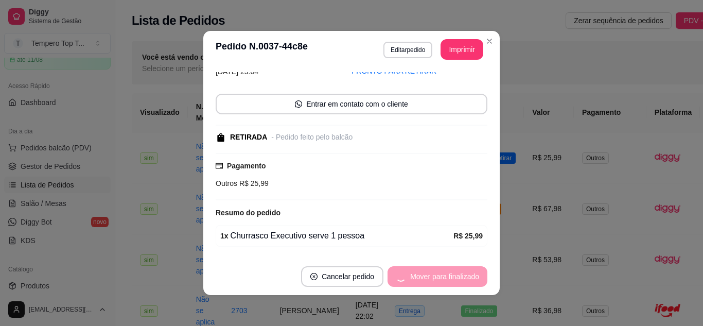
click at [458, 274] on div "Mover para finalizado" at bounding box center [438, 276] width 100 height 21
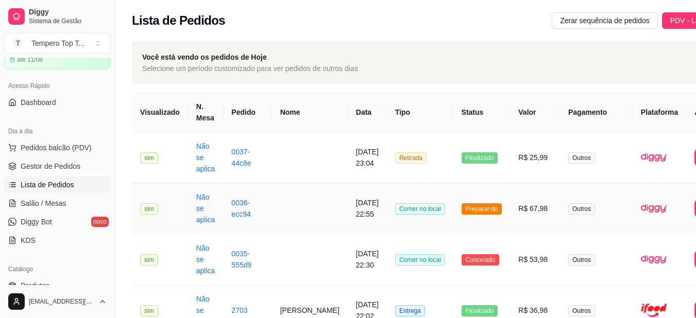
click at [461, 209] on span "Preparando" at bounding box center [481, 208] width 41 height 11
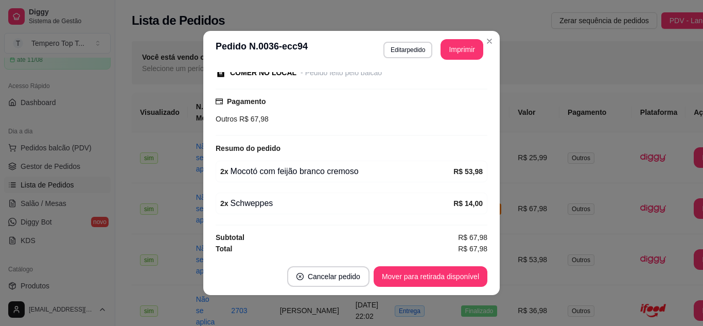
scroll to position [116, 0]
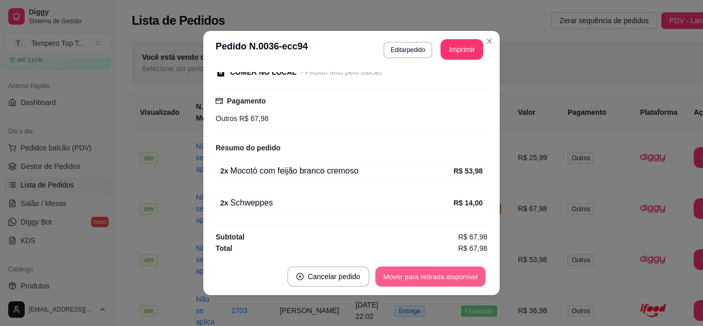
click at [439, 272] on button "Mover para retirada disponível" at bounding box center [430, 277] width 110 height 20
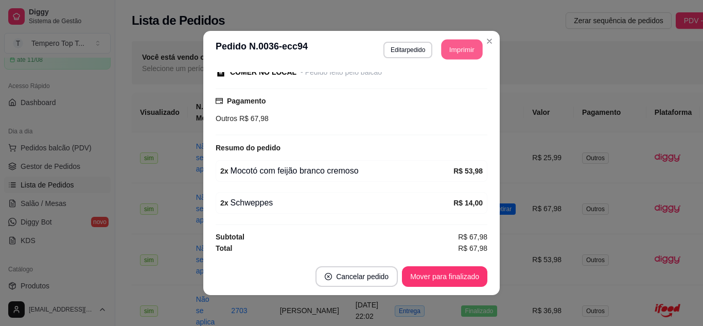
click at [467, 42] on button "Imprimir" at bounding box center [462, 50] width 41 height 20
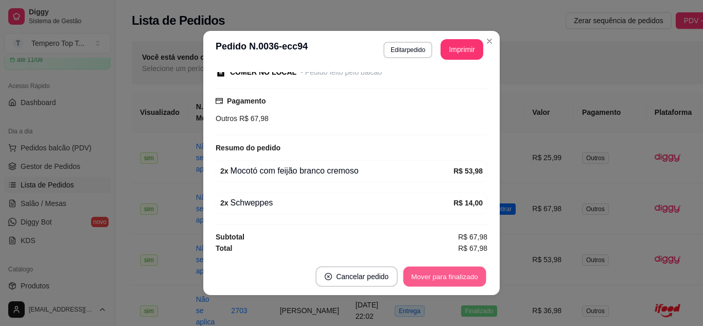
click at [455, 278] on button "Mover para finalizado" at bounding box center [445, 277] width 83 height 20
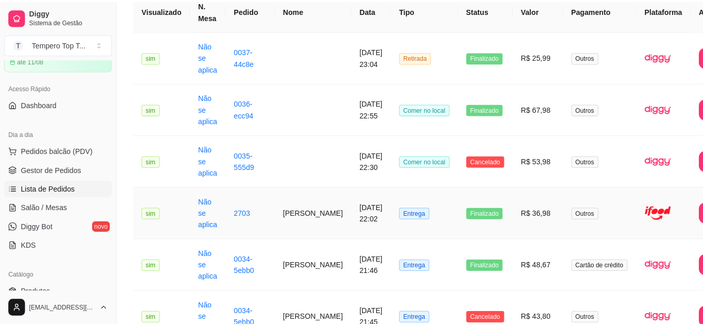
scroll to position [103, 0]
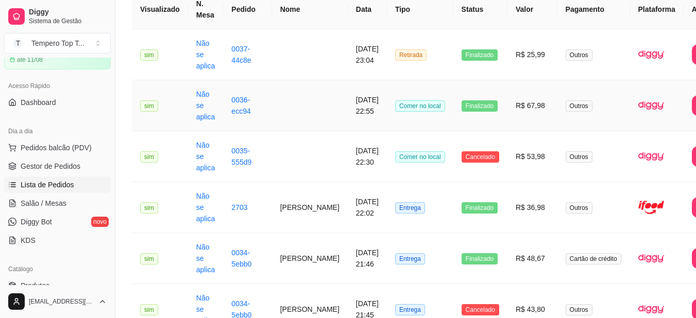
click at [461, 108] on span "Finalizado" at bounding box center [479, 105] width 37 height 11
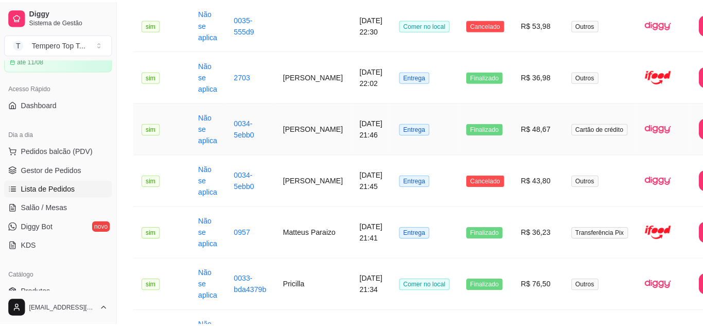
scroll to position [257, 0]
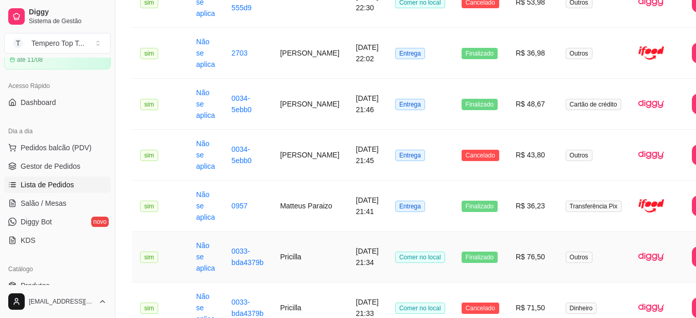
click at [461, 255] on span "Finalizado" at bounding box center [479, 257] width 37 height 11
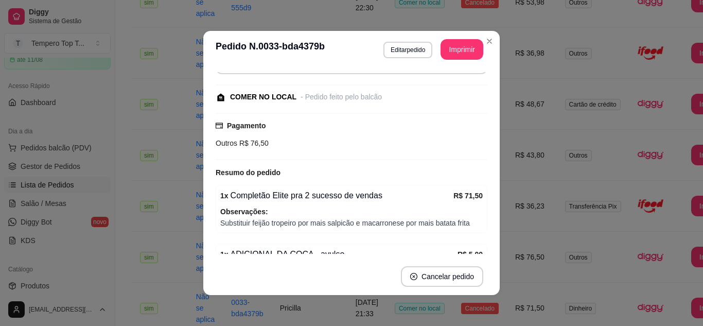
scroll to position [154, 0]
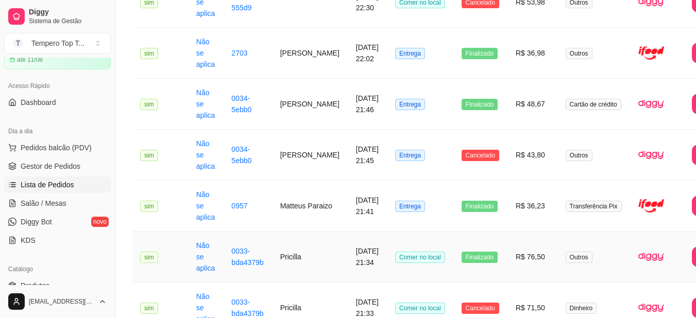
click at [461, 262] on span "Finalizado" at bounding box center [479, 257] width 37 height 11
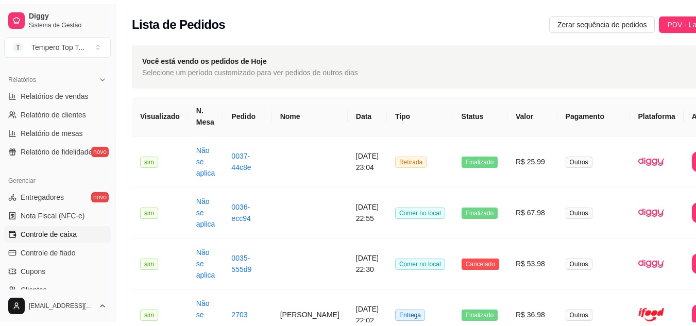
scroll to position [360, 0]
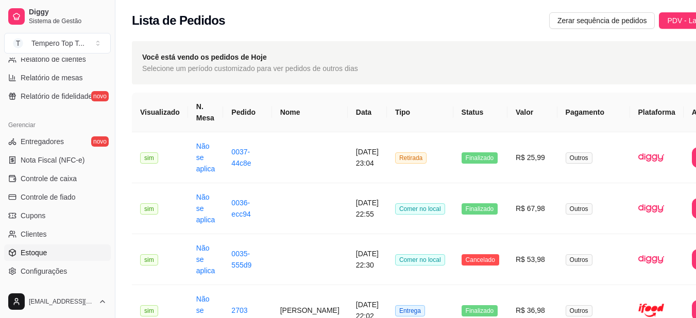
click at [47, 253] on link "Estoque" at bounding box center [57, 253] width 107 height 16
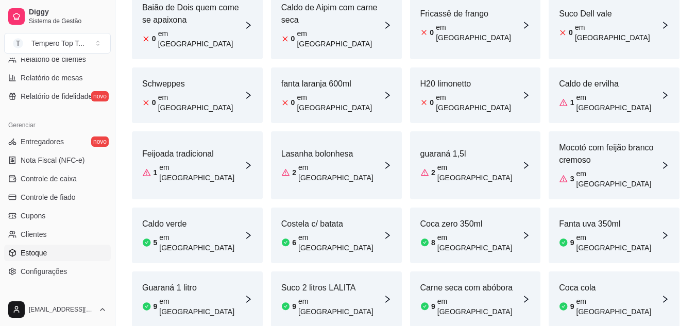
scroll to position [154, 0]
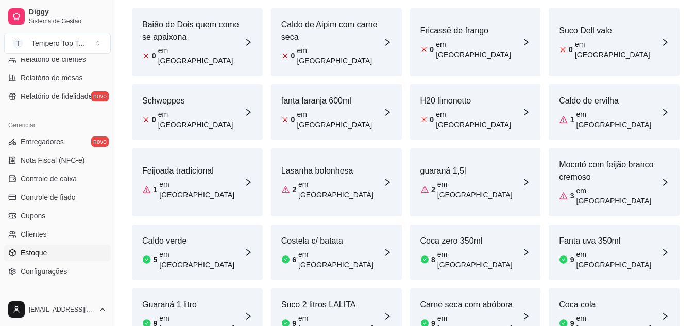
click at [494, 224] on div "Coca zero 350ml 8 em estoque" at bounding box center [475, 252] width 131 height 56
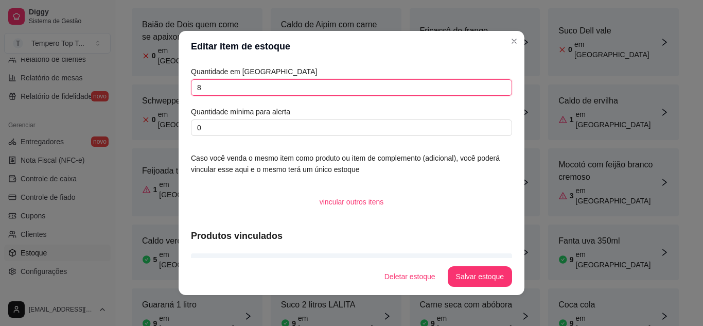
click at [241, 88] on input "8" at bounding box center [351, 87] width 321 height 16
type input "7"
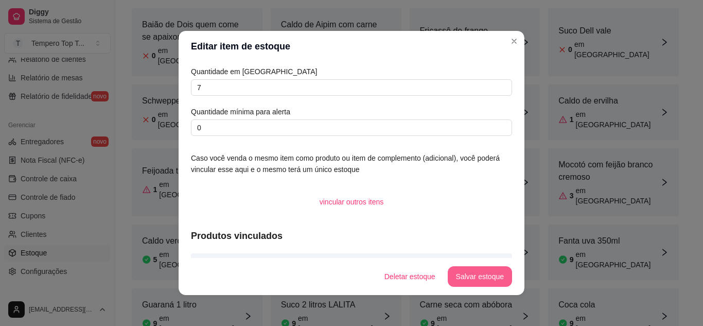
click at [490, 280] on button "Salvar estoque" at bounding box center [480, 276] width 64 height 21
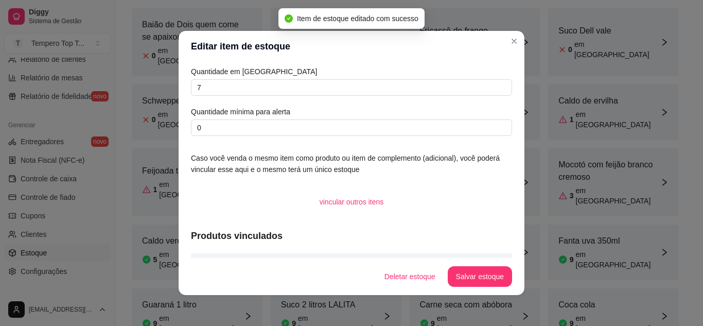
click at [514, 49] on header "Editar item de estoque" at bounding box center [352, 46] width 346 height 31
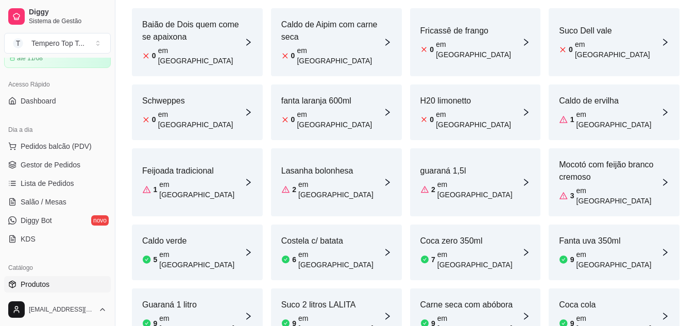
scroll to position [51, 0]
click at [36, 181] on span "Lista de Pedidos" at bounding box center [48, 185] width 54 height 10
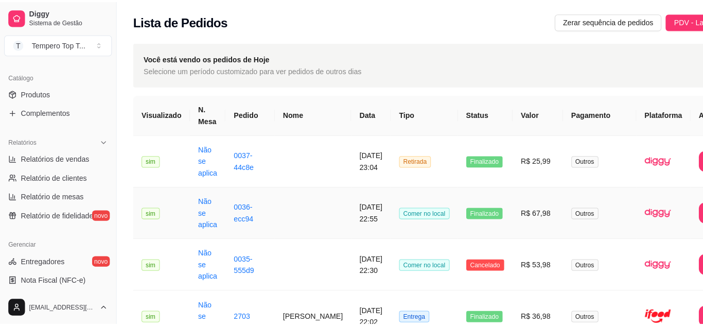
scroll to position [257, 0]
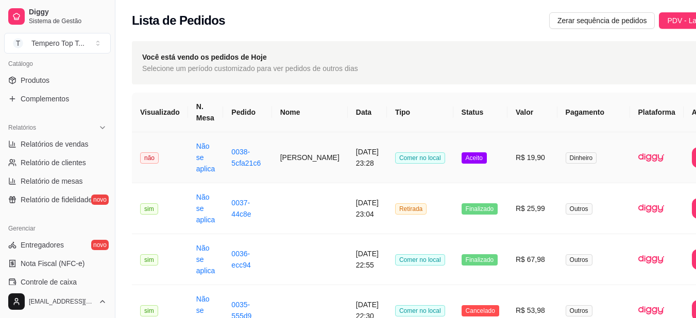
click at [461, 152] on span "Aceito" at bounding box center [473, 157] width 25 height 11
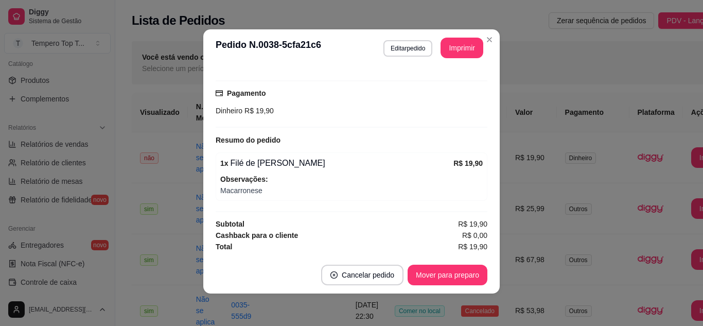
scroll to position [2, 0]
click at [466, 47] on button "Imprimir" at bounding box center [462, 48] width 41 height 20
click at [467, 276] on button "Mover para preparo" at bounding box center [448, 274] width 80 height 21
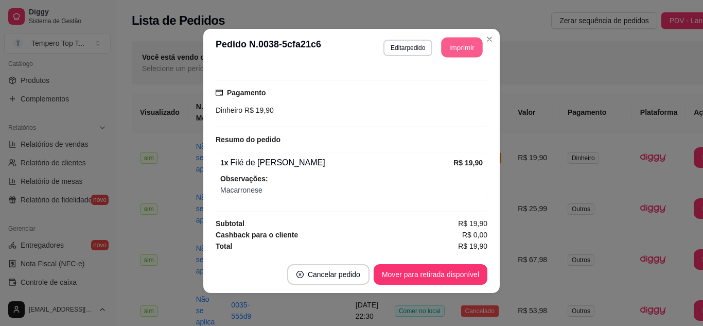
click at [457, 44] on button "Imprimir" at bounding box center [462, 48] width 41 height 20
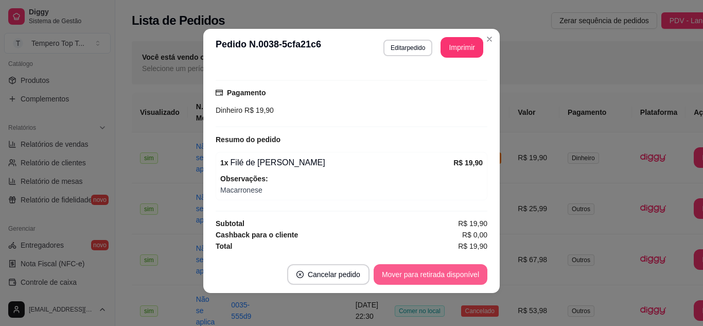
click at [426, 280] on button "Mover para retirada disponível" at bounding box center [431, 274] width 114 height 21
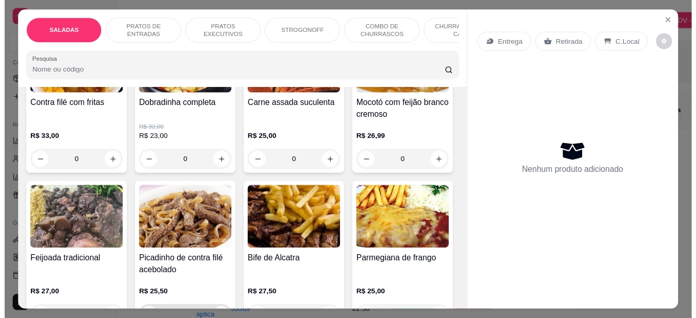
scroll to position [618, 0]
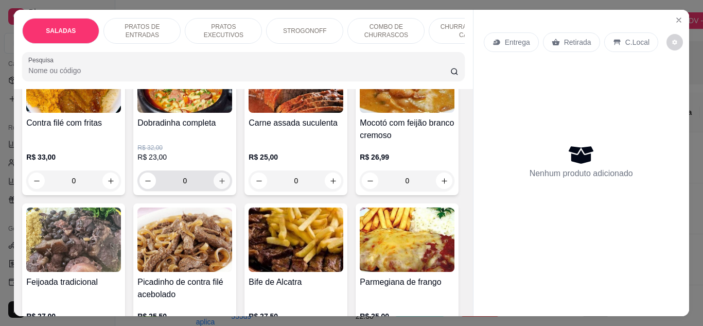
click at [219, 178] on icon "increase-product-quantity" at bounding box center [222, 181] width 6 height 6
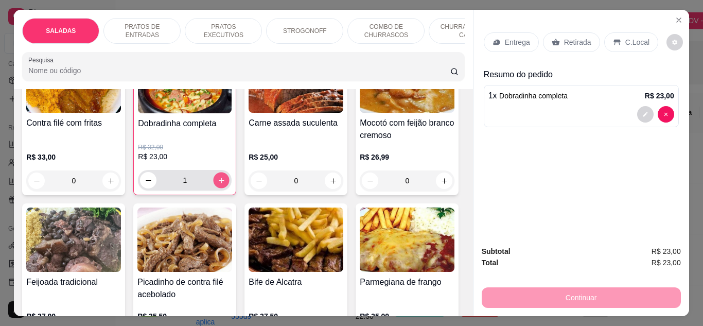
click at [218, 177] on icon "increase-product-quantity" at bounding box center [222, 181] width 8 height 8
type input "2"
click at [604, 32] on div "C.Local" at bounding box center [631, 42] width 54 height 20
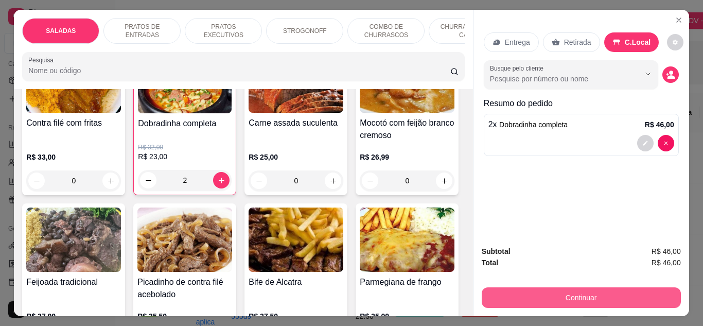
click at [598, 297] on button "Continuar" at bounding box center [581, 297] width 199 height 21
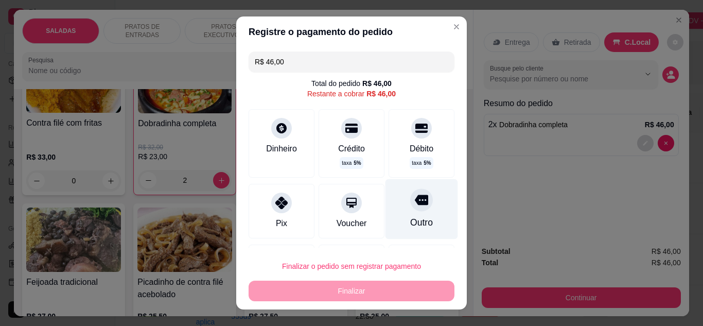
click at [411, 221] on div "Outro" at bounding box center [421, 222] width 23 height 13
type input "R$ 0,00"
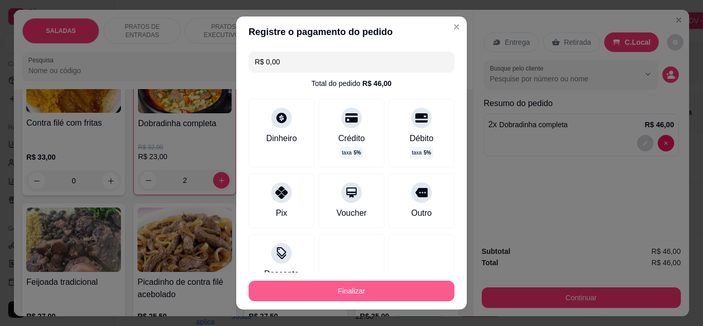
click at [383, 288] on button "Finalizar" at bounding box center [352, 291] width 206 height 21
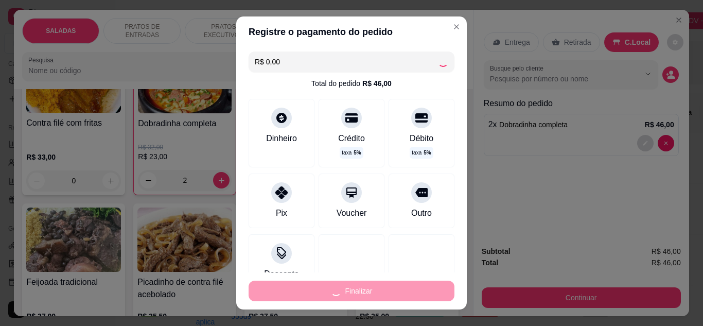
type input "0"
type input "-R$ 46,00"
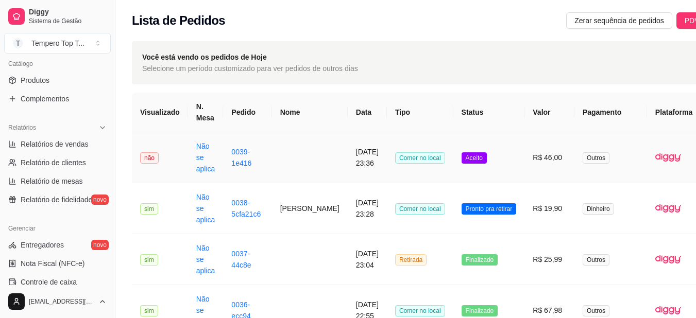
click at [491, 154] on td "Aceito" at bounding box center [489, 157] width 72 height 51
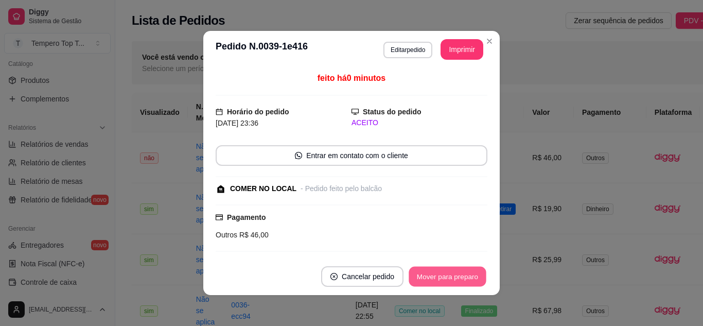
click at [450, 284] on button "Mover para preparo" at bounding box center [447, 277] width 77 height 20
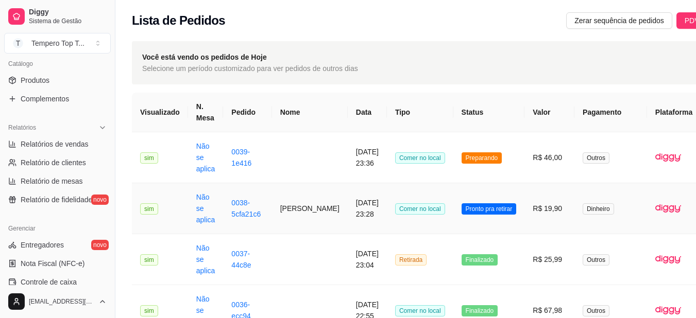
click at [348, 227] on td "10/08/2025 às 23:28" at bounding box center [367, 208] width 39 height 51
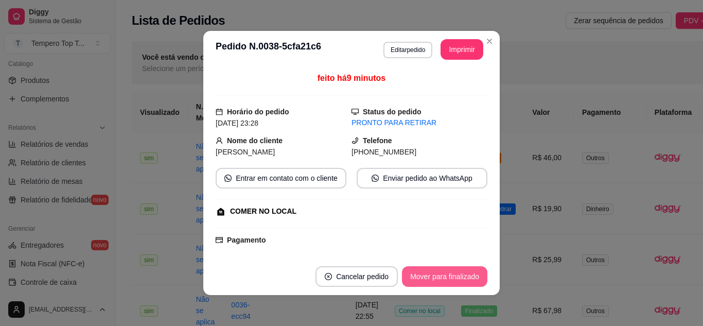
click at [440, 272] on button "Mover para finalizado" at bounding box center [444, 276] width 85 height 21
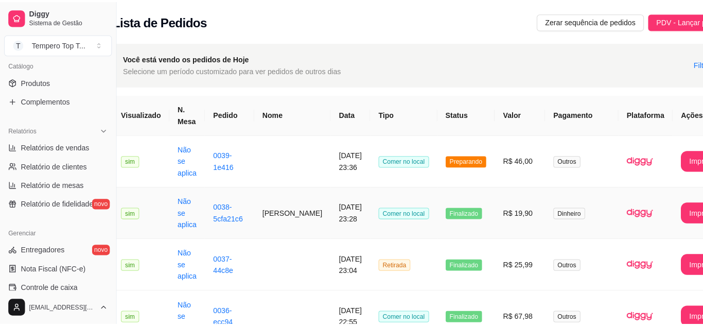
scroll to position [51, 21]
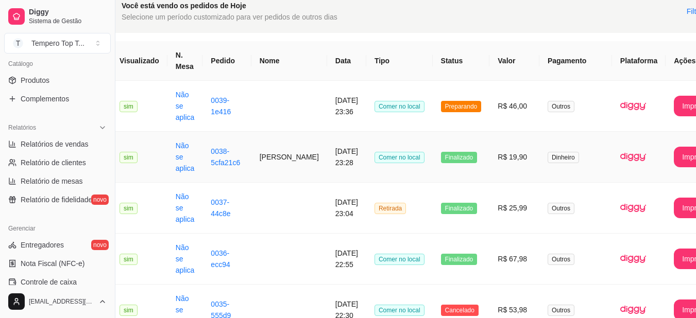
click at [620, 167] on img at bounding box center [633, 157] width 26 height 26
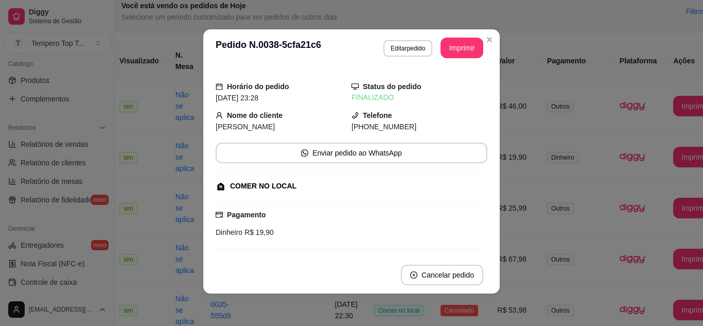
scroll to position [2, 0]
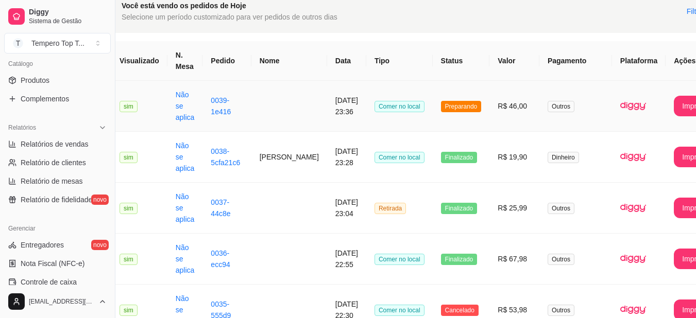
click at [449, 115] on td "Preparando" at bounding box center [460, 106] width 57 height 51
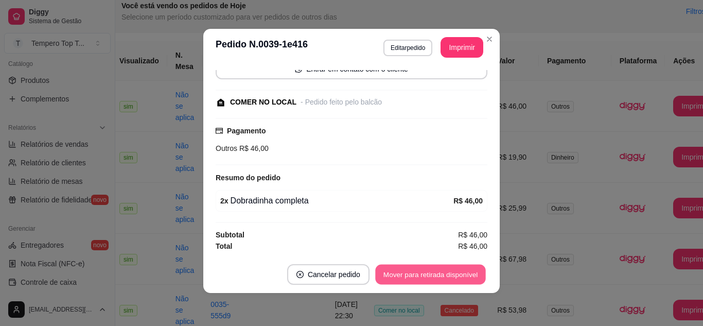
click at [455, 271] on button "Mover para retirada disponível" at bounding box center [430, 275] width 110 height 20
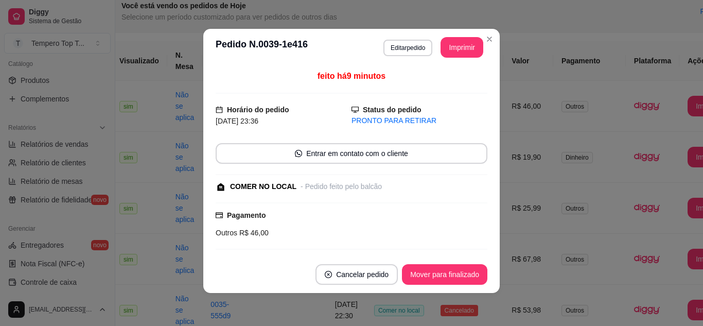
scroll to position [0, 0]
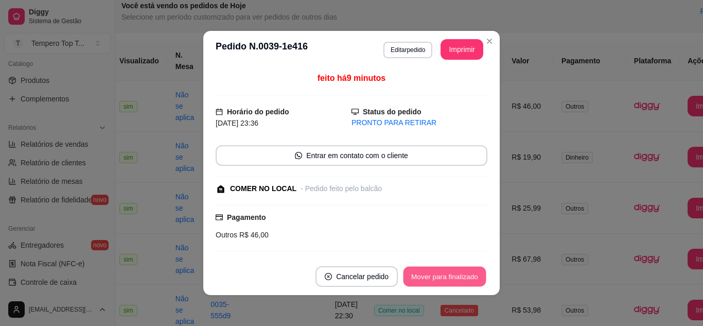
click at [459, 272] on button "Mover para finalizado" at bounding box center [445, 277] width 83 height 20
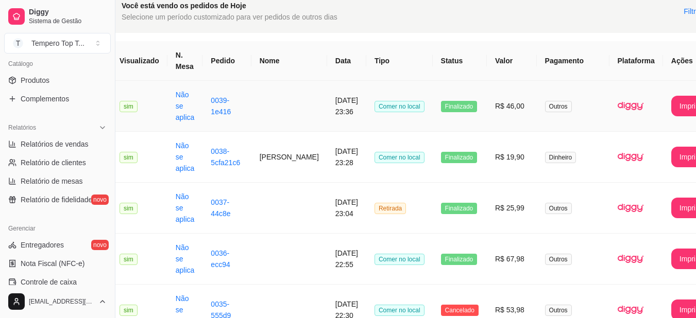
click at [441, 104] on span "Finalizado" at bounding box center [459, 106] width 37 height 11
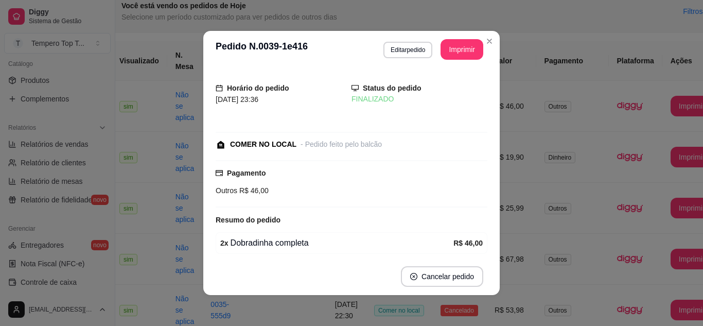
scroll to position [3, 0]
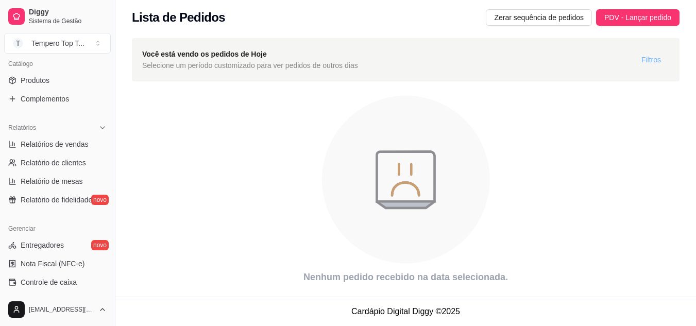
click at [647, 58] on span "Filtros" at bounding box center [651, 59] width 20 height 11
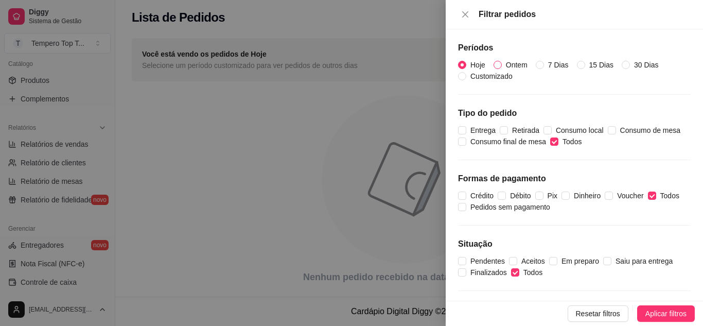
click at [508, 64] on span "Ontem" at bounding box center [517, 64] width 30 height 11
click at [502, 64] on input "Ontem" at bounding box center [498, 65] width 8 height 8
radio input "true"
radio input "false"
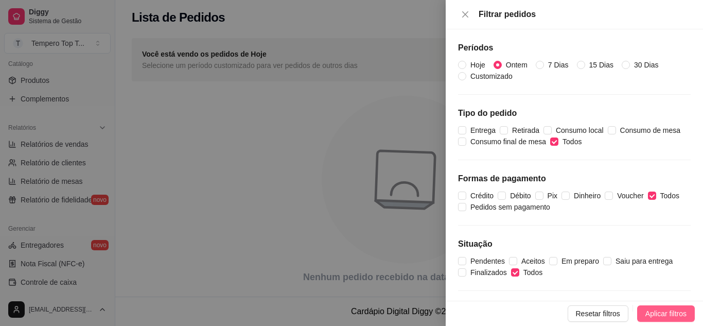
click at [646, 312] on span "Aplicar filtros" at bounding box center [666, 313] width 41 height 11
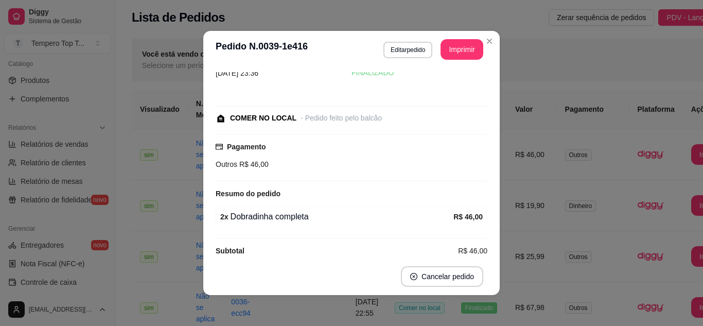
scroll to position [40, 0]
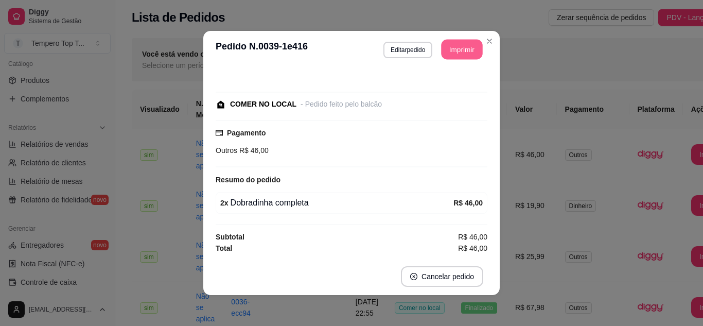
click at [463, 47] on button "Imprimir" at bounding box center [462, 50] width 41 height 20
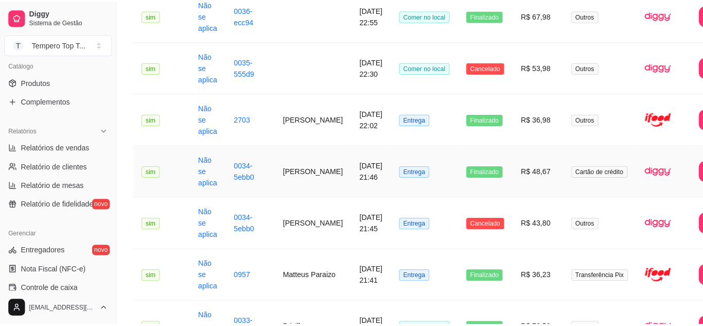
scroll to position [363, 0]
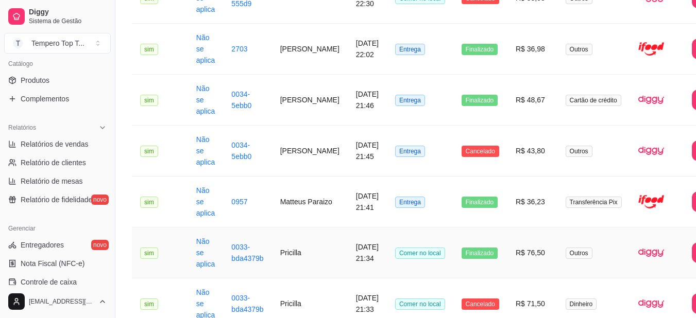
click at [459, 259] on td "Finalizado" at bounding box center [480, 253] width 54 height 51
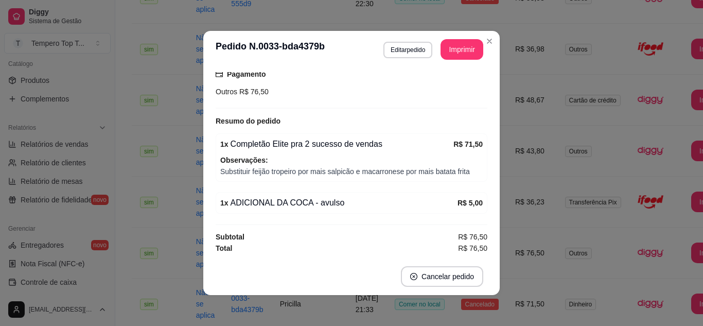
scroll to position [2, 0]
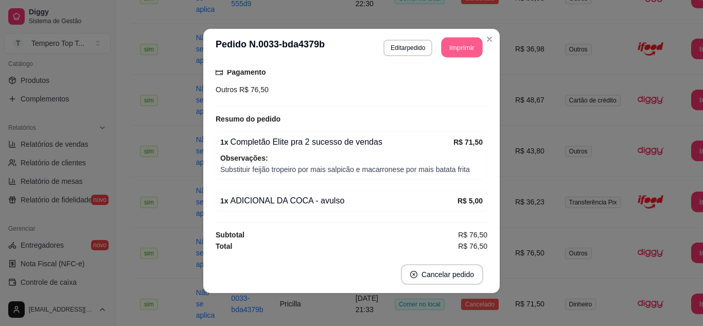
click at [462, 53] on button "Imprimir" at bounding box center [462, 48] width 41 height 20
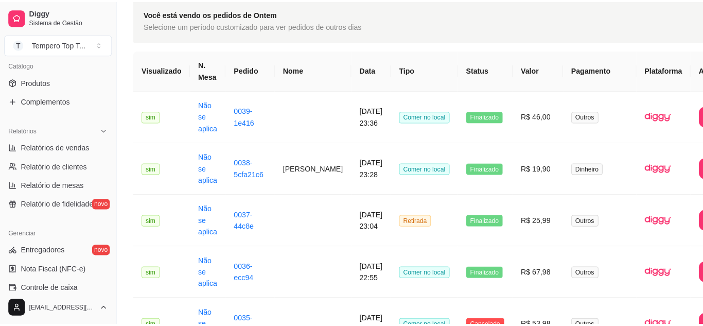
scroll to position [0, 0]
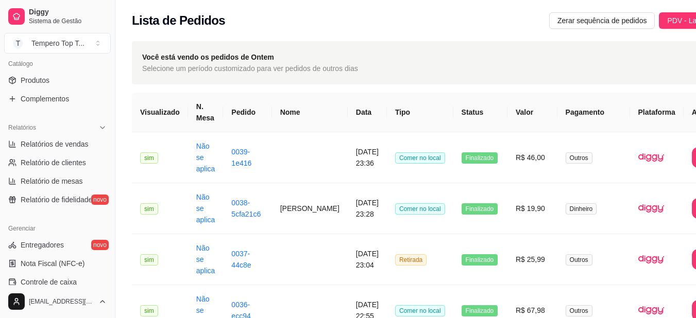
click at [690, 72] on div "Você está vendo os pedidos de Ontem Selecione um período customizado para ver p…" at bounding box center [437, 62] width 610 height 43
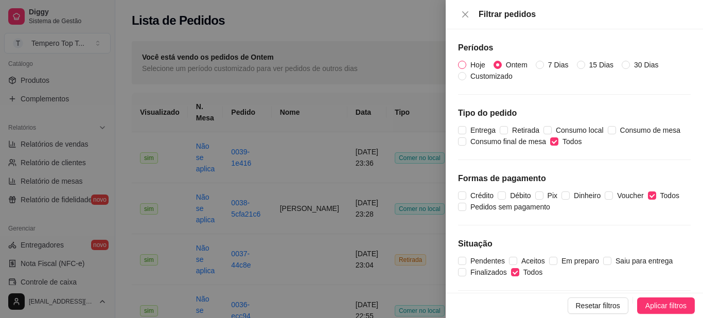
click at [458, 59] on label "Hoje" at bounding box center [473, 64] width 31 height 11
click at [458, 61] on input "Hoje" at bounding box center [462, 65] width 8 height 8
radio input "true"
radio input "false"
click at [641, 306] on button "Aplicar filtros" at bounding box center [666, 306] width 58 height 16
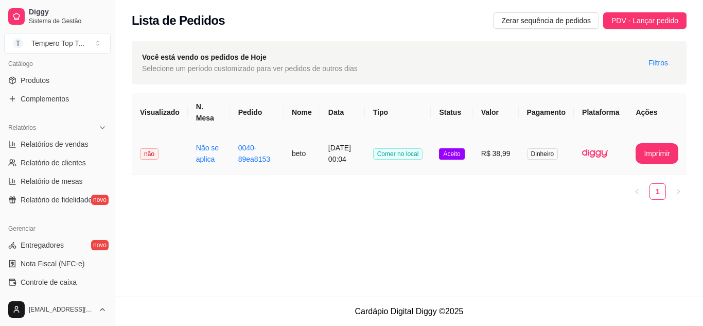
click at [445, 154] on span "Aceito" at bounding box center [451, 153] width 25 height 11
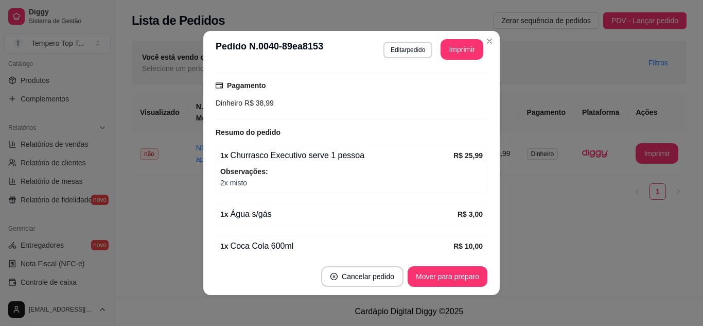
scroll to position [206, 0]
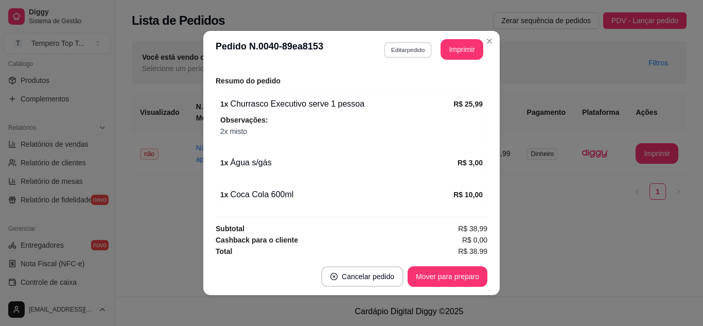
click at [395, 55] on button "Editar pedido" at bounding box center [408, 50] width 48 height 16
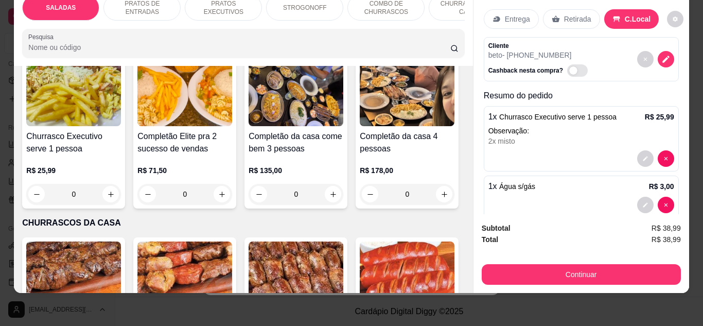
scroll to position [1339, 0]
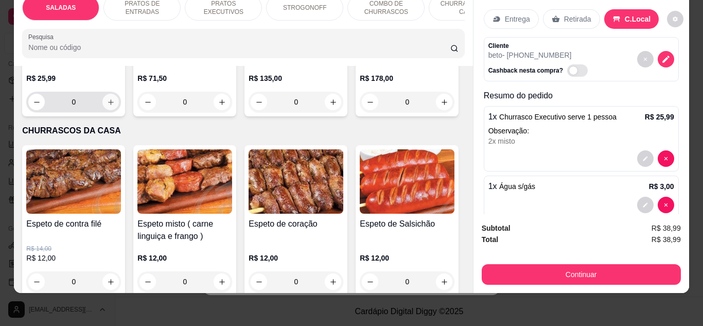
click at [102, 110] on button "increase-product-quantity" at bounding box center [110, 102] width 16 height 16
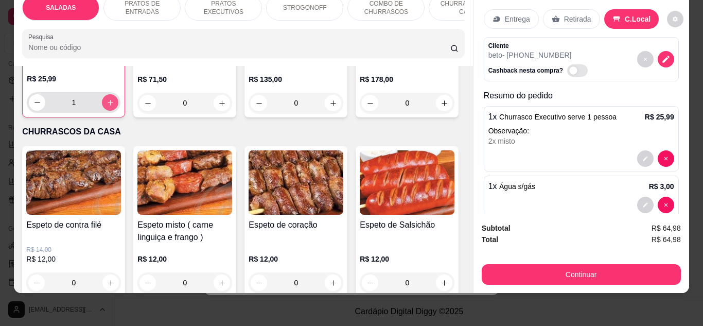
type input "1"
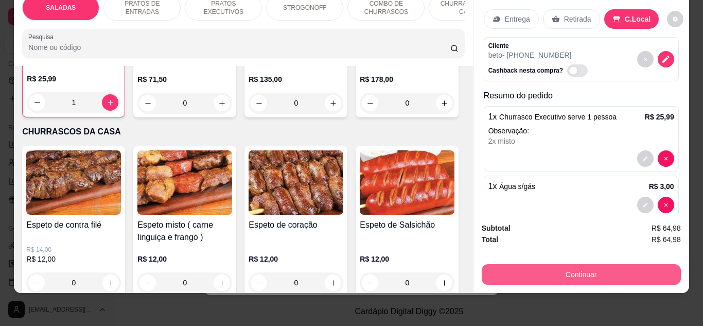
click at [611, 264] on button "Continuar" at bounding box center [581, 274] width 199 height 21
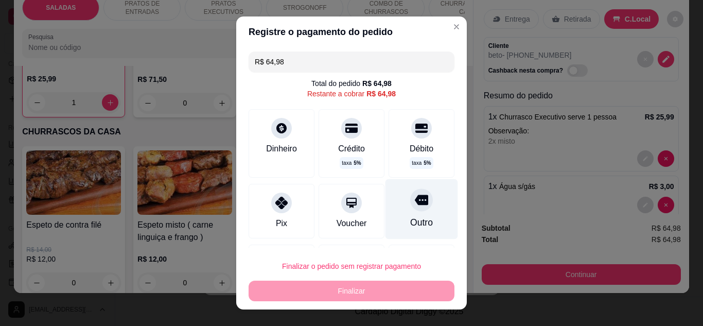
click at [404, 215] on div "Outro" at bounding box center [422, 209] width 73 height 60
type input "R$ 0,00"
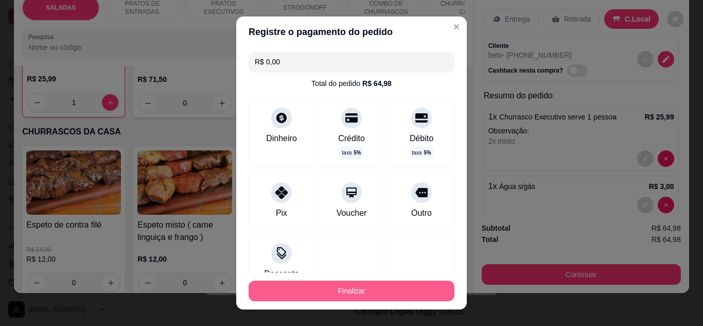
click at [380, 293] on button "Finalizar" at bounding box center [352, 291] width 206 height 21
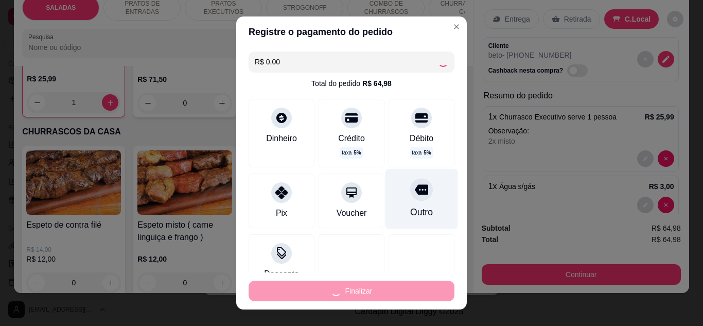
type input "0"
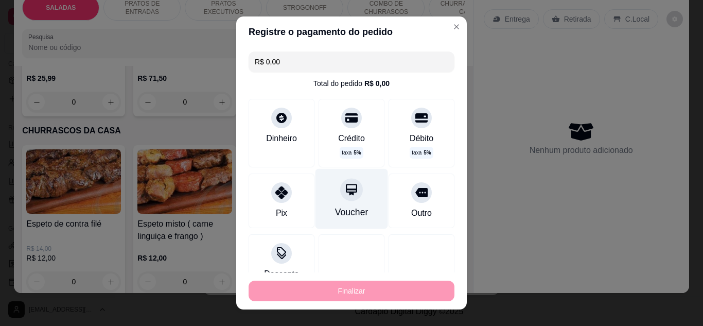
type input "-R$ 64,98"
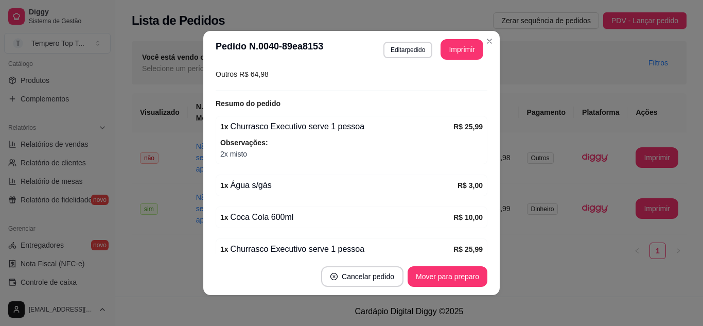
scroll to position [229, 0]
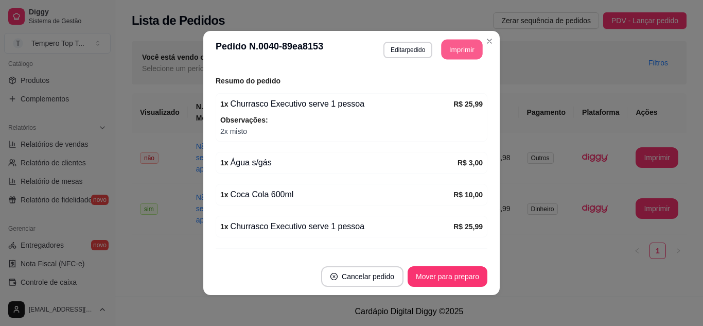
click at [461, 50] on button "Imprimir" at bounding box center [462, 50] width 41 height 20
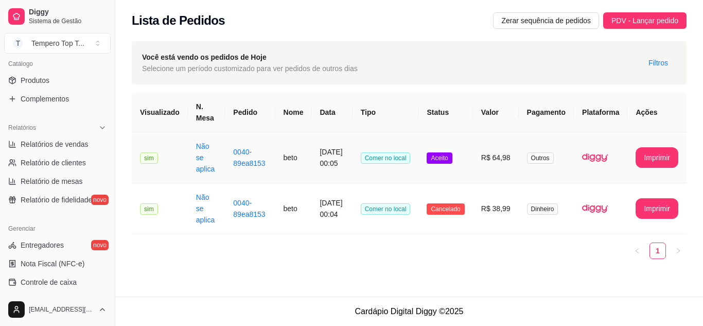
click at [493, 171] on td "R$ 64,98" at bounding box center [496, 157] width 46 height 51
click at [653, 6] on div "Lista de Pedidos Zerar sequência de pedidos PDV - Lançar pedido" at bounding box center [409, 17] width 588 height 35
click at [653, 22] on span "PDV - Lançar pedido" at bounding box center [645, 20] width 67 height 11
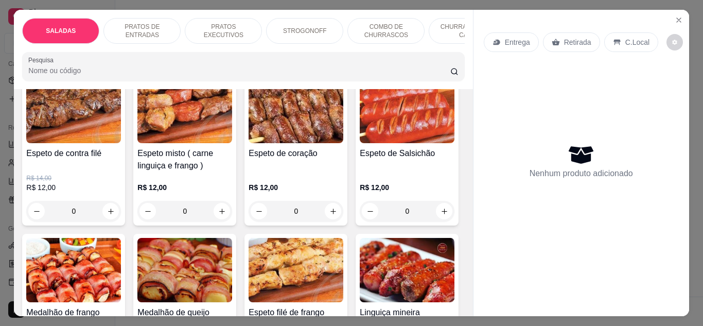
scroll to position [1442, 0]
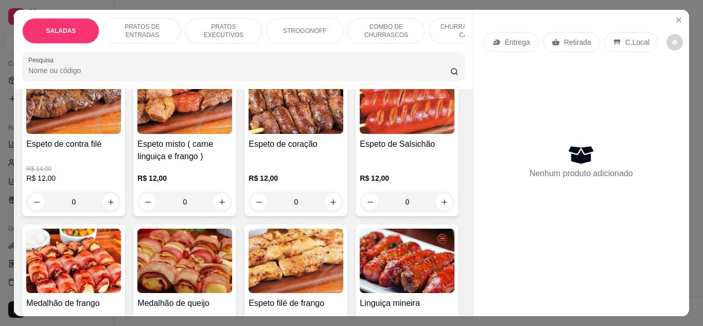
click at [107, 26] on icon "increase-product-quantity" at bounding box center [111, 23] width 8 height 8
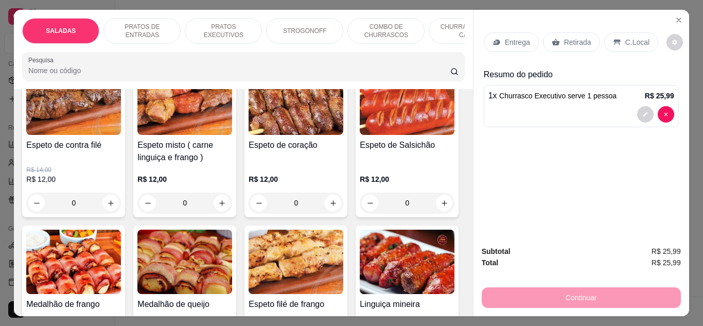
click at [107, 27] on icon "increase-product-quantity" at bounding box center [111, 23] width 8 height 8
type input "2"
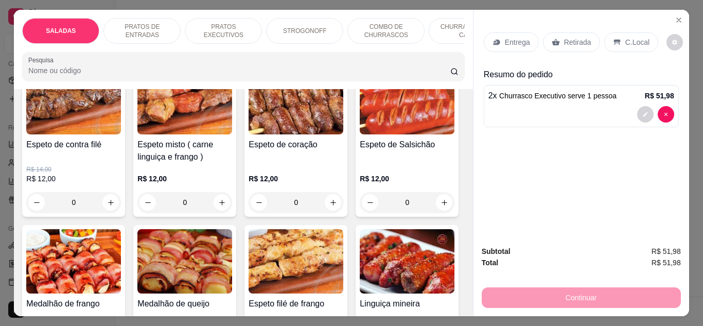
click at [572, 42] on p "Retirada" at bounding box center [577, 42] width 27 height 10
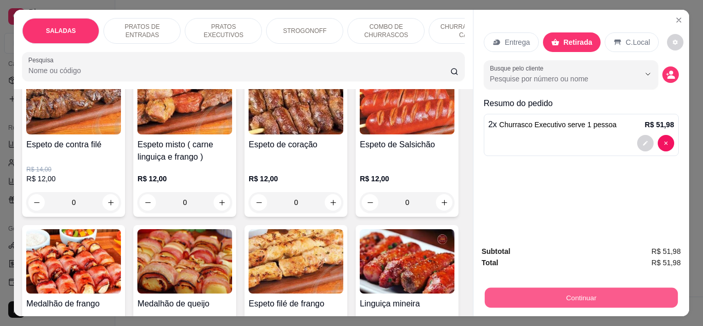
click at [640, 291] on button "Continuar" at bounding box center [580, 298] width 193 height 20
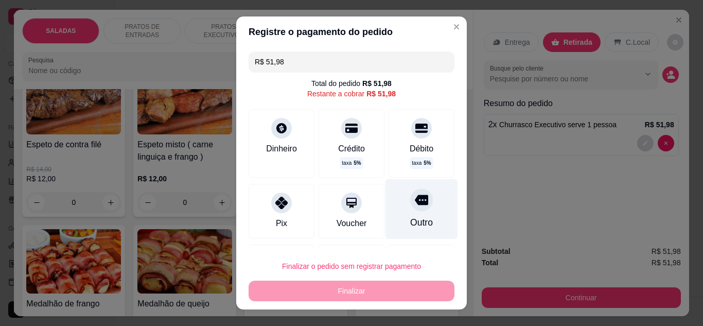
click at [420, 206] on div "Outro" at bounding box center [422, 209] width 73 height 60
type input "R$ 0,00"
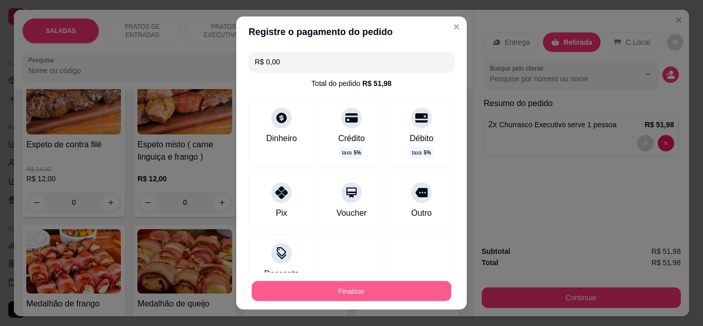
click at [388, 283] on button "Finalizar" at bounding box center [352, 291] width 200 height 20
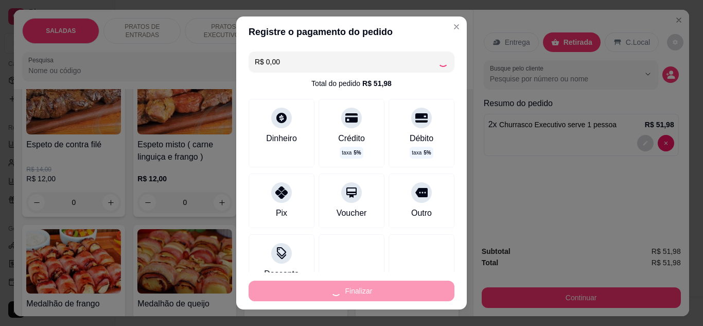
type input "0"
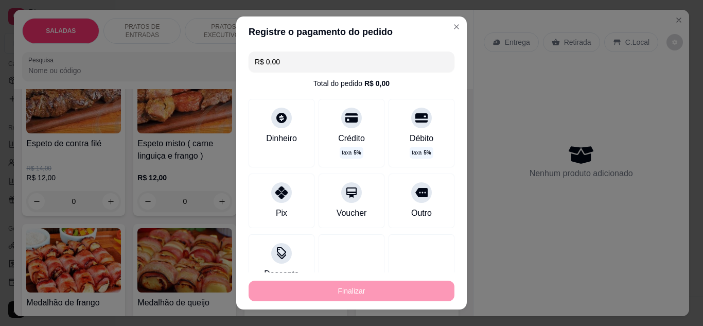
type input "-R$ 51,98"
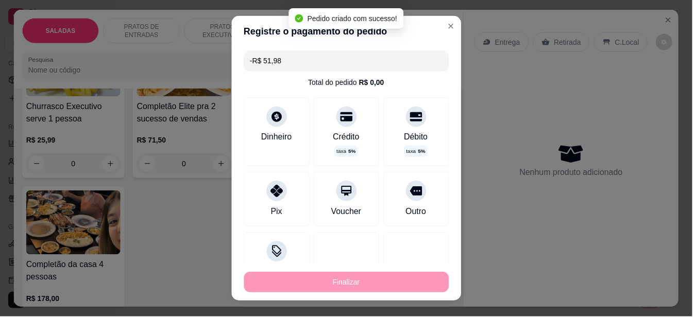
click at [509, 140] on td "R$ 51,98" at bounding box center [491, 157] width 46 height 51
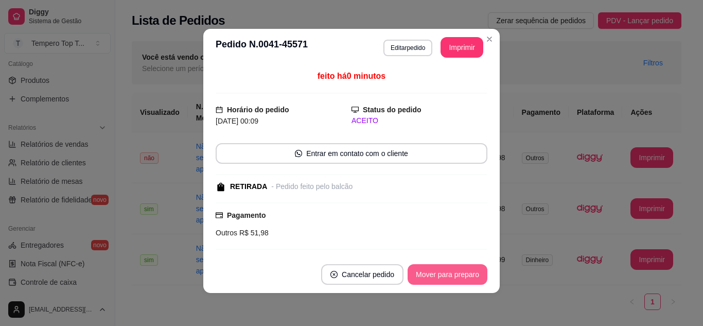
click at [442, 273] on button "Mover para preparo" at bounding box center [448, 274] width 80 height 21
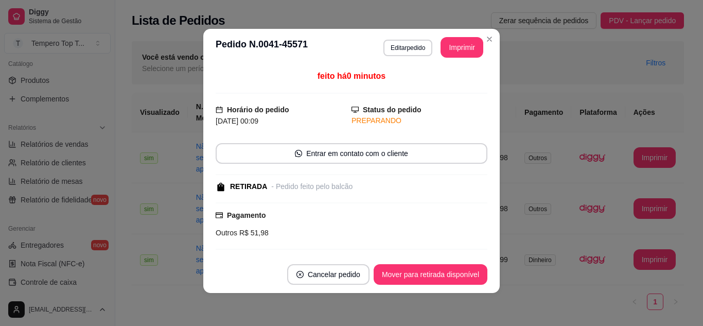
click at [467, 37] on header "**********" at bounding box center [351, 47] width 297 height 37
click at [465, 49] on button "Imprimir" at bounding box center [462, 48] width 41 height 20
click at [452, 43] on button "Imprimir" at bounding box center [462, 47] width 43 height 21
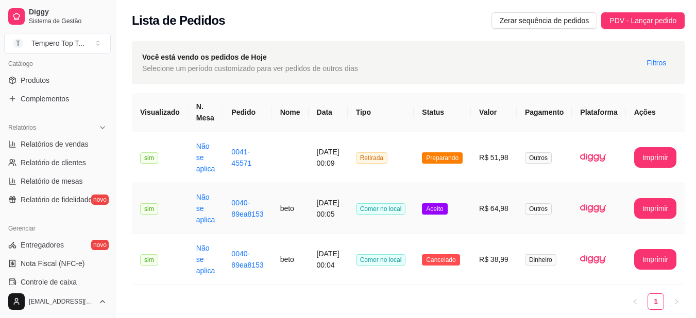
click at [402, 229] on td "Comer no local" at bounding box center [381, 208] width 66 height 51
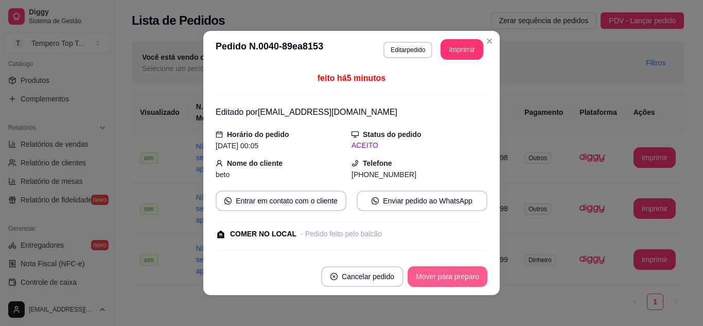
click at [431, 274] on button "Mover para preparo" at bounding box center [448, 276] width 80 height 21
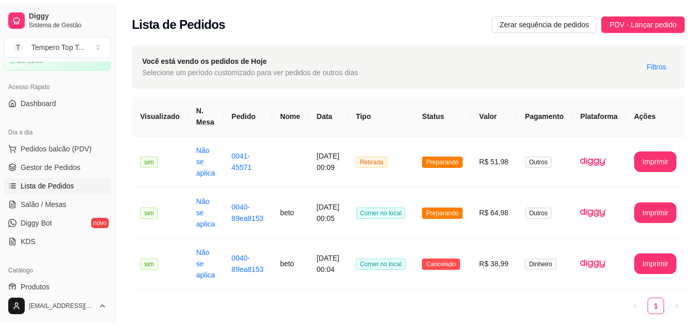
scroll to position [103, 0]
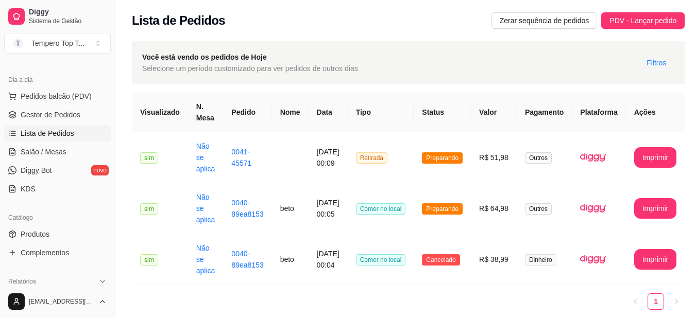
click at [53, 235] on link "Produtos" at bounding box center [57, 234] width 107 height 16
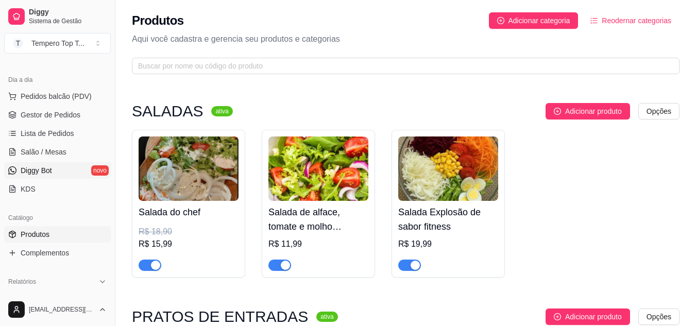
click at [92, 176] on link "Diggy Bot novo" at bounding box center [57, 170] width 107 height 16
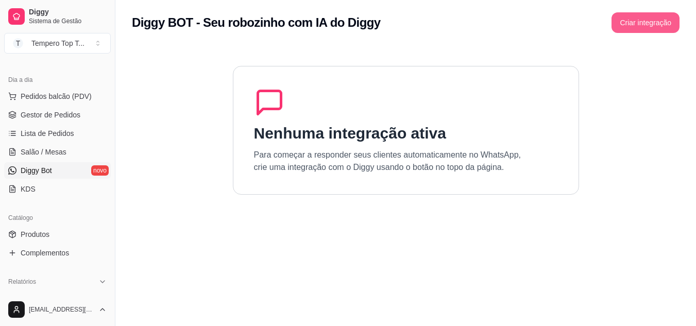
click at [625, 25] on button "Criar integração" at bounding box center [645, 22] width 68 height 21
click at [59, 131] on span "Lista de Pedidos" at bounding box center [48, 133] width 54 height 10
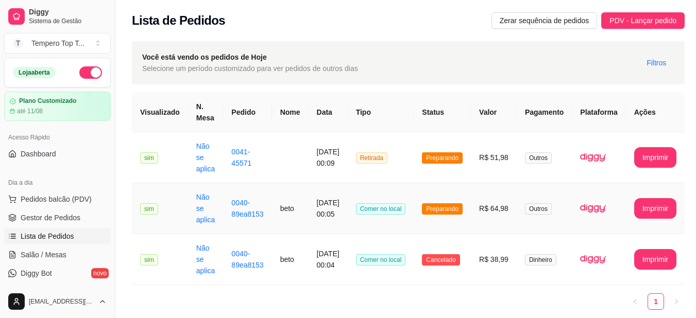
click at [290, 208] on td "beto" at bounding box center [290, 208] width 37 height 51
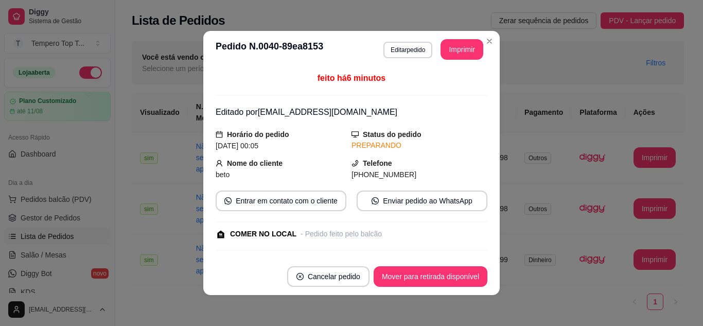
click at [546, 83] on div "Você está vendo os pedidos de Hoje Selecione um período customizado para ver pe…" at bounding box center [408, 62] width 552 height 43
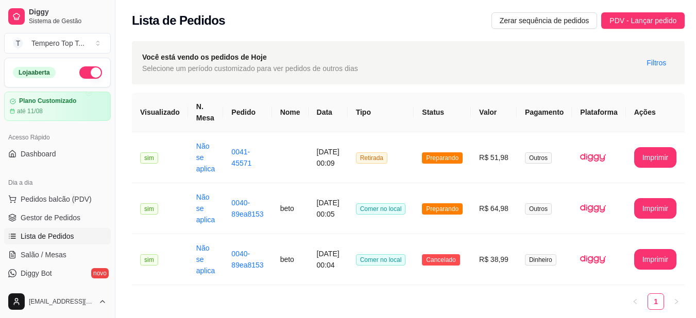
click at [363, 19] on div "Lista de Pedidos Zerar sequência de pedidos PDV - Lançar pedido" at bounding box center [408, 20] width 552 height 16
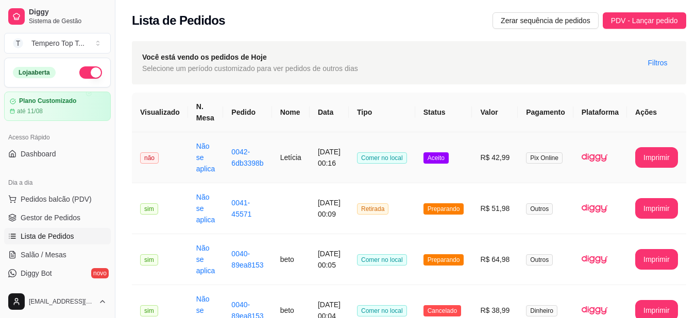
click at [443, 168] on td "Aceito" at bounding box center [443, 157] width 57 height 51
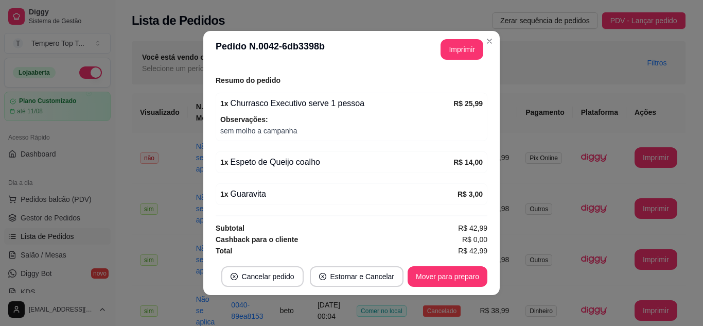
scroll to position [209, 0]
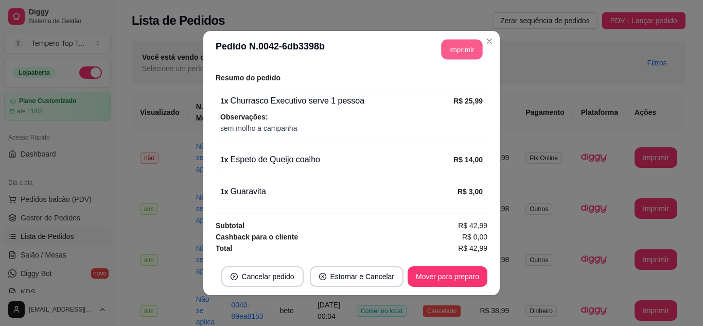
click at [454, 56] on button "Imprimir" at bounding box center [462, 50] width 41 height 20
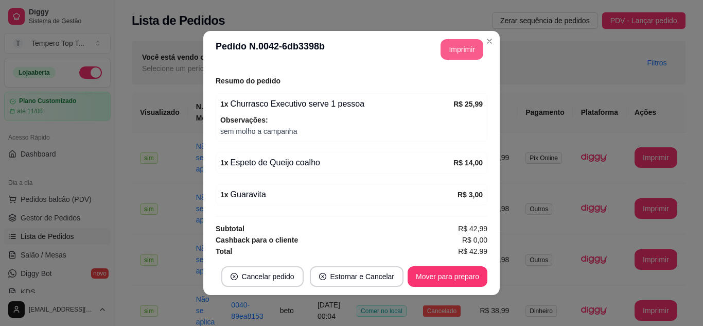
scroll to position [209, 0]
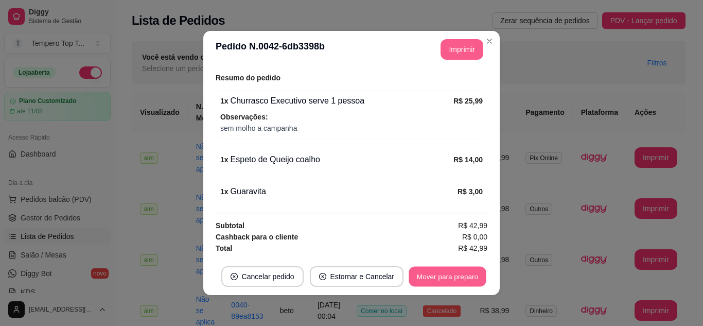
click at [428, 282] on button "Mover para preparo" at bounding box center [447, 277] width 77 height 20
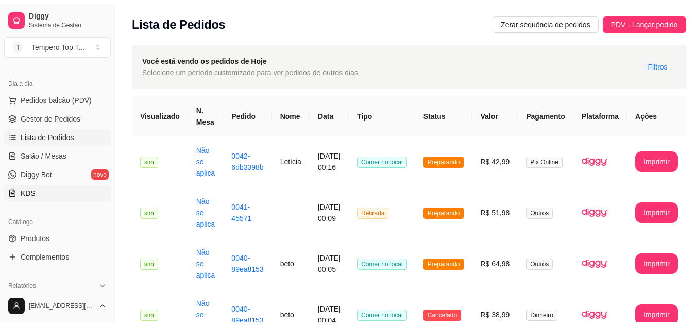
scroll to position [206, 0]
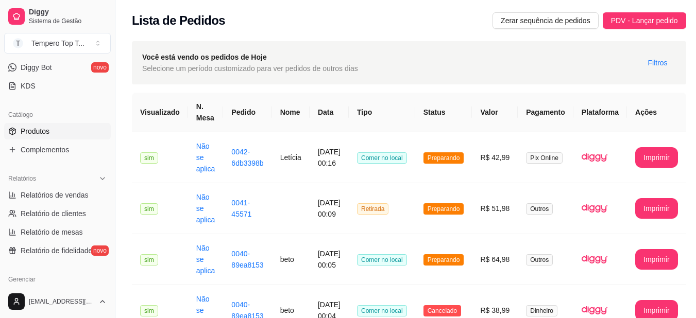
drag, startPoint x: 60, startPoint y: 122, endPoint x: 67, endPoint y: 126, distance: 8.1
click at [61, 122] on div "Catálogo" at bounding box center [57, 115] width 107 height 16
click at [86, 136] on link "Produtos" at bounding box center [57, 131] width 107 height 16
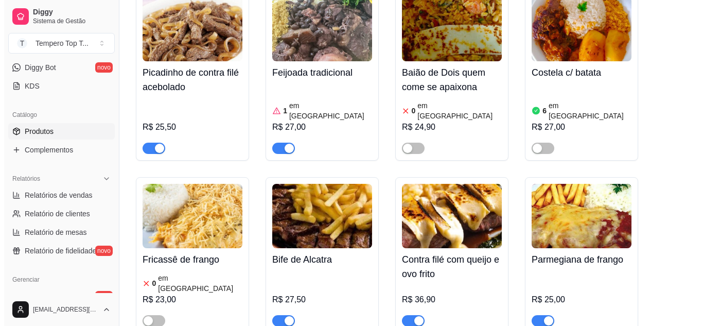
scroll to position [927, 0]
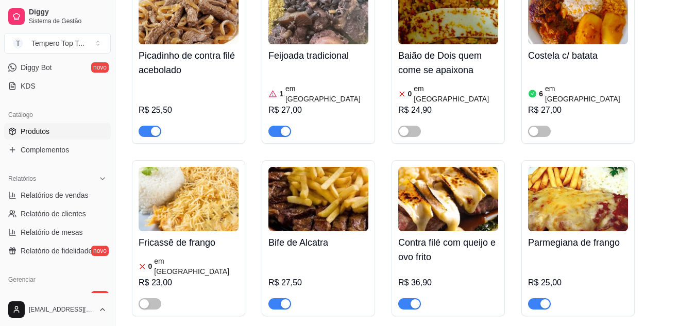
click at [322, 235] on h4 "Bife de Alcatra" at bounding box center [318, 242] width 100 height 14
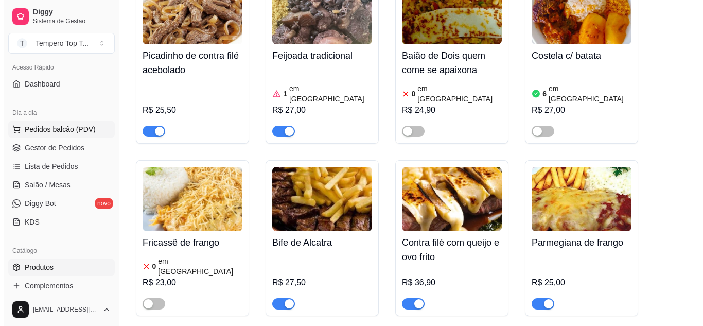
scroll to position [51, 0]
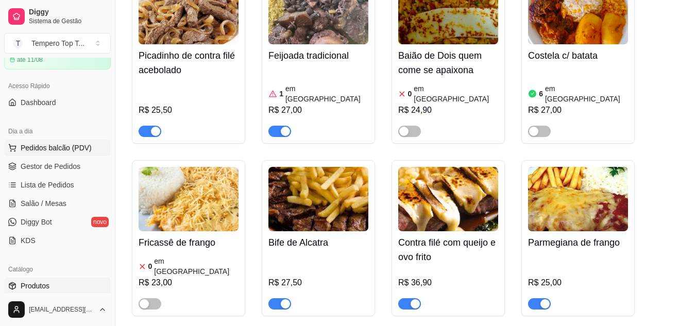
click at [53, 147] on span "Pedidos balcão (PDV)" at bounding box center [56, 148] width 71 height 10
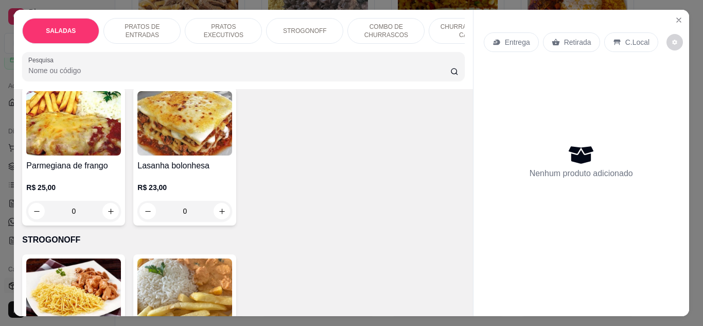
scroll to position [875, 0]
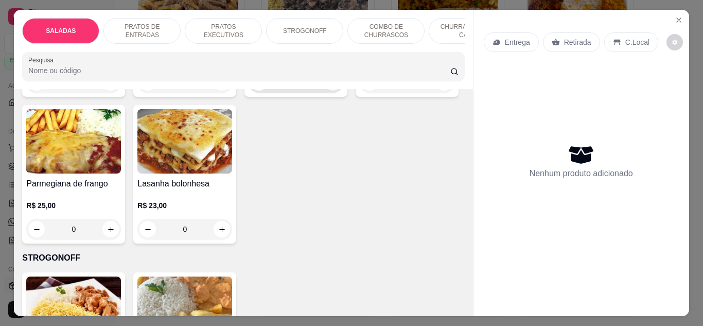
click at [330, 86] on icon "increase-product-quantity" at bounding box center [334, 83] width 8 height 8
type input "1"
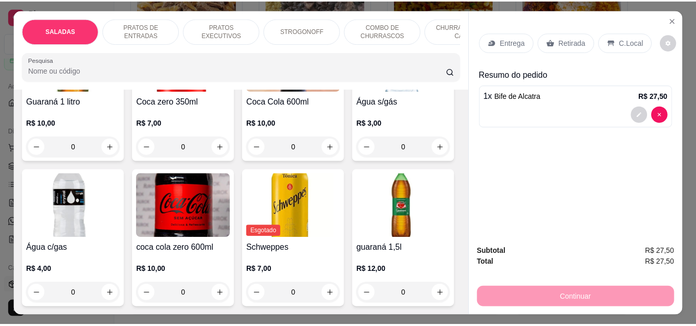
scroll to position [3192, 0]
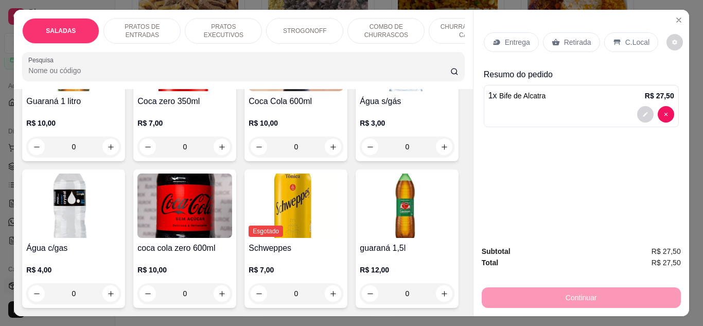
type input "1"
click at [564, 41] on p "Retirada" at bounding box center [577, 42] width 27 height 10
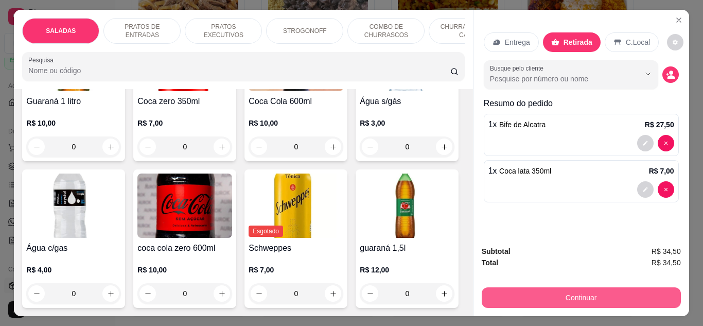
click at [647, 287] on button "Continuar" at bounding box center [581, 297] width 199 height 21
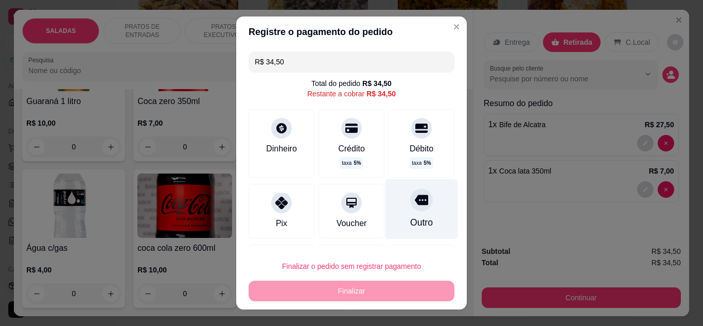
click at [415, 199] on icon at bounding box center [421, 200] width 13 height 10
type input "R$ 0,00"
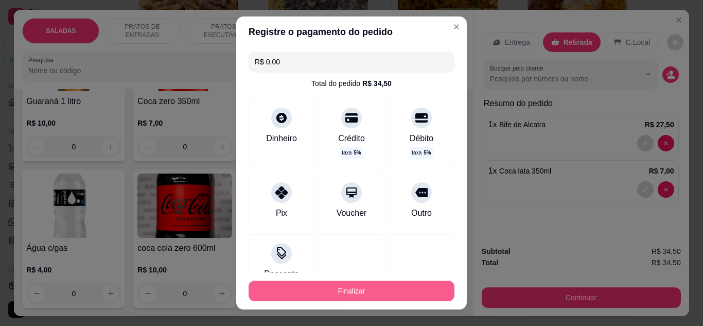
click at [427, 288] on button "Finalizar" at bounding box center [352, 291] width 206 height 21
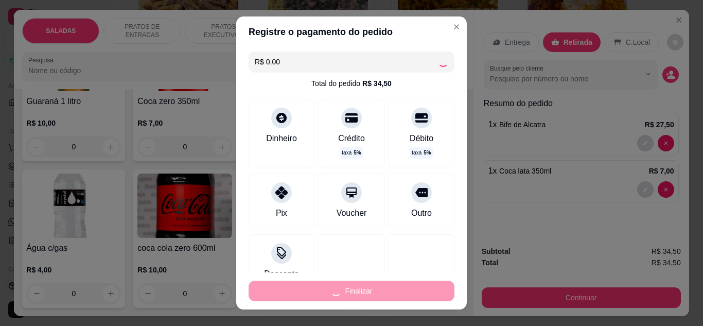
type input "0"
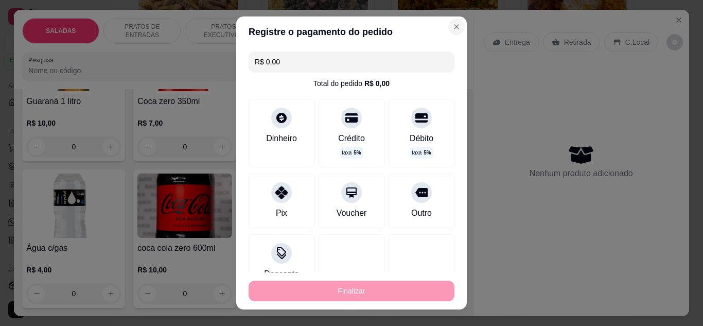
type input "-R$ 34,50"
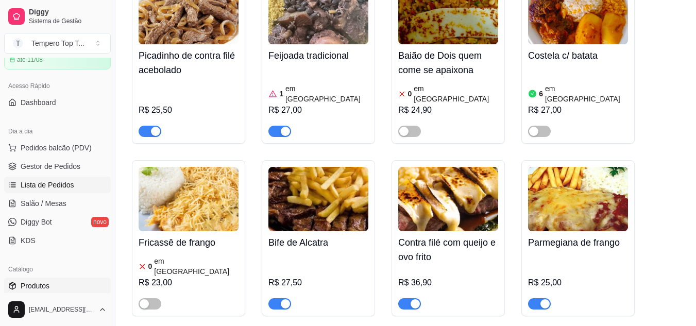
click at [62, 192] on link "Lista de Pedidos" at bounding box center [57, 185] width 107 height 16
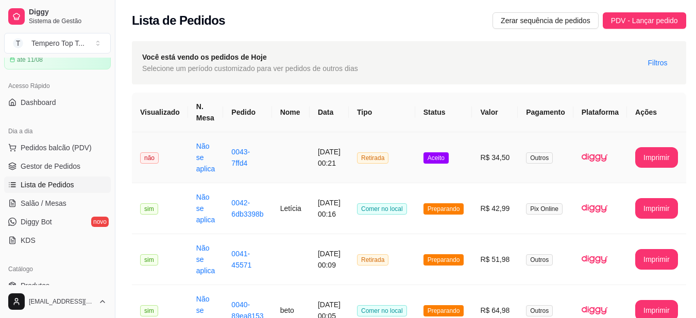
click at [448, 168] on td "Aceito" at bounding box center [443, 157] width 57 height 51
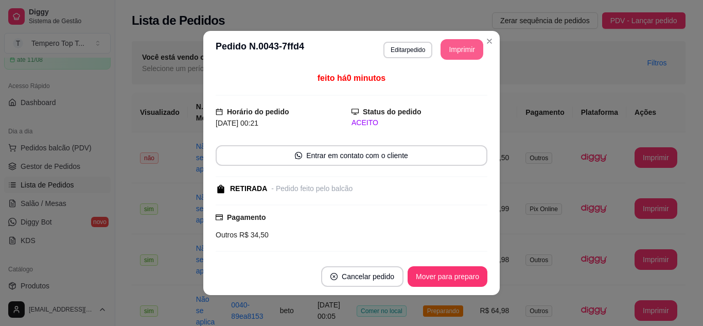
click at [457, 57] on button "Imprimir" at bounding box center [462, 49] width 43 height 21
click at [466, 280] on button "Mover para preparo" at bounding box center [448, 276] width 80 height 21
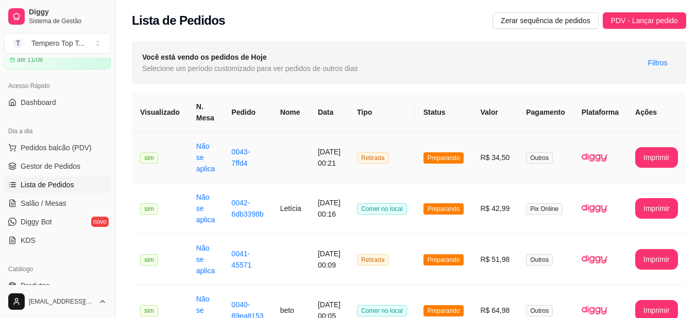
click at [454, 162] on span "Preparando" at bounding box center [443, 157] width 41 height 11
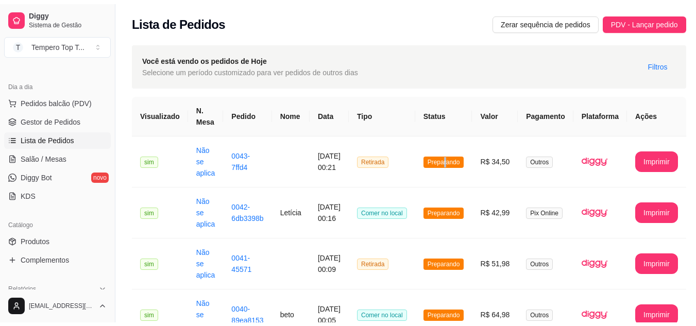
scroll to position [154, 0]
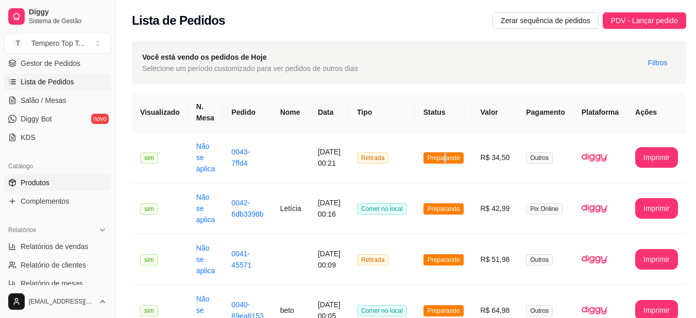
click at [47, 179] on span "Produtos" at bounding box center [35, 183] width 29 height 10
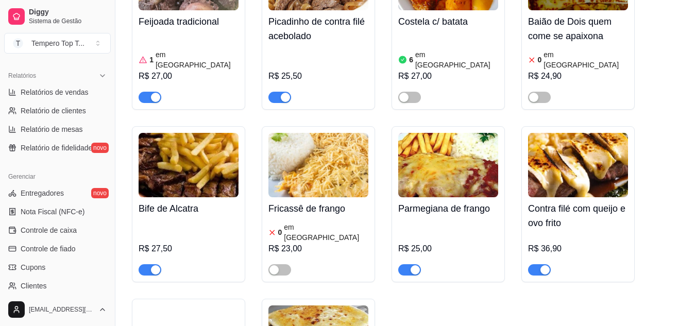
scroll to position [978, 0]
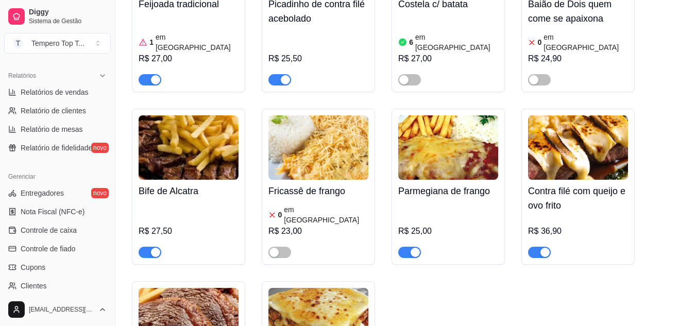
click at [174, 184] on h4 "Bife de Alcatra" at bounding box center [188, 191] width 100 height 14
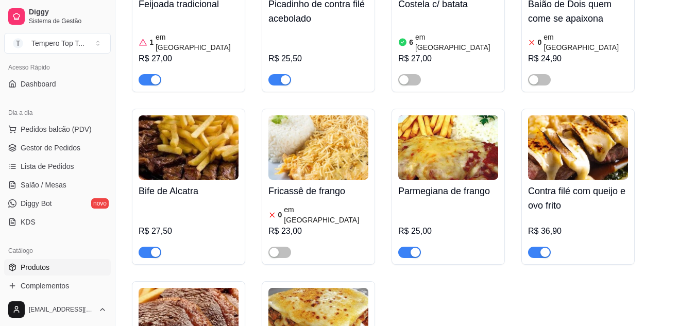
scroll to position [55, 0]
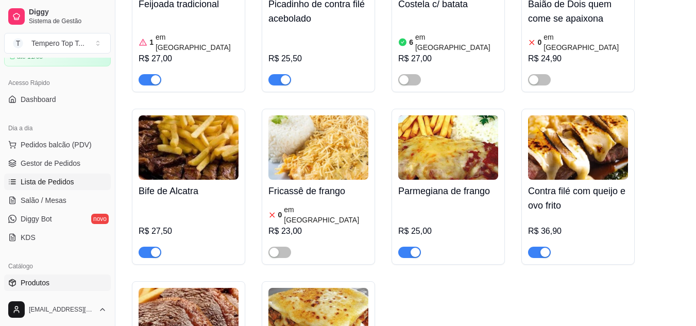
click at [54, 188] on link "Lista de Pedidos" at bounding box center [57, 182] width 107 height 16
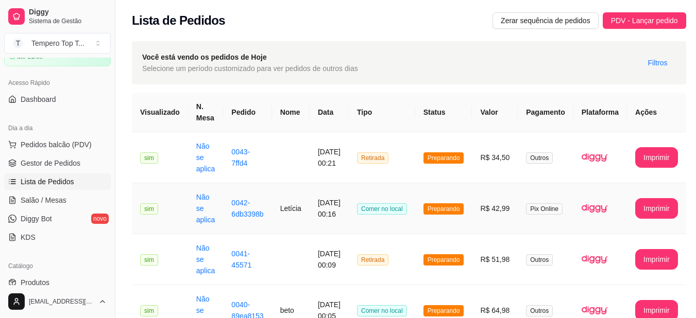
click at [461, 201] on td "Preparando" at bounding box center [443, 208] width 57 height 51
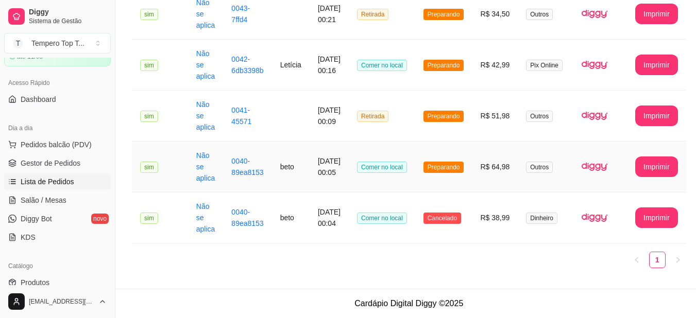
click at [483, 174] on td "R$ 64,98" at bounding box center [495, 167] width 46 height 51
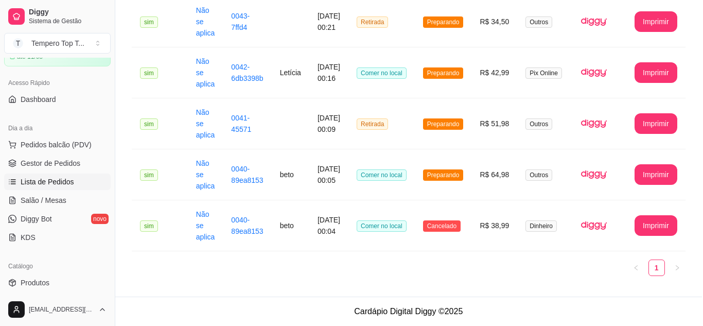
scroll to position [252, 0]
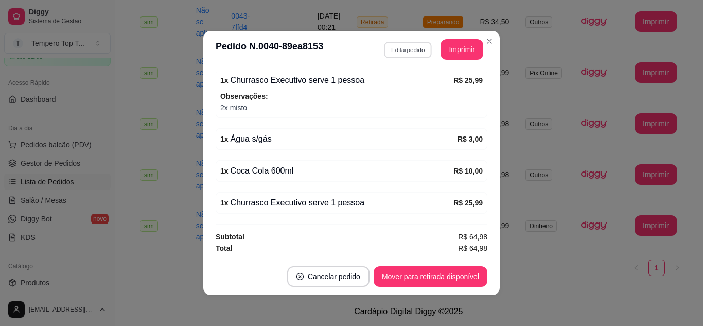
click at [404, 45] on button "Editar pedido" at bounding box center [408, 50] width 48 height 16
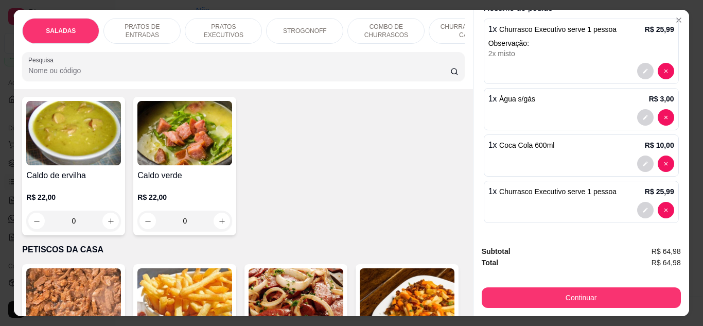
scroll to position [1853, 0]
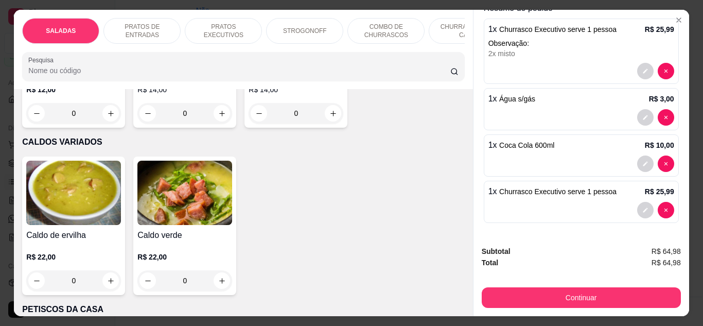
type input "1"
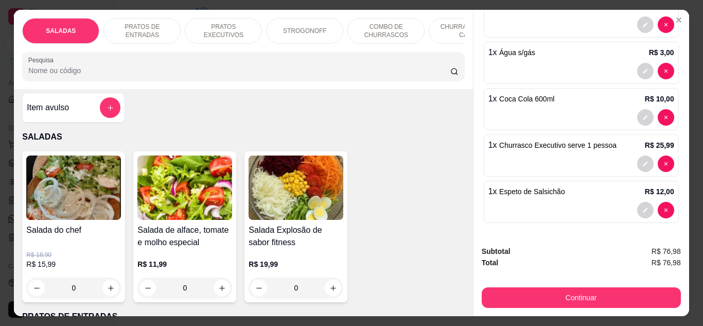
scroll to position [0, 0]
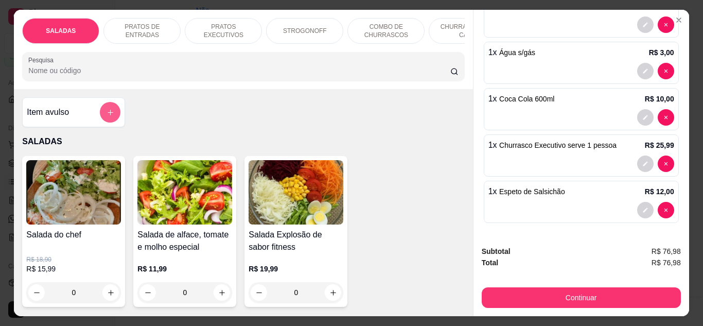
click at [108, 115] on icon "add-separate-item" at bounding box center [111, 113] width 6 height 6
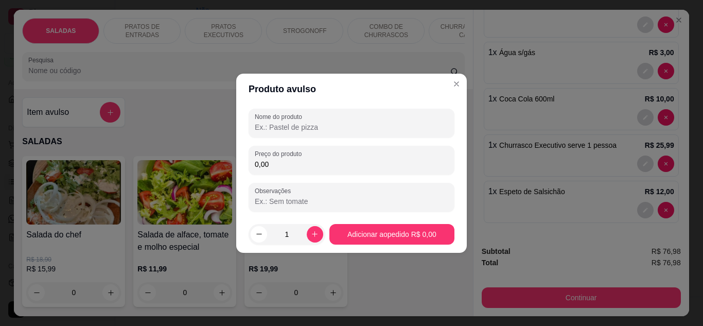
click at [285, 132] on input "Nome do produto" at bounding box center [352, 127] width 194 height 10
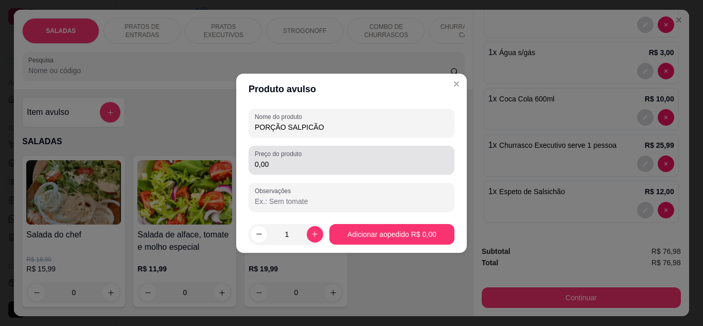
type input "PORÇÃO SALPICÃO"
click at [319, 165] on input "0,00" at bounding box center [352, 164] width 194 height 10
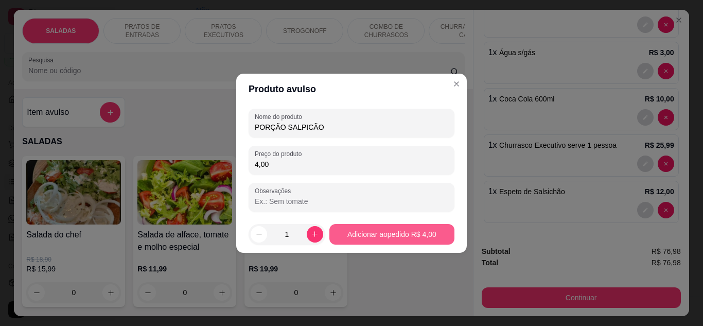
type input "4,00"
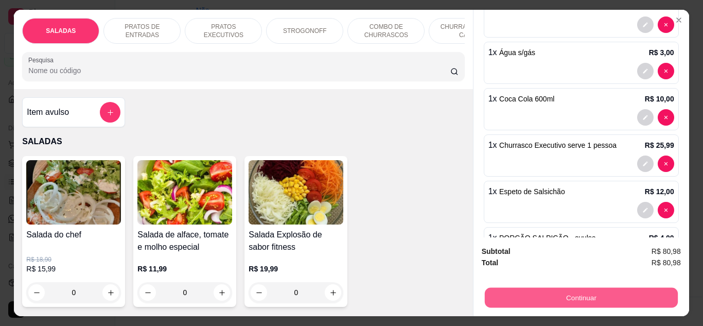
click at [583, 291] on button "Continuar" at bounding box center [580, 298] width 193 height 20
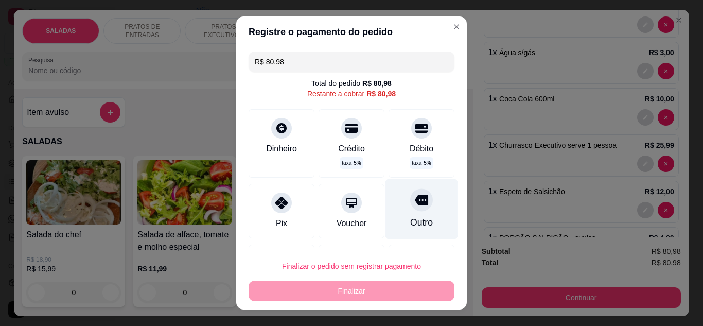
click at [410, 192] on div at bounding box center [421, 199] width 23 height 23
type input "R$ 0,00"
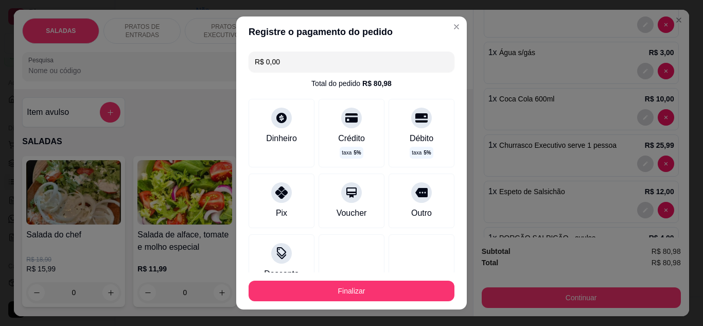
click at [385, 298] on button "Finalizar" at bounding box center [352, 291] width 206 height 21
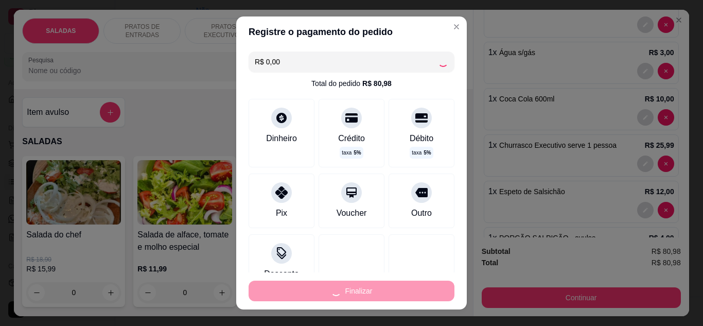
type input "0"
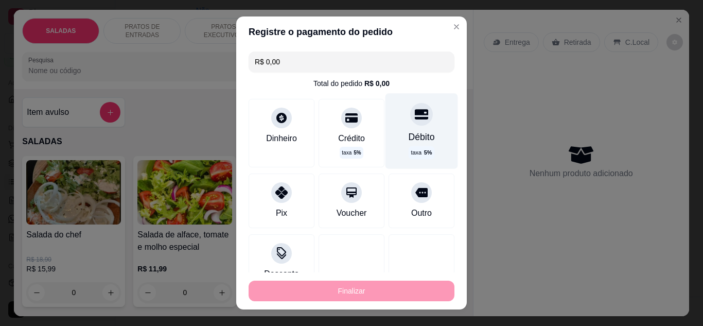
type input "-R$ 80,98"
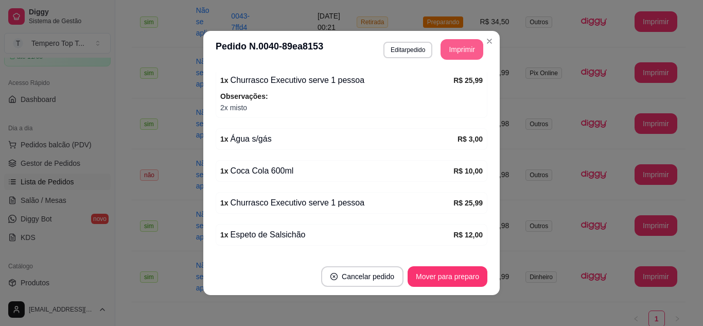
click at [448, 43] on button "Imprimir" at bounding box center [462, 49] width 43 height 21
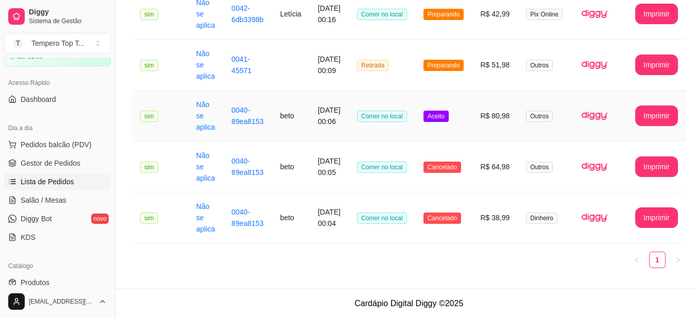
click at [466, 126] on td "Aceito" at bounding box center [443, 116] width 57 height 51
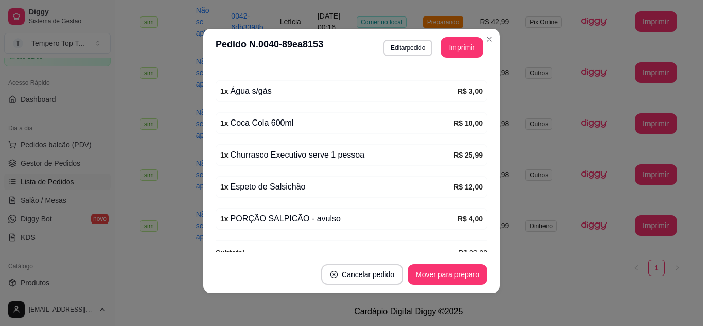
scroll to position [316, 0]
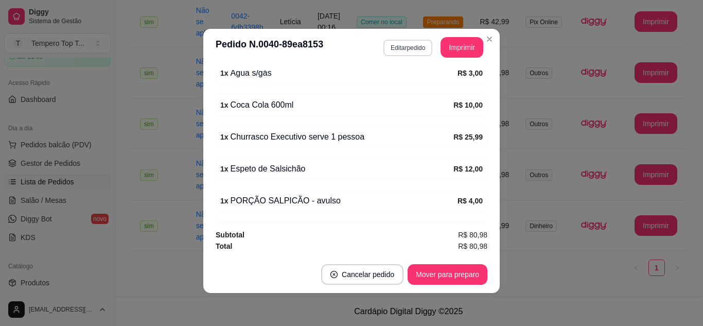
click at [407, 54] on button "Editar pedido" at bounding box center [408, 48] width 49 height 16
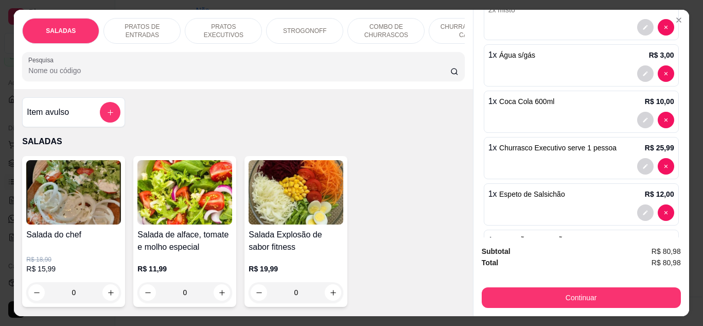
scroll to position [203, 0]
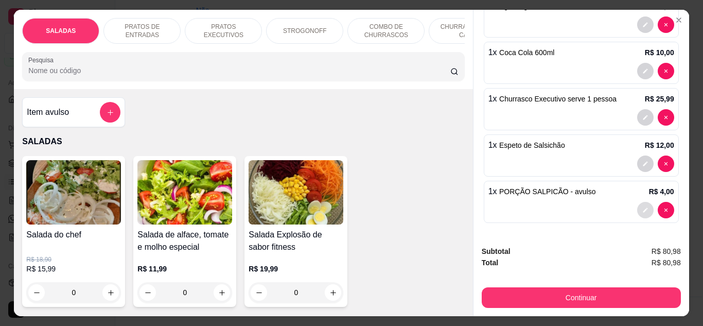
click at [637, 207] on button "decrease-product-quantity" at bounding box center [645, 210] width 16 height 16
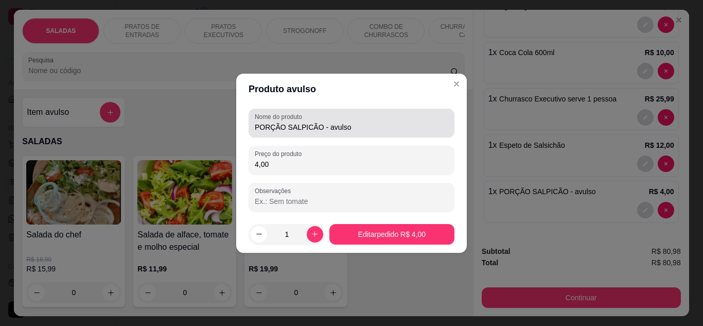
click at [317, 125] on input "PORÇÃO SALPICÃO - avulso" at bounding box center [352, 127] width 194 height 10
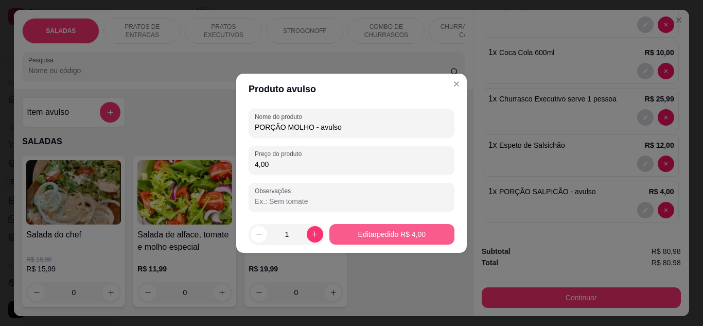
type input "PORÇÃO MOLHO - avulso"
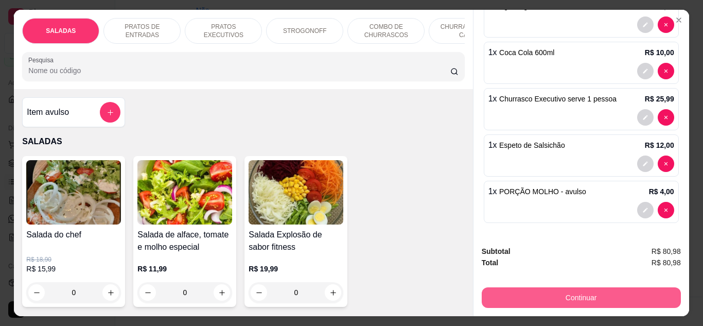
click at [583, 289] on button "Continuar" at bounding box center [581, 297] width 199 height 21
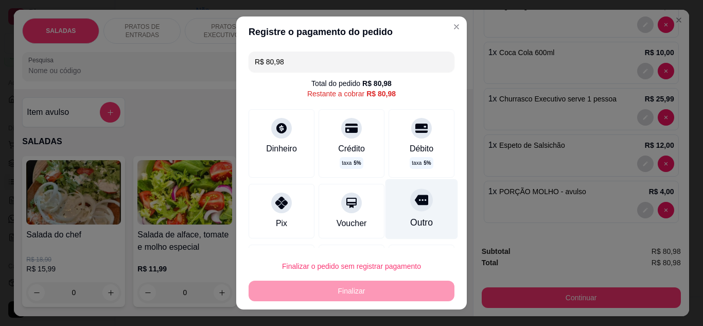
click at [423, 200] on div "Outro" at bounding box center [422, 209] width 73 height 60
type input "R$ 0,00"
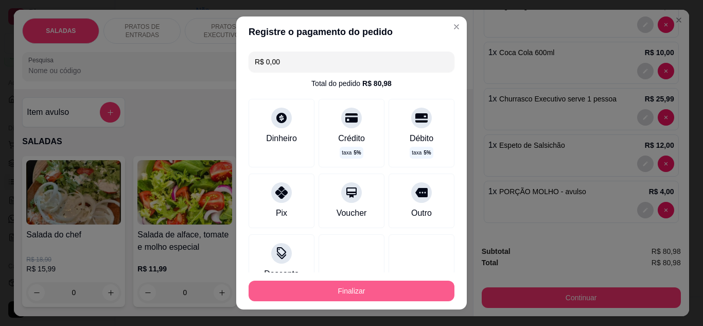
click at [385, 286] on button "Finalizar" at bounding box center [352, 291] width 206 height 21
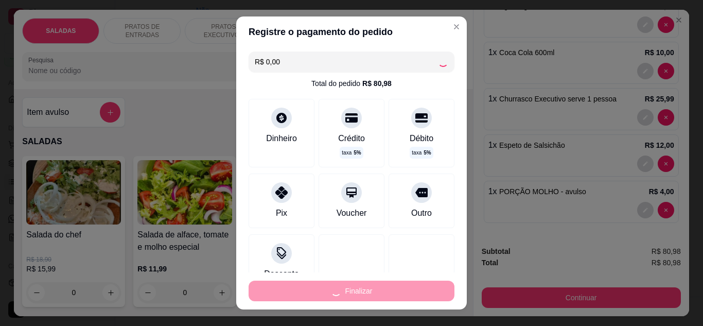
type input "0"
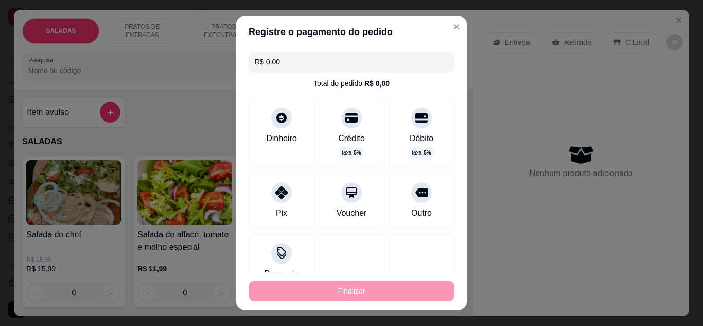
type input "-R$ 80,98"
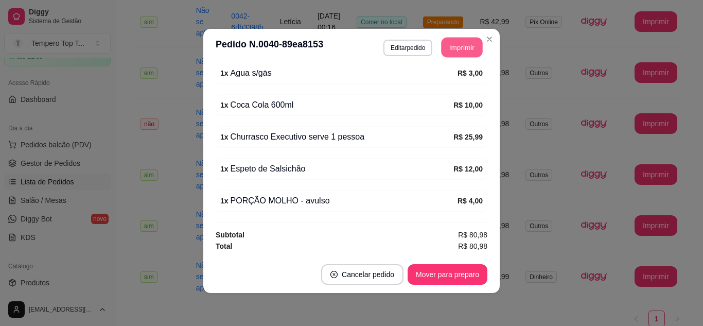
click at [463, 54] on button "Imprimir" at bounding box center [462, 48] width 41 height 20
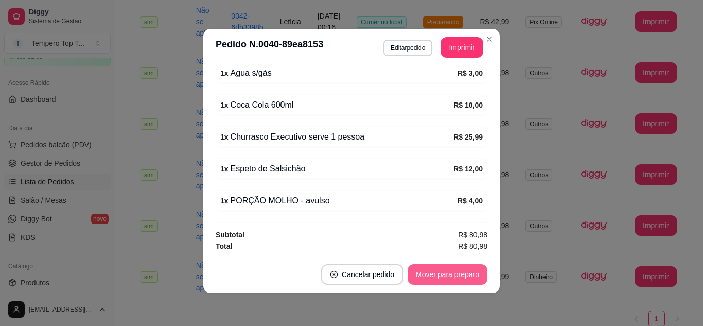
click at [444, 274] on button "Mover para preparo" at bounding box center [448, 274] width 80 height 21
click at [445, 274] on button "Mover para retirada disponível" at bounding box center [431, 274] width 114 height 21
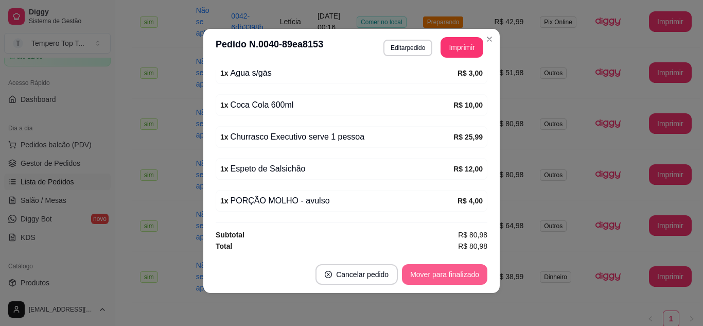
click at [445, 274] on button "Mover para finalizado" at bounding box center [444, 274] width 85 height 21
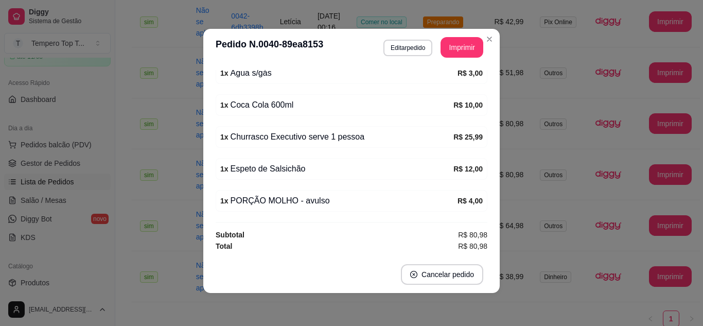
scroll to position [282, 0]
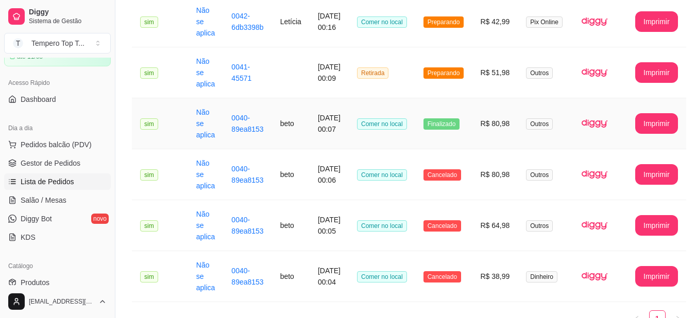
click at [465, 90] on td "Preparando" at bounding box center [443, 72] width 57 height 51
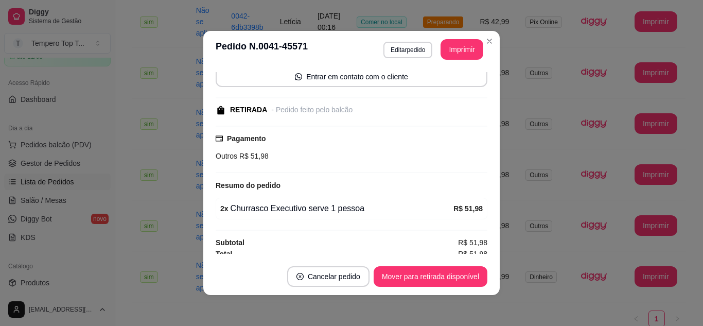
scroll to position [84, 0]
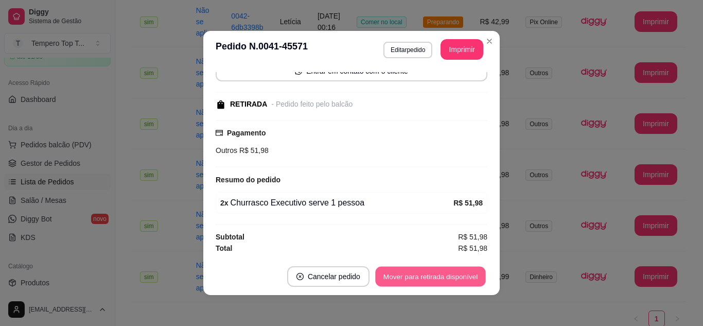
click at [442, 269] on button "Mover para retirada disponível" at bounding box center [430, 277] width 110 height 20
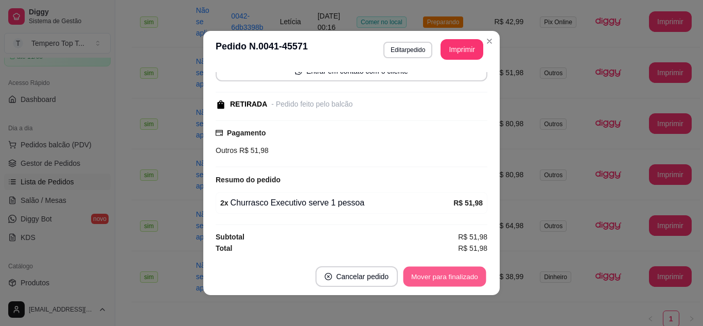
click at [434, 278] on button "Mover para finalizado" at bounding box center [445, 277] width 83 height 20
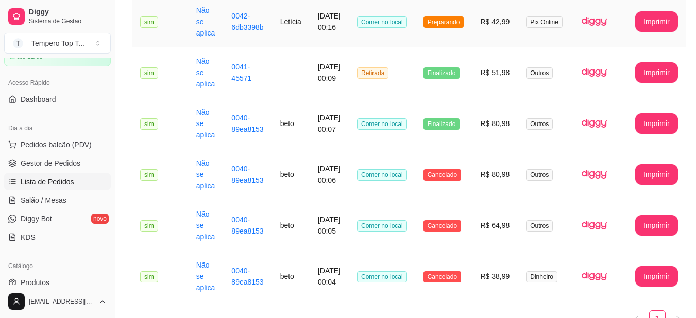
click at [453, 25] on span "Preparando" at bounding box center [443, 21] width 41 height 11
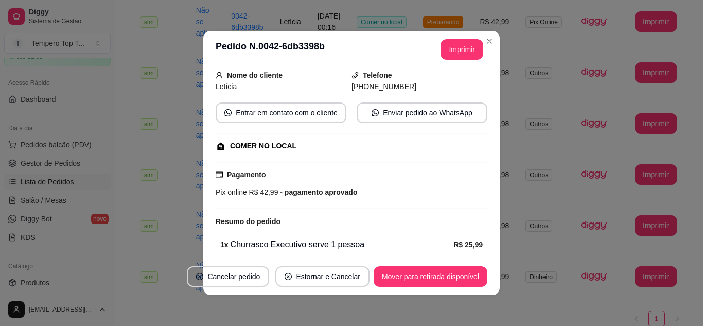
scroll to position [154, 0]
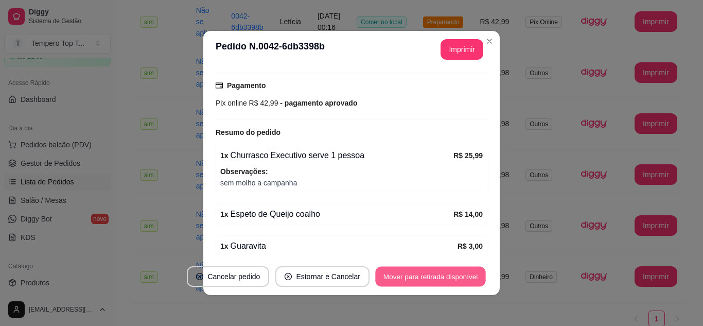
click at [422, 273] on button "Mover para retirada disponível" at bounding box center [430, 277] width 110 height 20
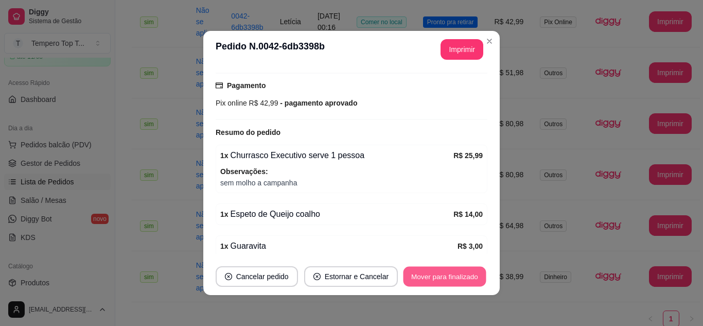
click at [422, 273] on button "Mover para finalizado" at bounding box center [445, 277] width 83 height 20
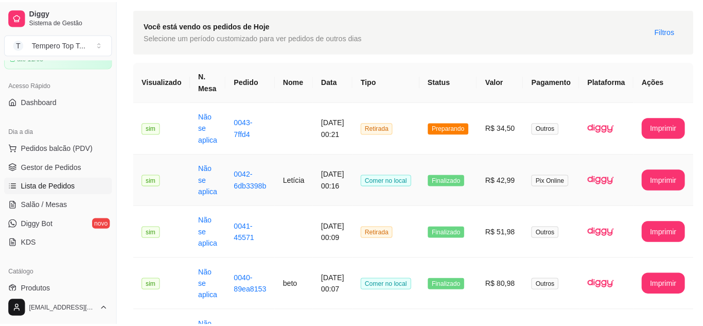
scroll to position [0, 0]
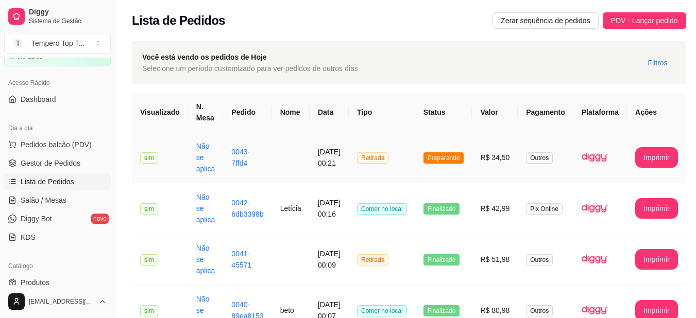
click at [396, 173] on td "Retirada" at bounding box center [382, 157] width 66 height 51
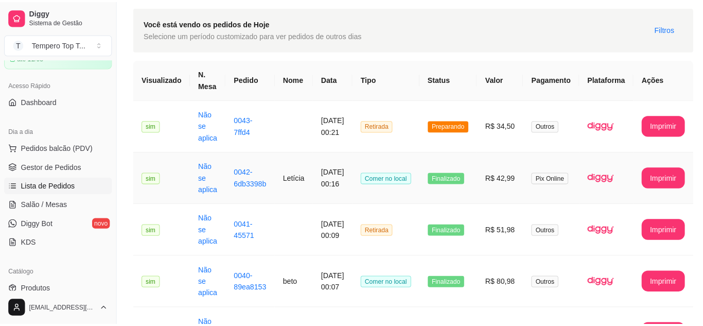
scroll to position [51, 0]
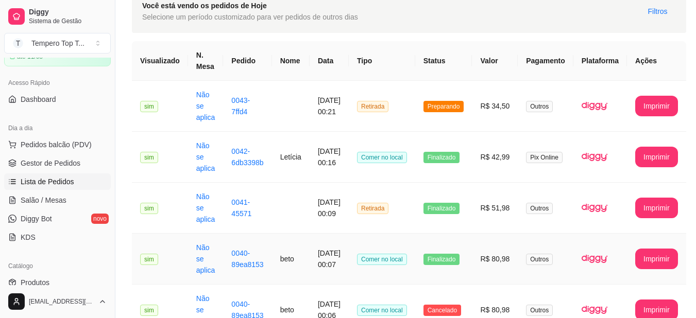
click at [289, 265] on td "beto" at bounding box center [291, 259] width 38 height 51
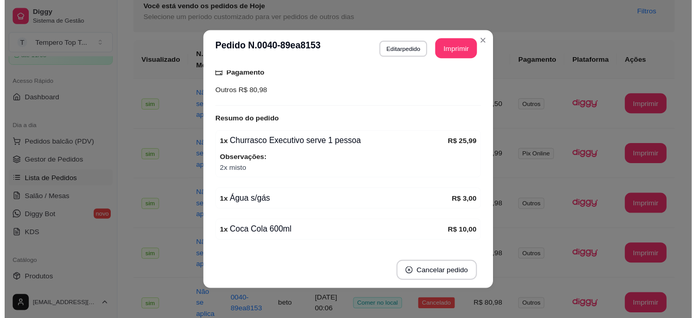
scroll to position [206, 0]
